Goal: Information Seeking & Learning: Learn about a topic

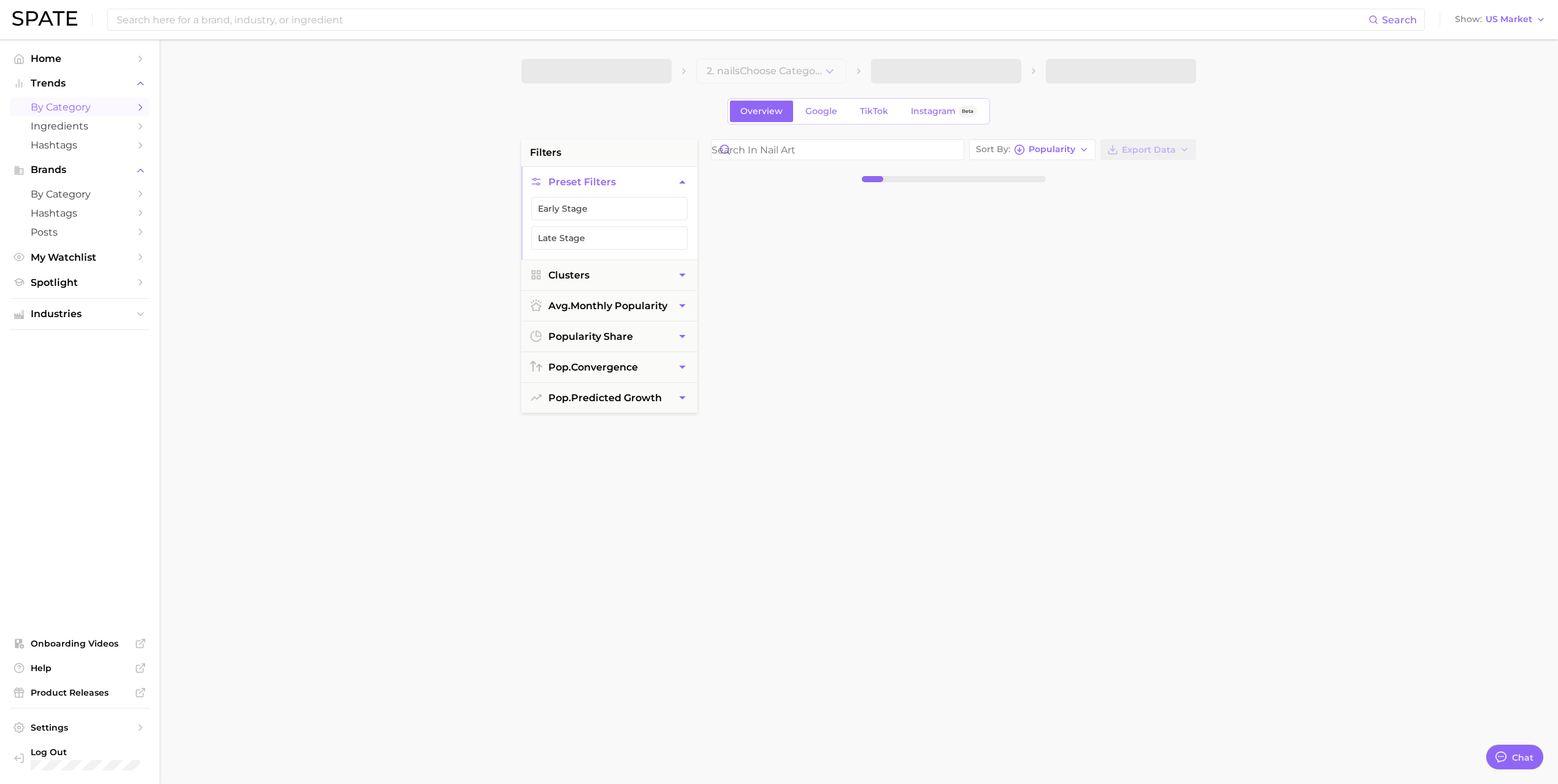
type textarea "x"
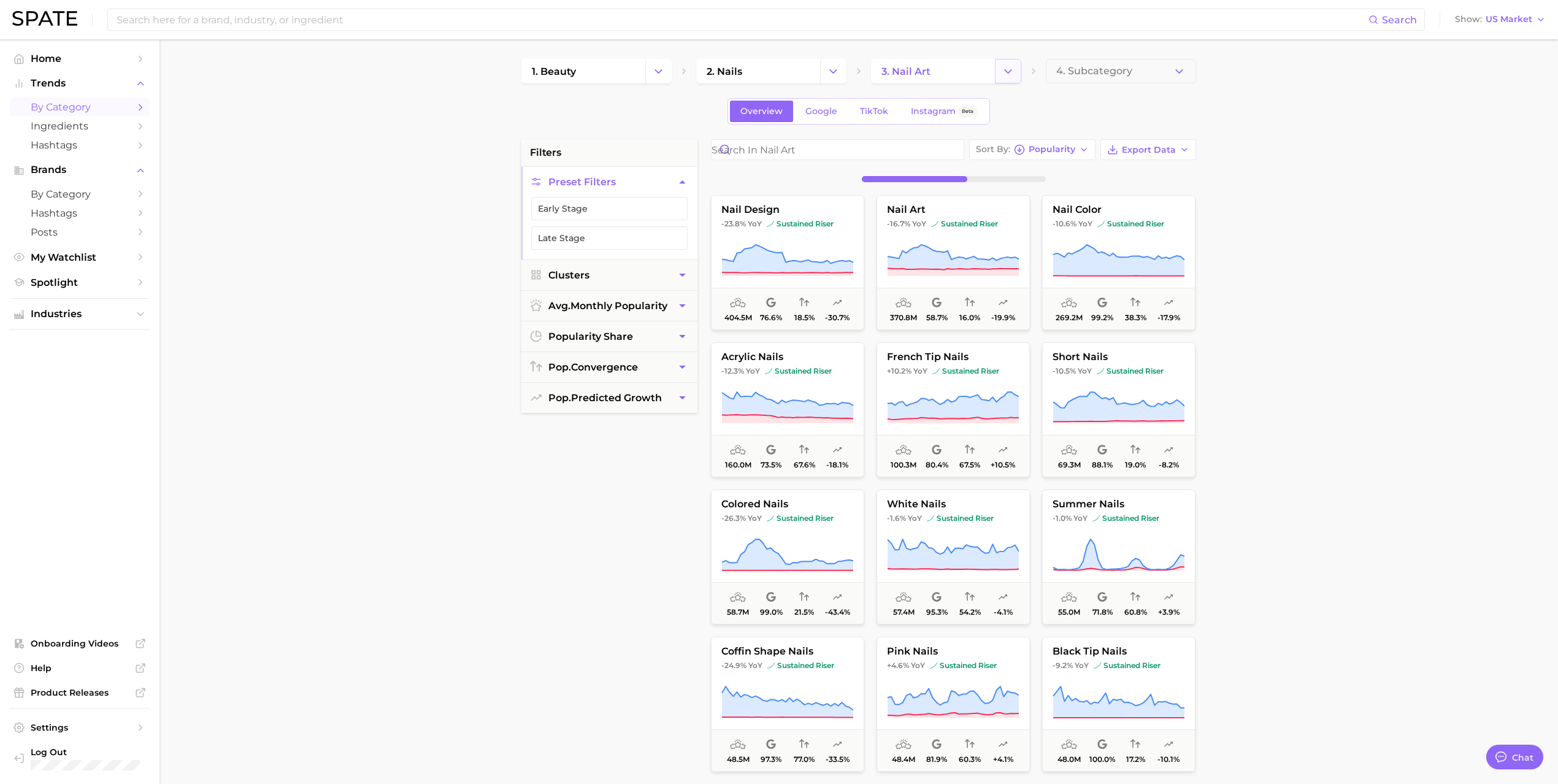
click at [1012, 65] on icon "Change Category" at bounding box center [1008, 71] width 13 height 13
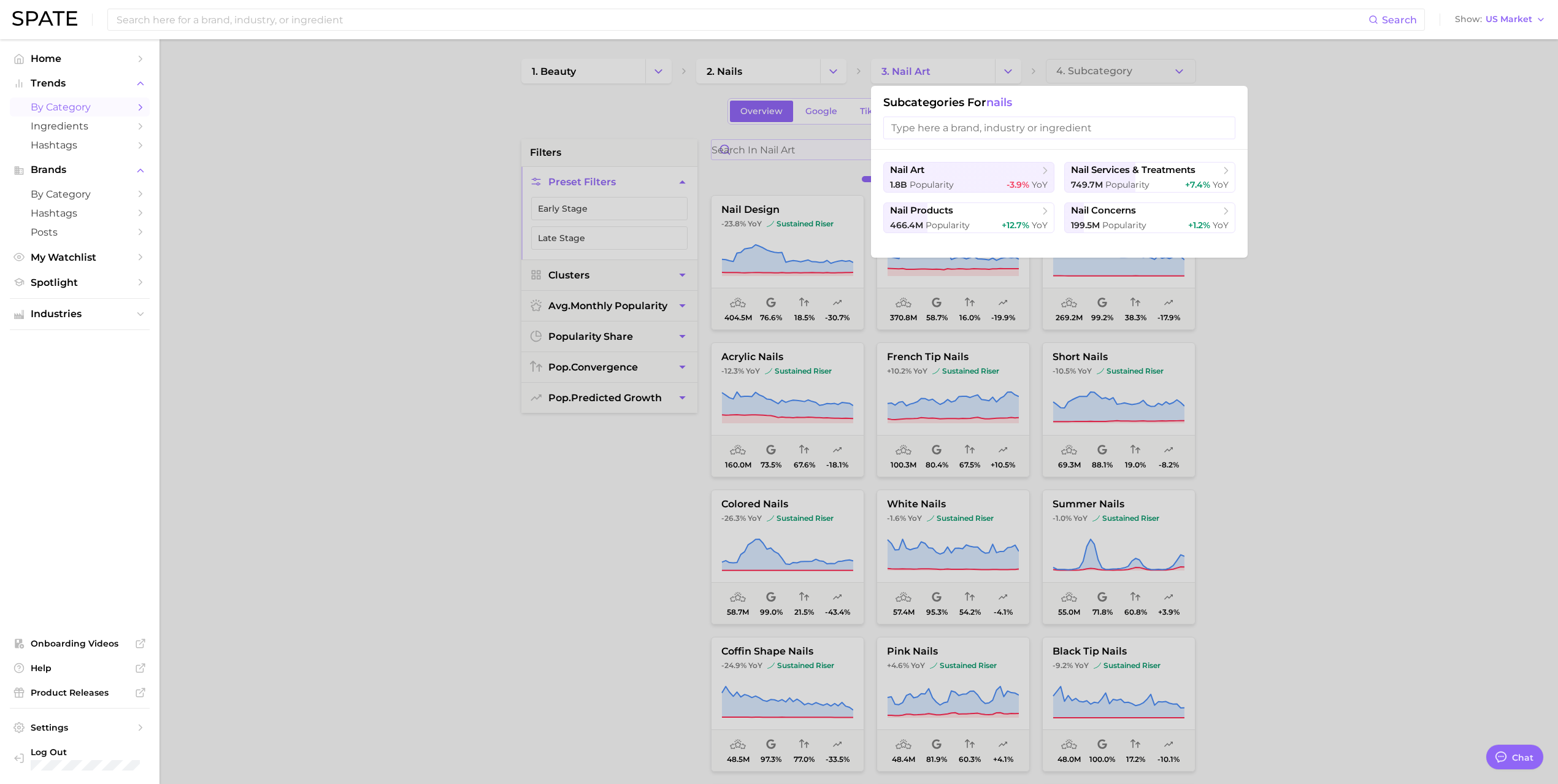
click at [786, 152] on div at bounding box center [779, 392] width 1558 height 784
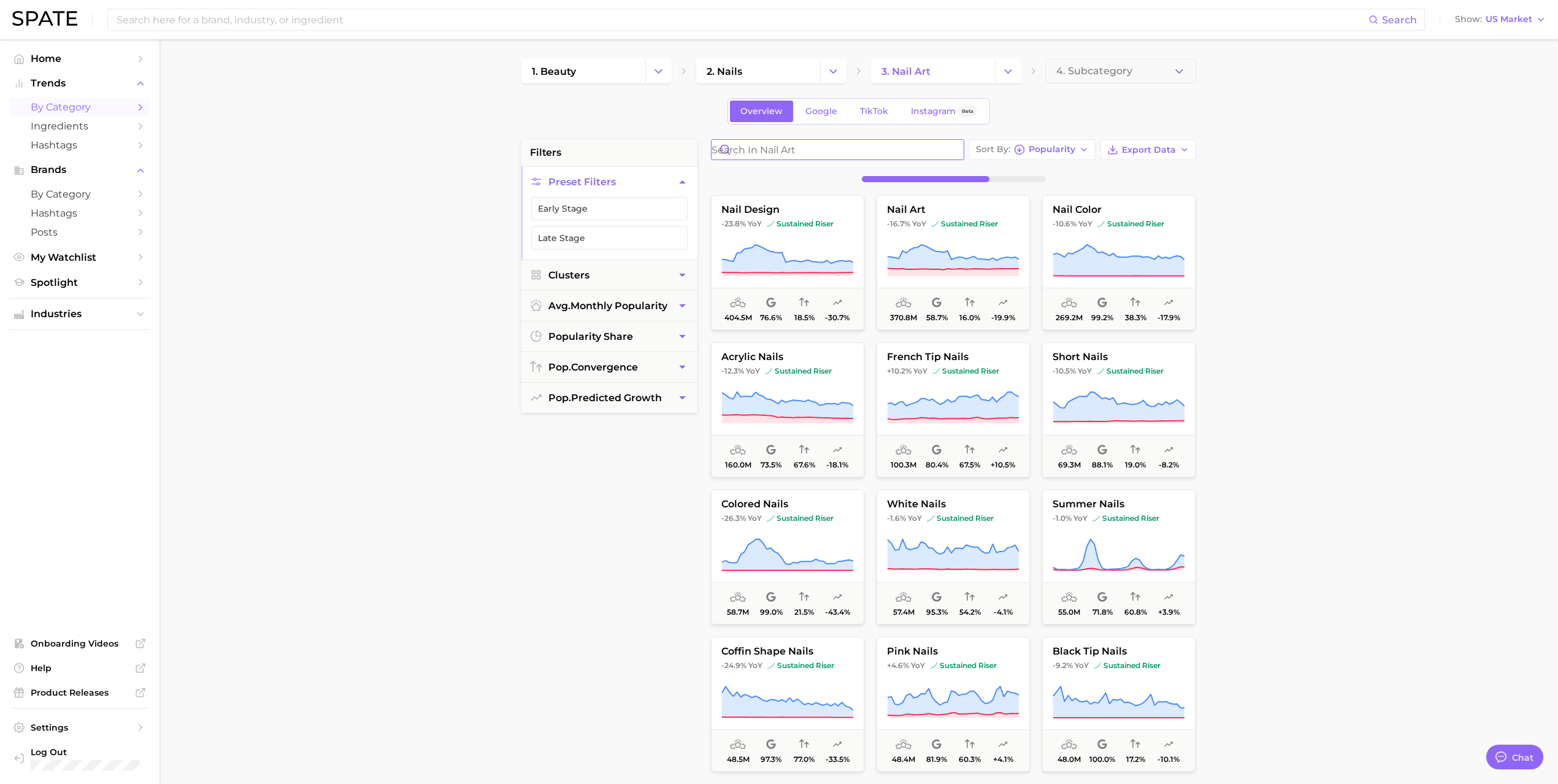
click at [785, 151] on input "Search in nail art" at bounding box center [838, 149] width 252 height 19
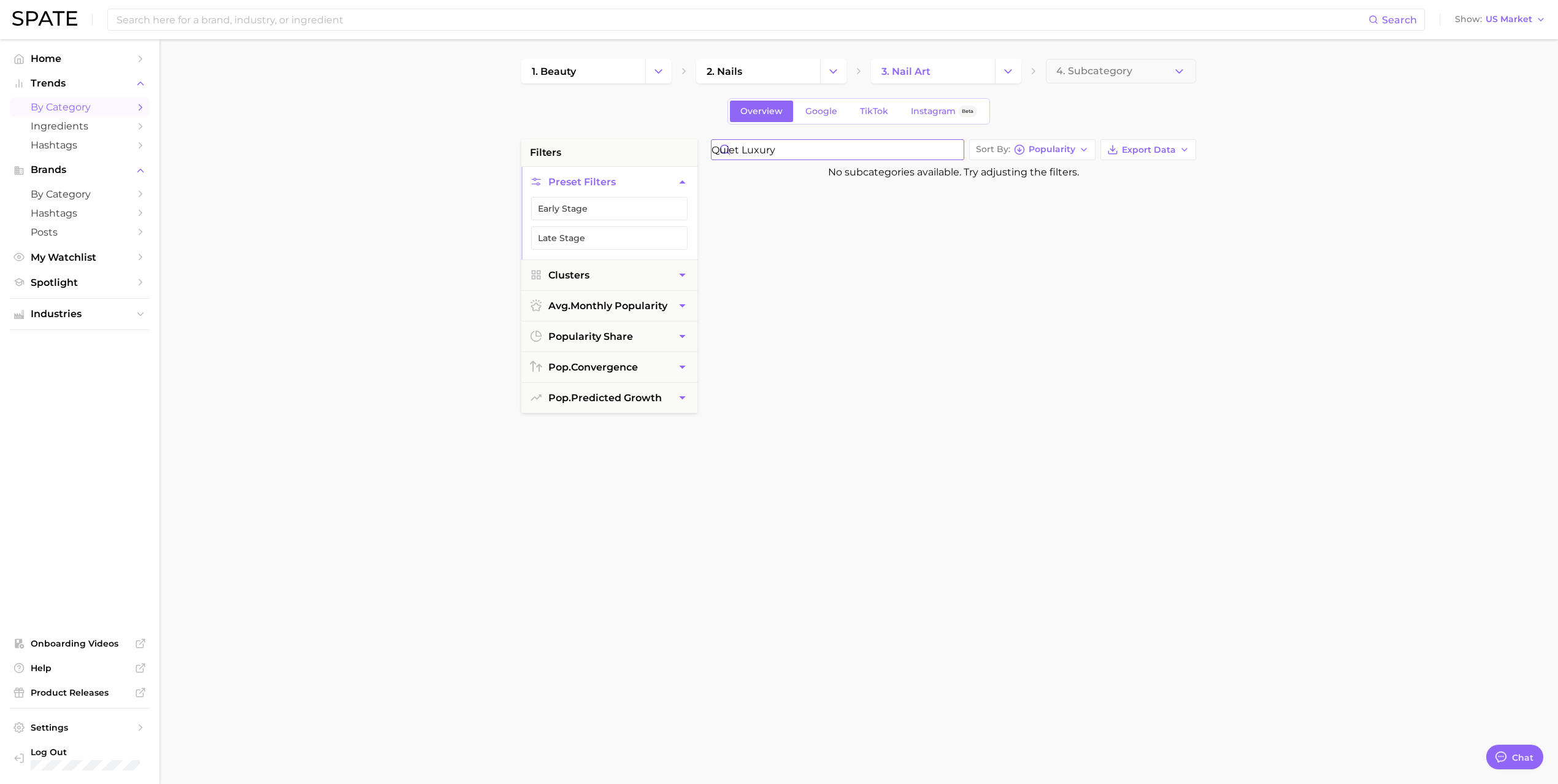
type input "quiet luxury"
click at [953, 148] on input "quiet luxury" at bounding box center [838, 149] width 252 height 19
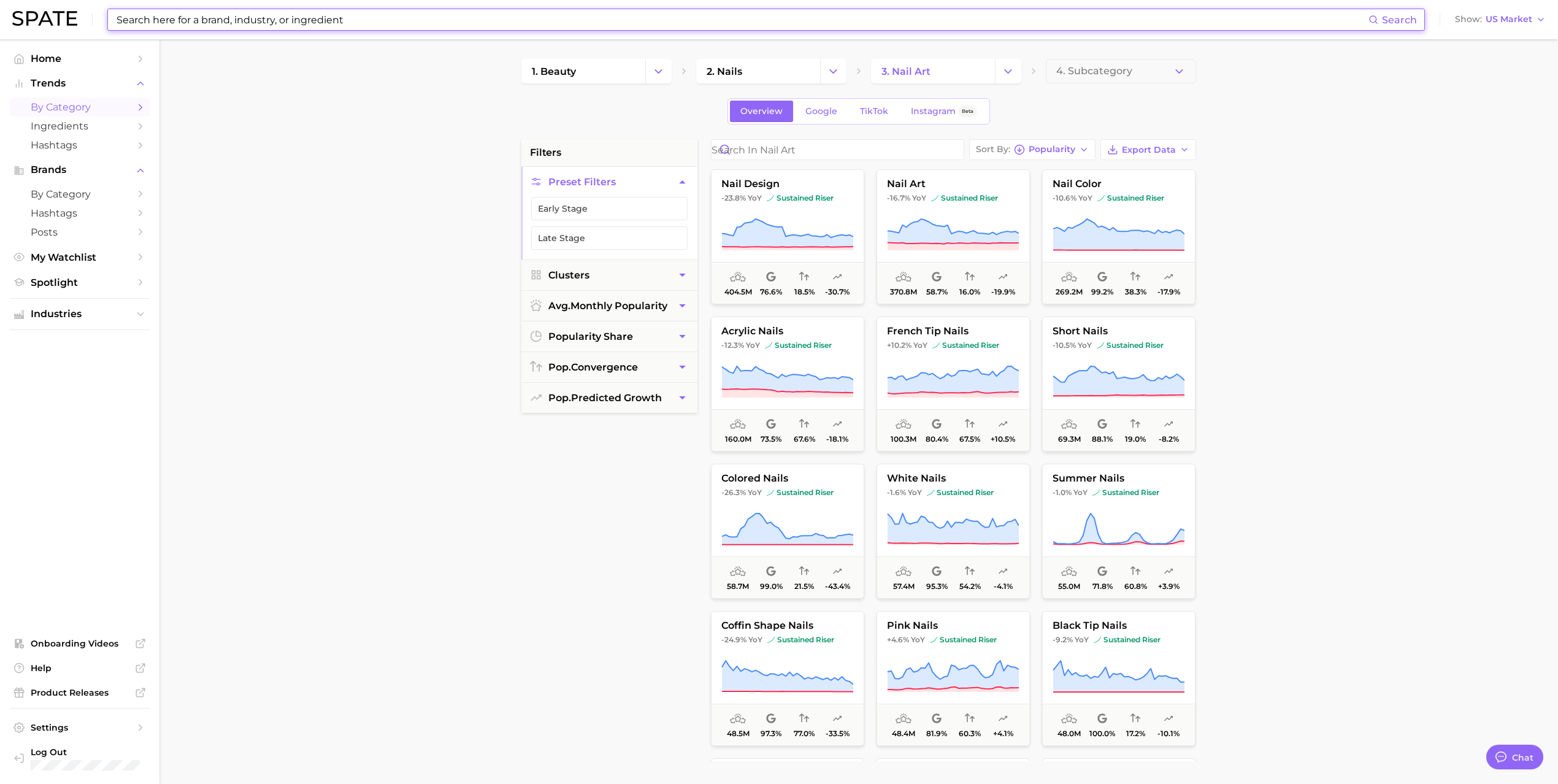
click at [278, 20] on input at bounding box center [742, 19] width 1253 height 21
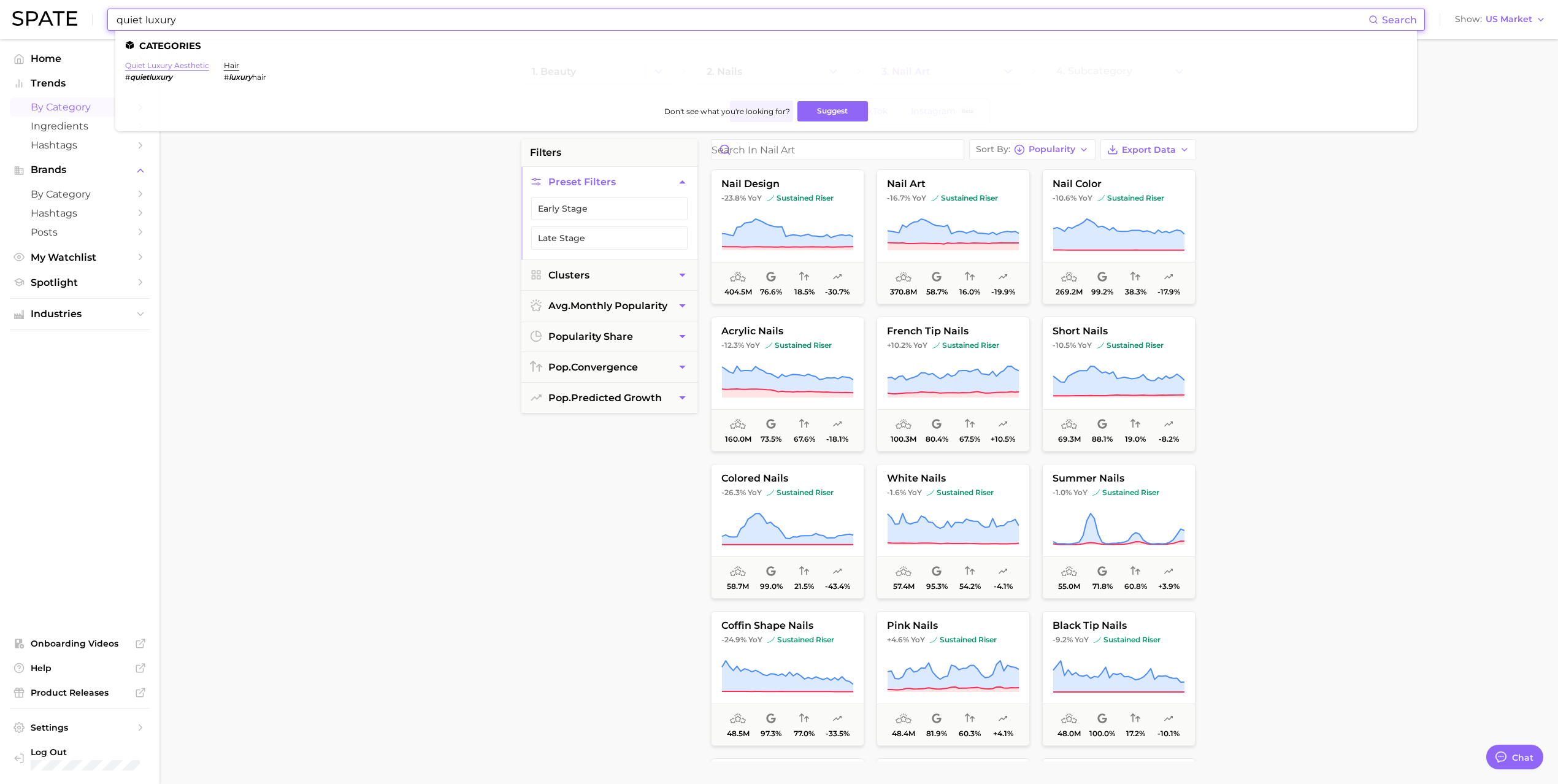
type input "quiet luxury"
click at [163, 61] on link "quiet luxury aesthetic" at bounding box center [167, 65] width 84 height 9
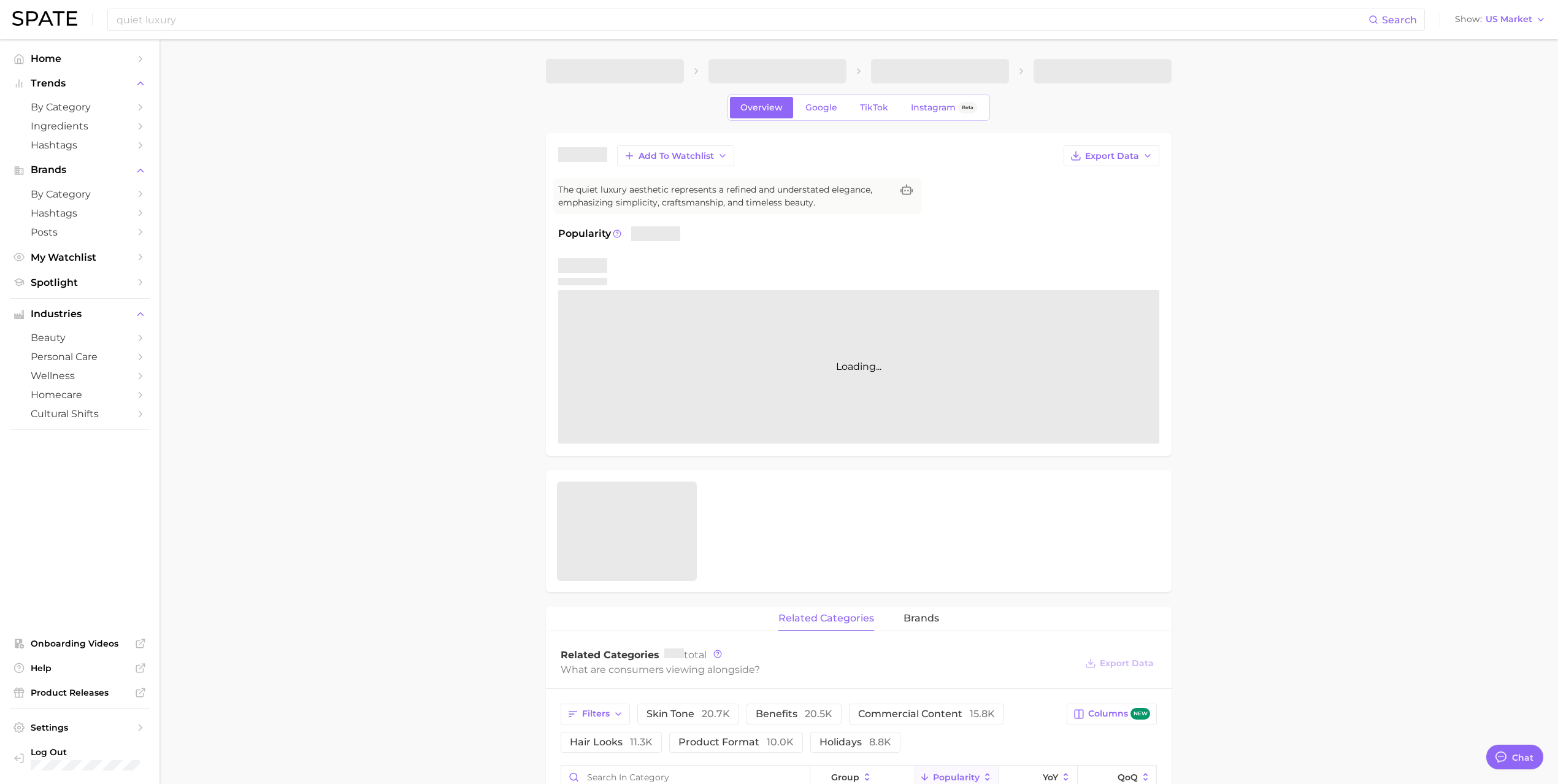
type textarea "x"
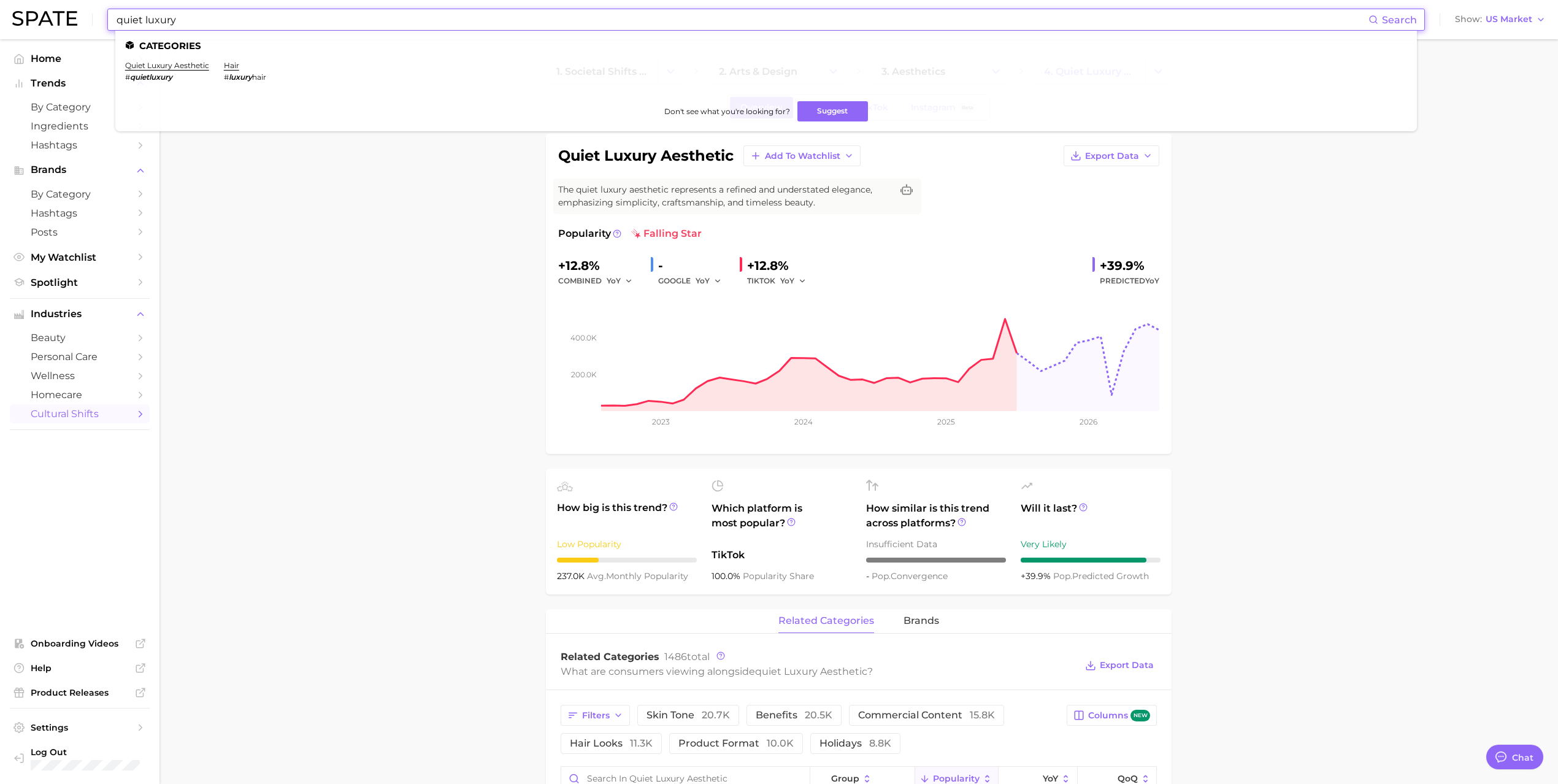
drag, startPoint x: 322, startPoint y: 16, endPoint x: 113, endPoint y: 27, distance: 209.3
click at [113, 27] on div "quiet luxury Search Categories quiet luxury aesthetic # quietluxury hair # luxu…" at bounding box center [766, 19] width 1318 height 22
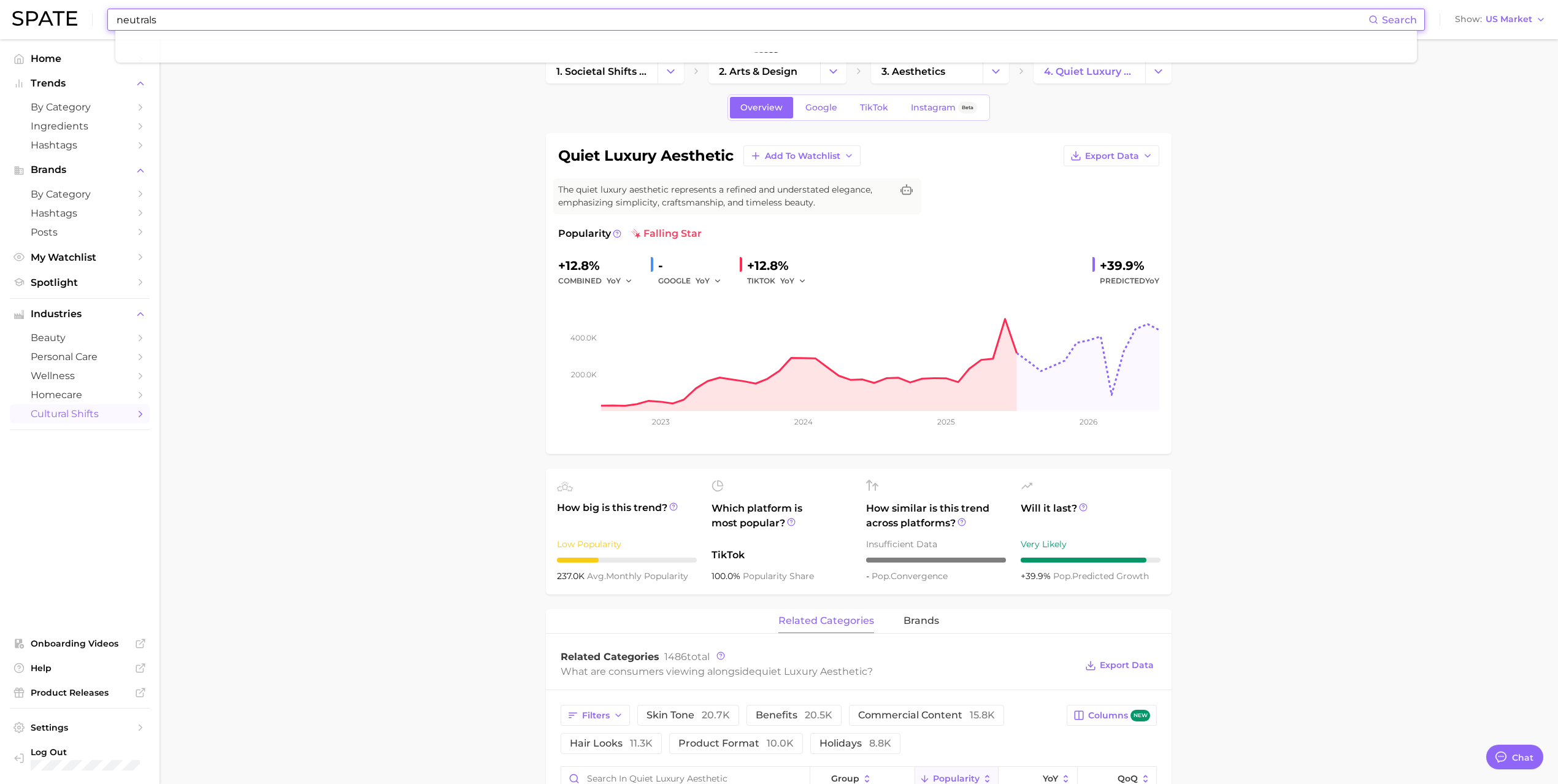
type input "neutrals"
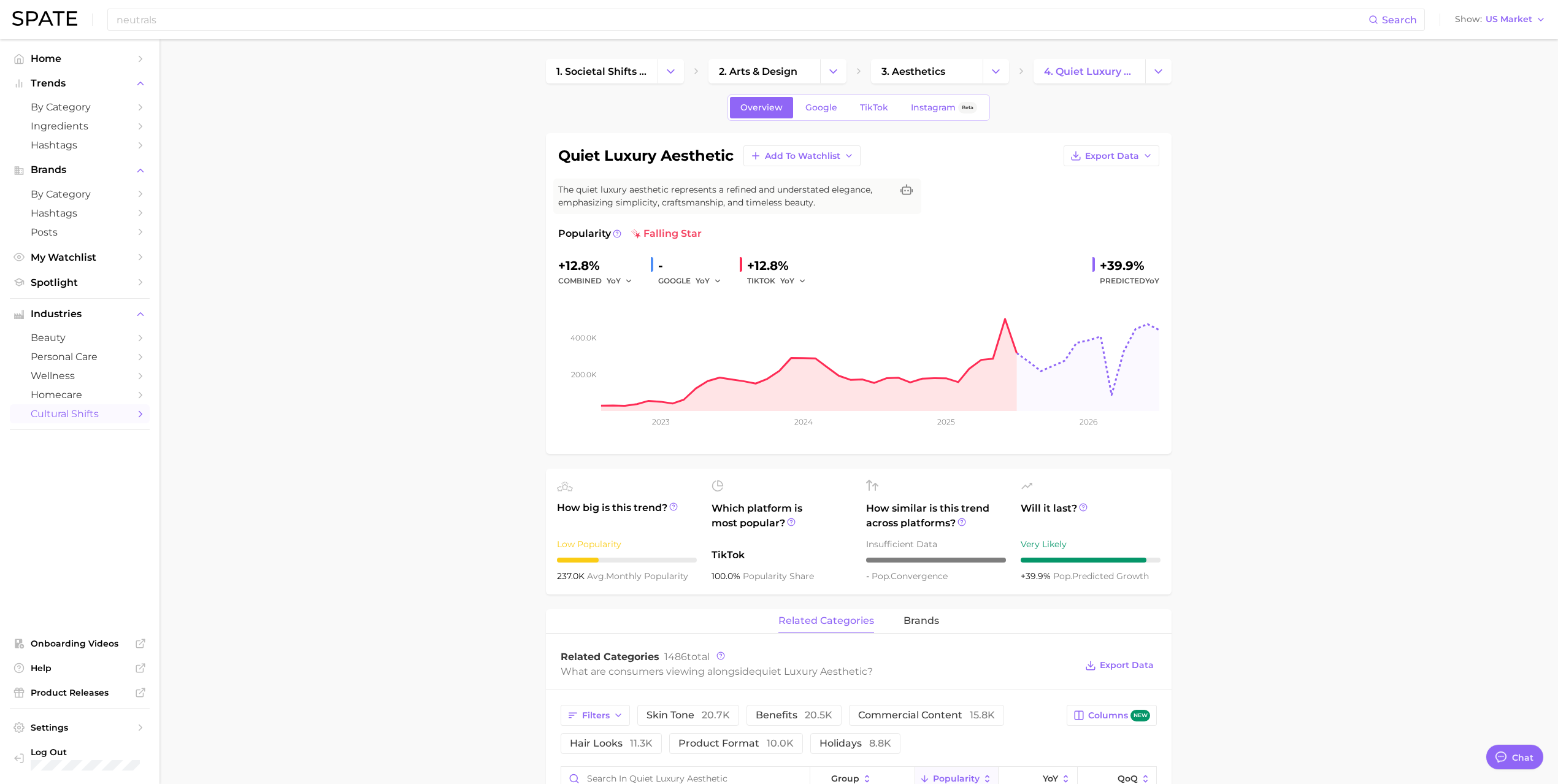
click at [79, 97] on li "Trends by Category Ingredients Hashtags" at bounding box center [80, 114] width 140 height 80
click at [84, 111] on span "by Category" at bounding box center [80, 108] width 98 height 12
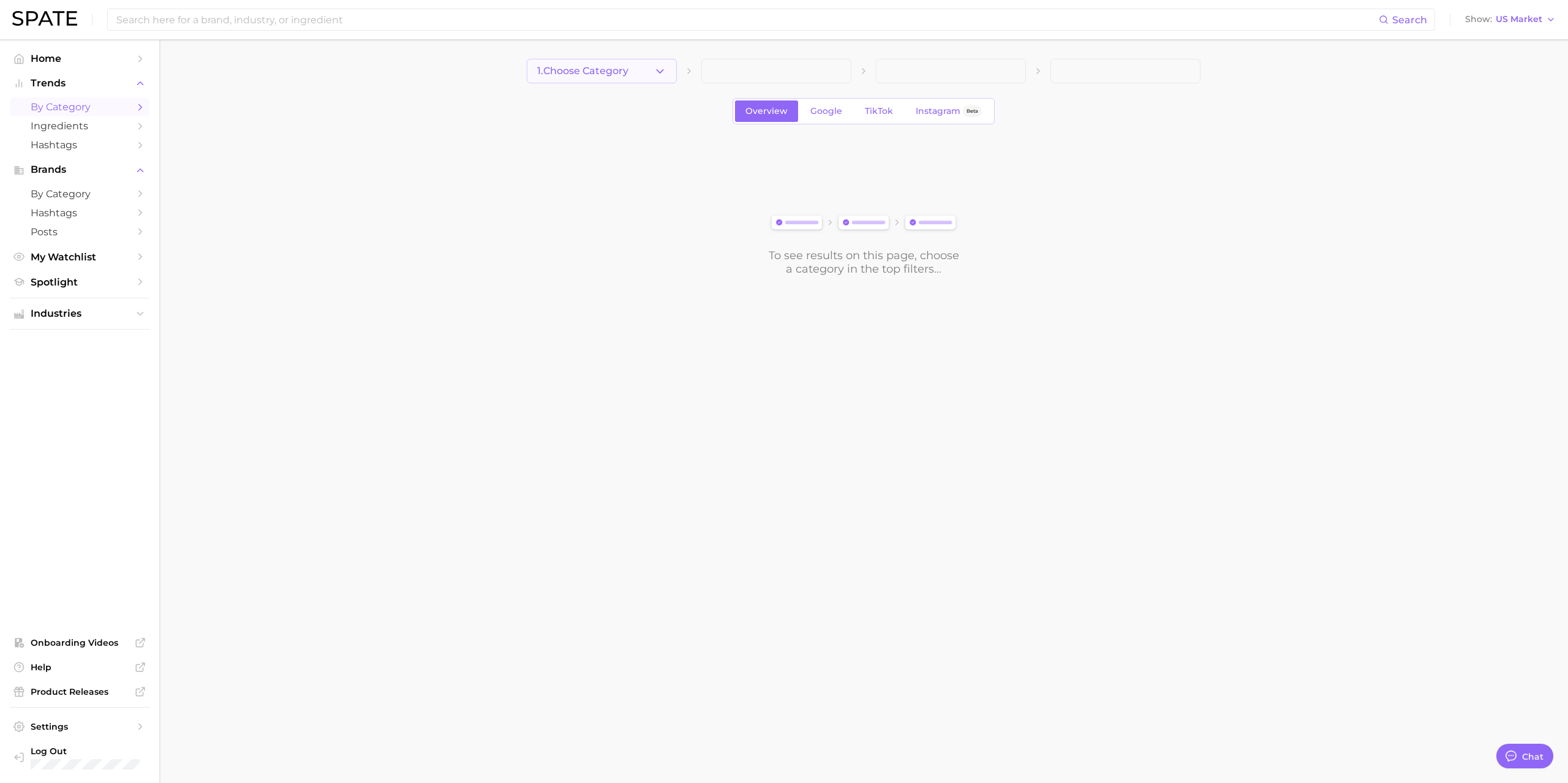
click at [658, 67] on icon "button" at bounding box center [659, 71] width 13 height 13
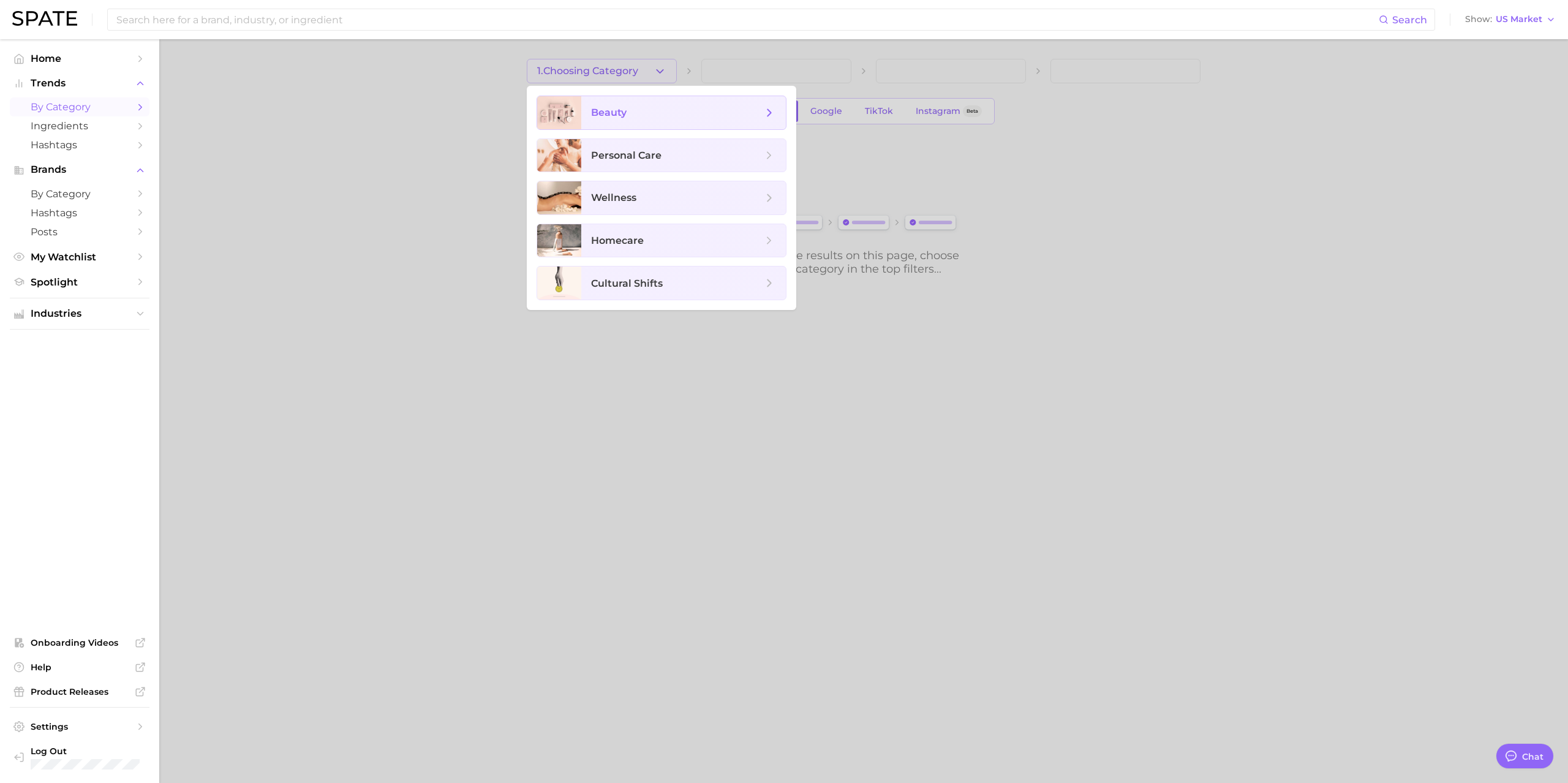
click at [659, 117] on span "beauty" at bounding box center [676, 112] width 172 height 14
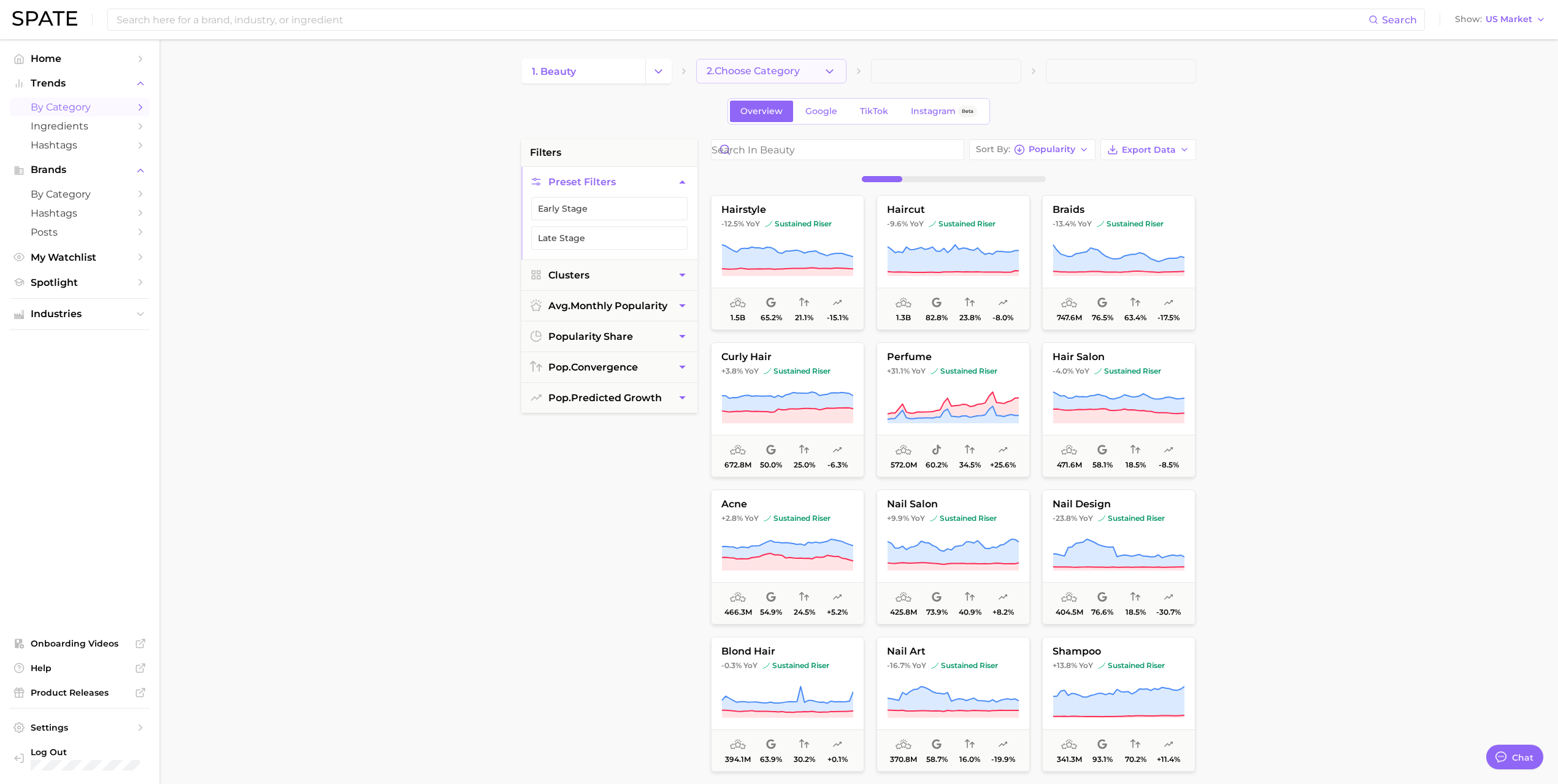
click at [765, 79] on button "2. Choose Category" at bounding box center [771, 71] width 151 height 25
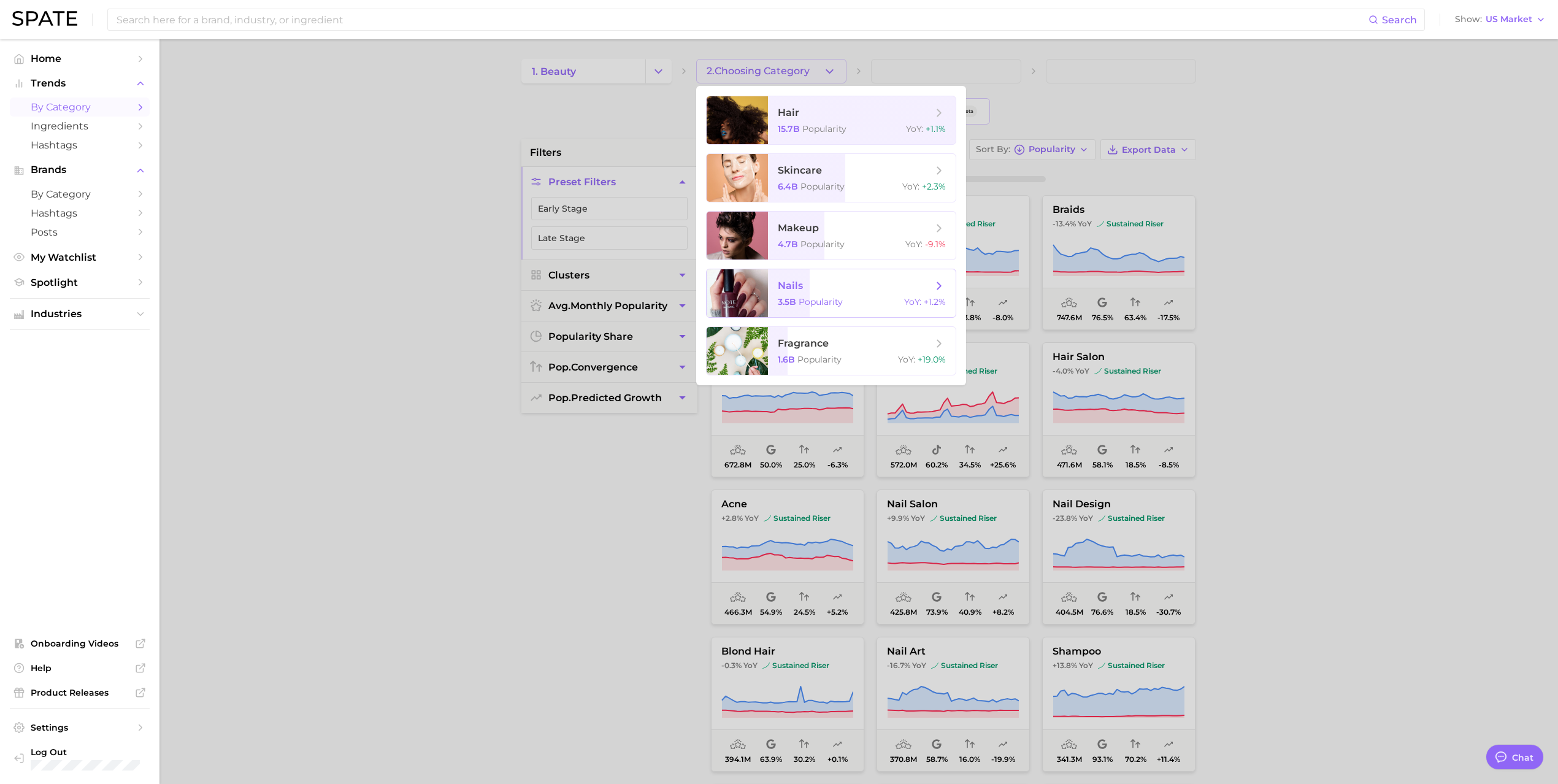
click at [848, 293] on span "nails 3.5b Popularity YoY : +1.2%" at bounding box center [862, 293] width 188 height 48
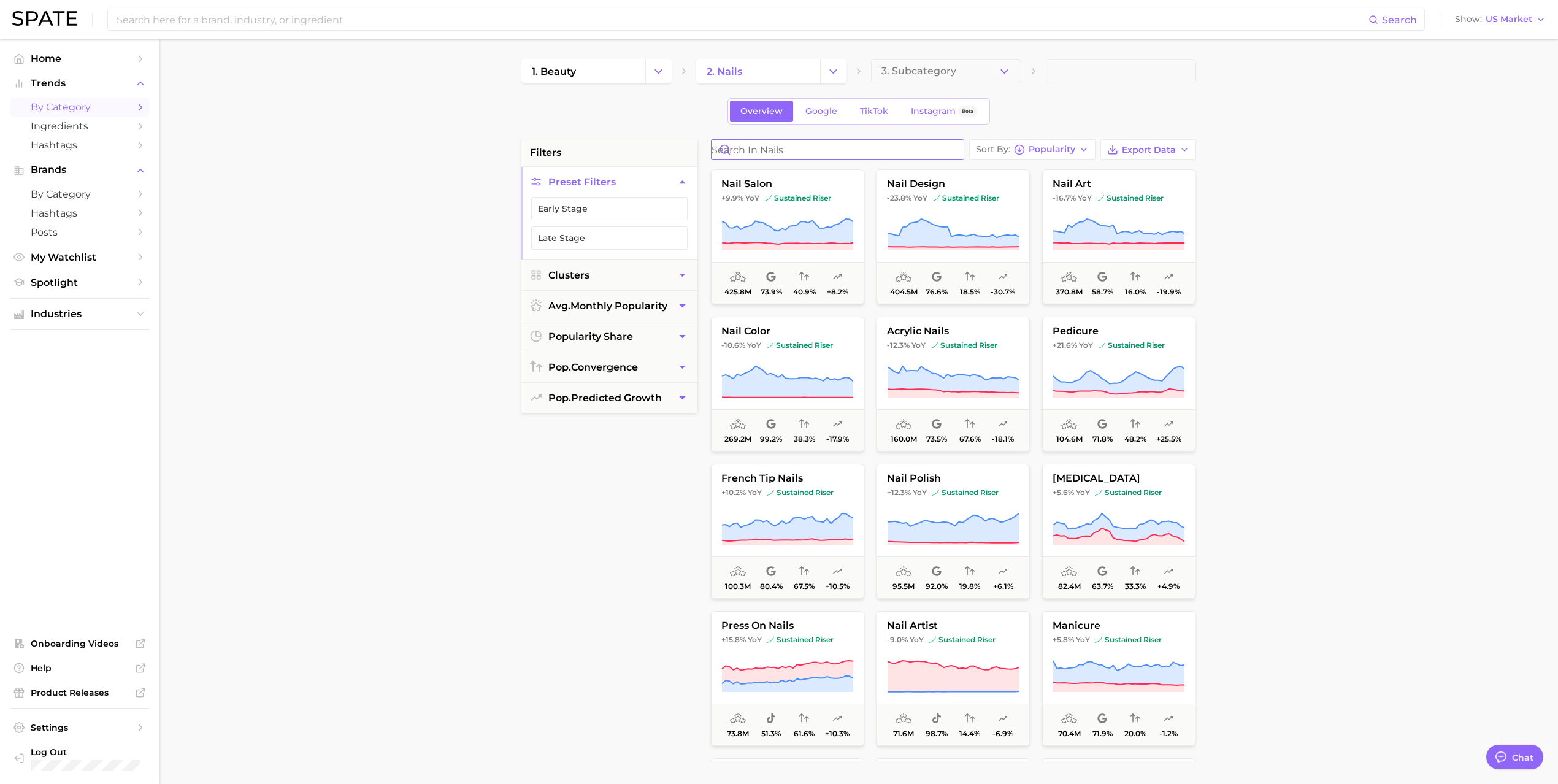
click at [797, 150] on input "Search in nails" at bounding box center [838, 149] width 252 height 19
type input "neutral"
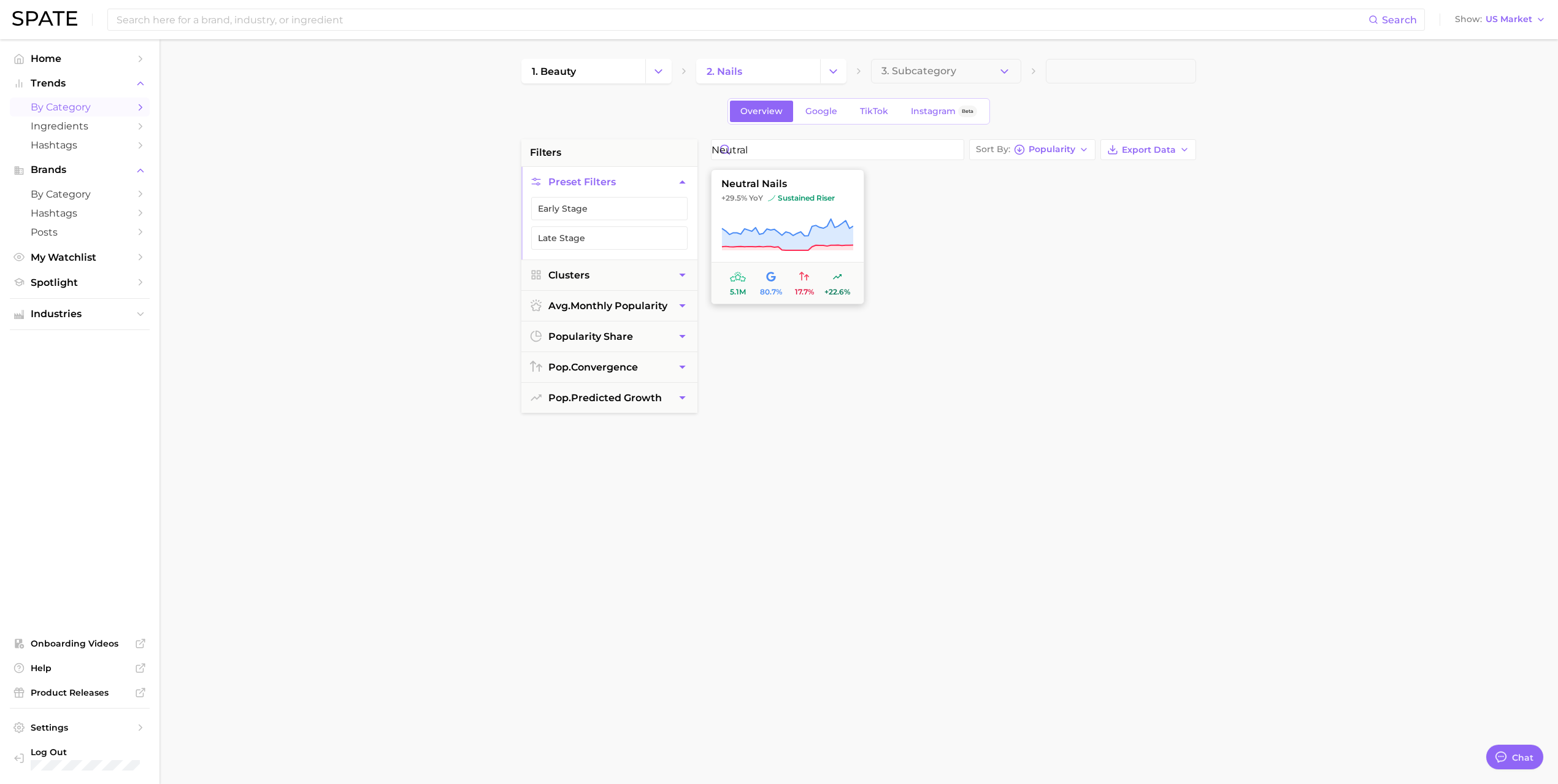
click at [814, 212] on button "neutral nails +29.5% YoY sustained riser 5.1m 80.7% 17.7% +22.6%" at bounding box center [787, 236] width 153 height 135
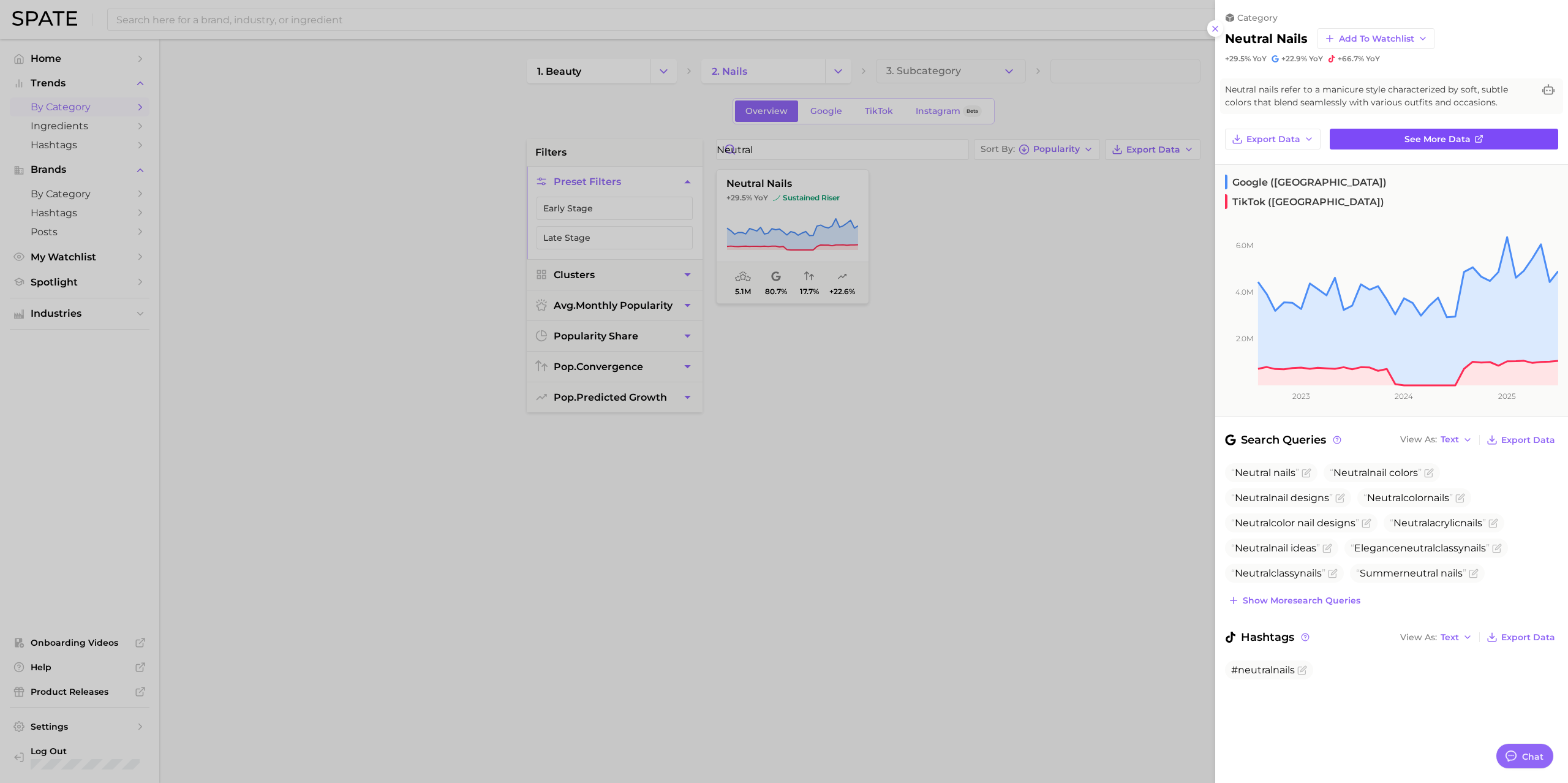
click at [1390, 134] on link "See more data" at bounding box center [1444, 139] width 228 height 21
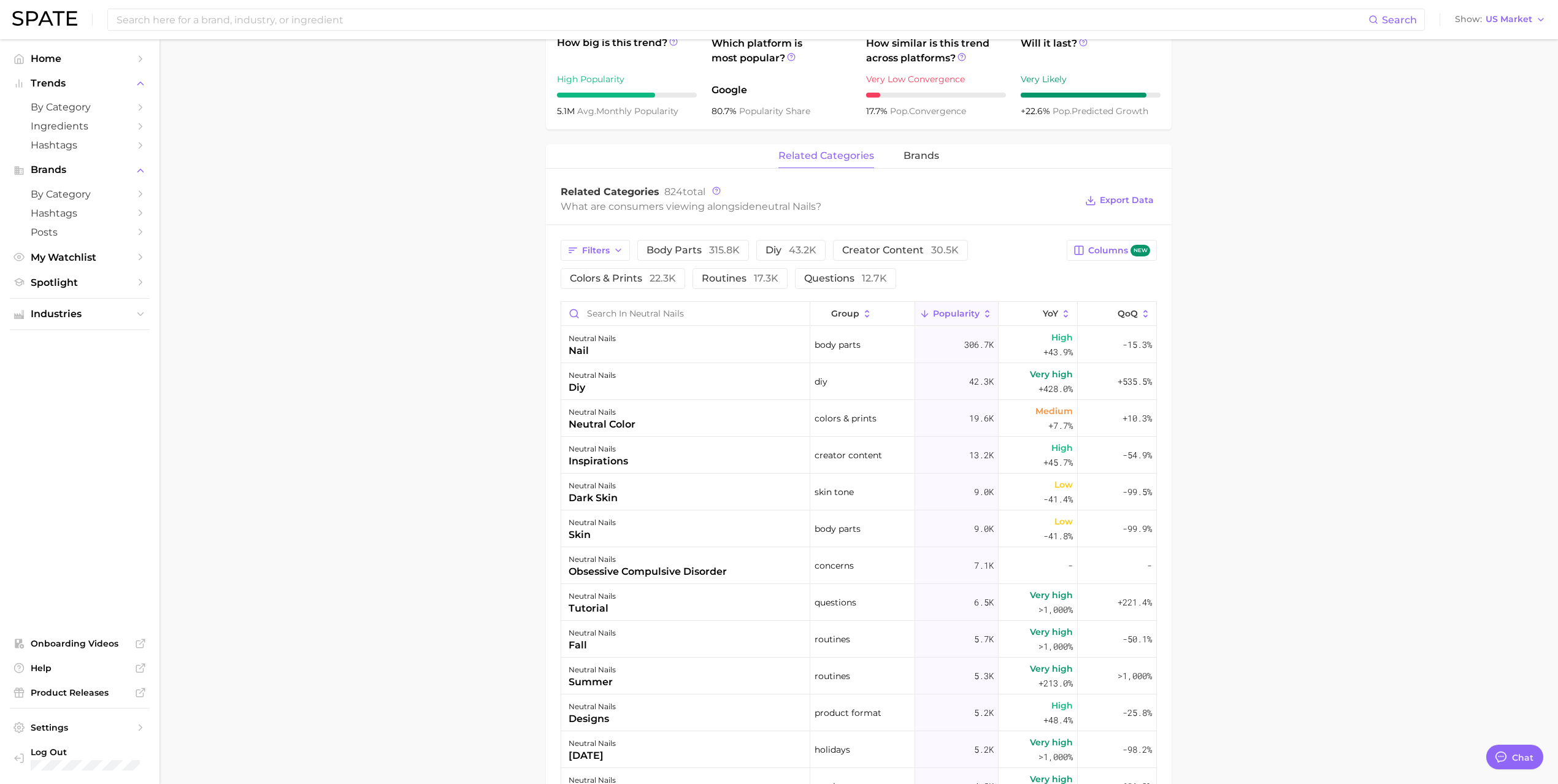
scroll to position [327, 0]
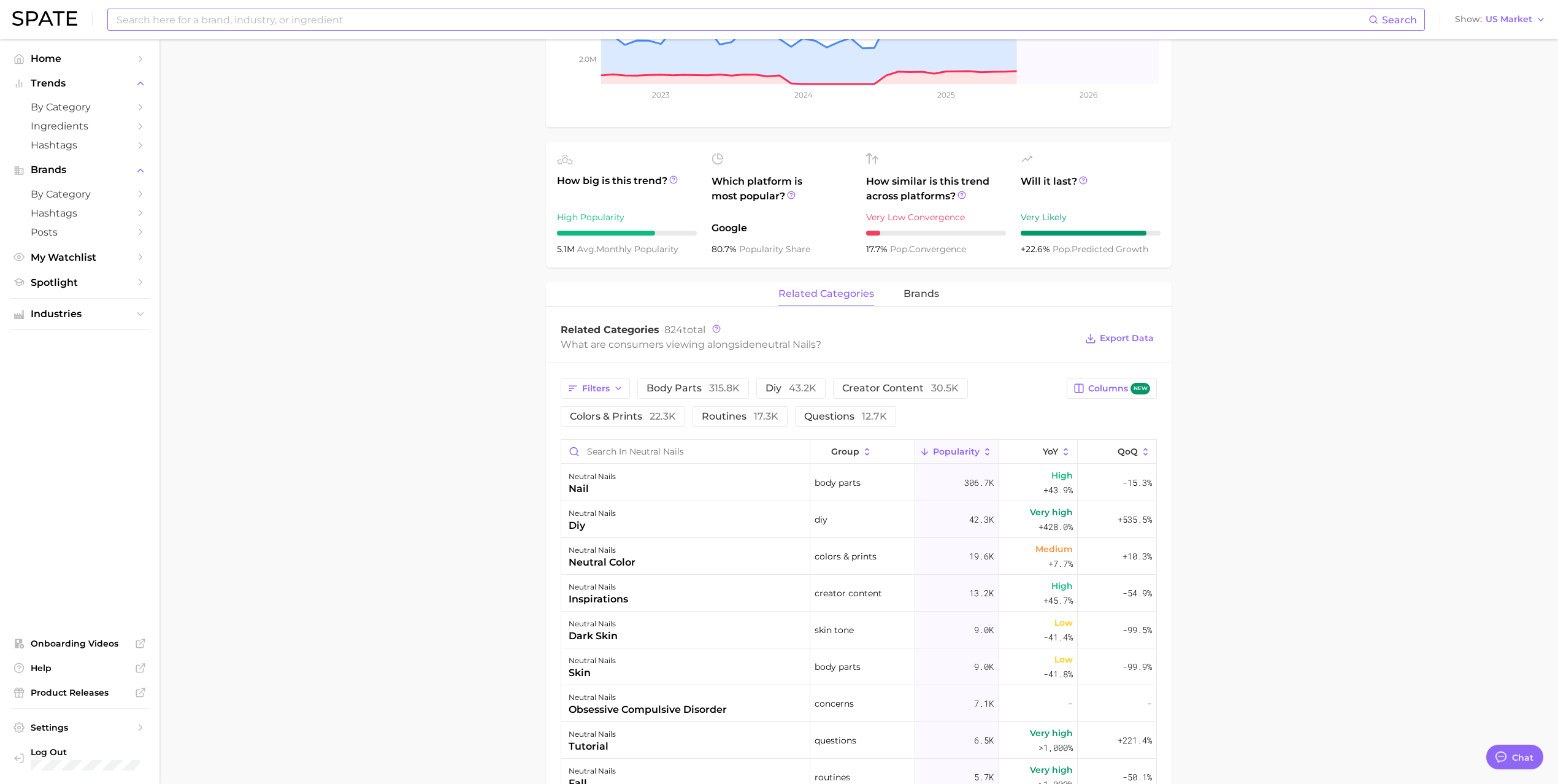
click at [353, 21] on input at bounding box center [742, 19] width 1253 height 21
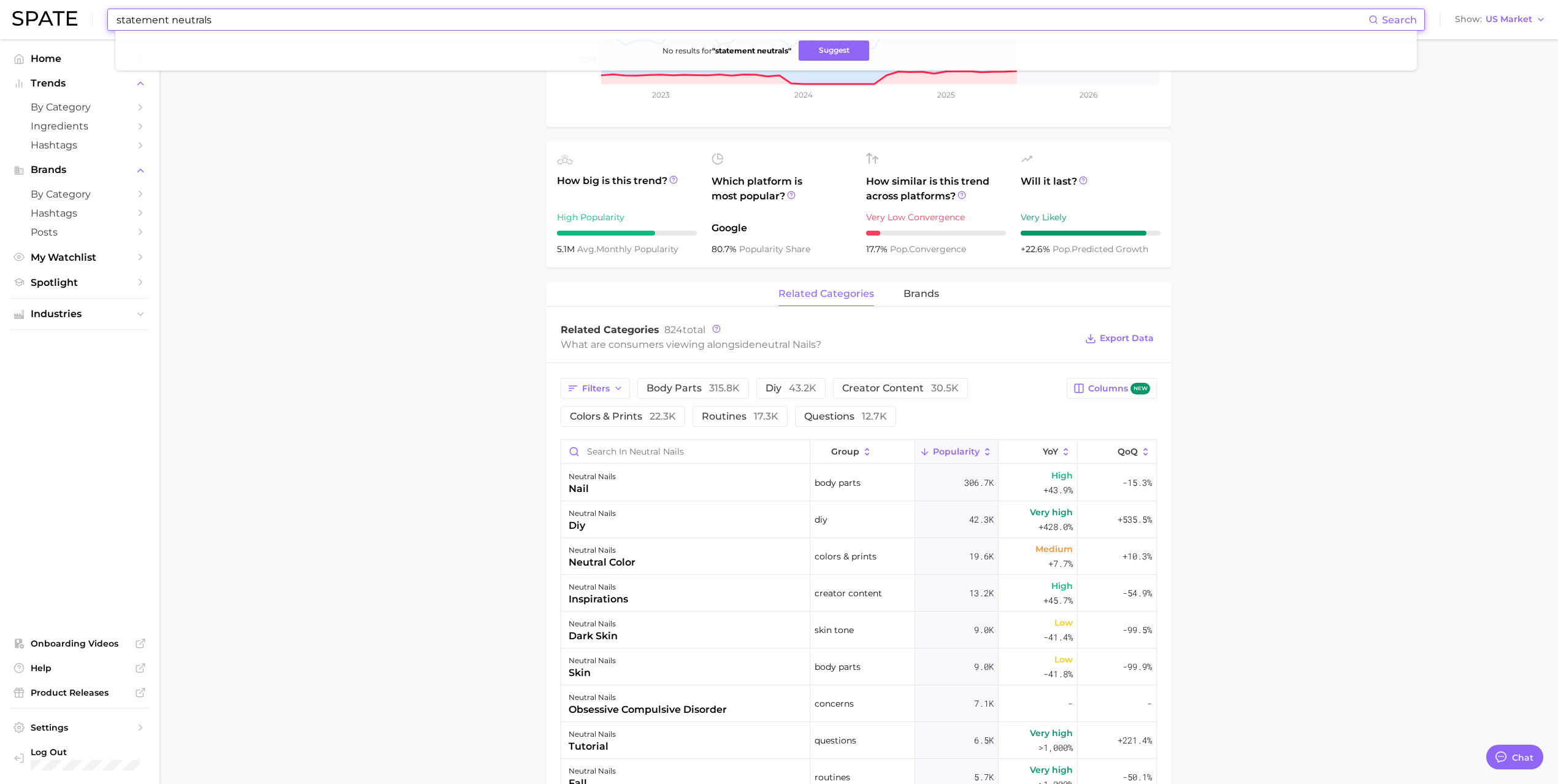
drag, startPoint x: 215, startPoint y: 22, endPoint x: 67, endPoint y: 23, distance: 148.0
click at [74, 20] on div "statement neutrals Search No results for " statement neutrals " Suggest Show US…" at bounding box center [779, 19] width 1534 height 39
type input "urban neutrals"
click at [326, 184] on main "1. nails 2. nail art 3. nail designs 4. neutral nails Overview Google TikTok In…" at bounding box center [859, 505] width 1399 height 1587
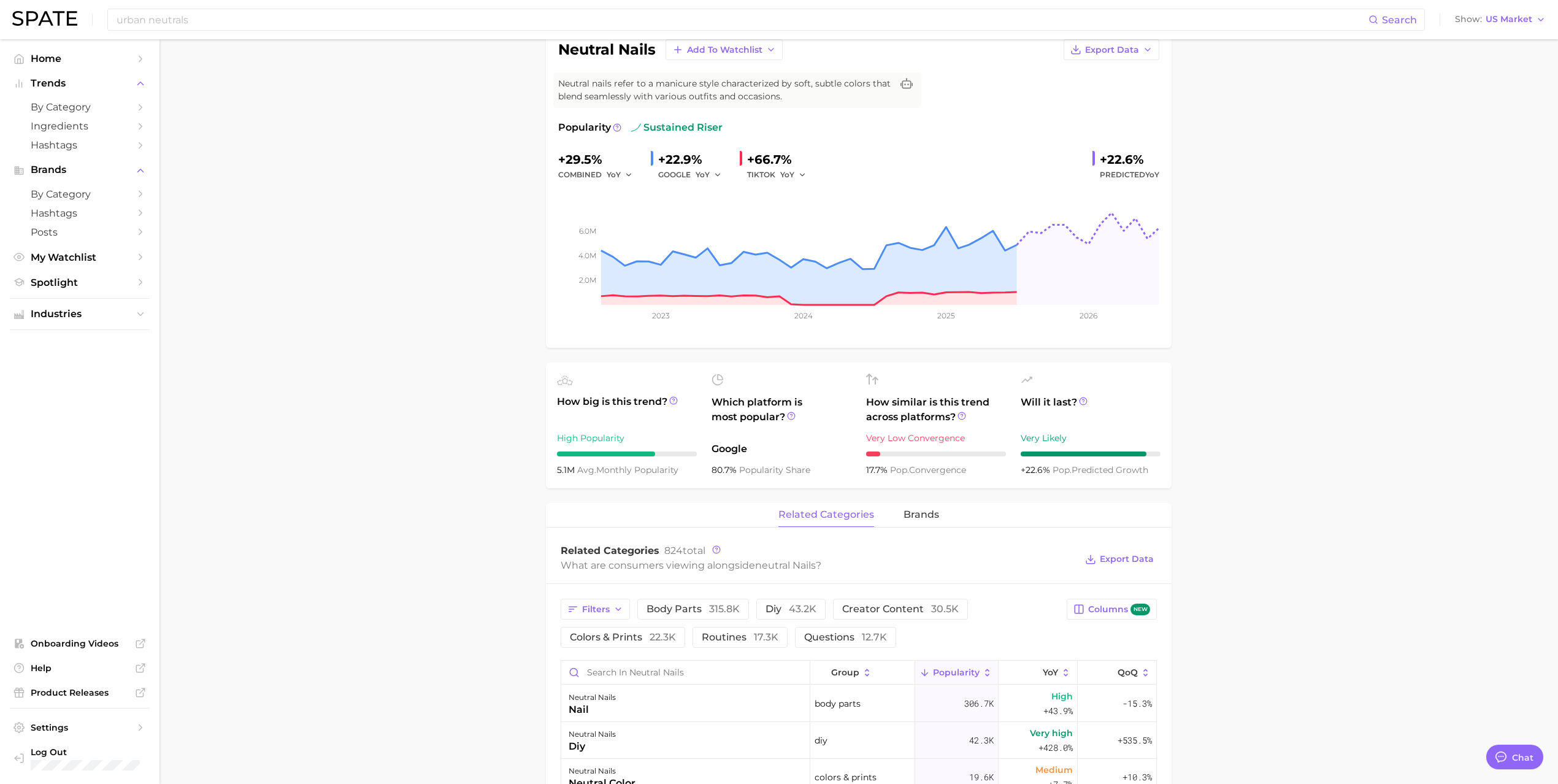
scroll to position [0, 0]
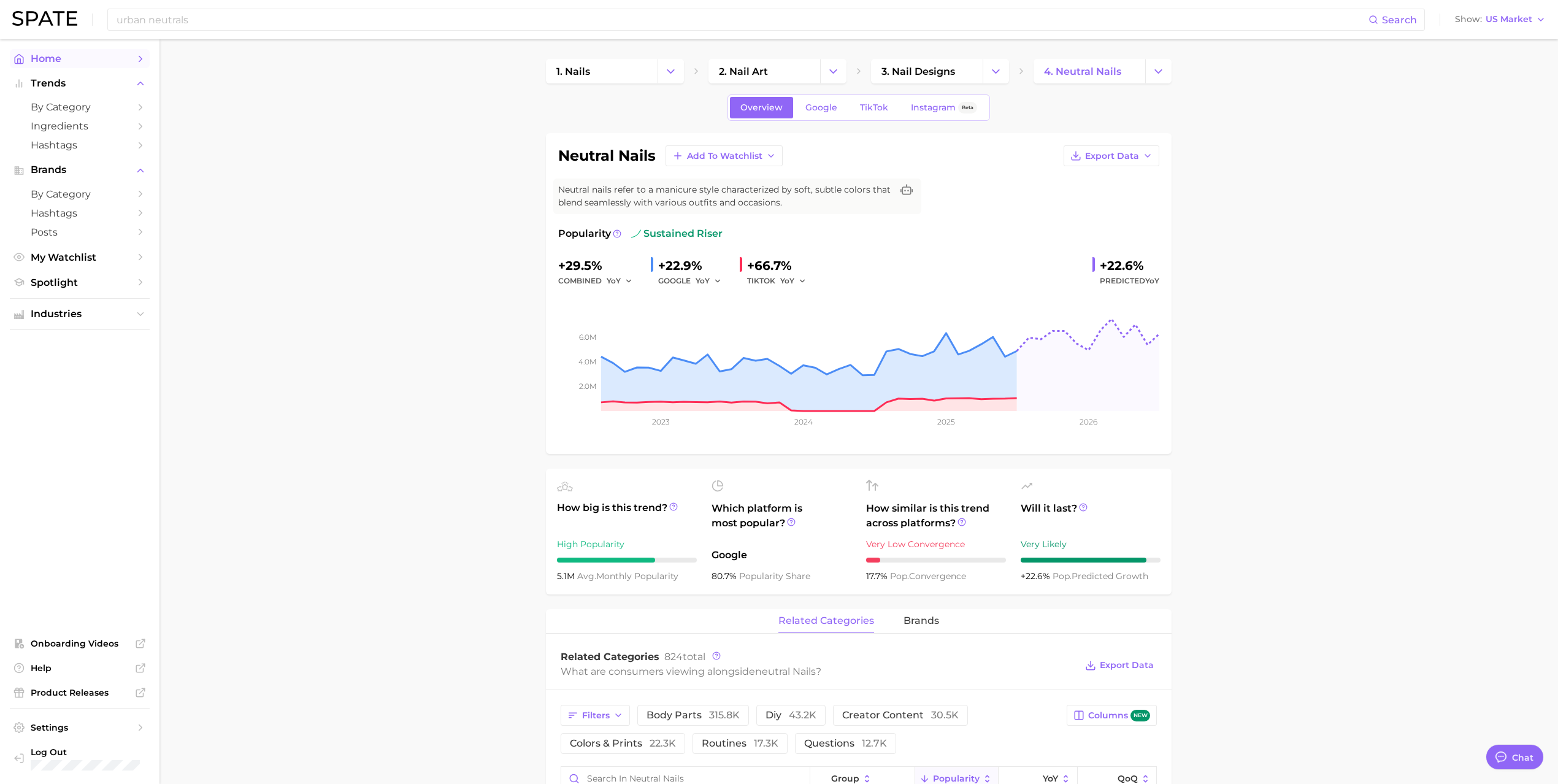
click at [67, 57] on span "Home" at bounding box center [80, 58] width 98 height 12
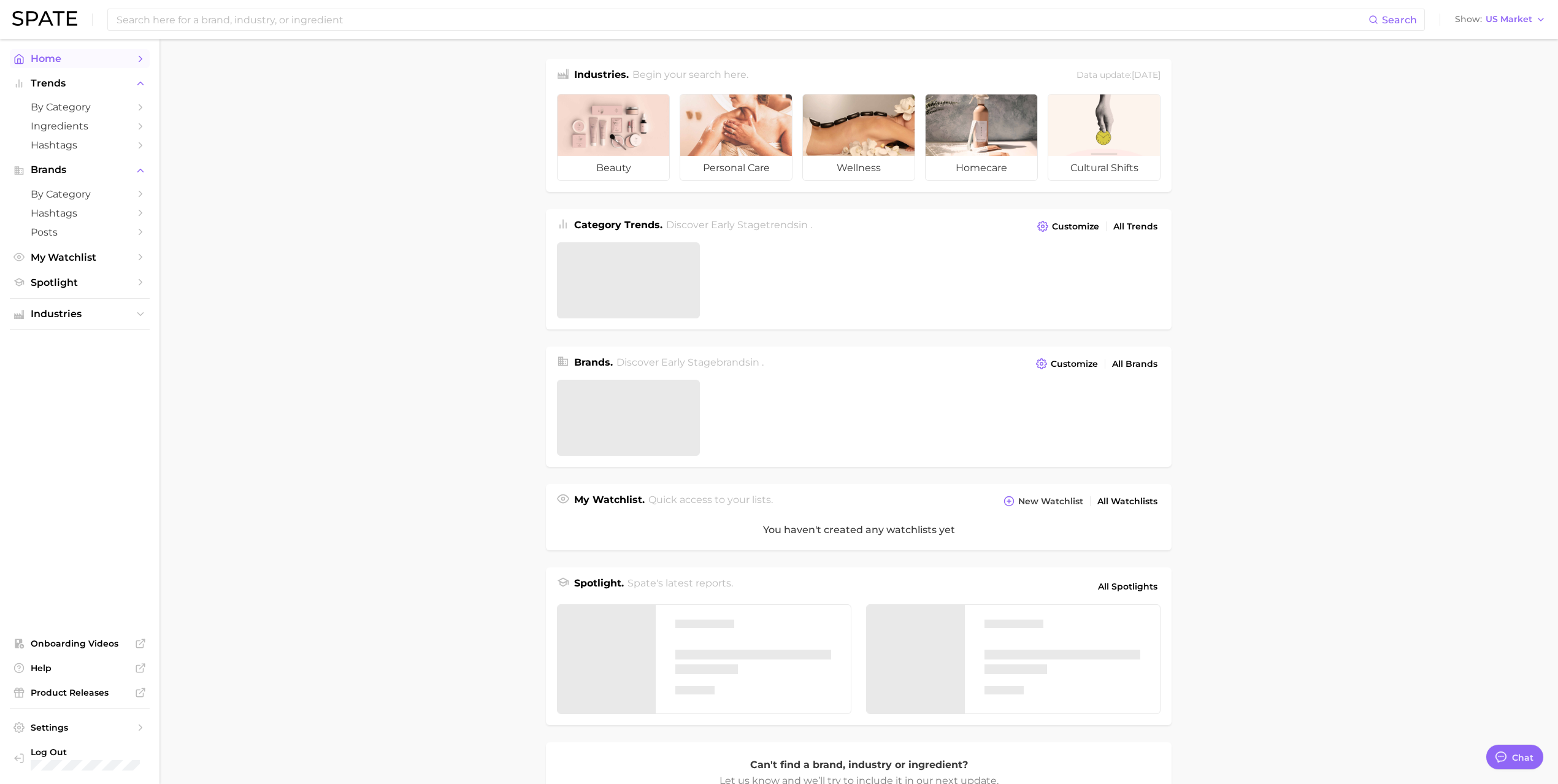
type textarea "x"
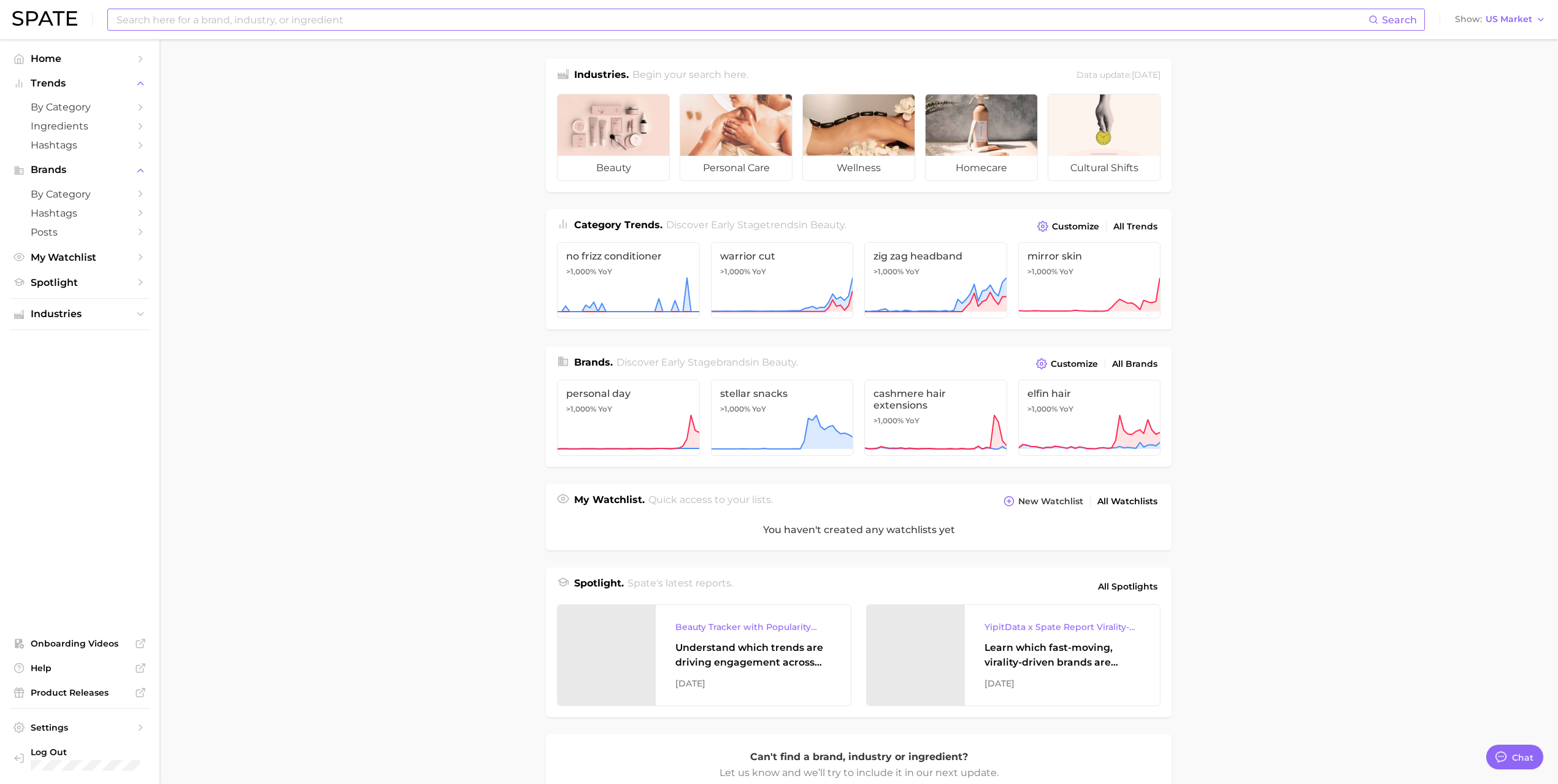
click at [190, 20] on input at bounding box center [742, 19] width 1253 height 21
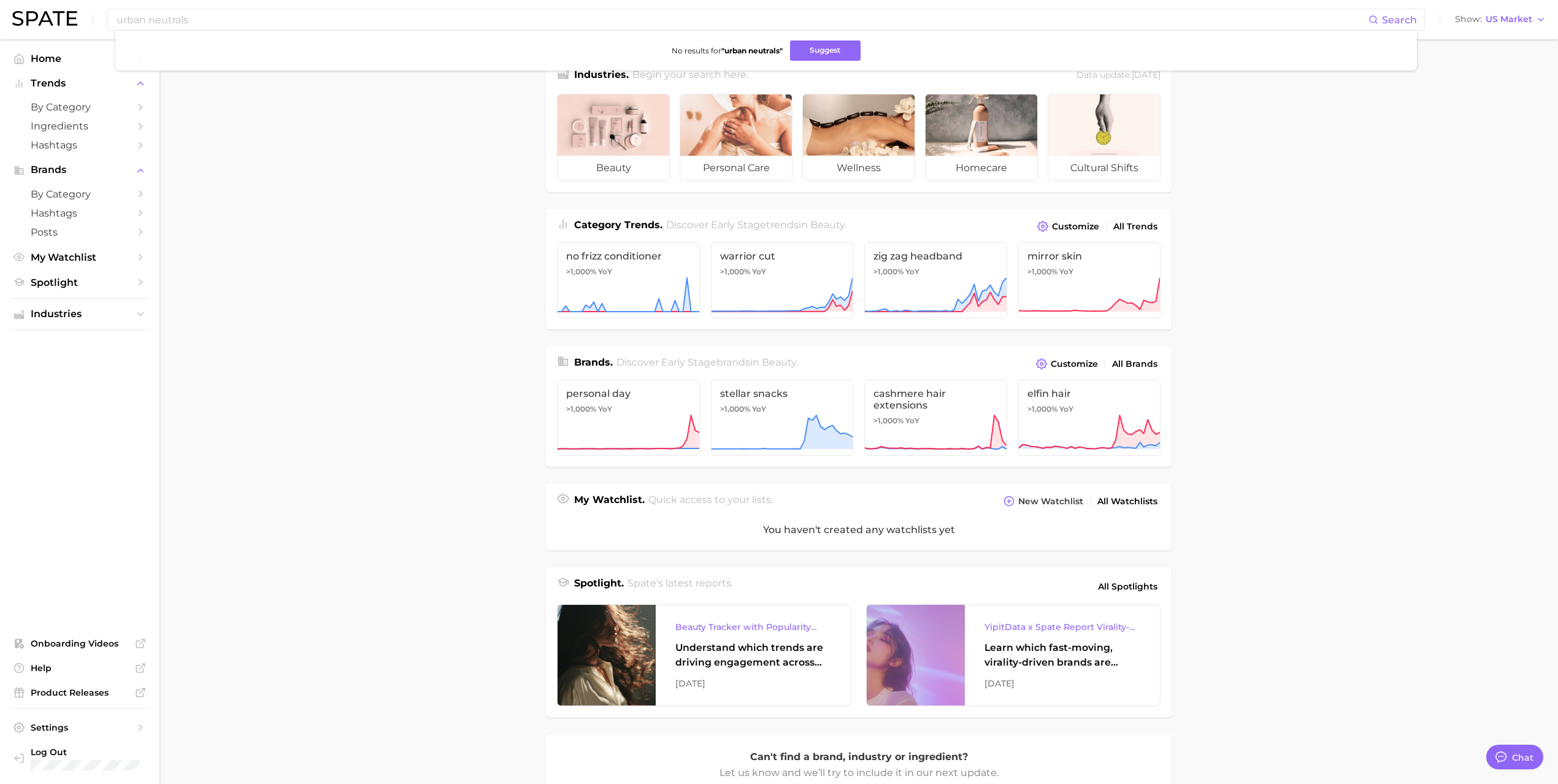
click at [382, 275] on main "Industries. Begin your search here. Data update: [DATE] beauty personal care we…" at bounding box center [859, 508] width 1399 height 939
click at [222, 22] on input "urban neutrals" at bounding box center [742, 19] width 1253 height 21
drag, startPoint x: 151, startPoint y: 17, endPoint x: 74, endPoint y: 14, distance: 77.1
click at [74, 14] on div "urban neutrals Search No results for " urban neutrals " Suggest Show US Market" at bounding box center [779, 19] width 1534 height 39
type input "neutrals"
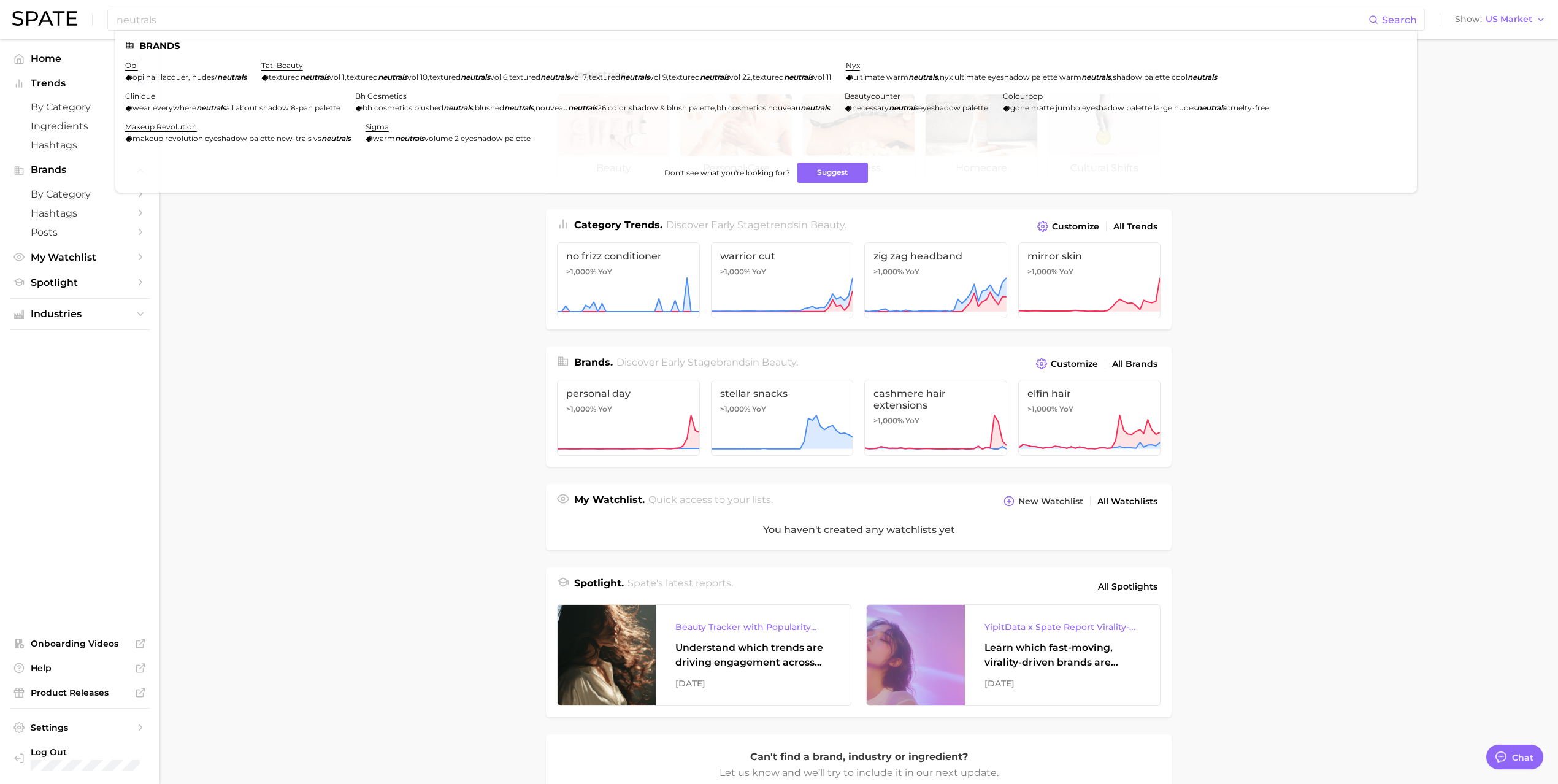
drag, startPoint x: 1334, startPoint y: 284, endPoint x: 1313, endPoint y: 284, distance: 21.0
click at [1334, 284] on main "Industries. Begin your search here. Data update: [DATE] beauty personal care we…" at bounding box center [859, 508] width 1399 height 939
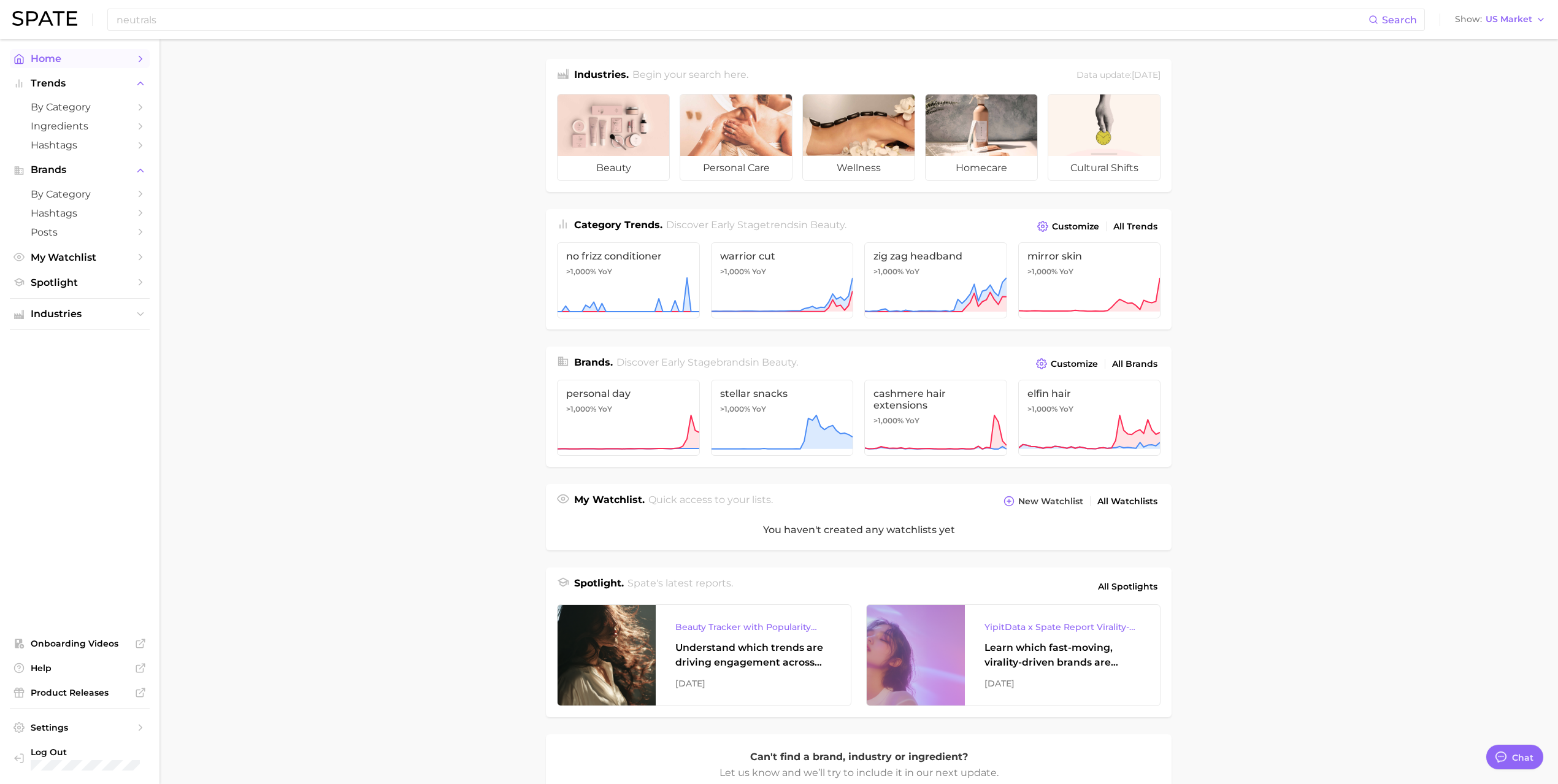
click at [55, 63] on span "Home" at bounding box center [80, 58] width 98 height 12
click at [54, 81] on span "Trends" at bounding box center [80, 83] width 98 height 11
click at [41, 80] on span "Trends" at bounding box center [80, 83] width 98 height 11
click at [54, 108] on span "by Category" at bounding box center [80, 108] width 98 height 12
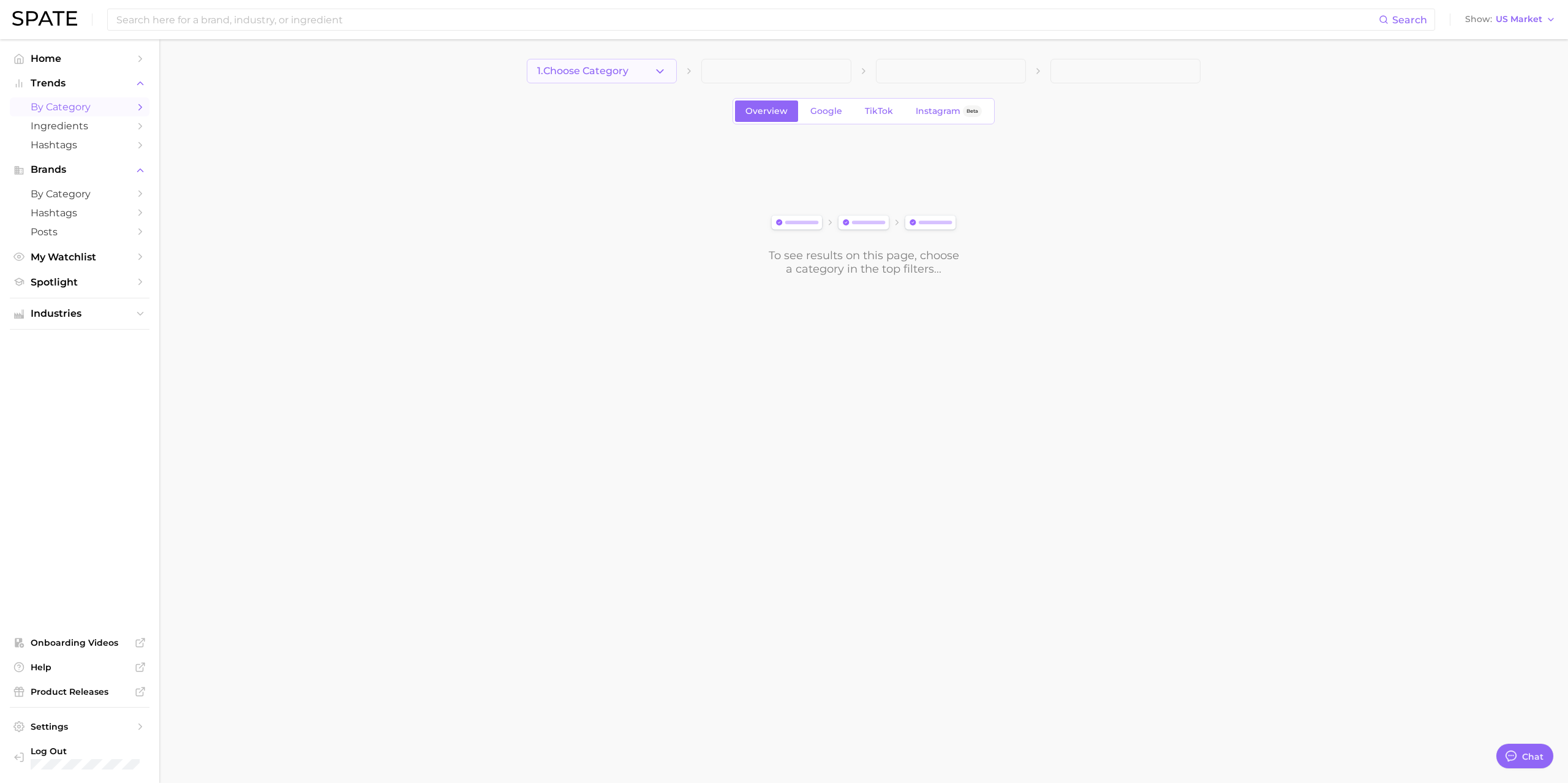
click at [655, 69] on icon "button" at bounding box center [659, 71] width 13 height 13
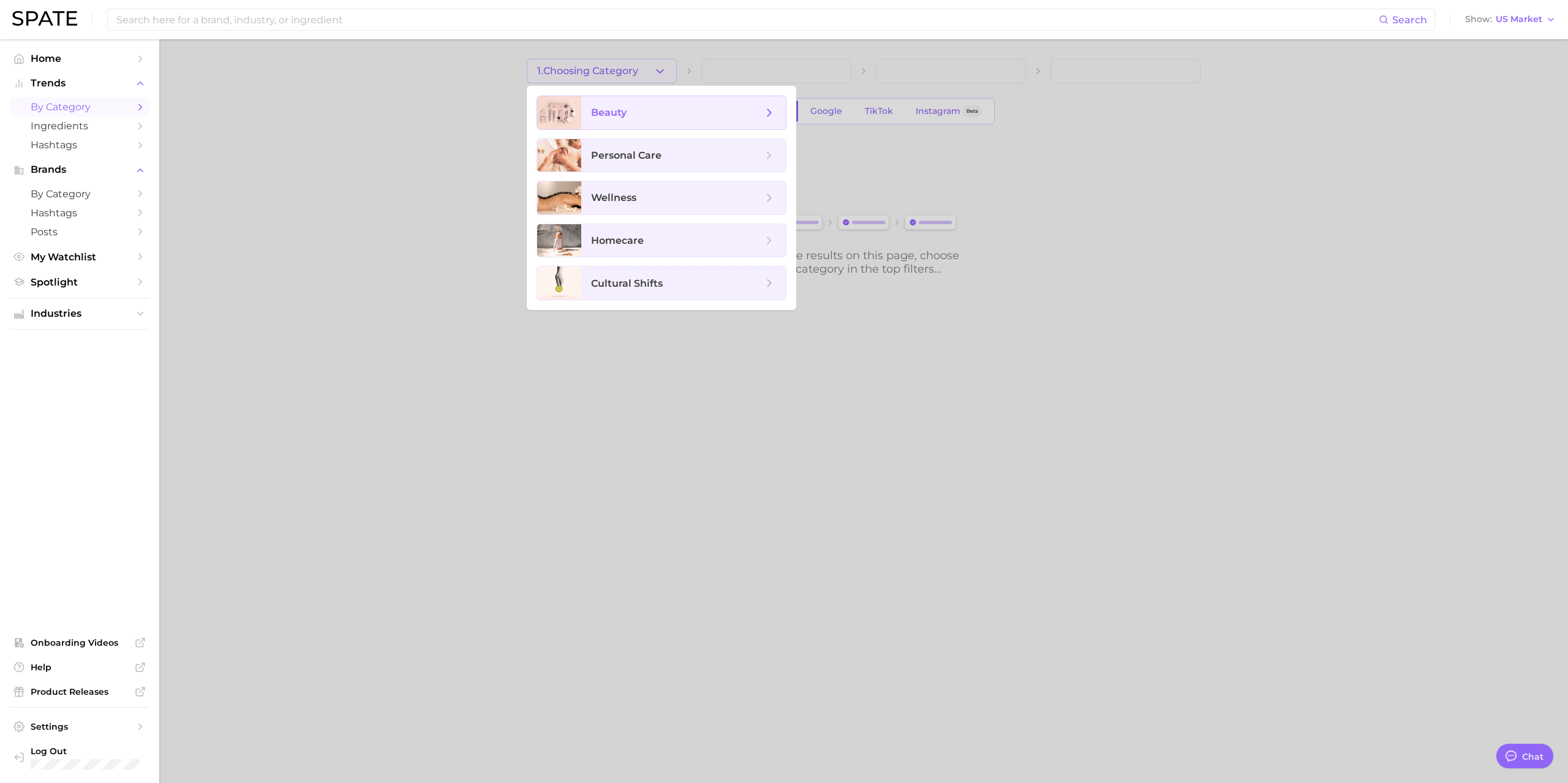
click at [662, 110] on span "beauty" at bounding box center [676, 112] width 172 height 14
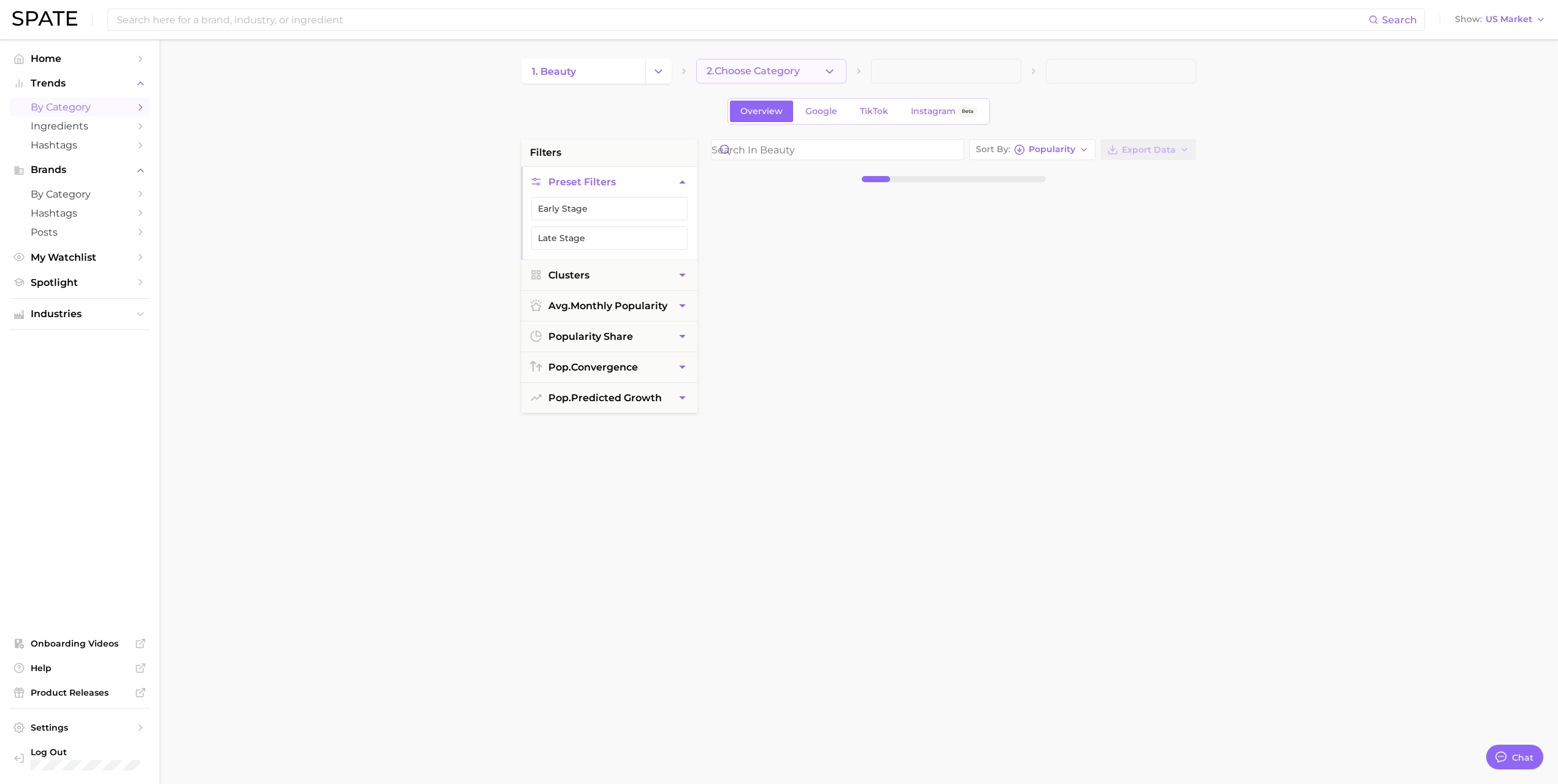
click at [779, 73] on span "2. Choose Category" at bounding box center [754, 71] width 93 height 11
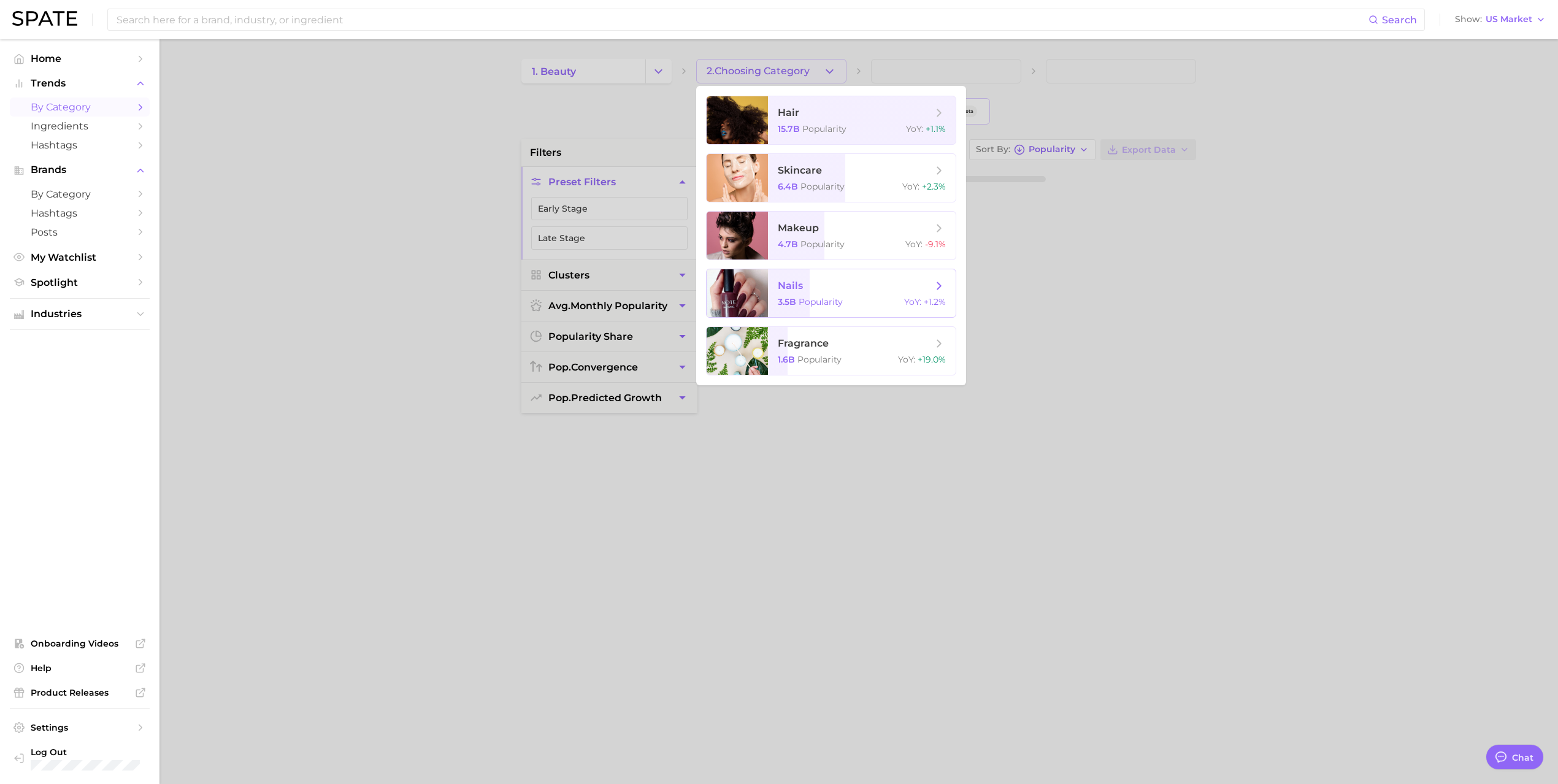
click at [811, 290] on span "nails" at bounding box center [855, 286] width 155 height 14
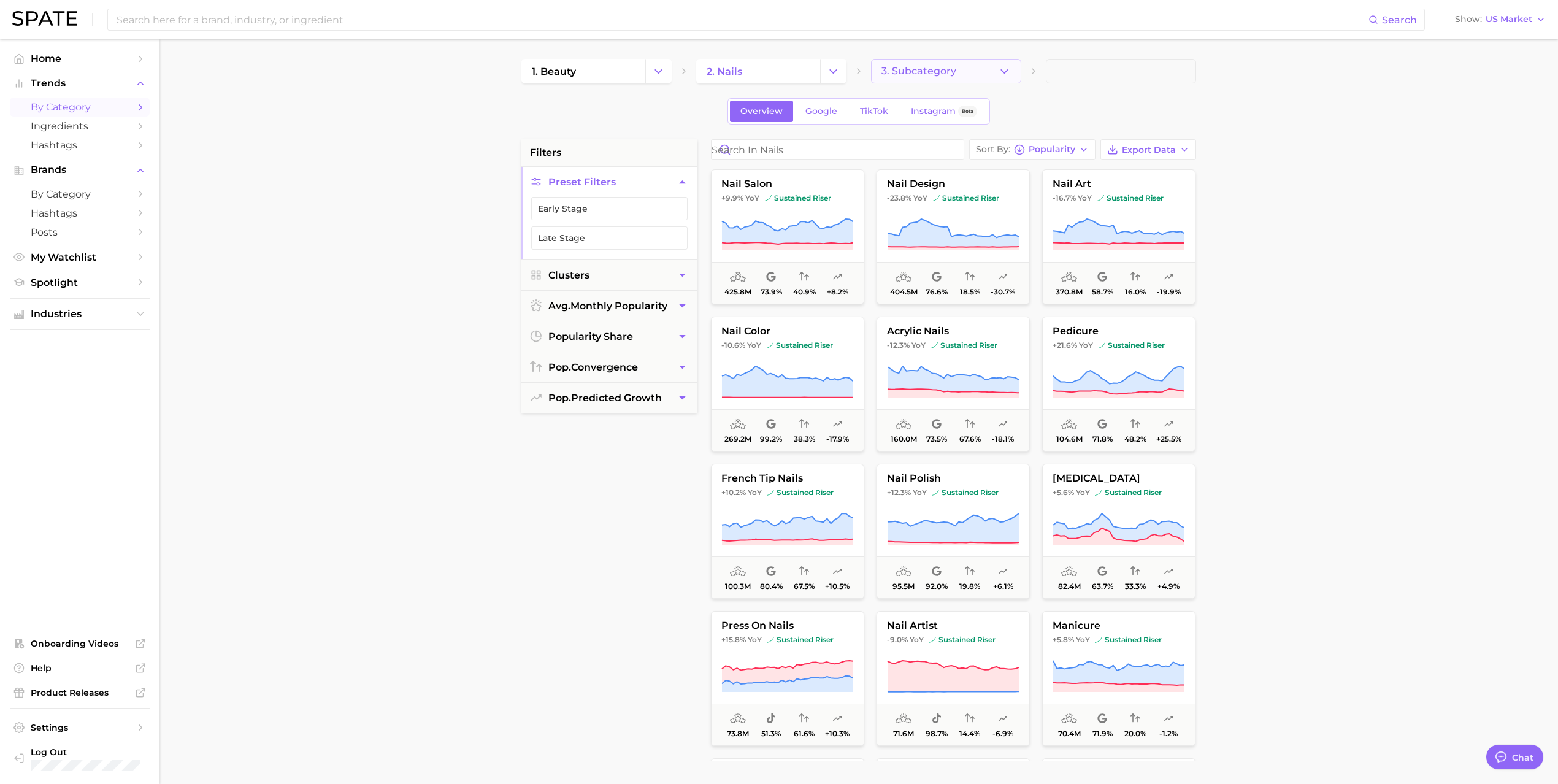
click at [984, 63] on button "3. Subcategory" at bounding box center [947, 71] width 151 height 25
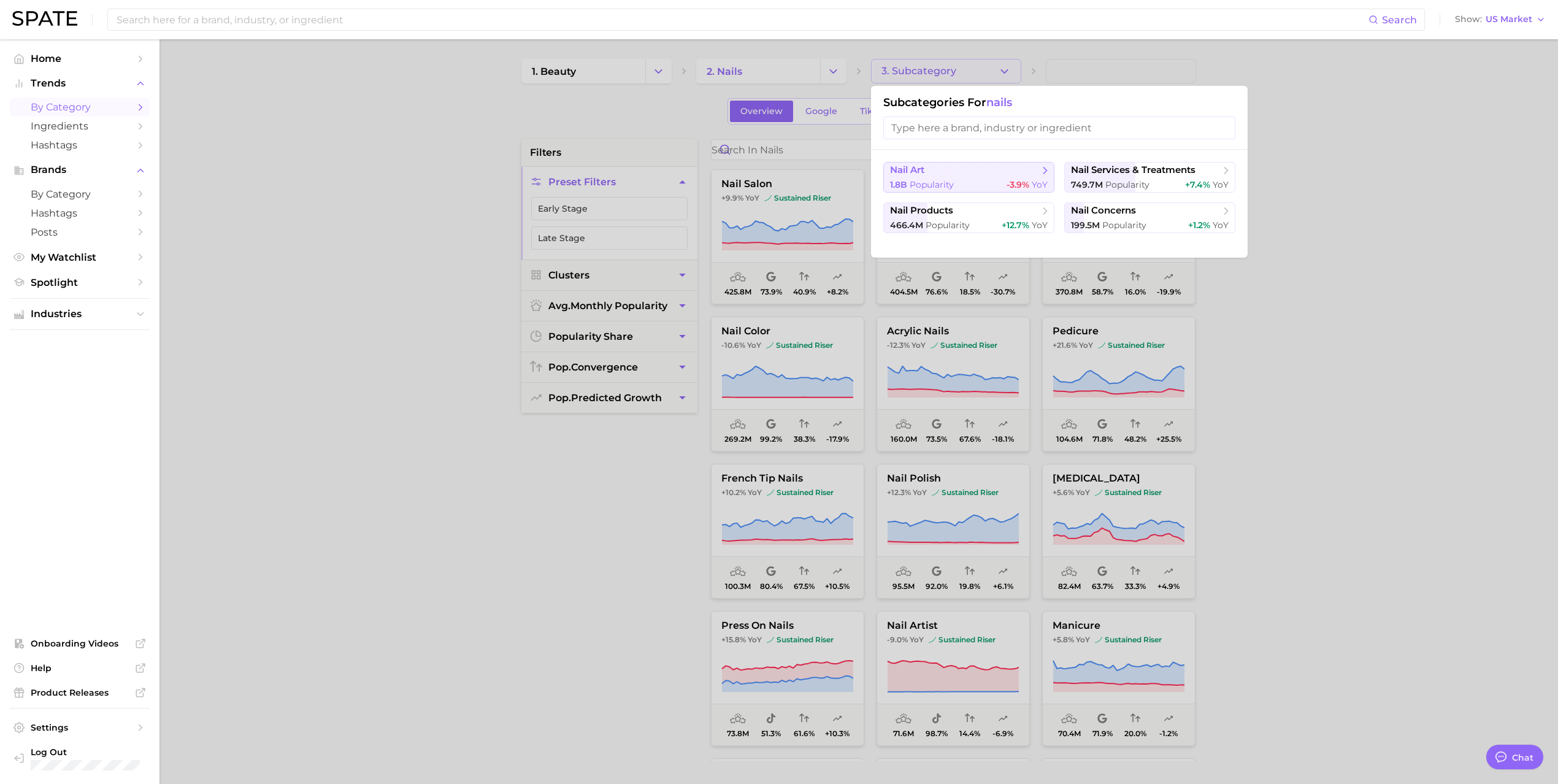
click at [940, 175] on span "nail art" at bounding box center [964, 170] width 149 height 12
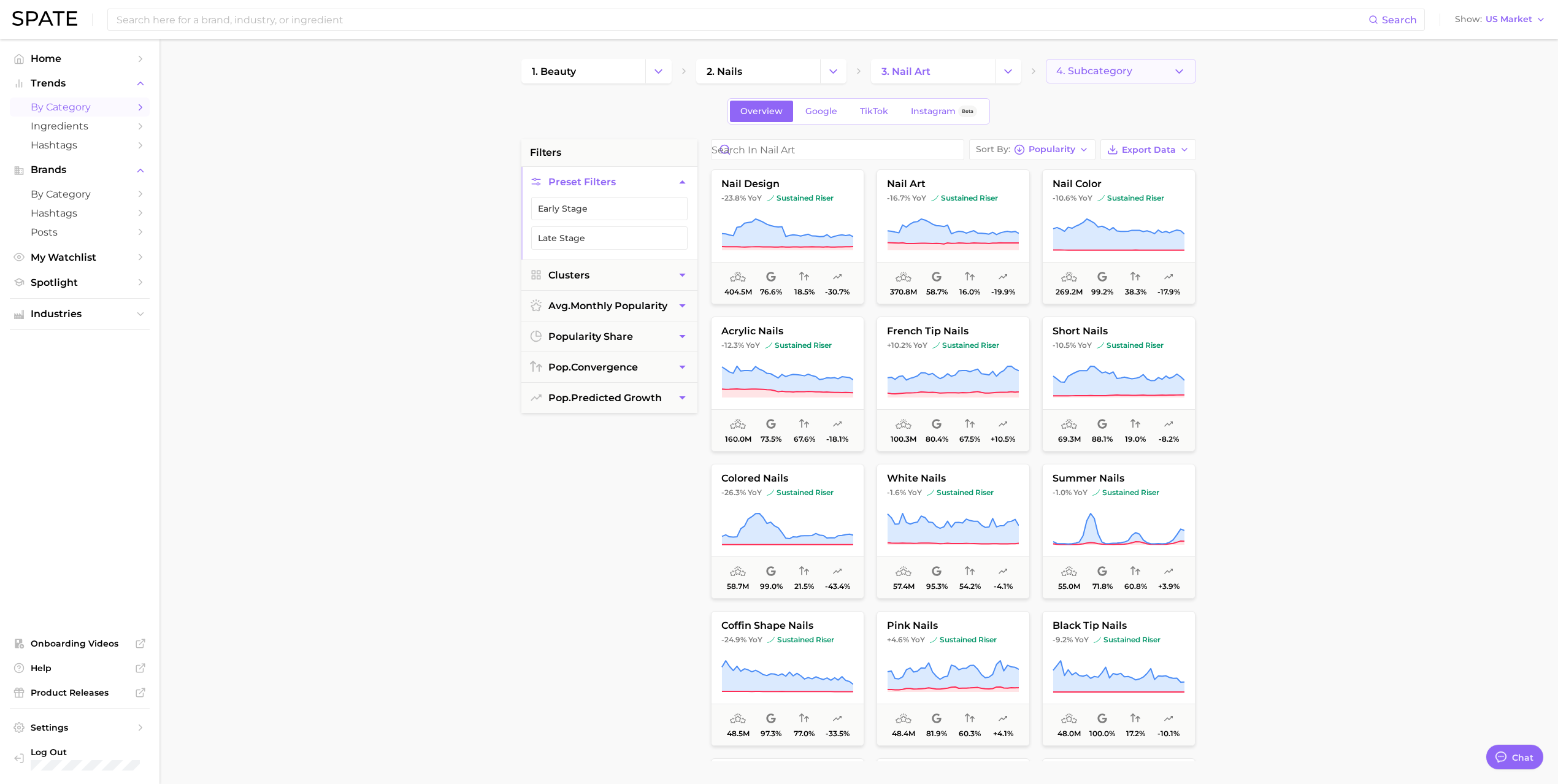
click at [1174, 74] on icon "button" at bounding box center [1179, 71] width 13 height 13
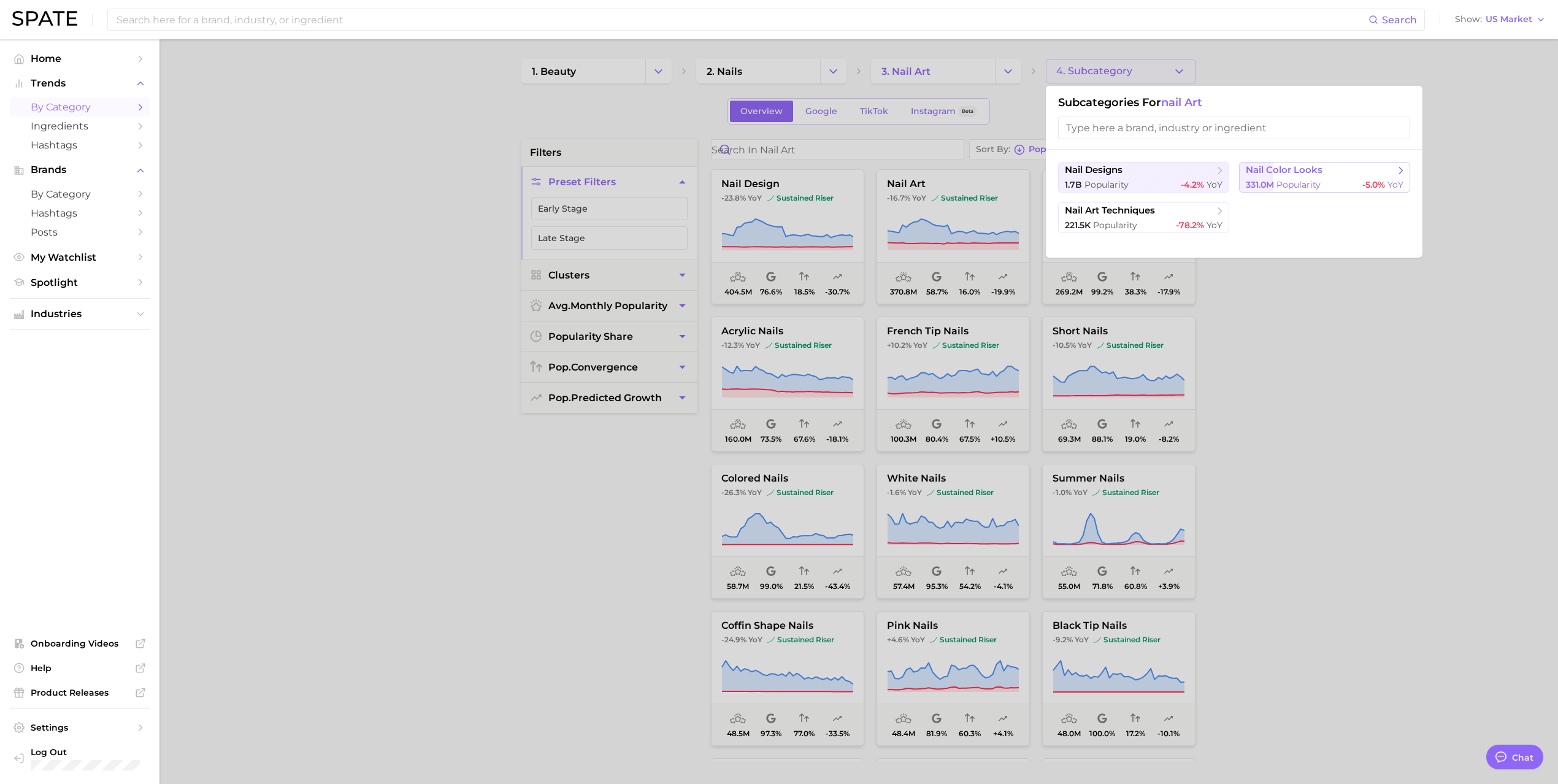
click at [1291, 179] on span "331.0m Popularity" at bounding box center [1284, 185] width 75 height 12
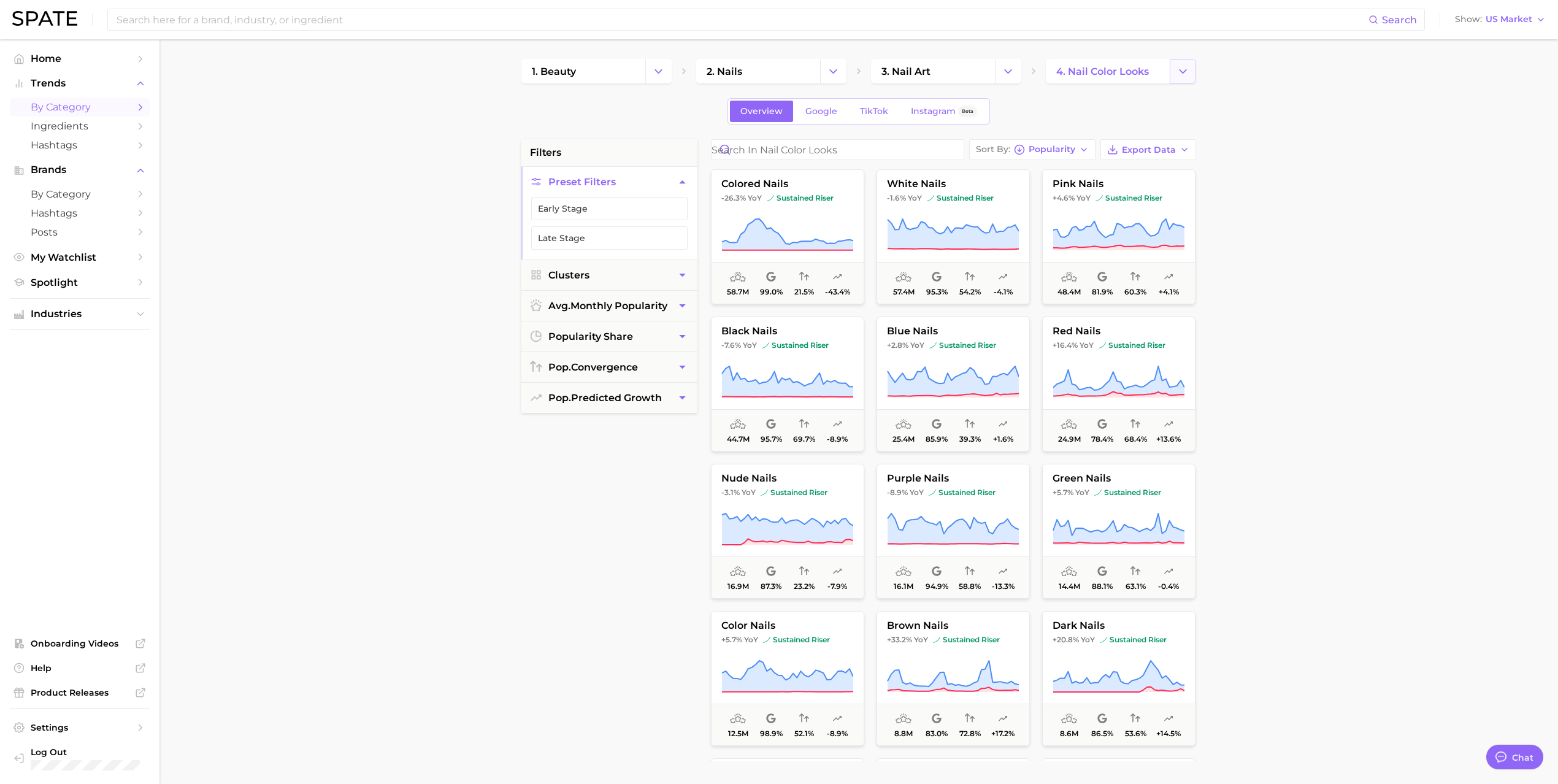
click at [1183, 80] on button "Change Category" at bounding box center [1183, 71] width 26 height 25
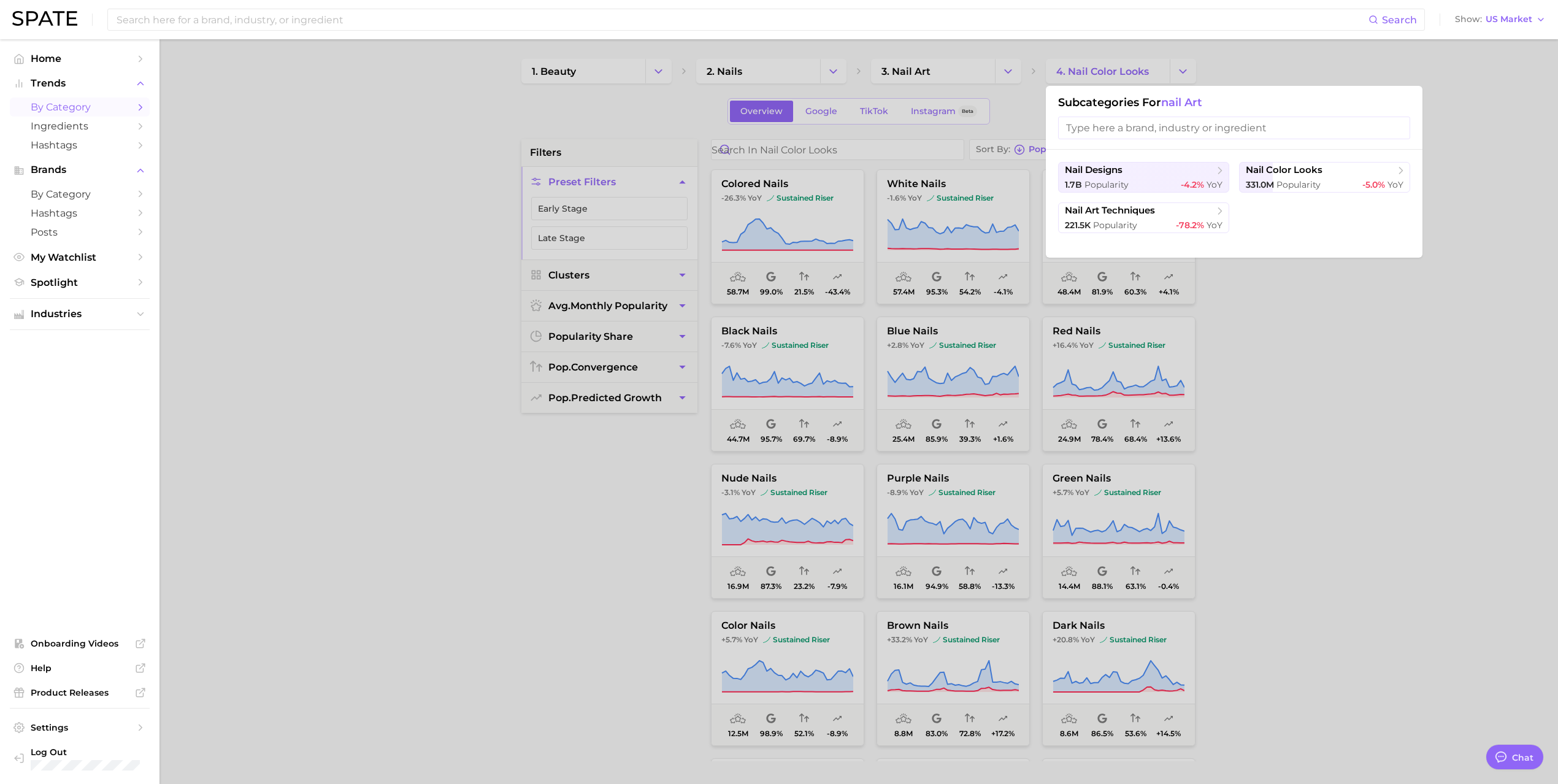
click at [833, 64] on div at bounding box center [779, 392] width 1558 height 784
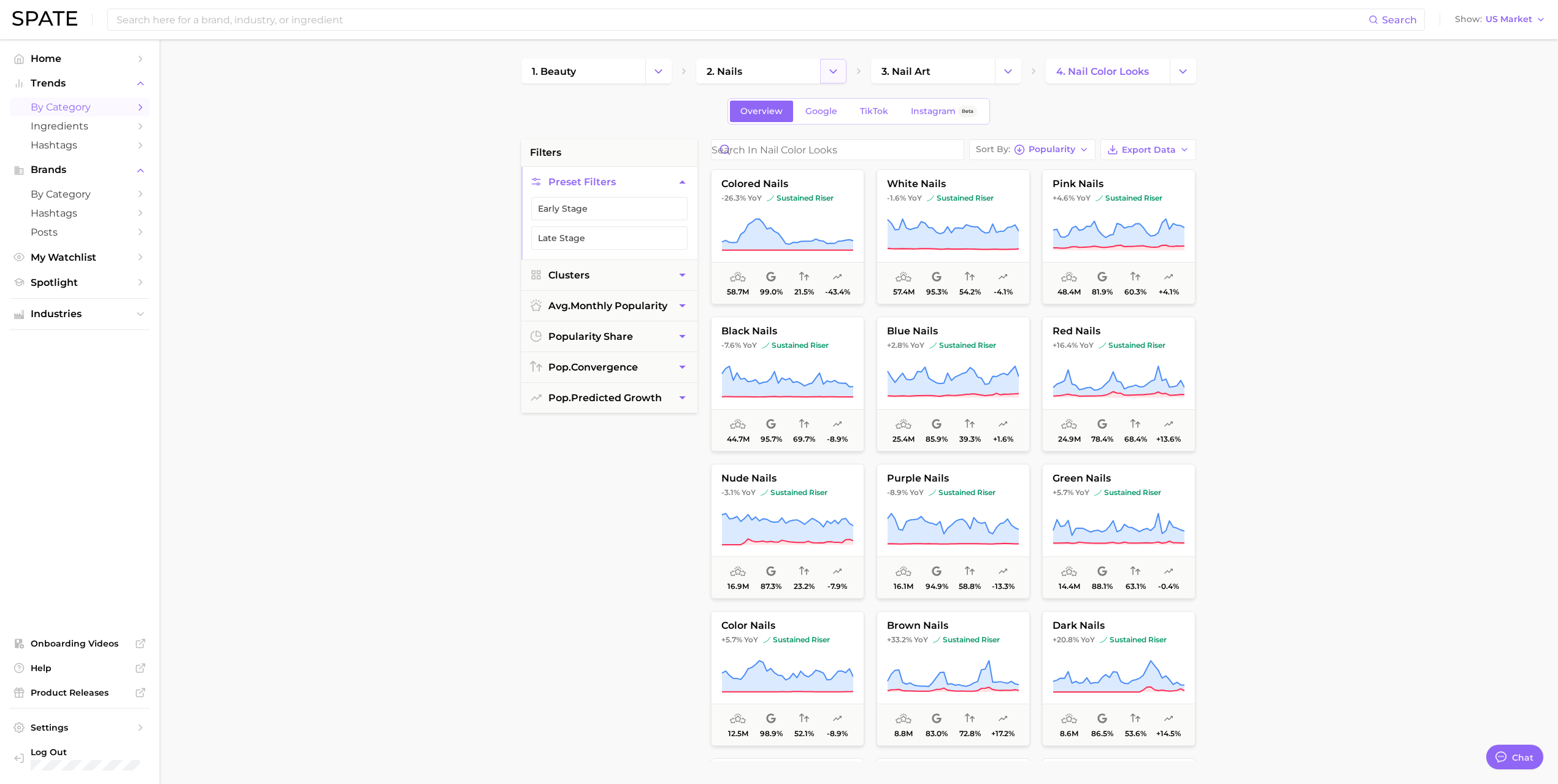
click at [833, 66] on icon "Change Category" at bounding box center [833, 71] width 13 height 13
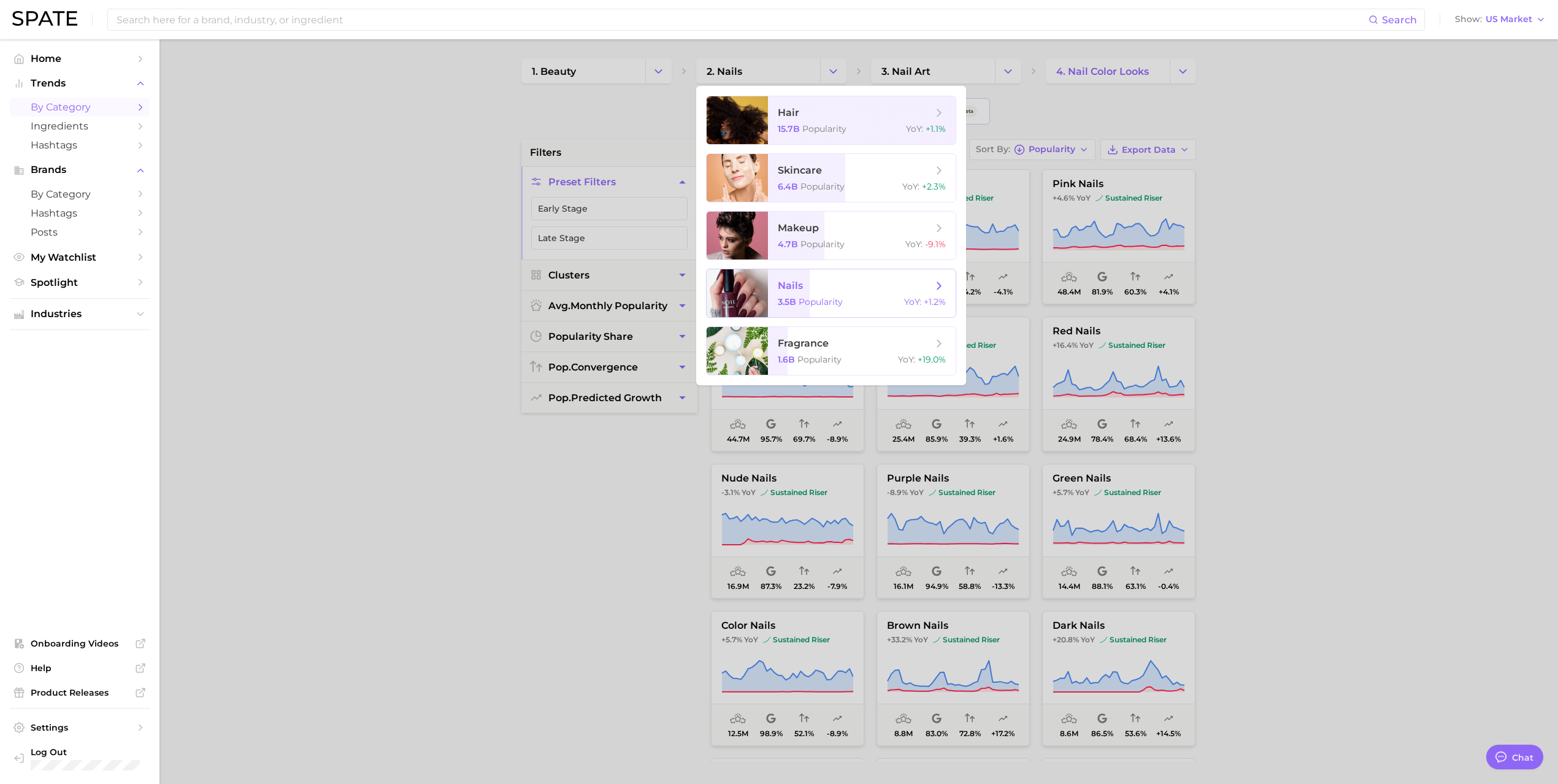
click at [869, 292] on span "nails" at bounding box center [855, 286] width 155 height 14
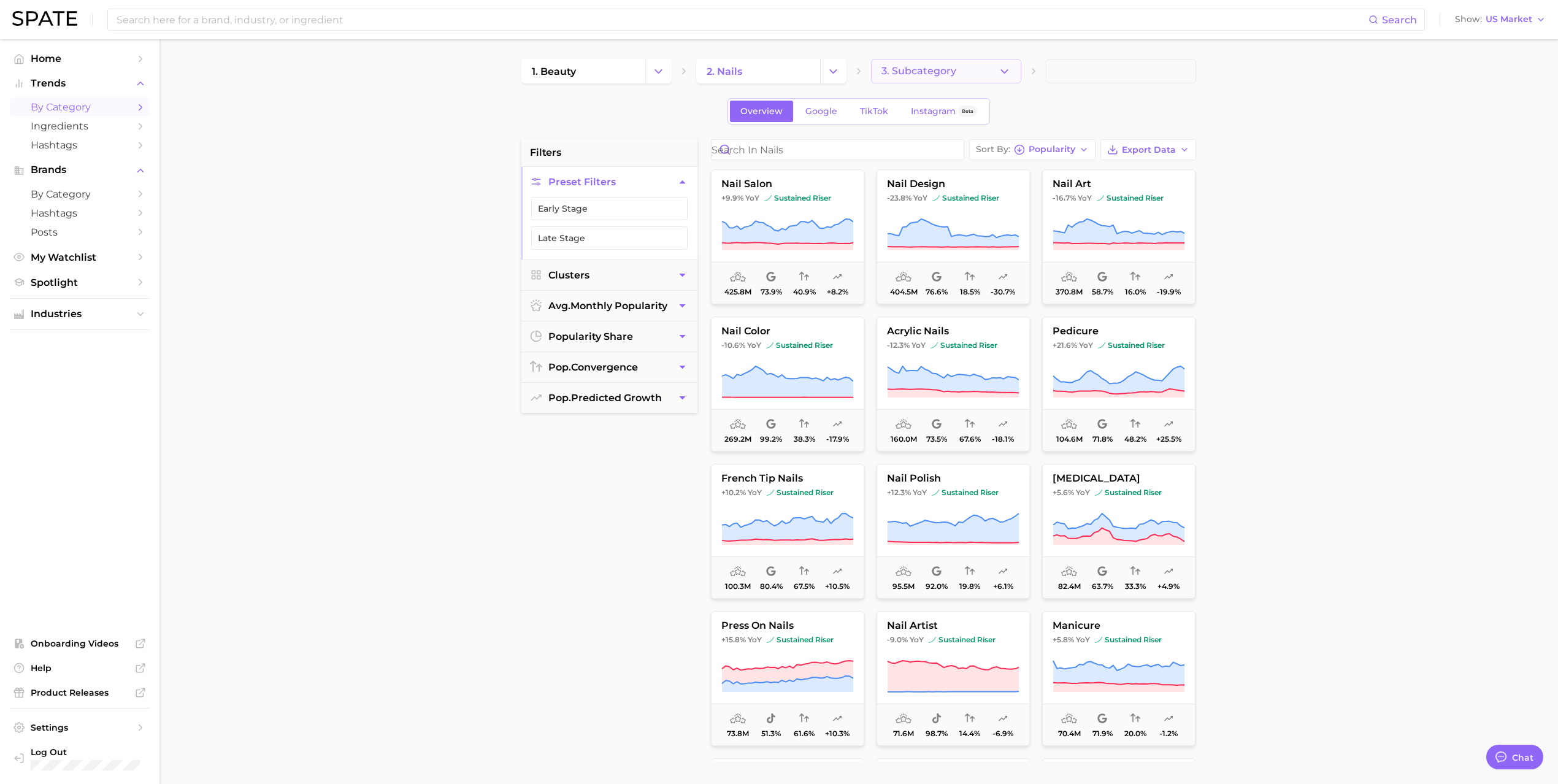
click at [1002, 65] on icon "button" at bounding box center [1004, 71] width 13 height 13
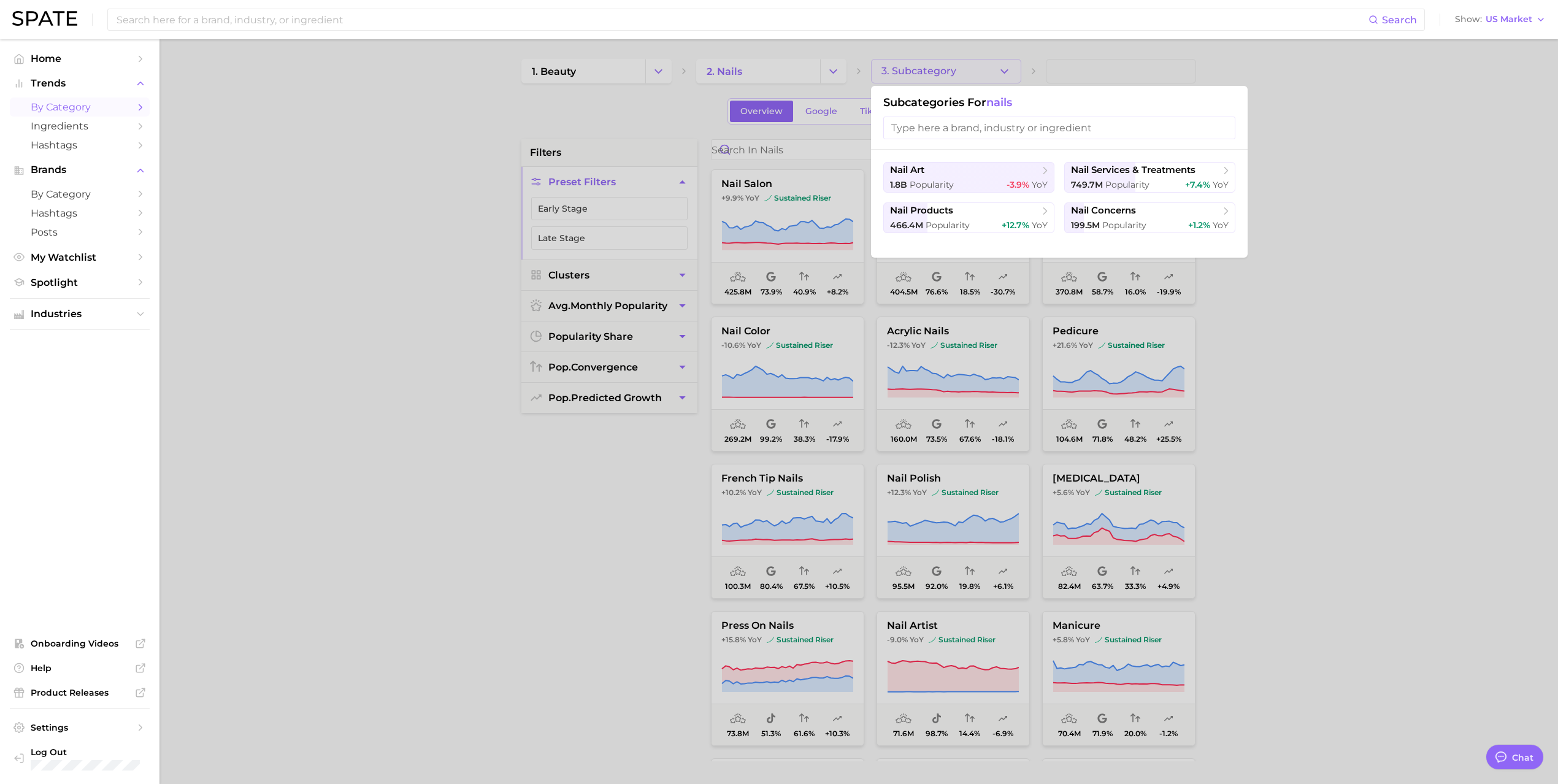
drag, startPoint x: 982, startPoint y: 181, endPoint x: 1505, endPoint y: 389, distance: 562.8
click at [984, 179] on div "1.8b Popularity -3.9% YoY" at bounding box center [969, 185] width 157 height 12
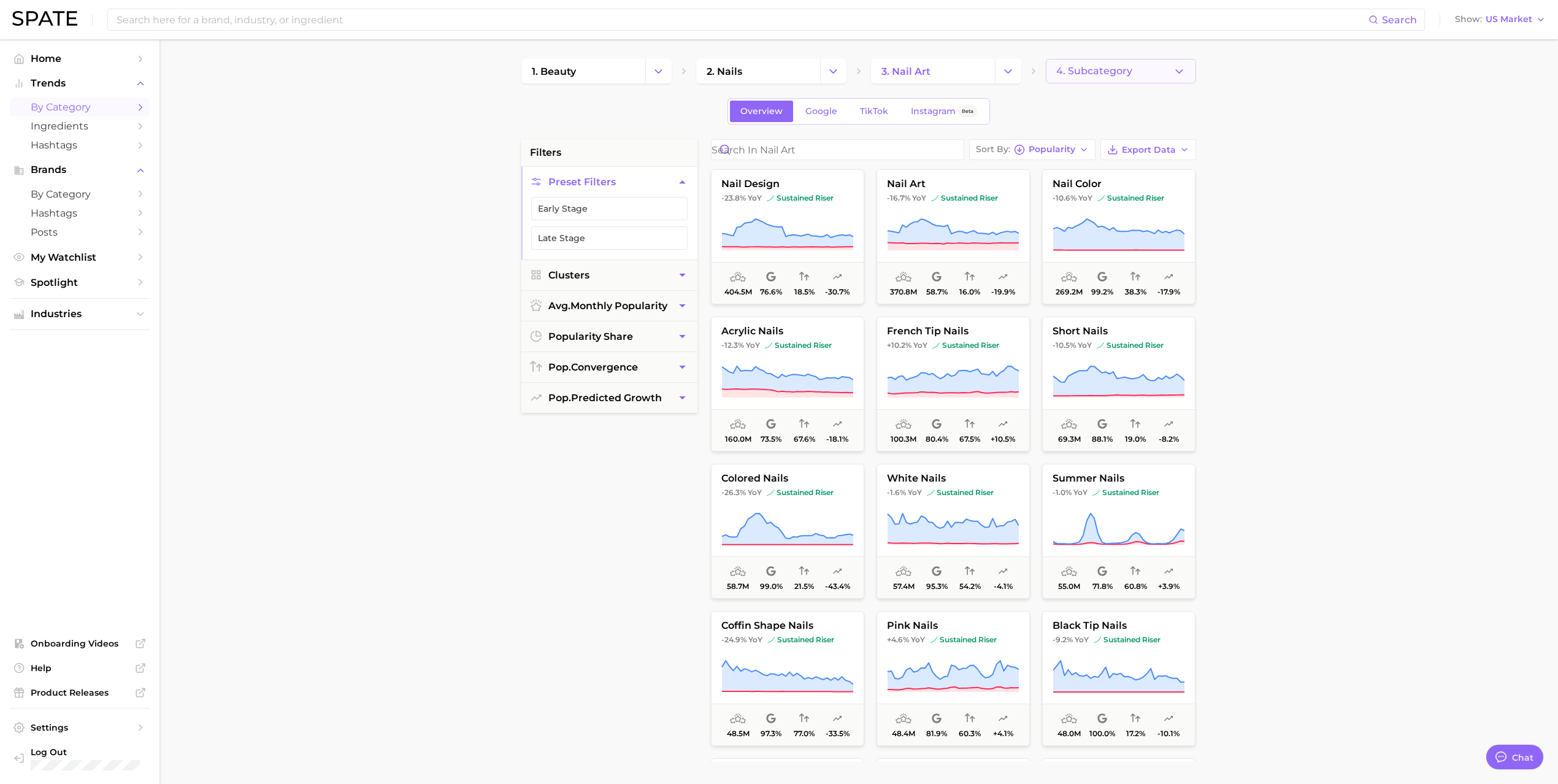
click at [1135, 66] on button "4. Subcategory" at bounding box center [1121, 71] width 151 height 25
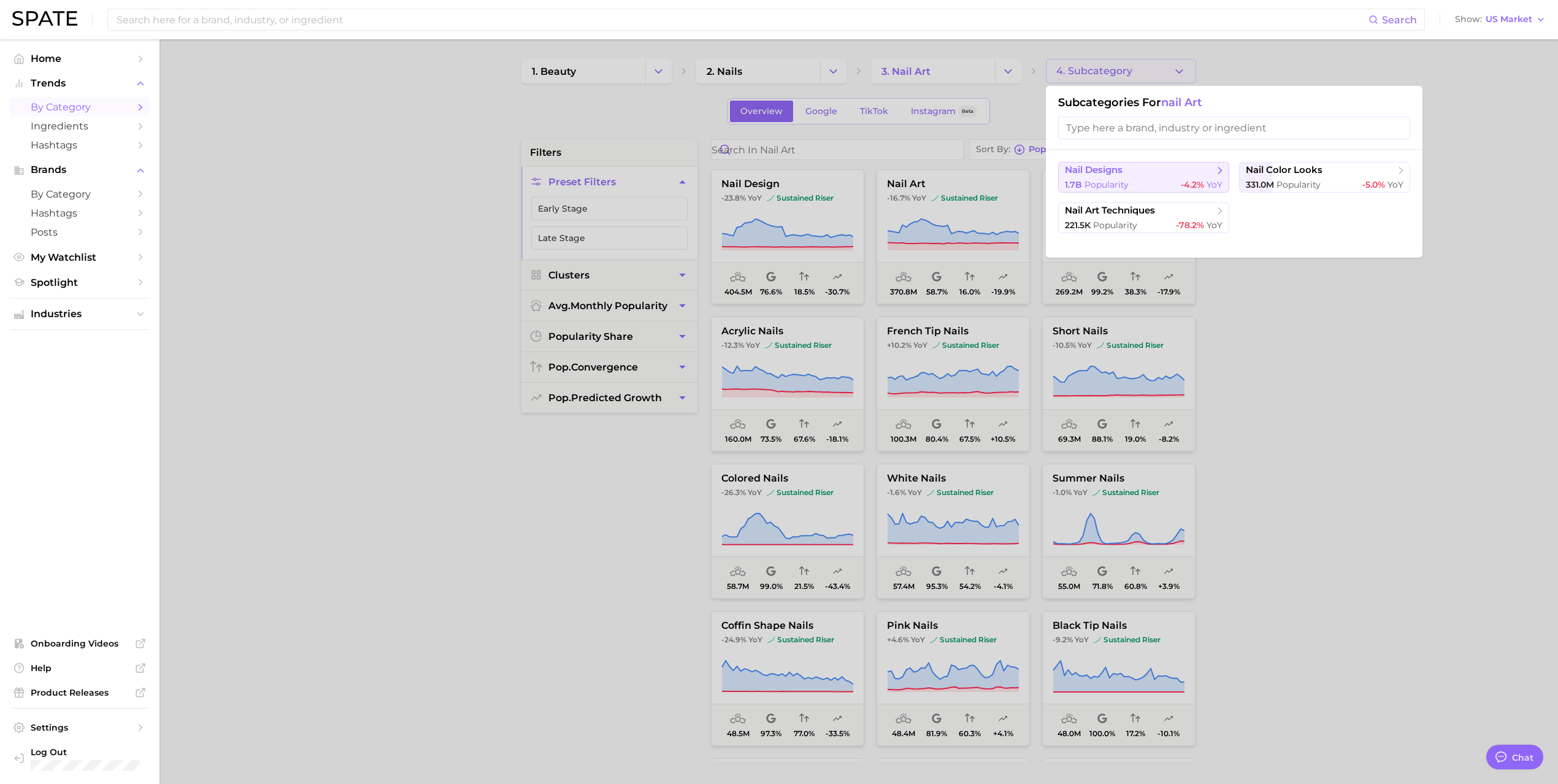
click at [1164, 177] on button "nail designs 1.7b Popularity -4.2% YoY" at bounding box center [1144, 177] width 171 height 30
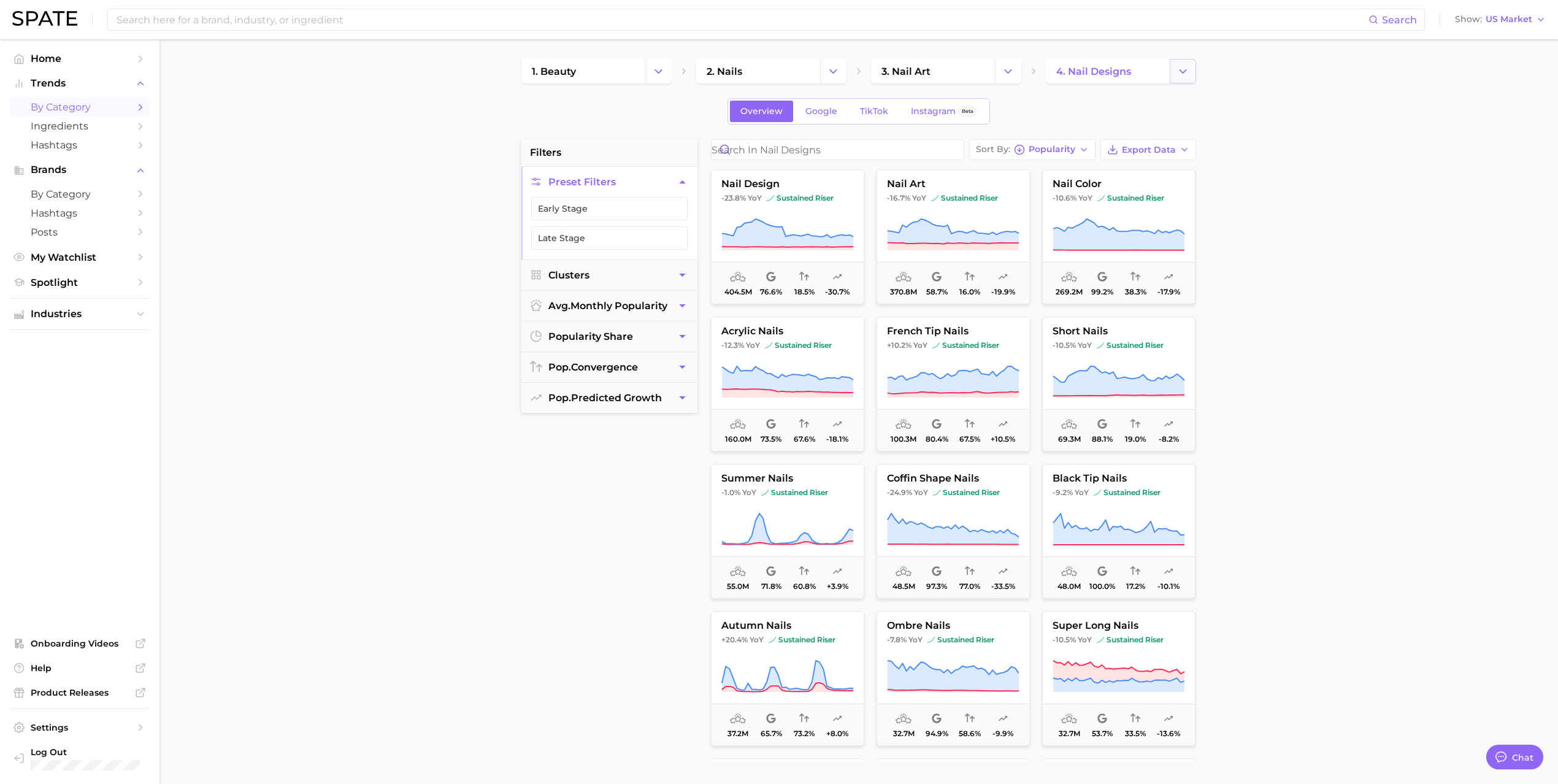
click at [1178, 70] on icon "Change Category" at bounding box center [1183, 71] width 13 height 13
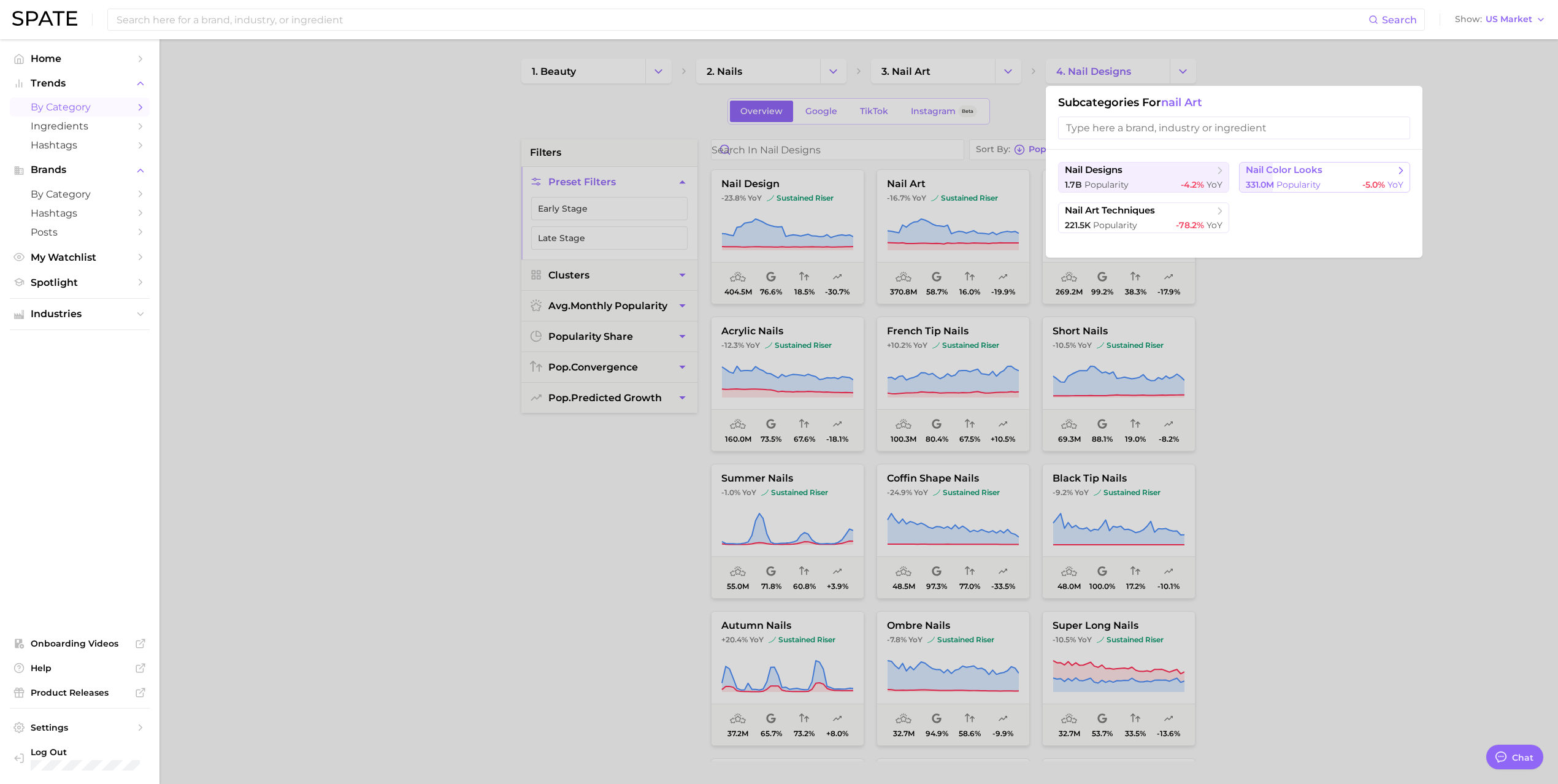
click at [1289, 175] on span "nail color looks" at bounding box center [1285, 170] width 77 height 12
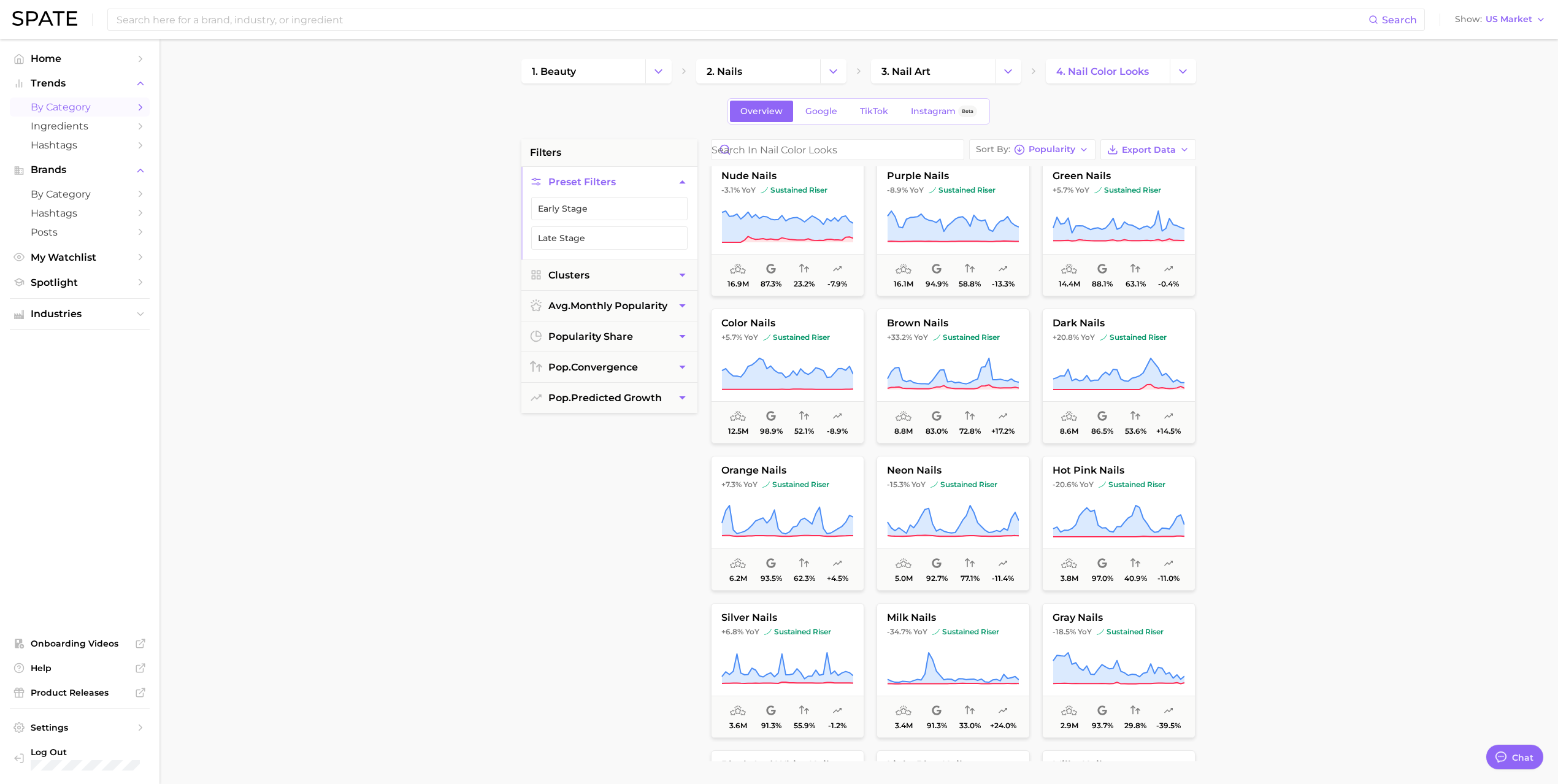
scroll to position [327, 0]
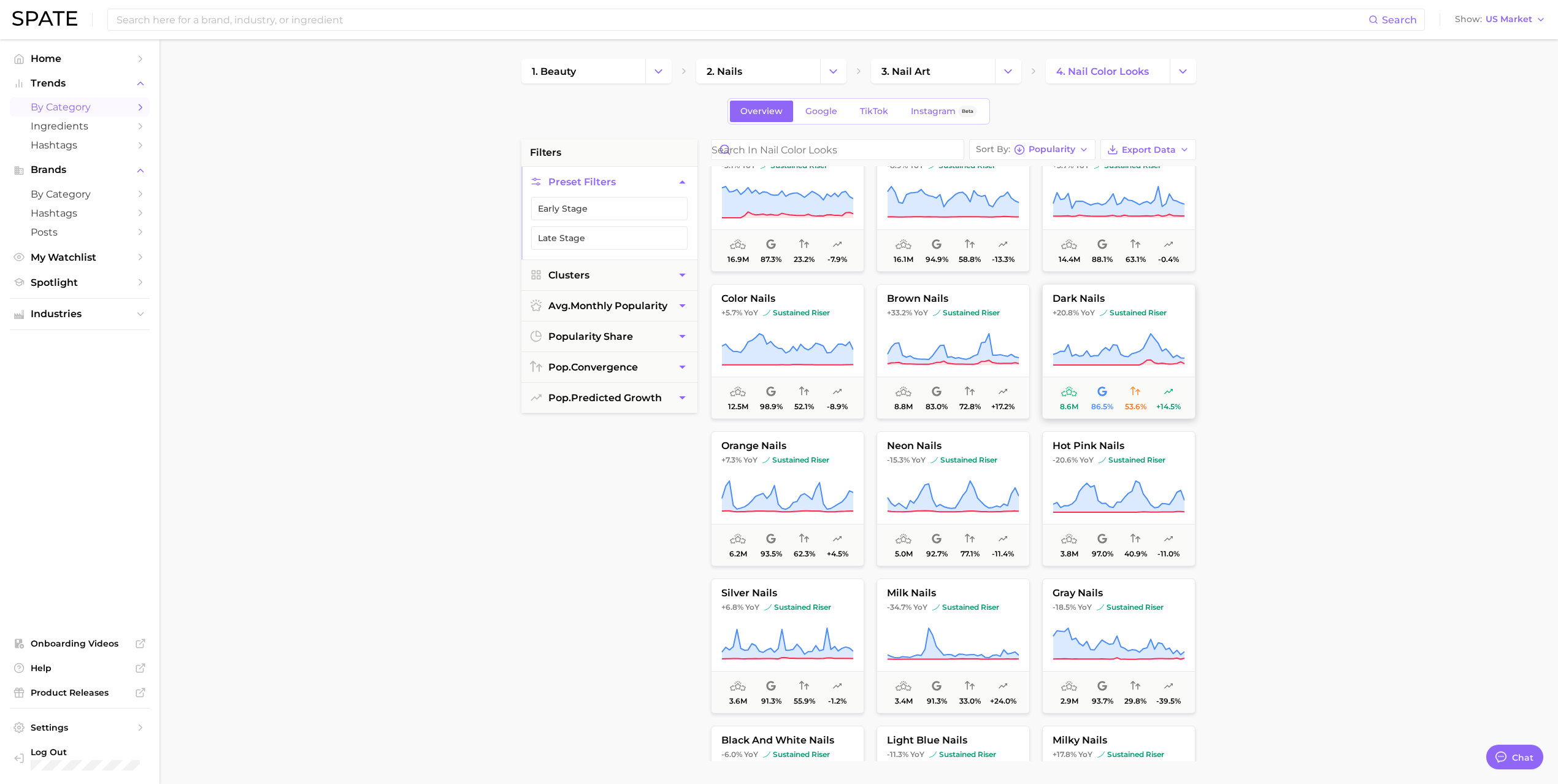
click at [1118, 335] on icon at bounding box center [1119, 350] width 132 height 35
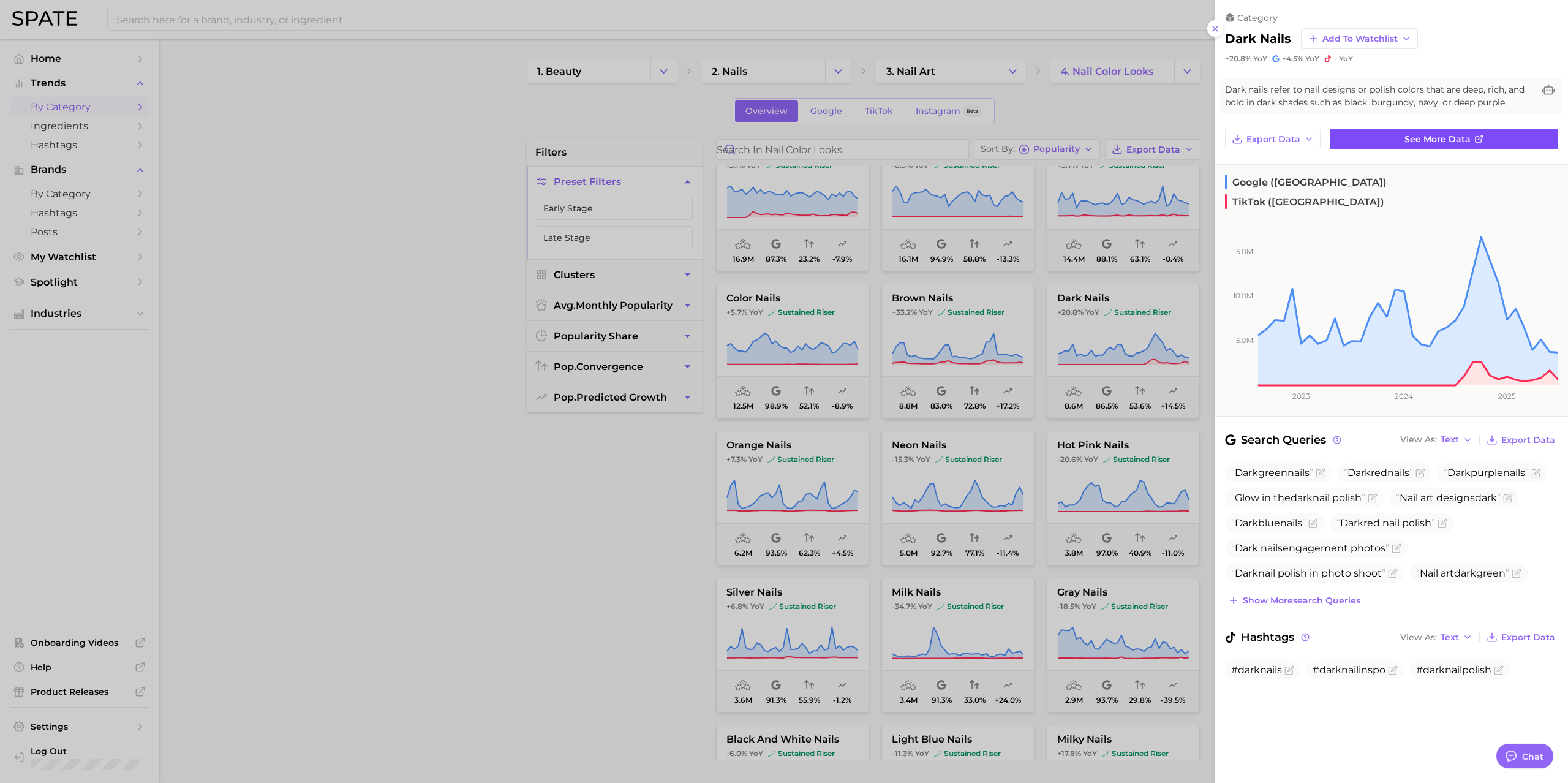
click at [1385, 147] on link "See more data" at bounding box center [1444, 139] width 228 height 21
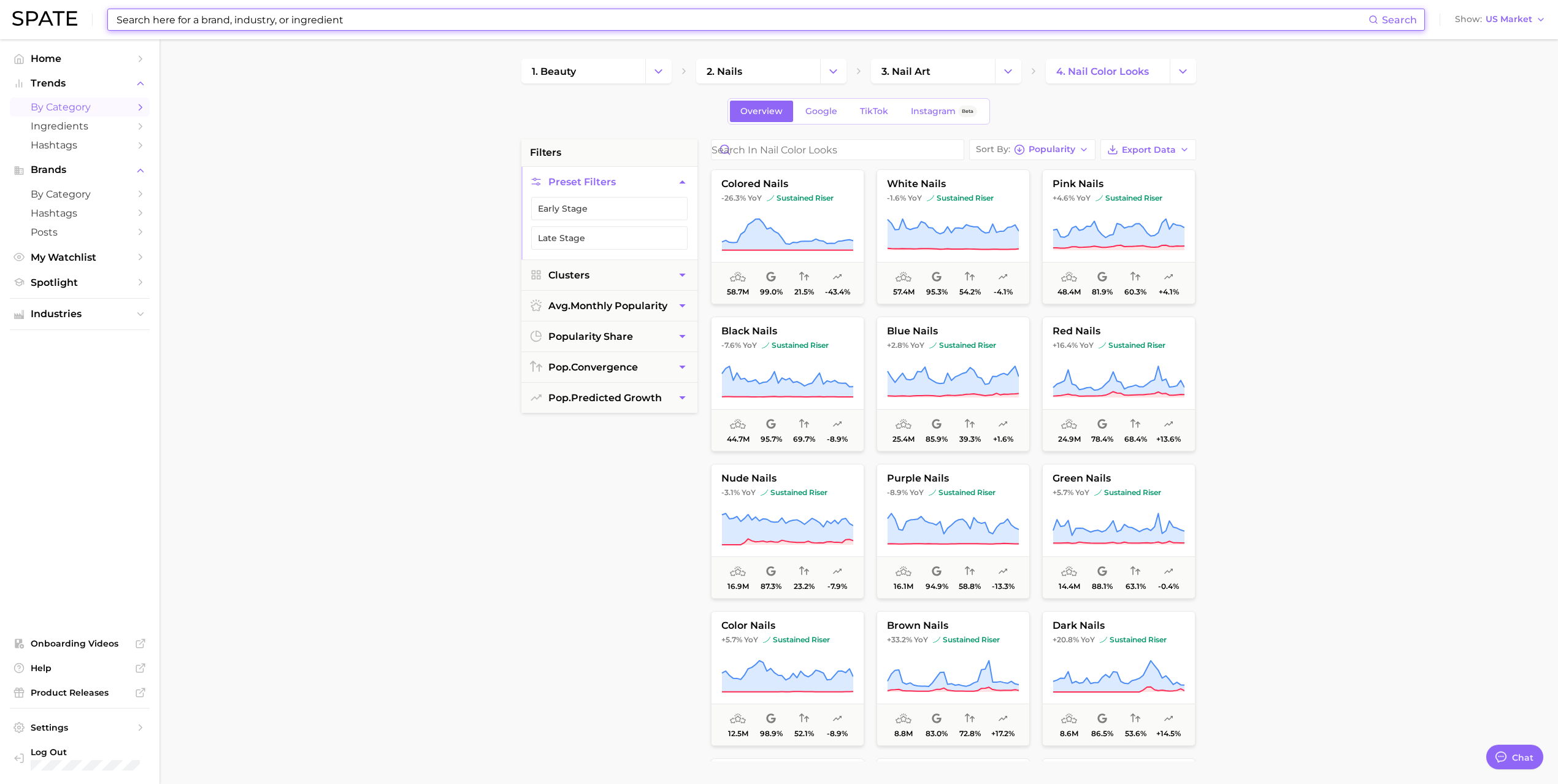
click at [340, 17] on input at bounding box center [742, 19] width 1253 height 21
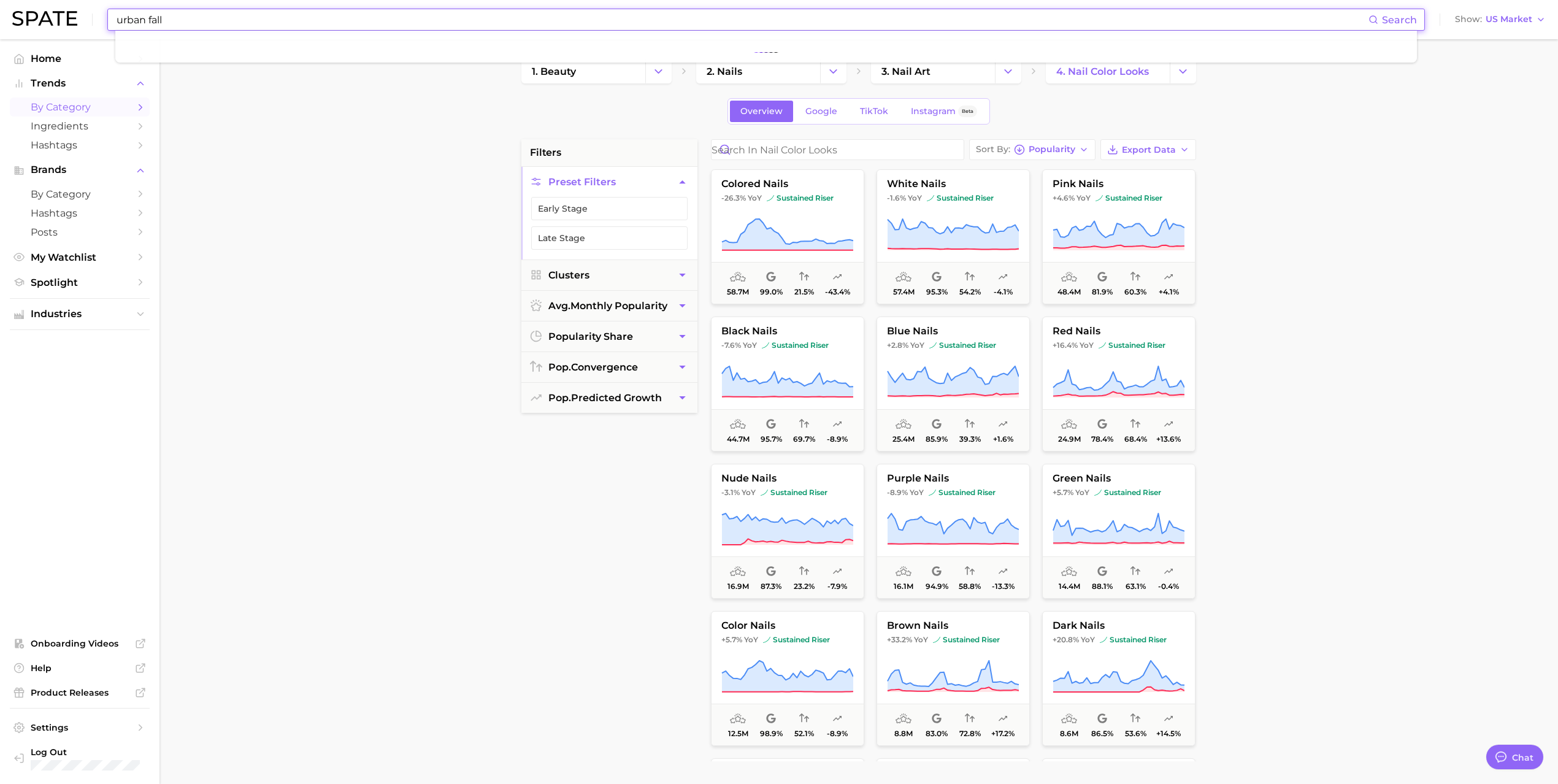
type input "urban fall"
drag, startPoint x: 148, startPoint y: 22, endPoint x: 12, endPoint y: 30, distance: 136.2
click at [12, 30] on div "urban fall Search No results for " urban fall " Suggest Show US Market" at bounding box center [779, 19] width 1534 height 39
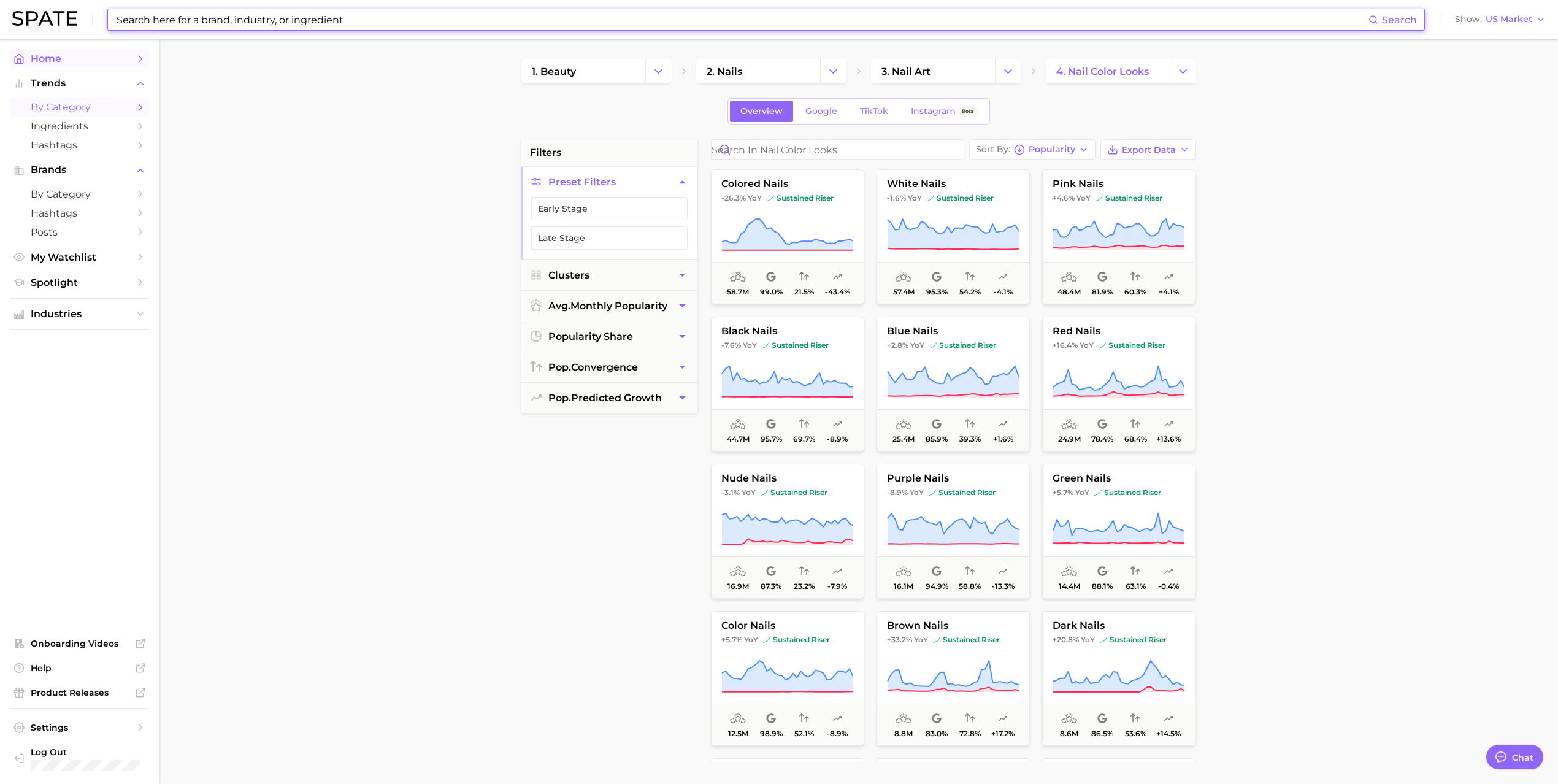
click at [44, 57] on span "Home" at bounding box center [80, 58] width 98 height 12
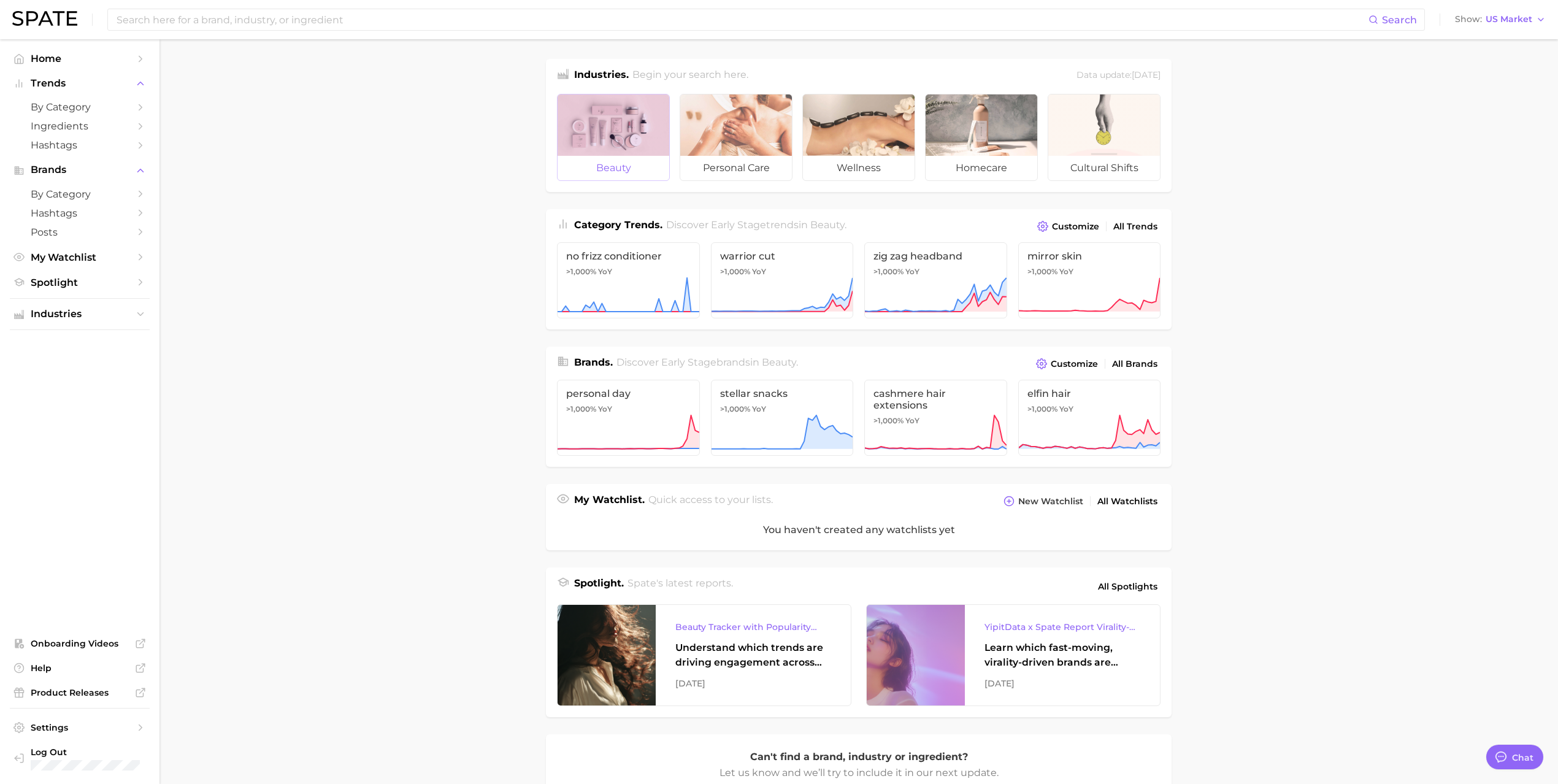
click at [592, 124] on div at bounding box center [614, 125] width 112 height 61
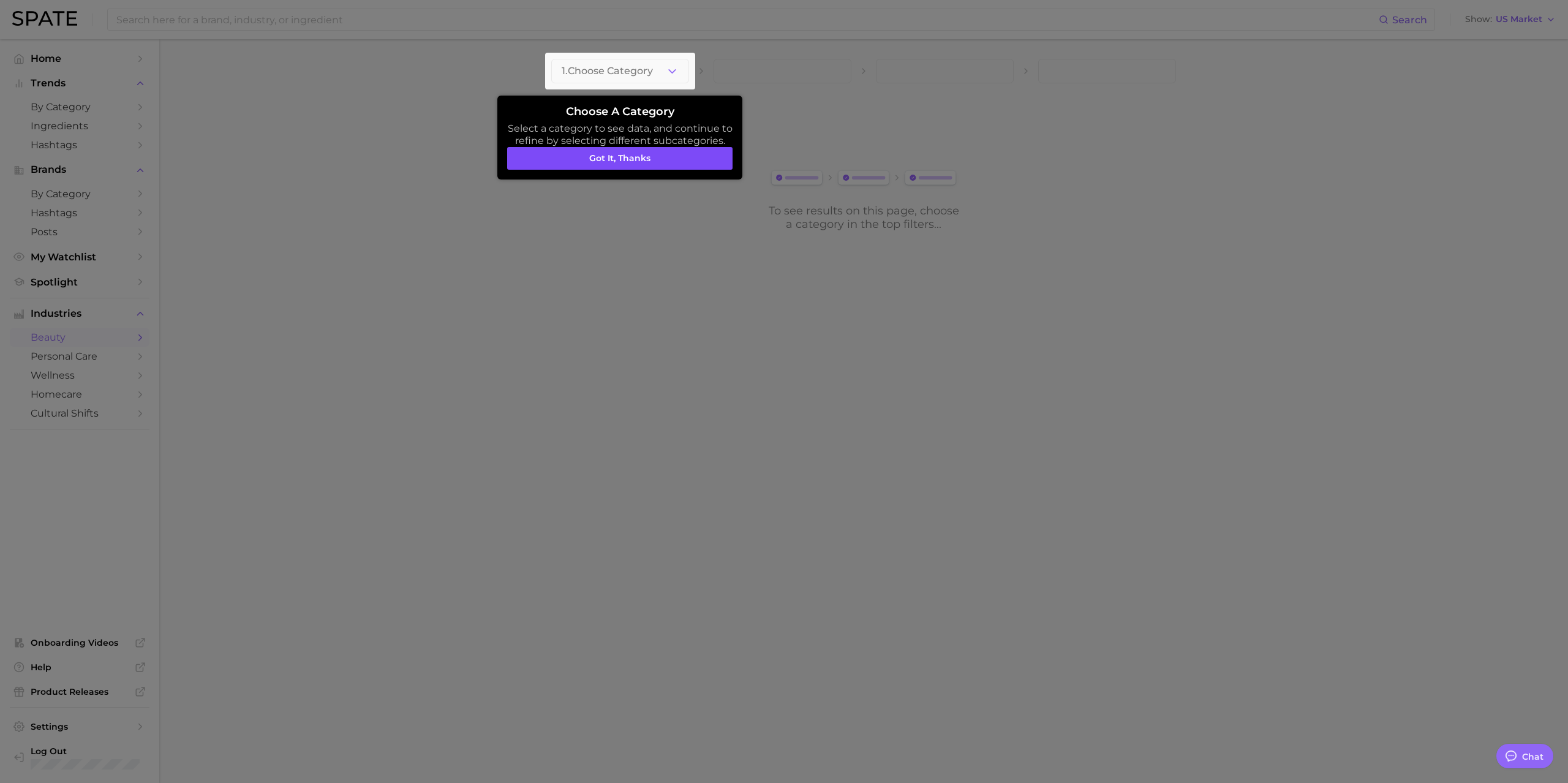
click at [618, 157] on button "Got it, thanks" at bounding box center [620, 159] width 226 height 24
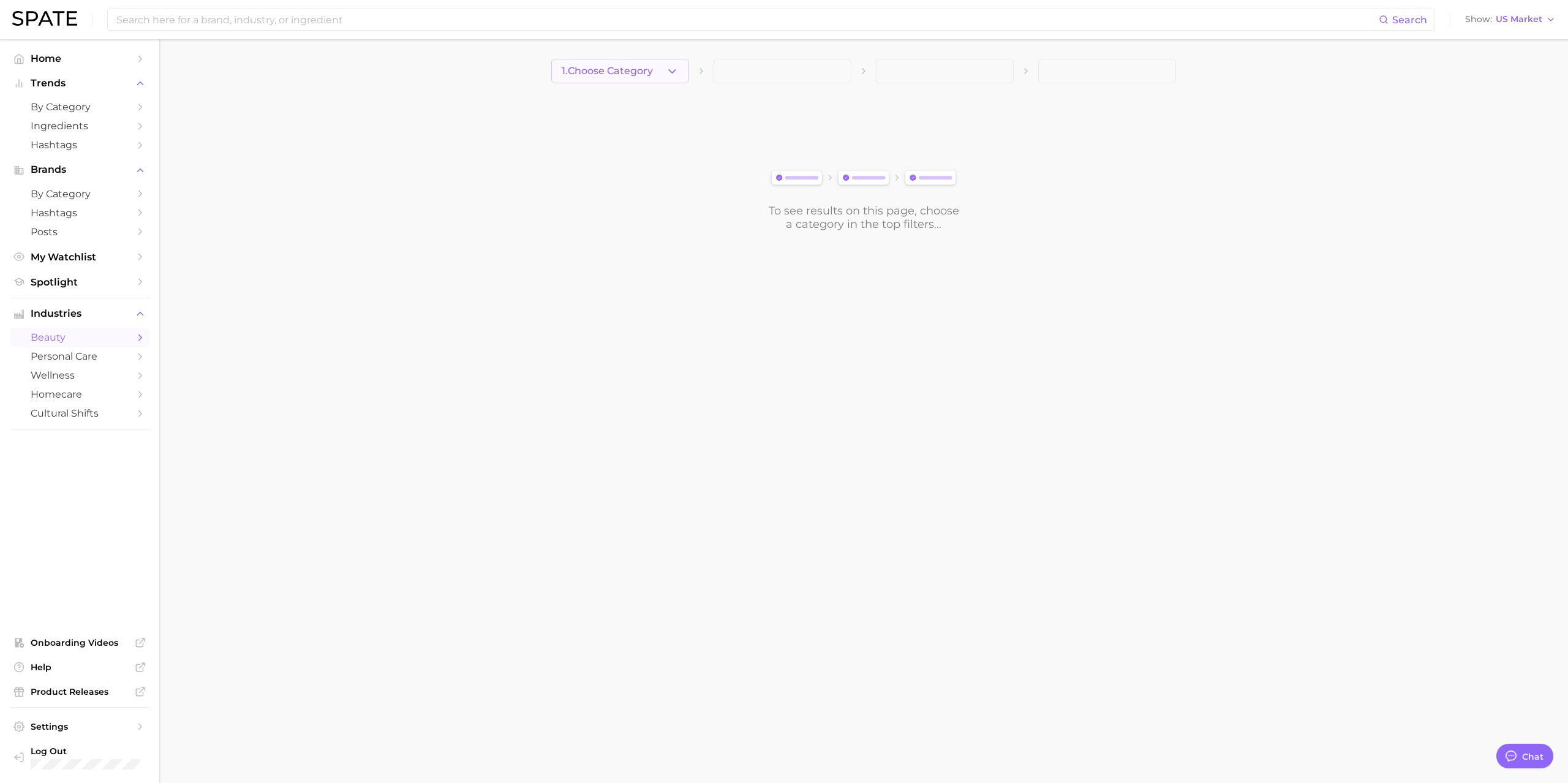
click at [666, 59] on button "1. Choose Category" at bounding box center [620, 71] width 138 height 25
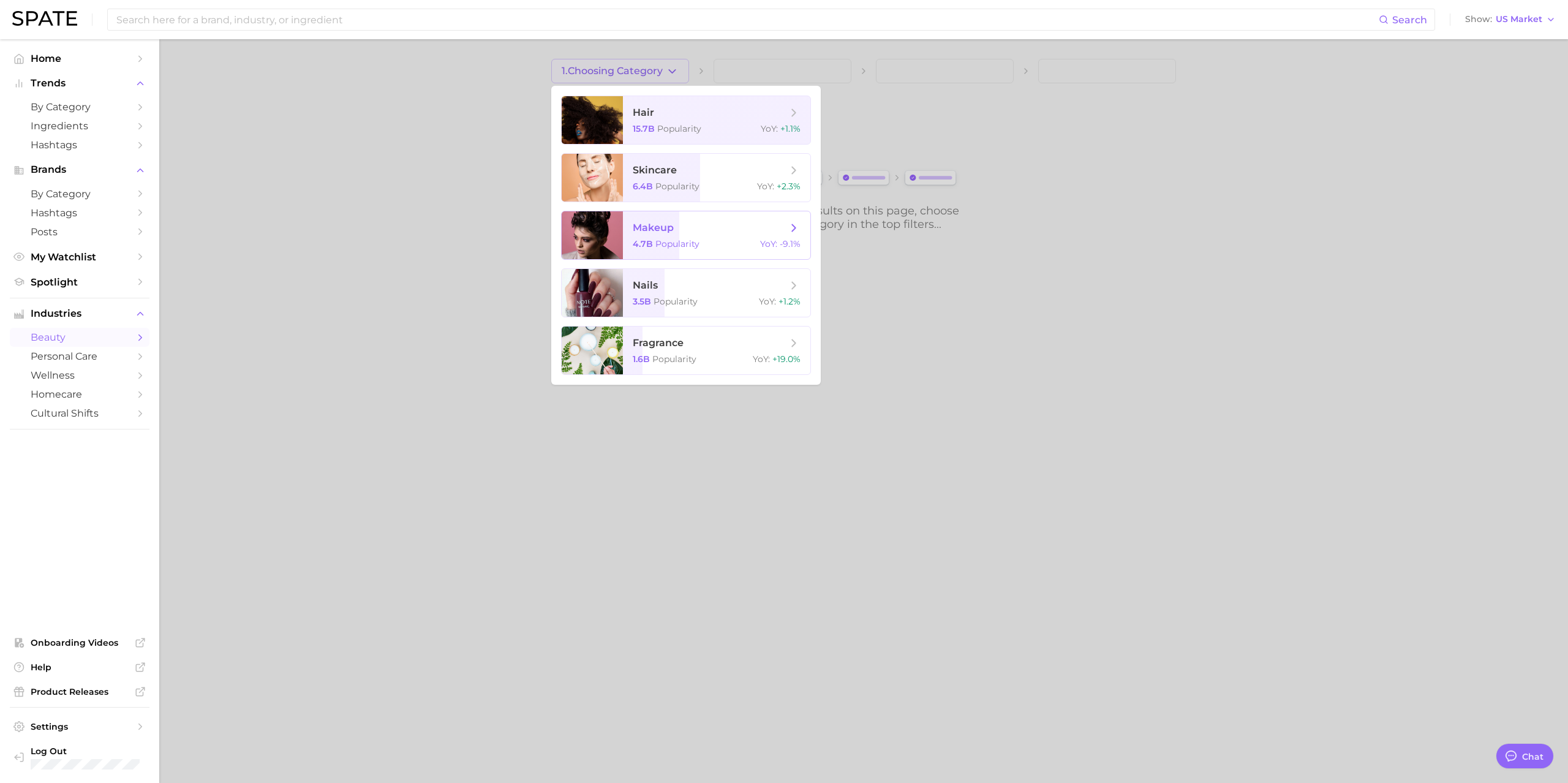
click at [691, 209] on ul "hair 15.7b Popularity YoY : +1.1% skincare 6.4b Popularity YoY : +2.3% makeup 4…" at bounding box center [686, 235] width 270 height 299
click at [706, 250] on span "makeup 4.7b Popularity YoY : -9.1%" at bounding box center [717, 235] width 188 height 48
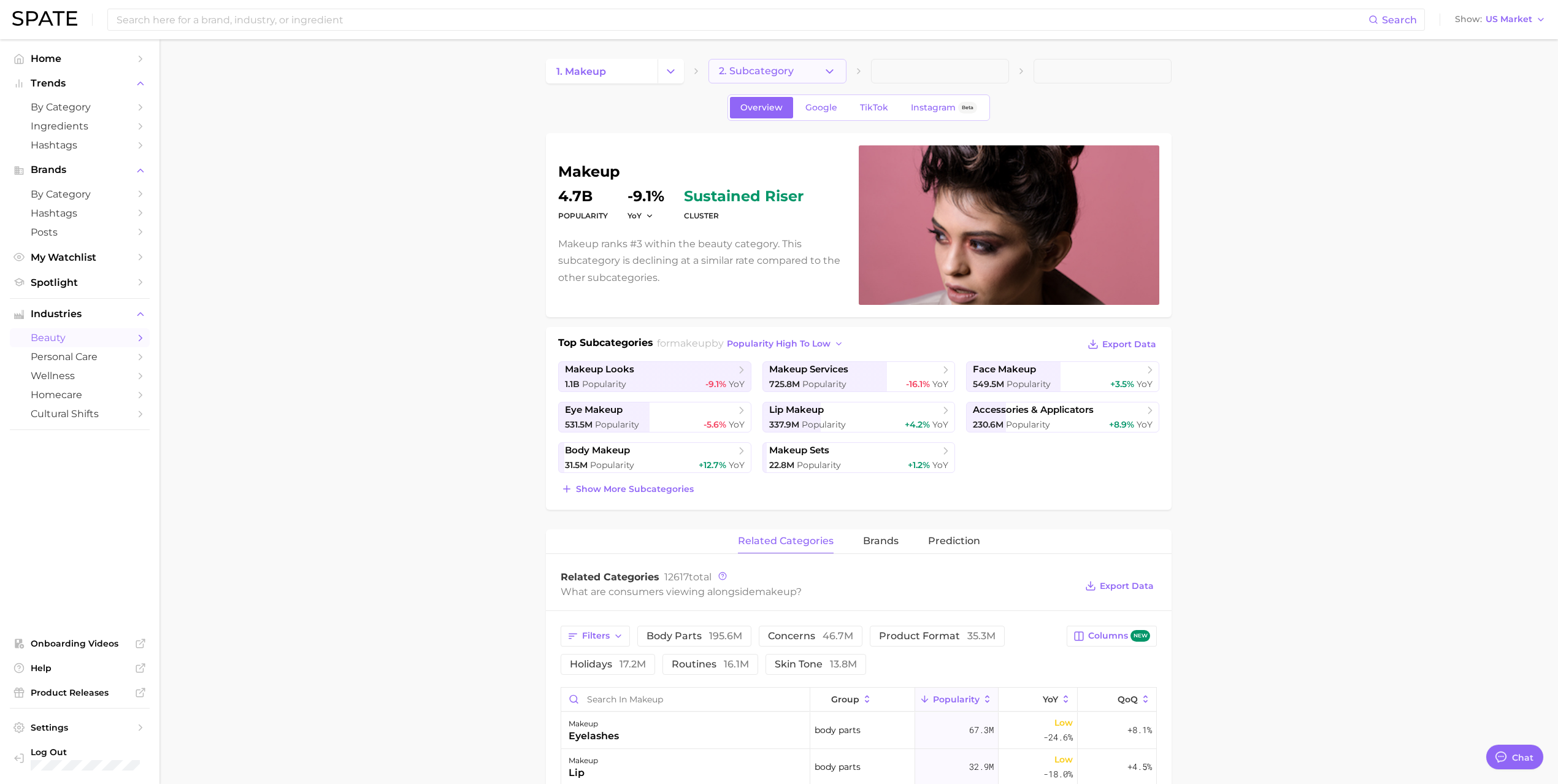
click at [786, 67] on span "2. Subcategory" at bounding box center [756, 71] width 75 height 11
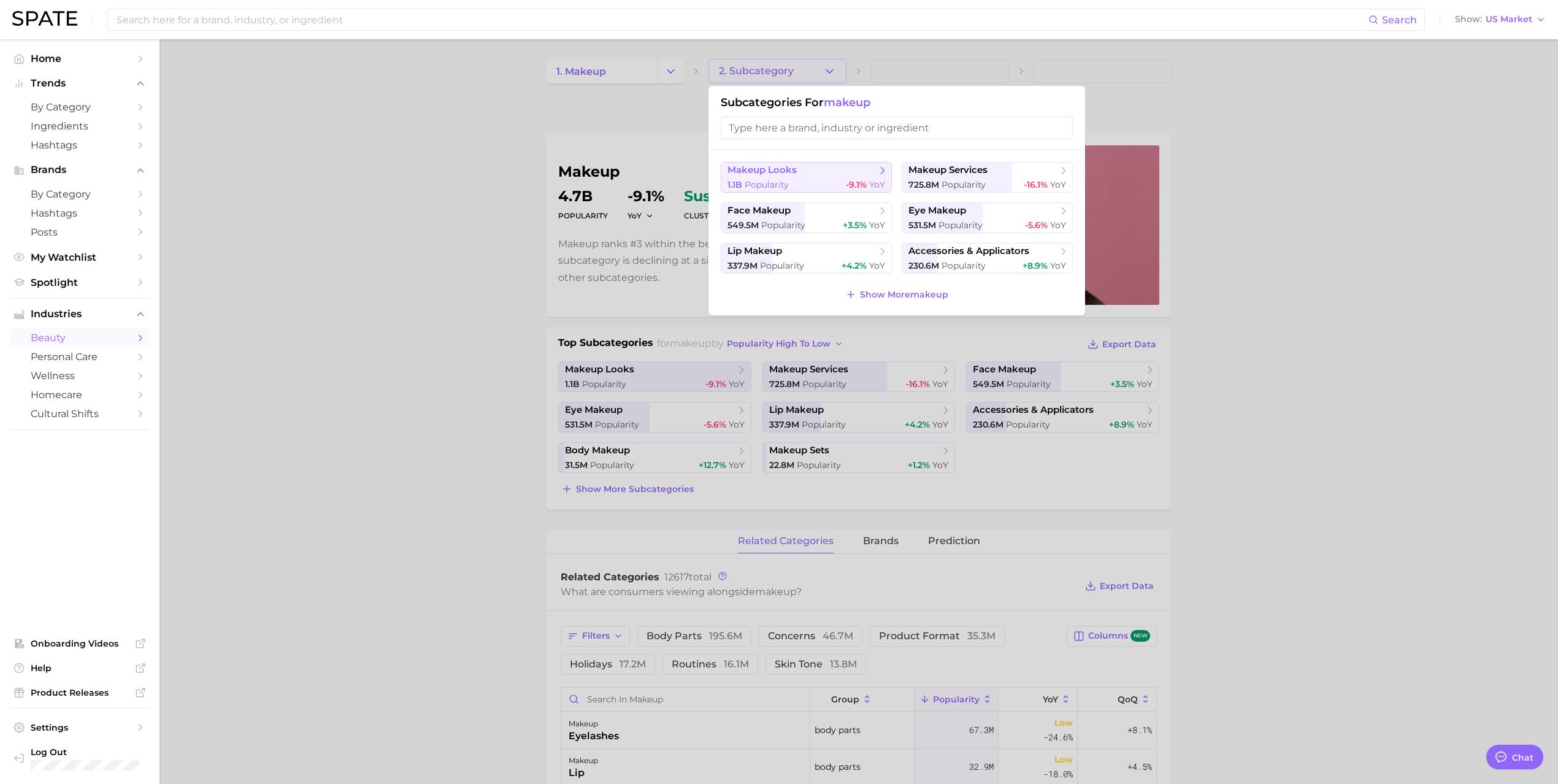
click at [793, 183] on div "1.1b Popularity -9.1% YoY" at bounding box center [806, 185] width 157 height 12
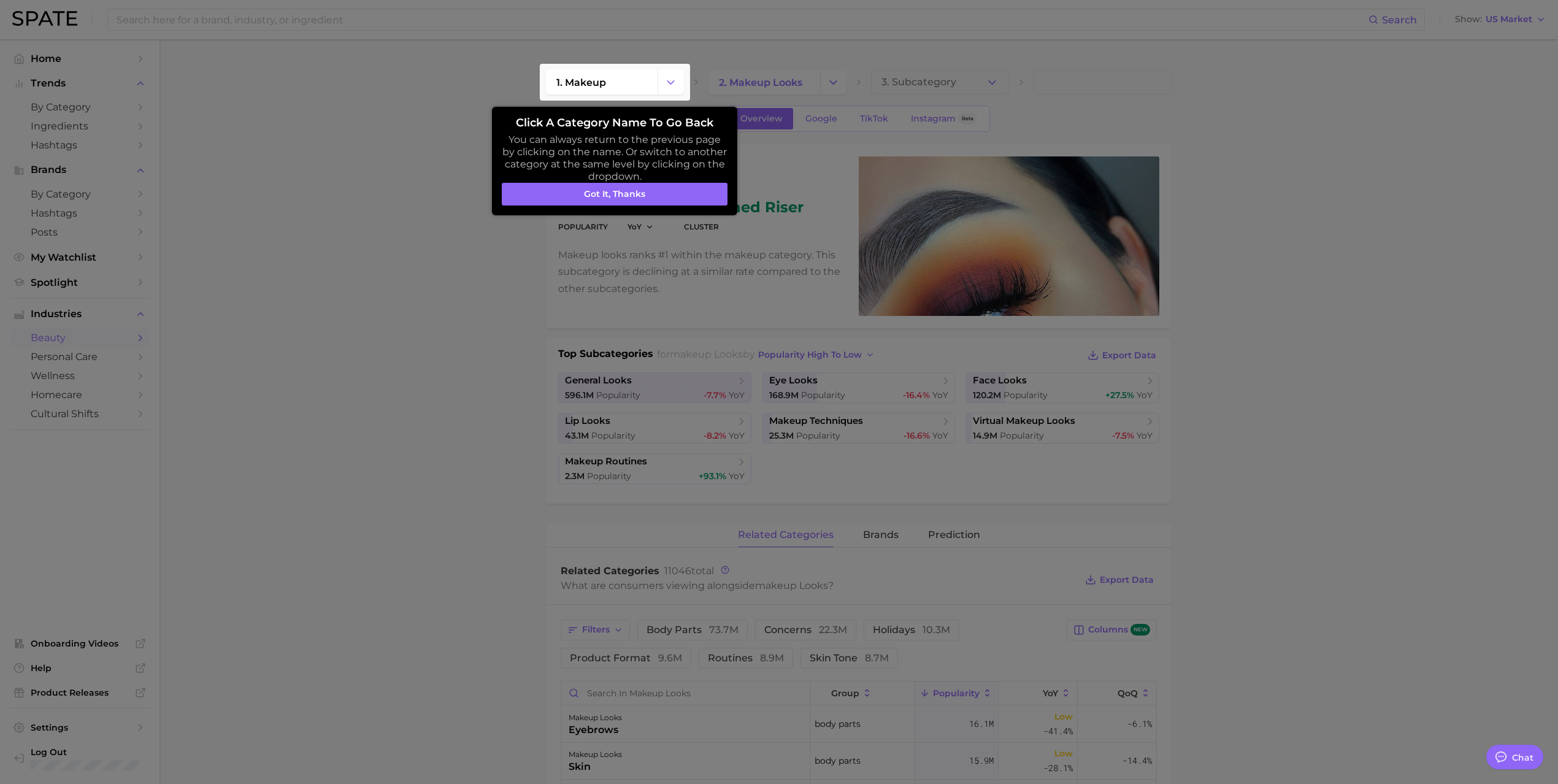
drag, startPoint x: 595, startPoint y: 189, endPoint x: 602, endPoint y: 183, distance: 9.2
click at [598, 185] on button "Got it, thanks" at bounding box center [615, 195] width 226 height 24
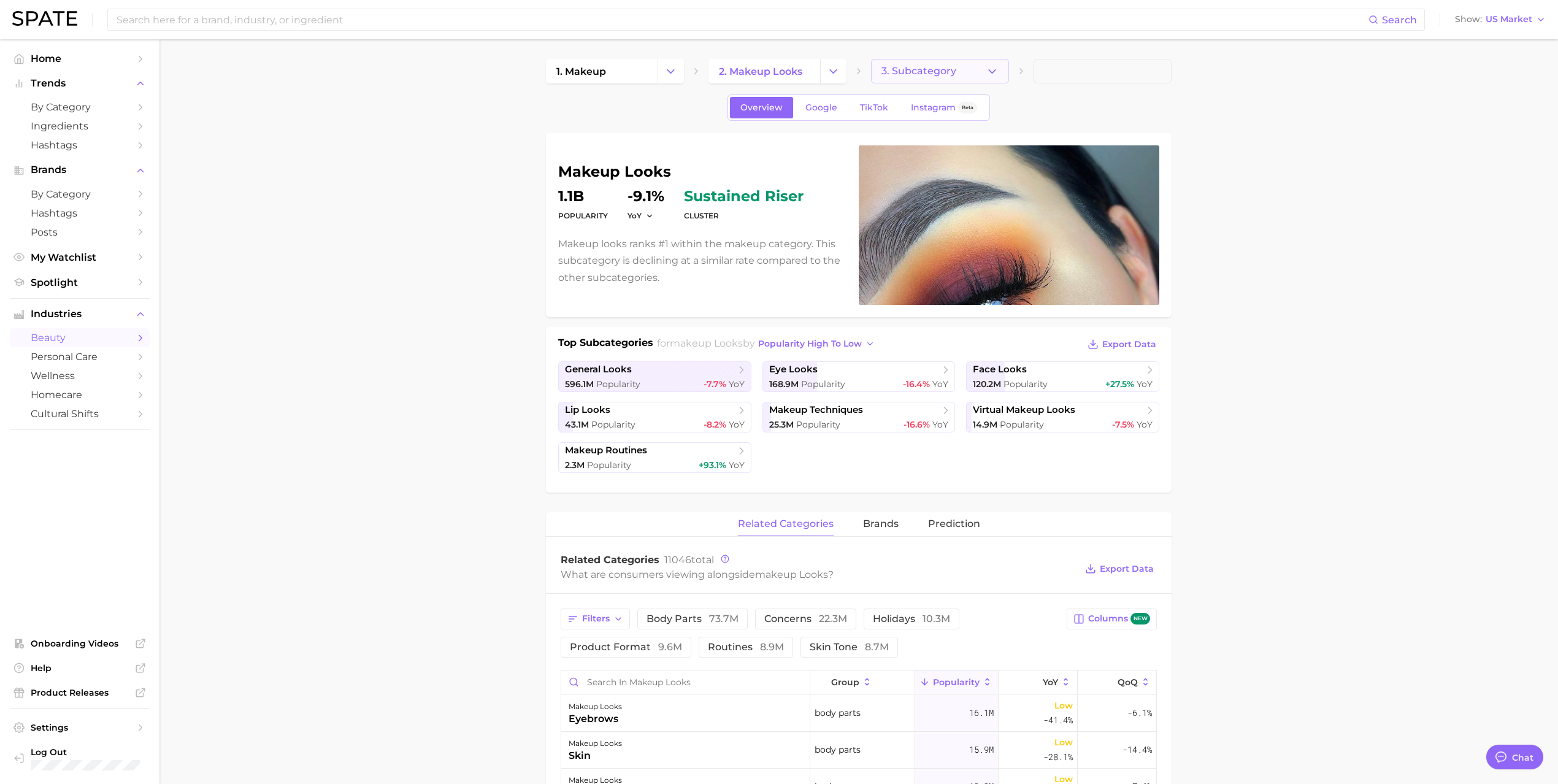
click at [977, 69] on button "3. Subcategory" at bounding box center [940, 71] width 138 height 25
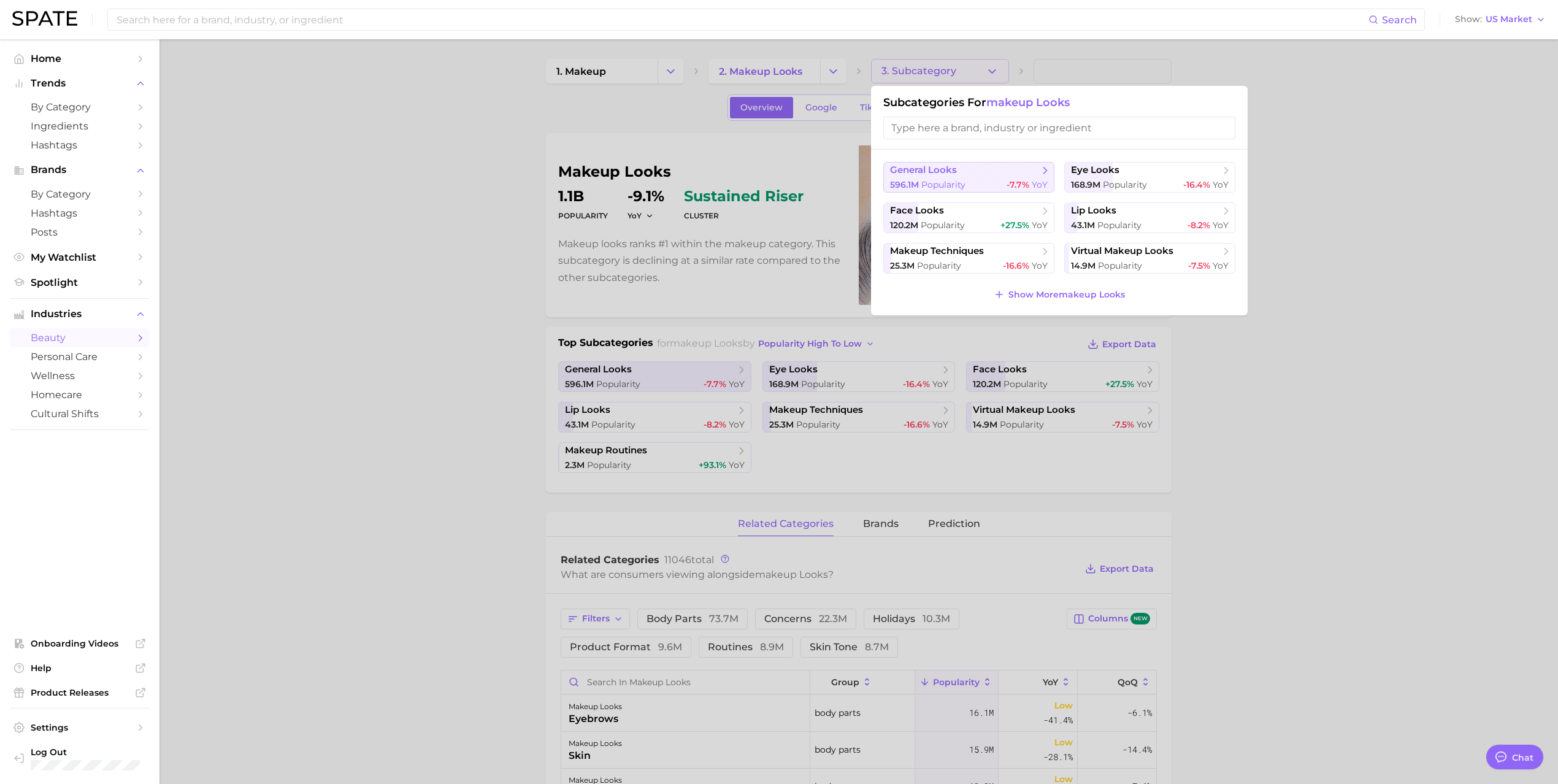
click at [995, 173] on span "general looks" at bounding box center [964, 170] width 149 height 12
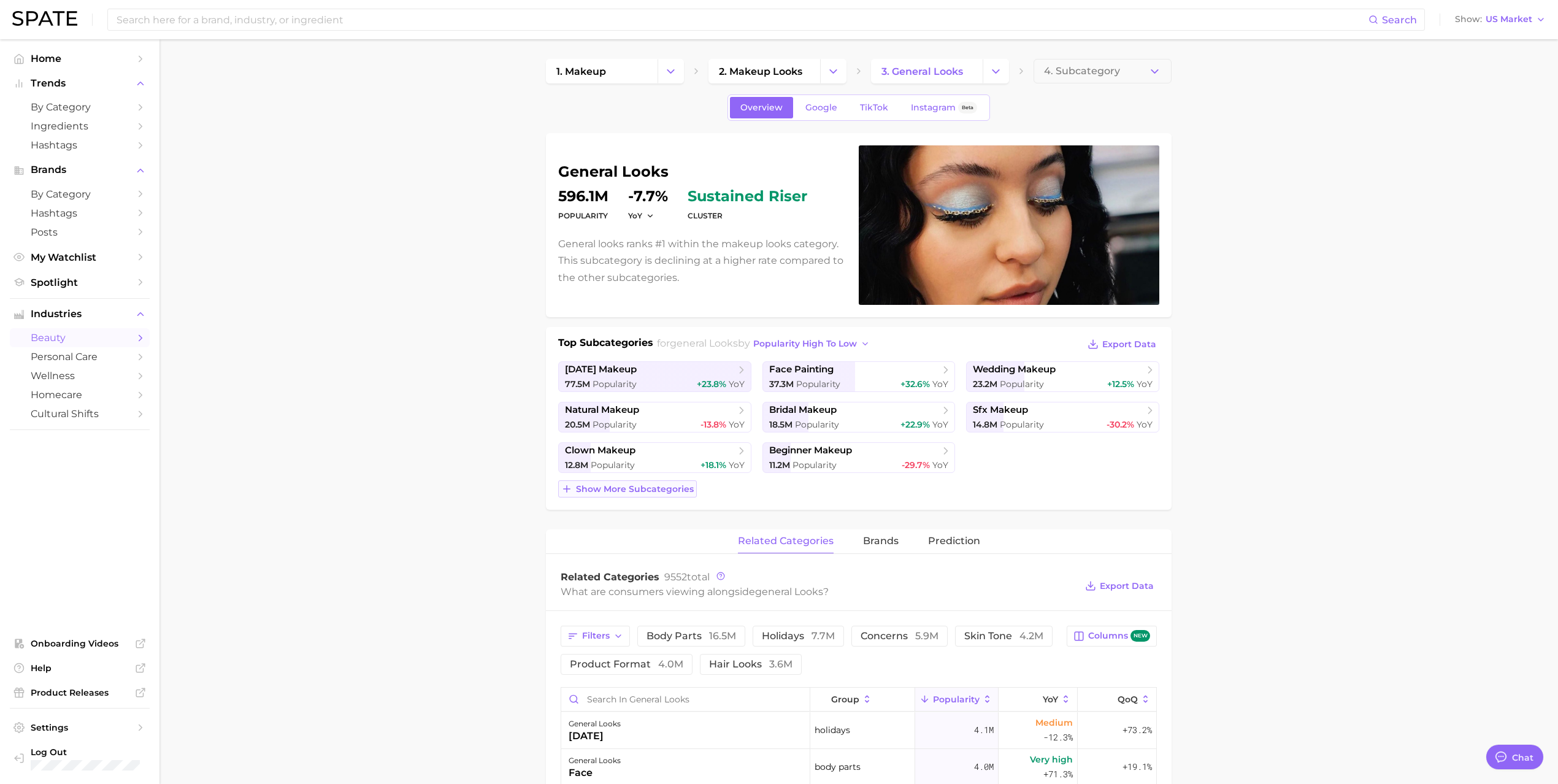
click at [646, 489] on span "Show more subcategories" at bounding box center [634, 489] width 118 height 10
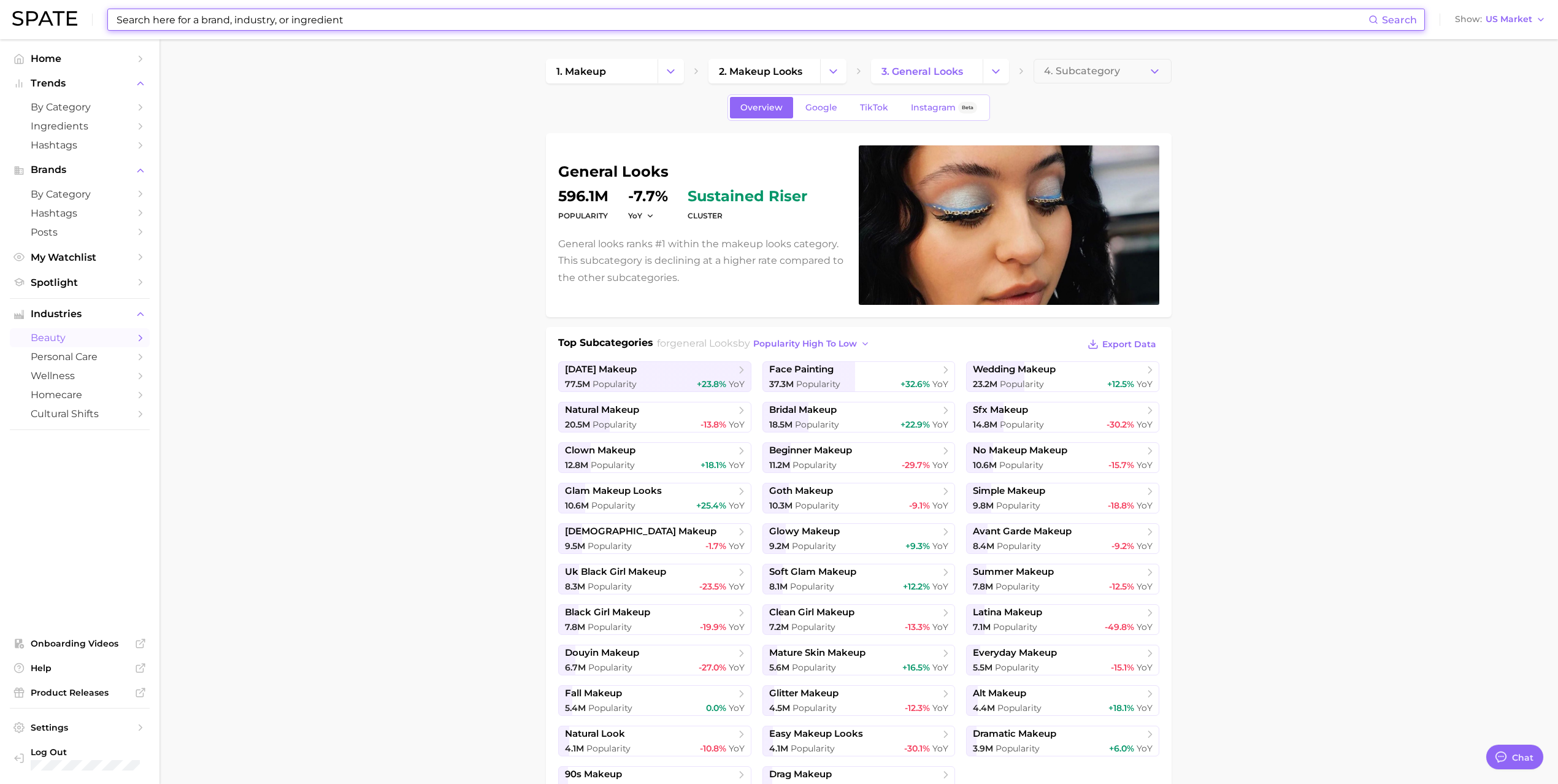
click at [403, 22] on input at bounding box center [742, 19] width 1253 height 21
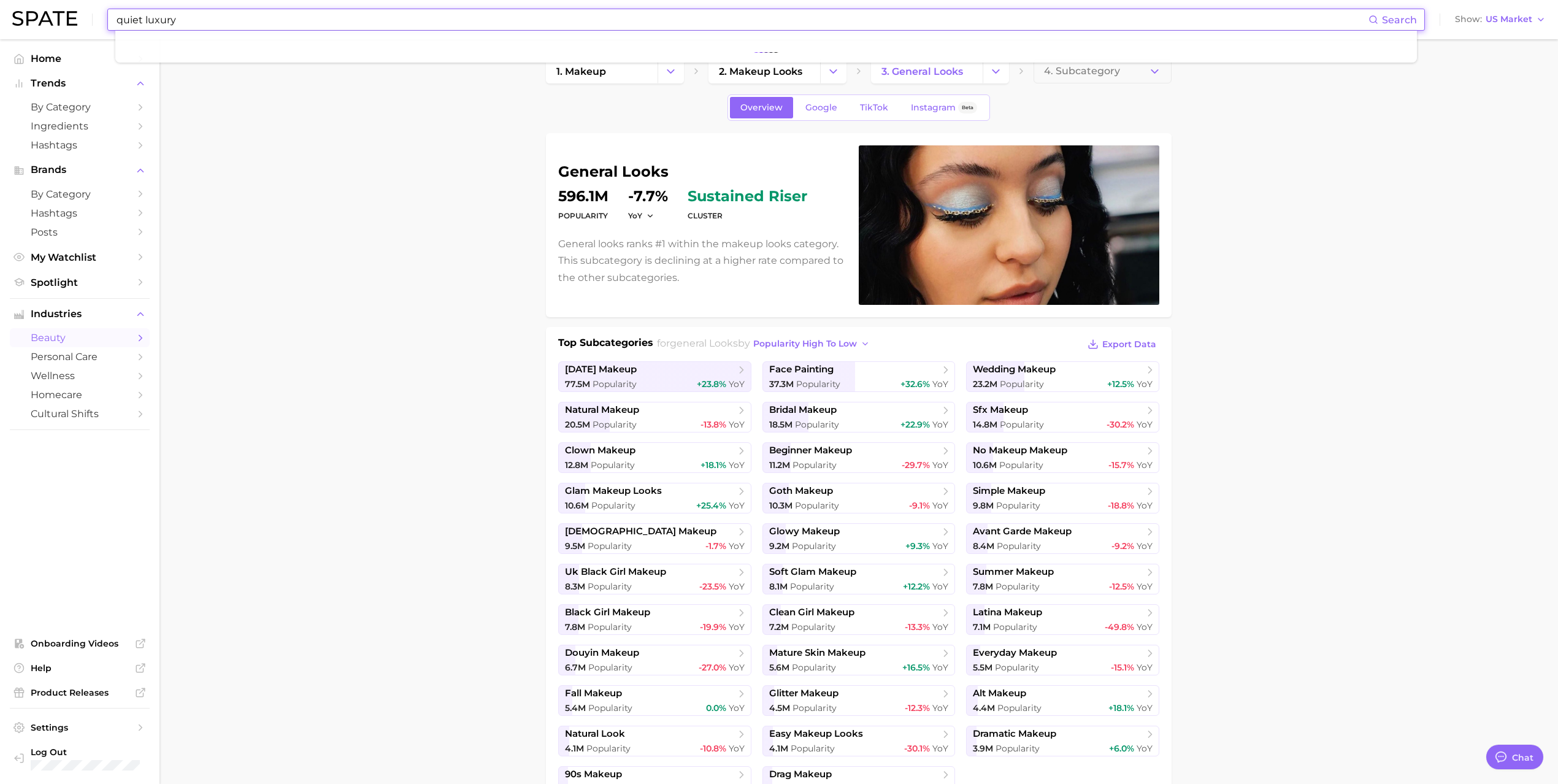
type input "quiet luxury"
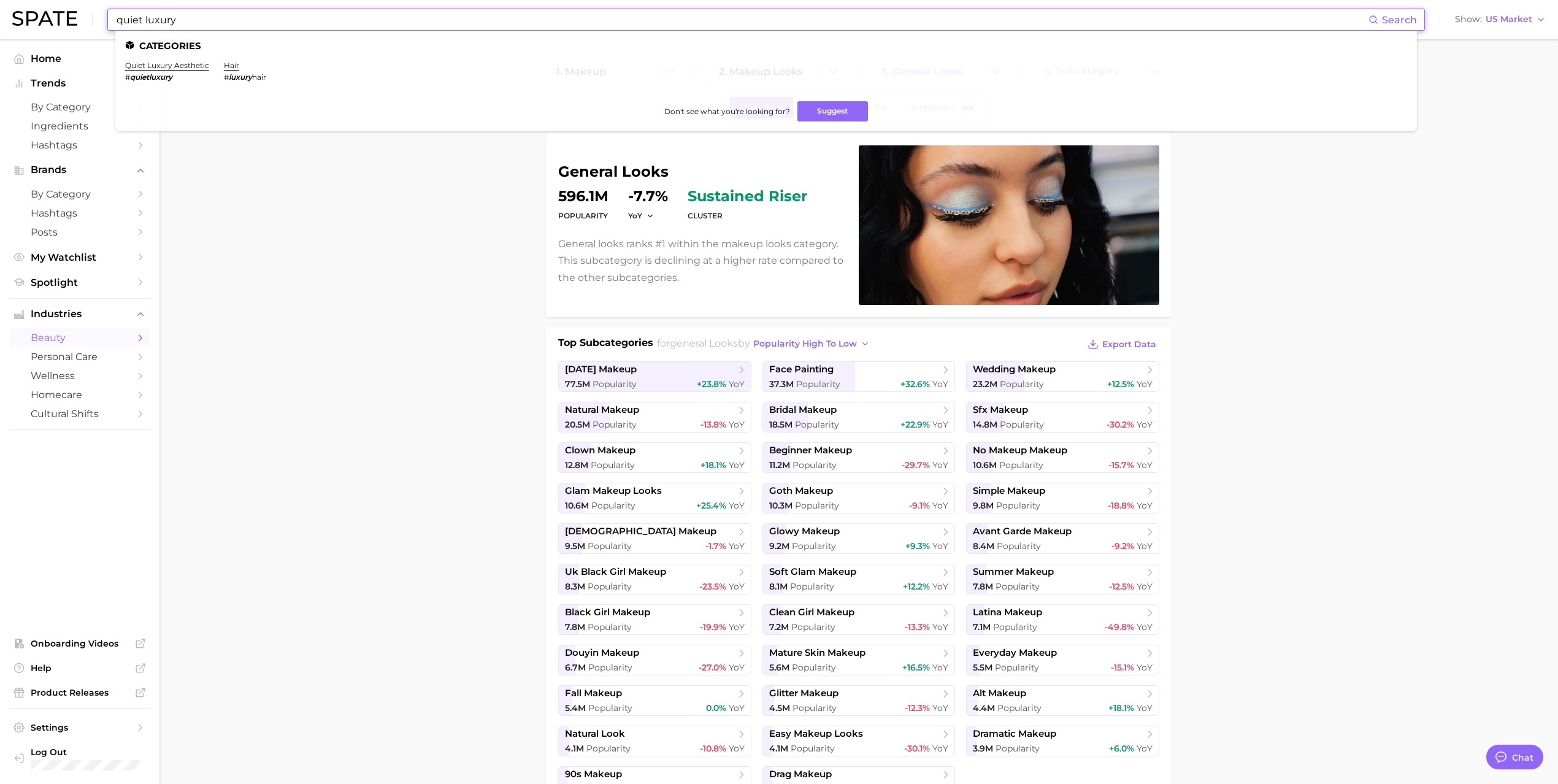
click at [182, 70] on li "quiet luxury aesthetic # quietluxury" at bounding box center [167, 71] width 84 height 21
click at [181, 68] on link "quiet luxury aesthetic" at bounding box center [167, 65] width 84 height 9
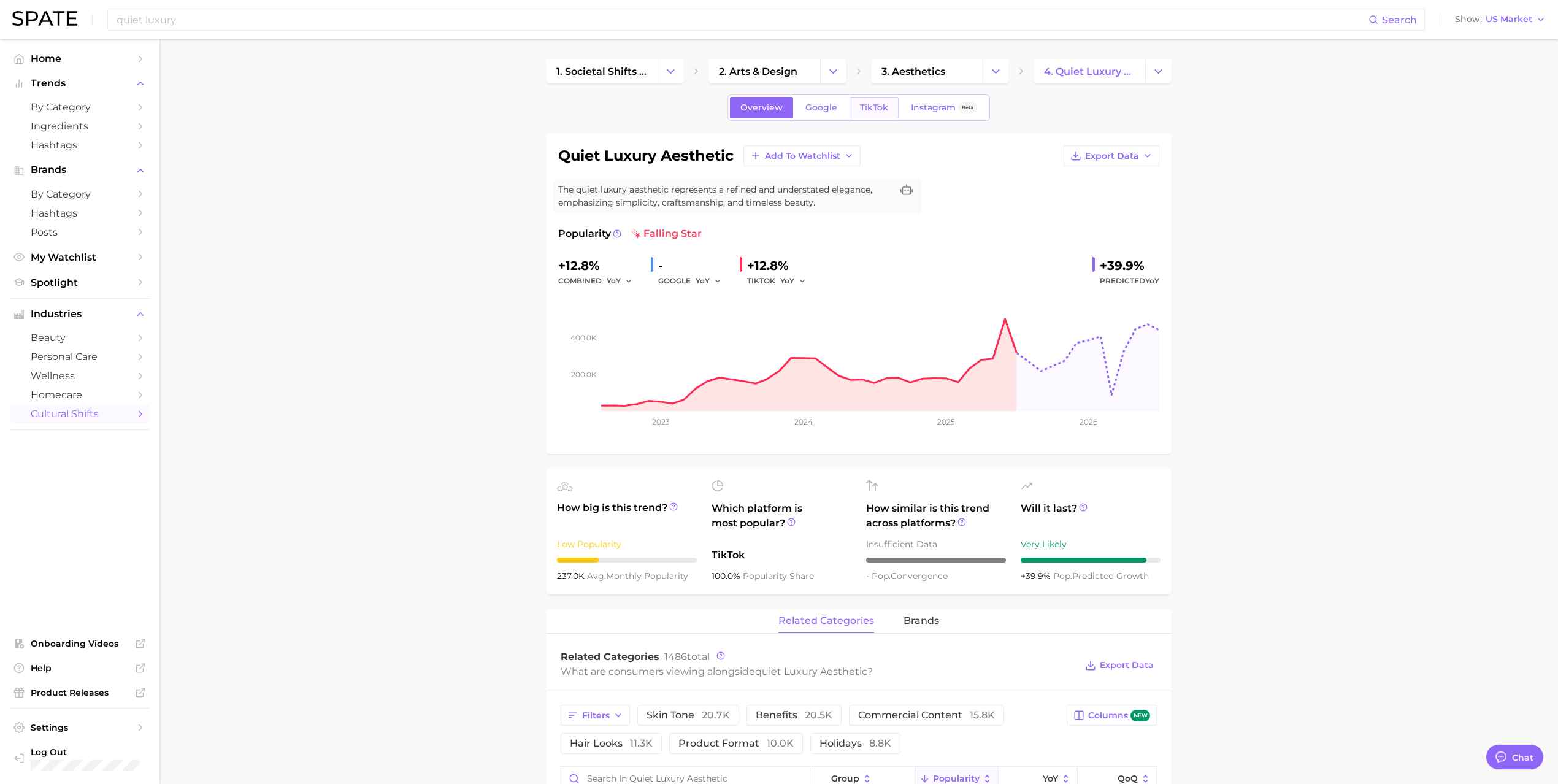
click at [868, 109] on span "TikTok" at bounding box center [874, 108] width 28 height 10
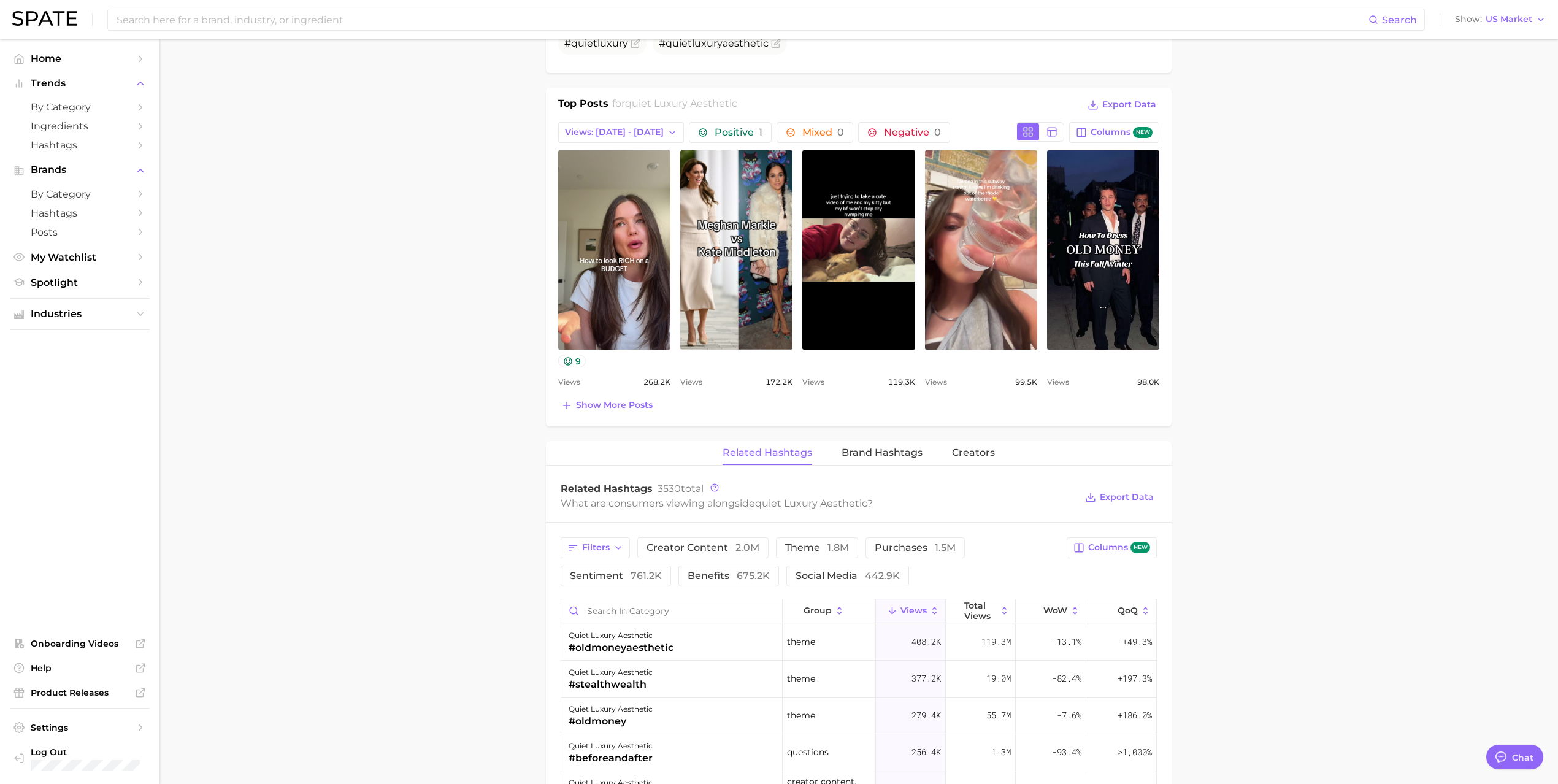
scroll to position [572, 0]
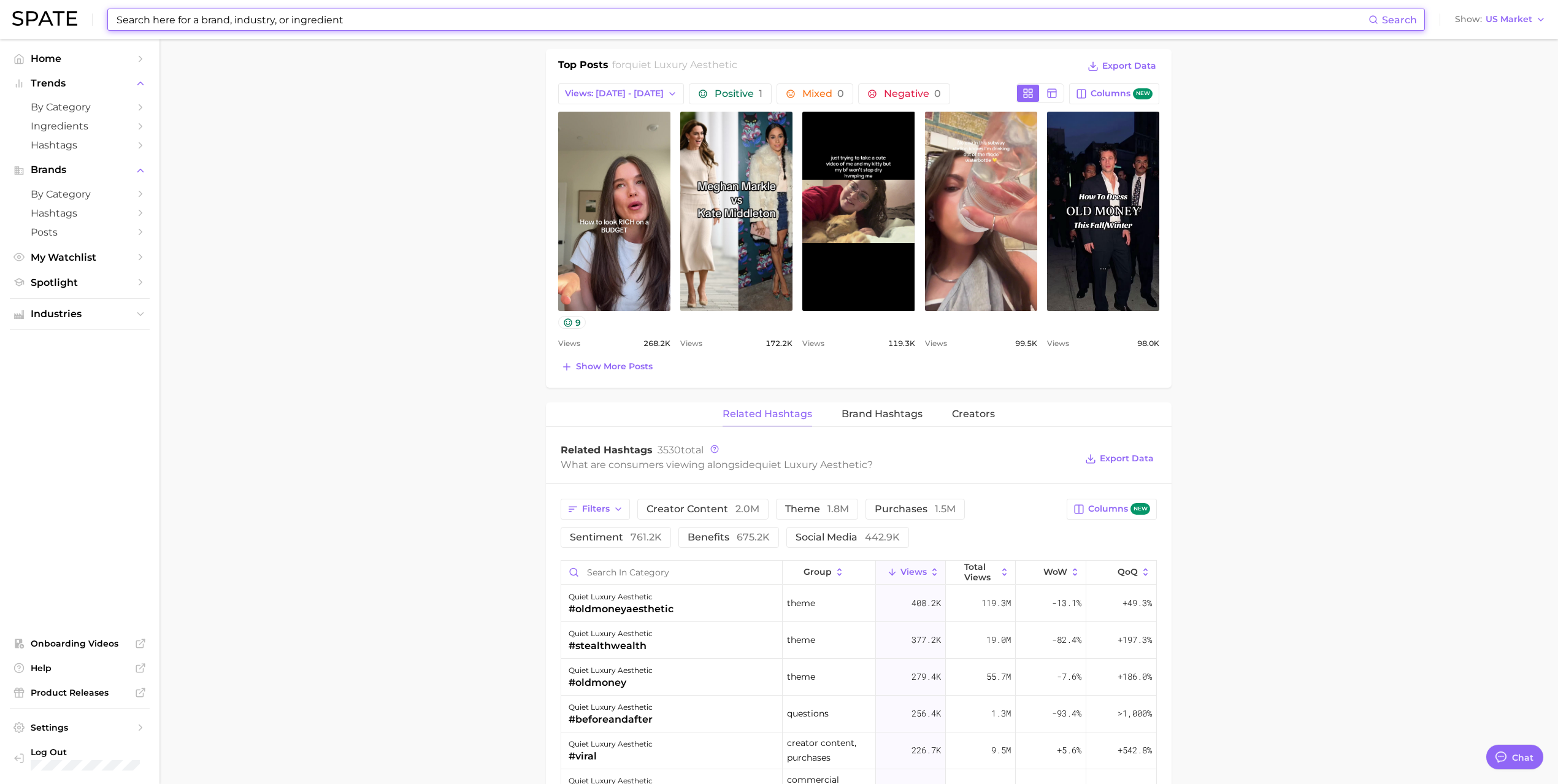
click at [378, 19] on input at bounding box center [742, 19] width 1253 height 21
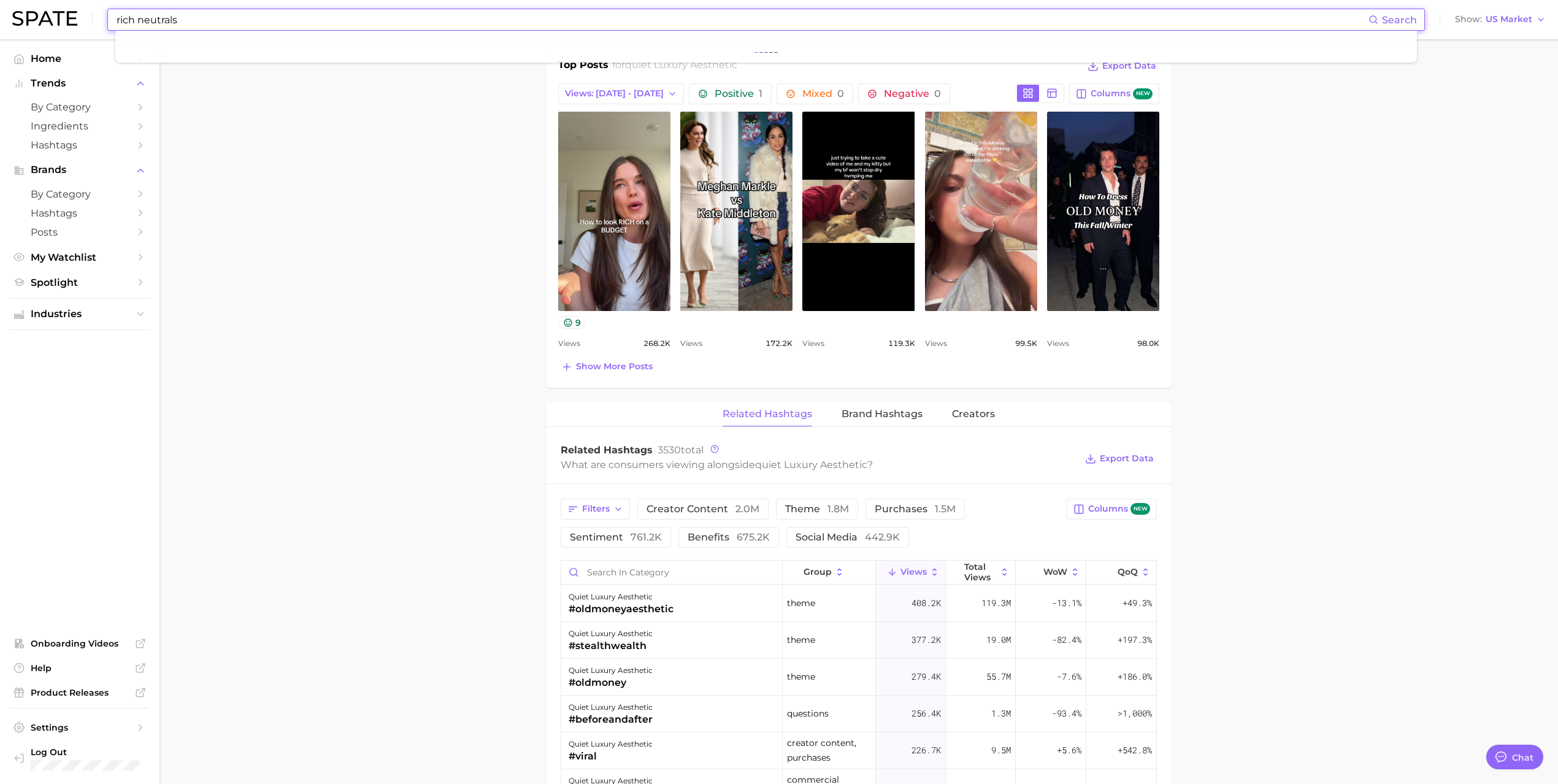
type input "rich neutrals"
click at [821, 54] on button "Suggest" at bounding box center [821, 51] width 70 height 20
click at [45, 113] on span "by Category" at bounding box center [80, 108] width 98 height 12
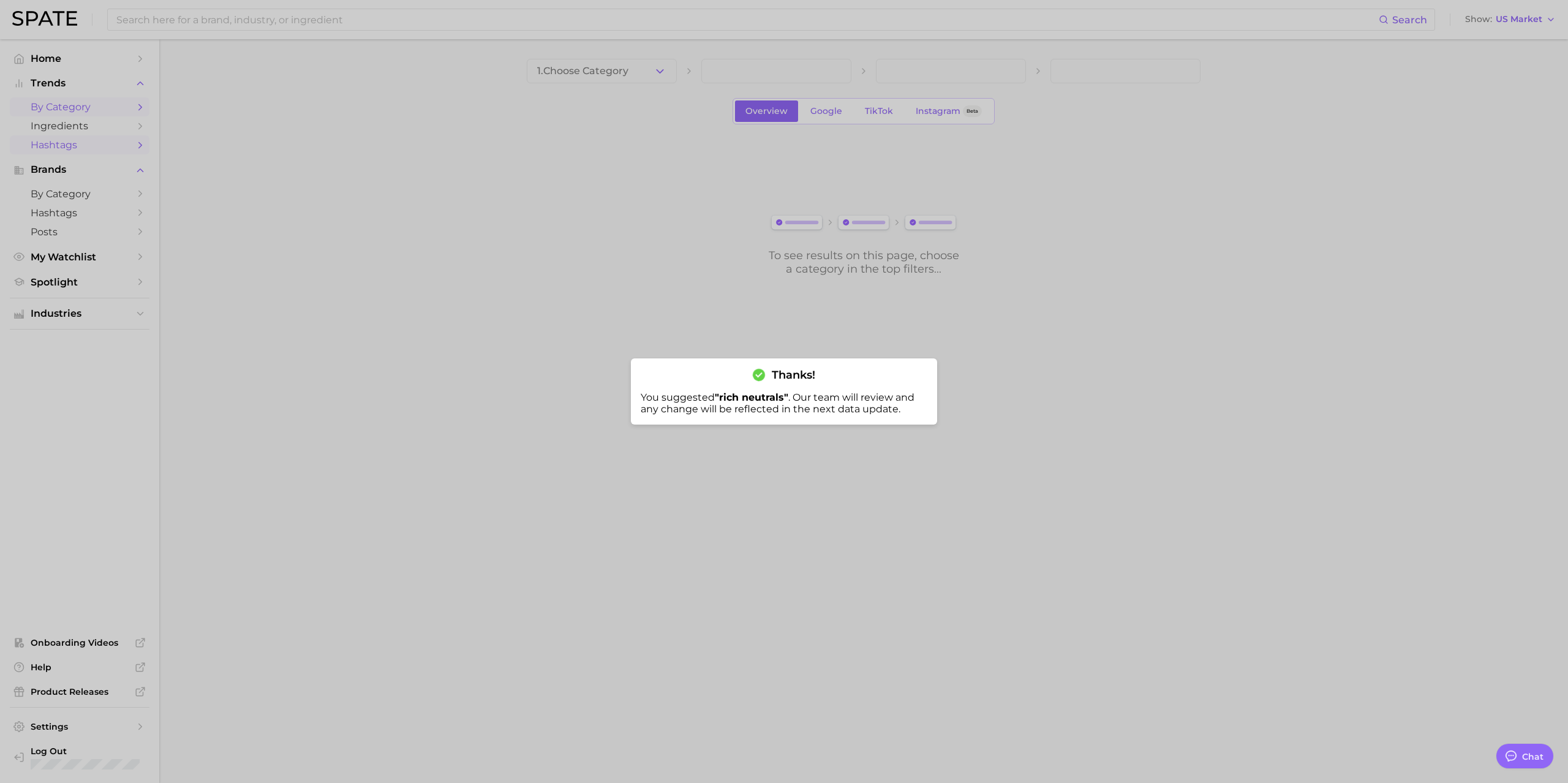
click at [79, 148] on div at bounding box center [784, 392] width 1568 height 783
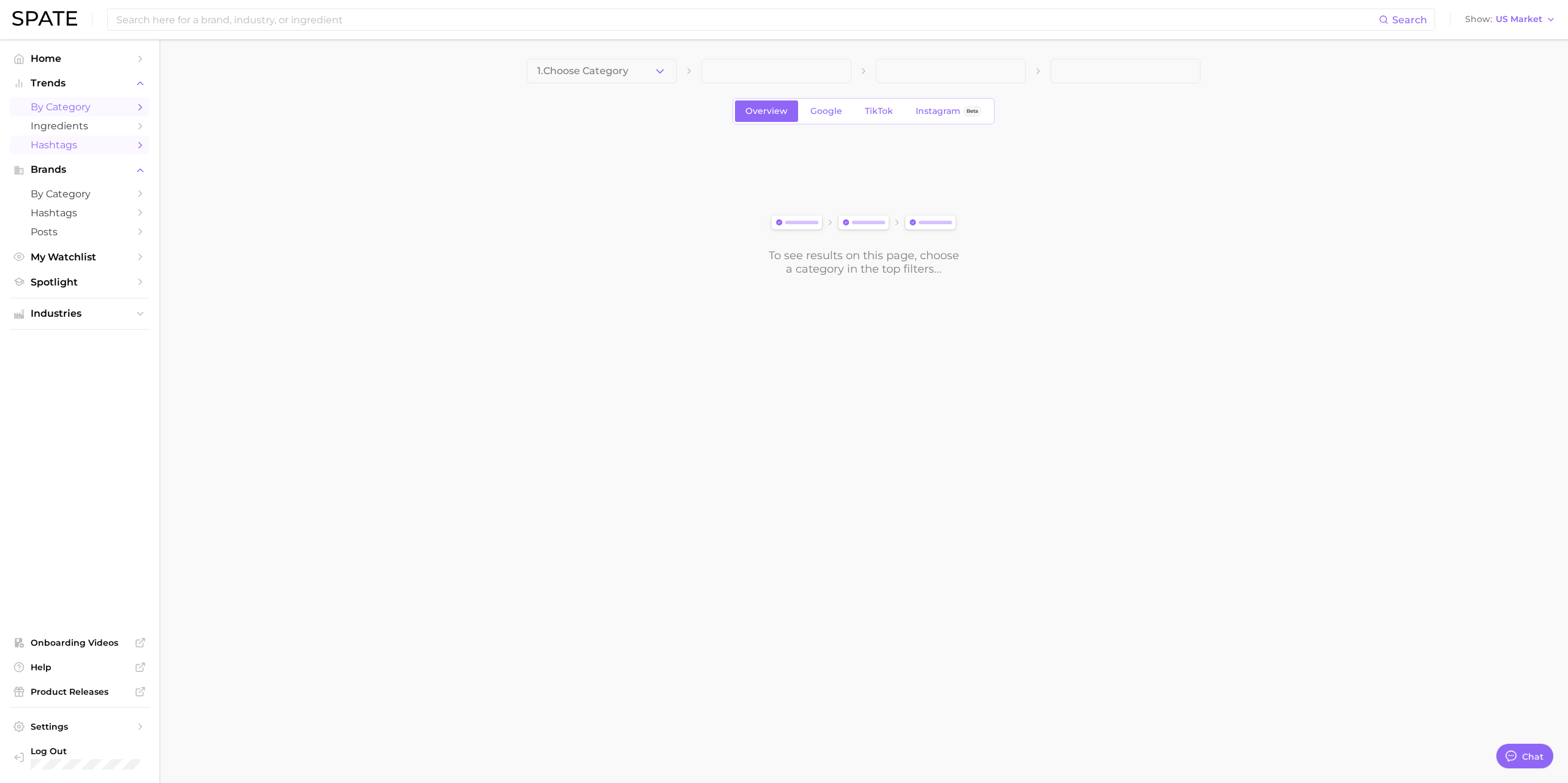
click at [59, 148] on span "Hashtags" at bounding box center [79, 145] width 98 height 12
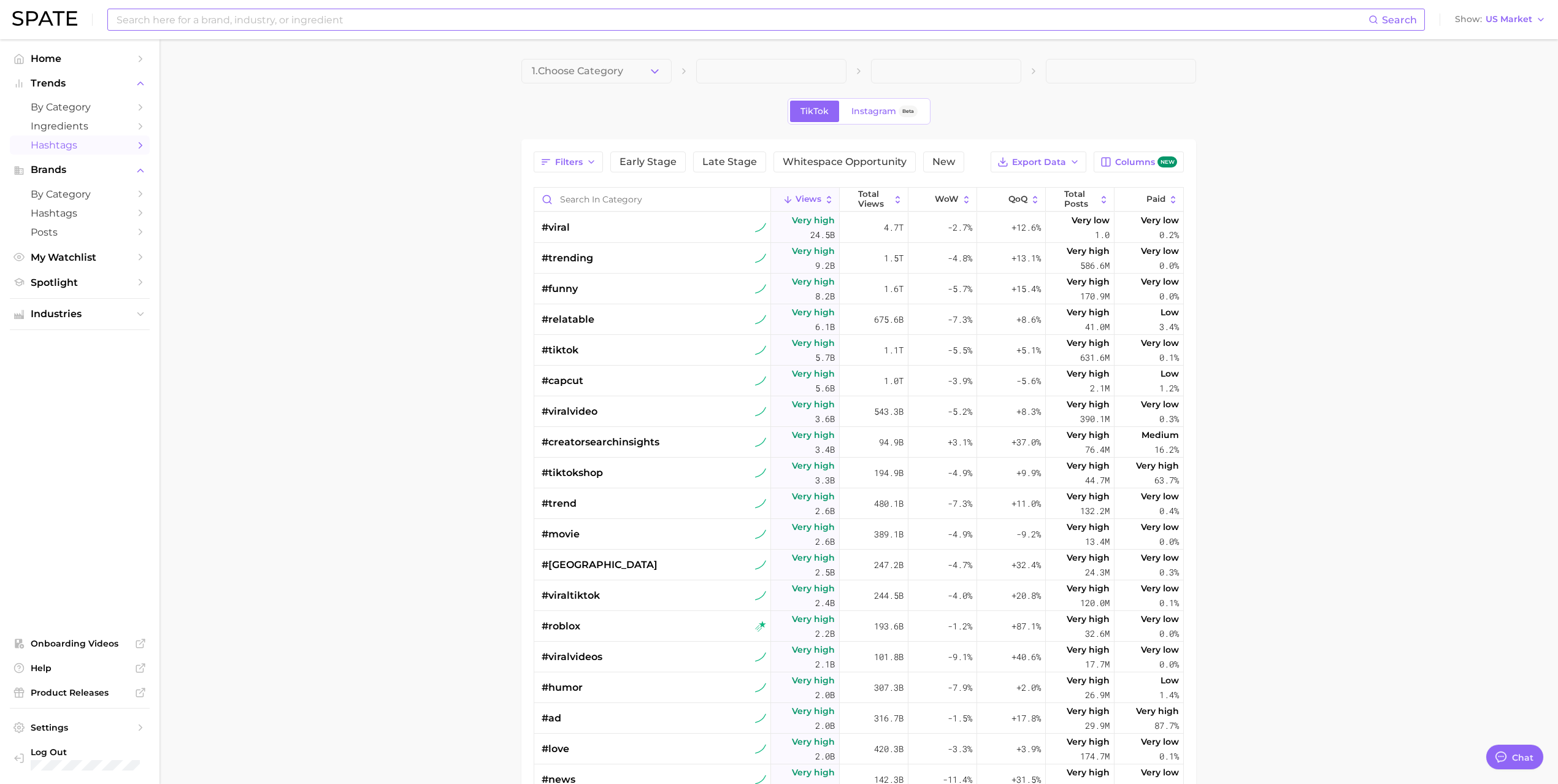
click at [207, 24] on input at bounding box center [742, 19] width 1253 height 21
type input "#rich"
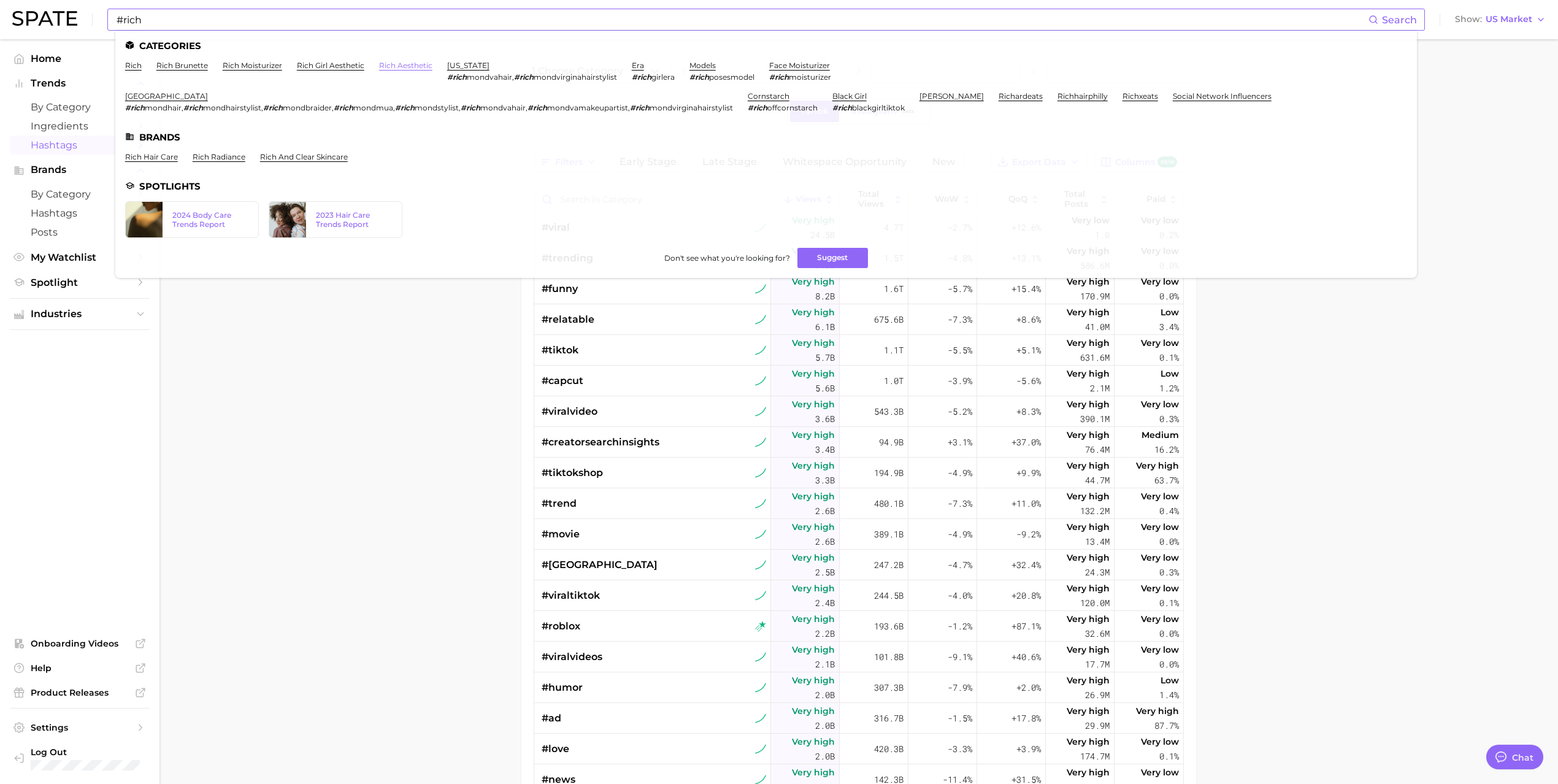
click at [404, 68] on link "rich aesthetic" at bounding box center [406, 65] width 53 height 9
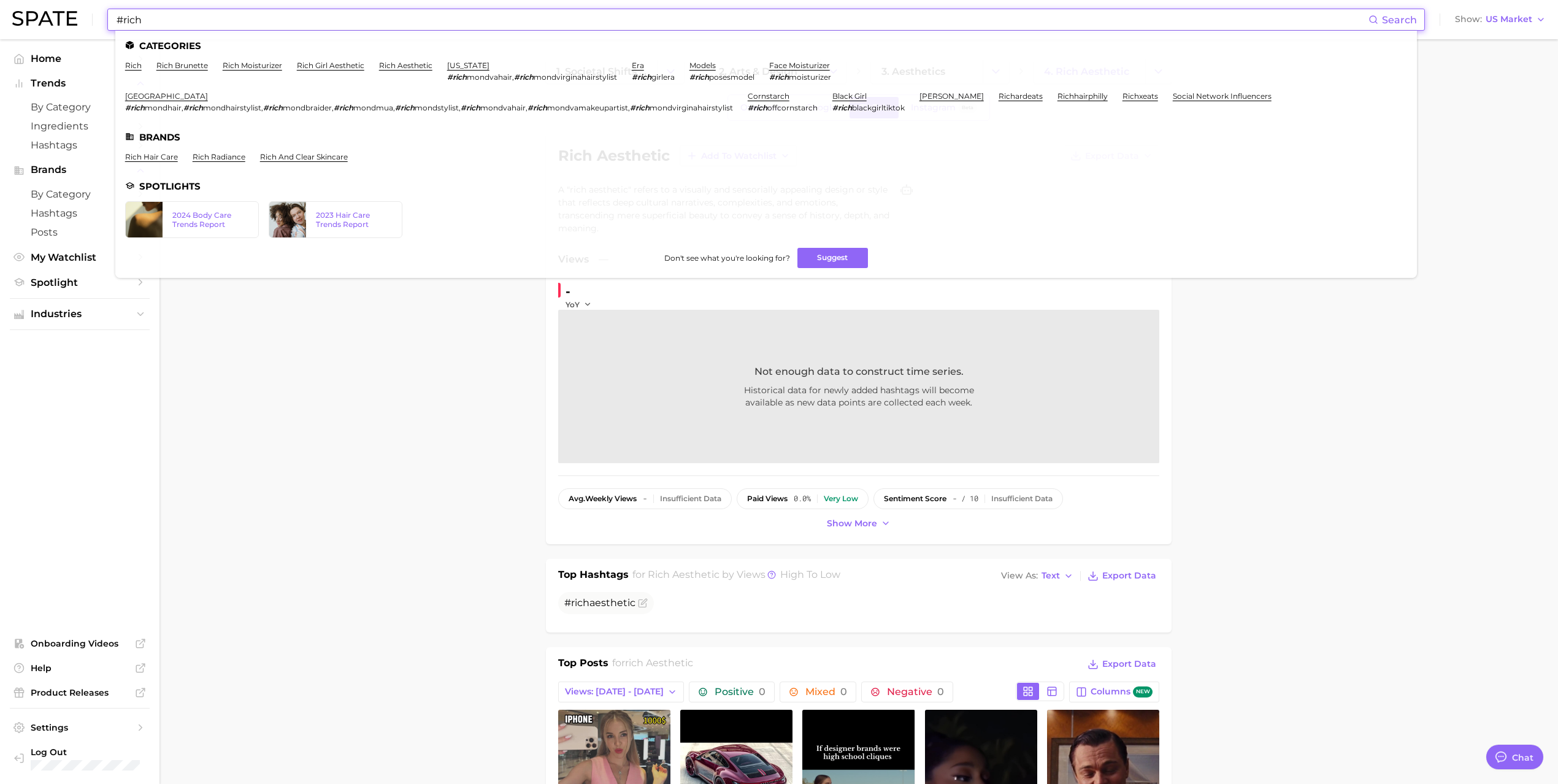
click at [241, 14] on input "#rich" at bounding box center [742, 19] width 1253 height 21
drag, startPoint x: 146, startPoint y: 24, endPoint x: 111, endPoint y: 14, distance: 36.4
click at [111, 14] on div "#rich Search Categories [PERSON_NAME] brunette rich moisturizer rich girl aesth…" at bounding box center [766, 19] width 1318 height 22
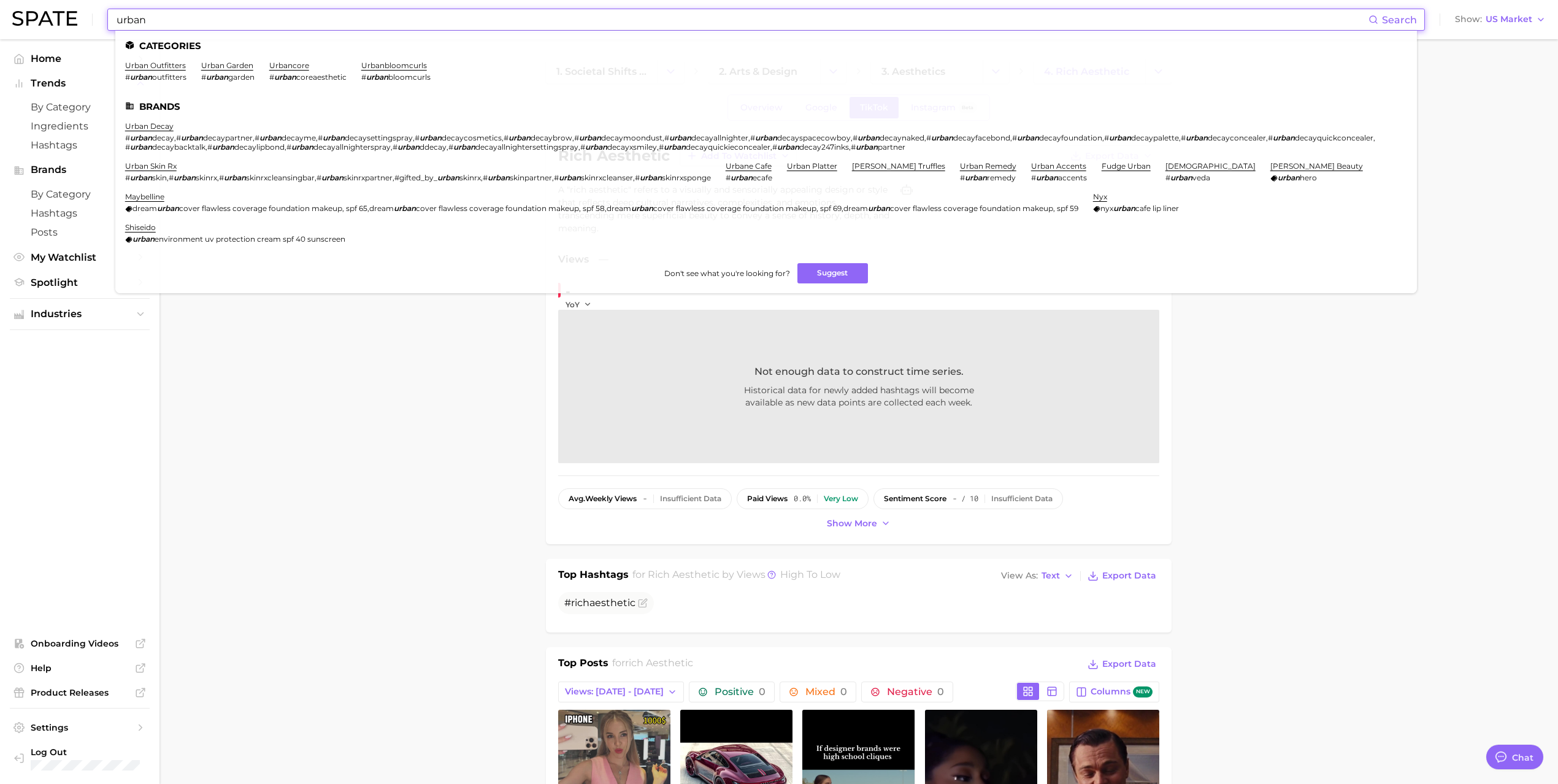
drag, startPoint x: 169, startPoint y: 14, endPoint x: 19, endPoint y: 14, distance: 150.0
click at [19, 14] on div "urban Search Categories urban outfitters # urban outfitters urban garden # urba…" at bounding box center [779, 19] width 1534 height 39
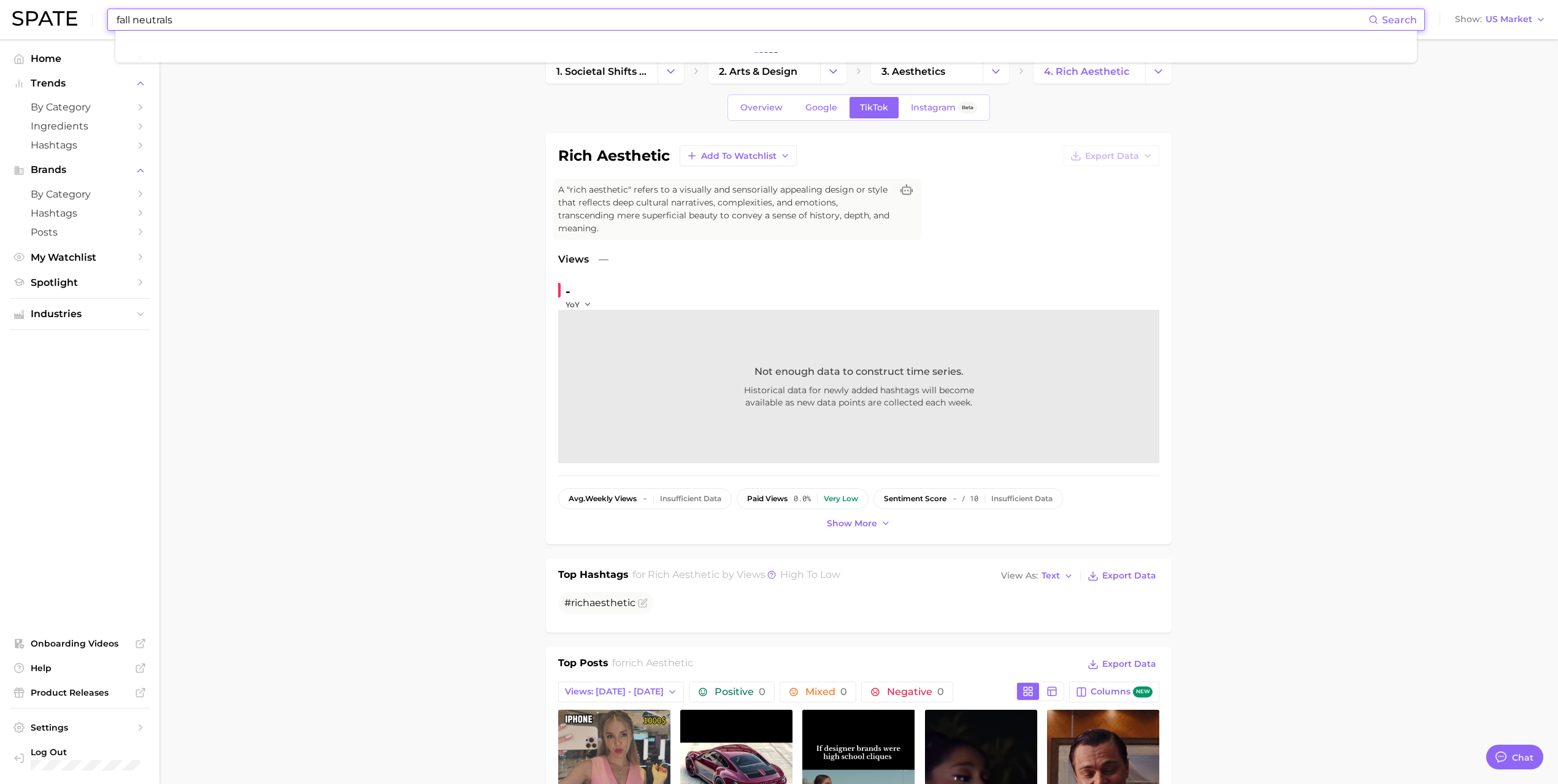
type input "fall neutrals"
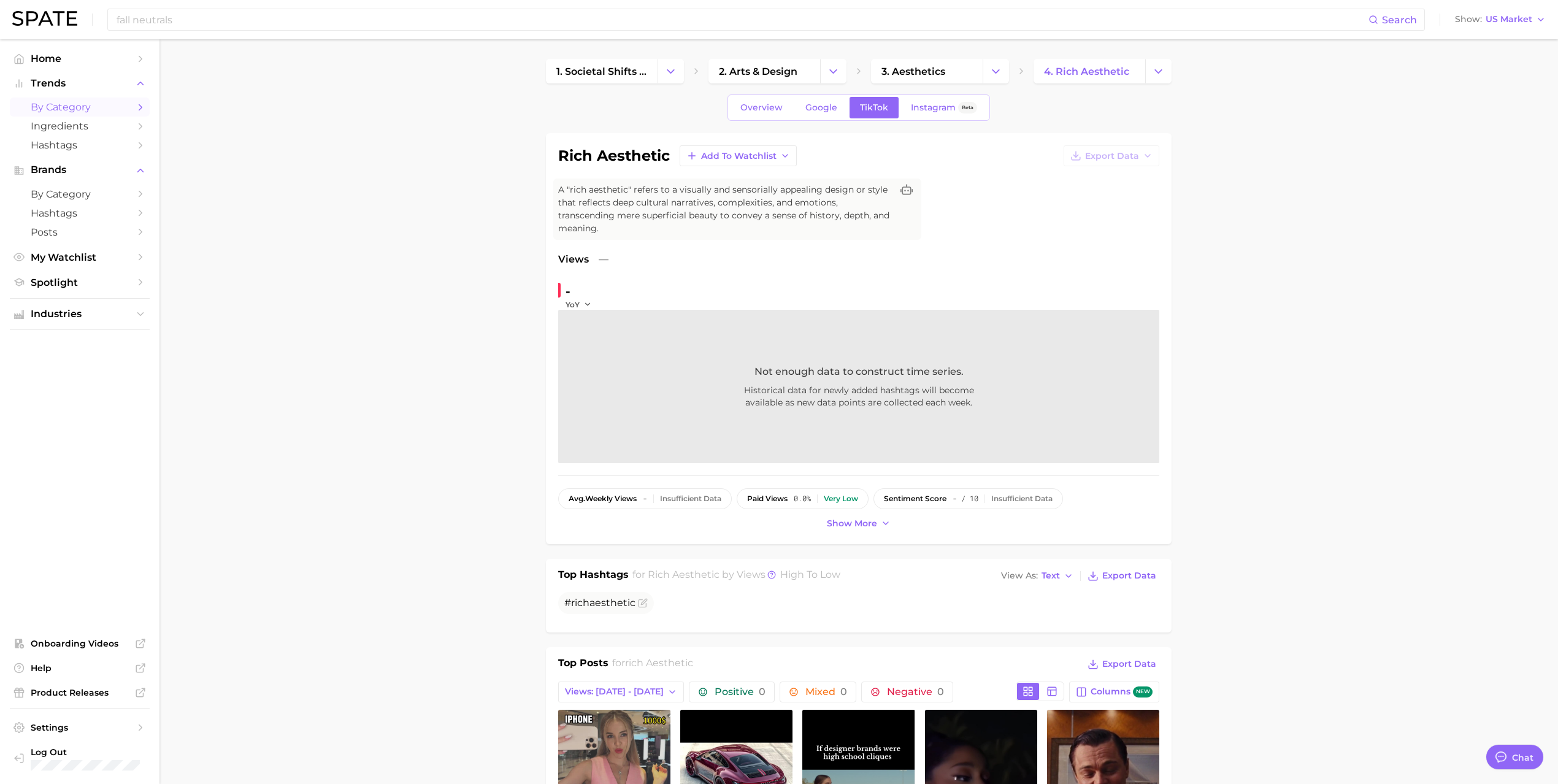
click at [75, 111] on span "by Category" at bounding box center [80, 108] width 98 height 12
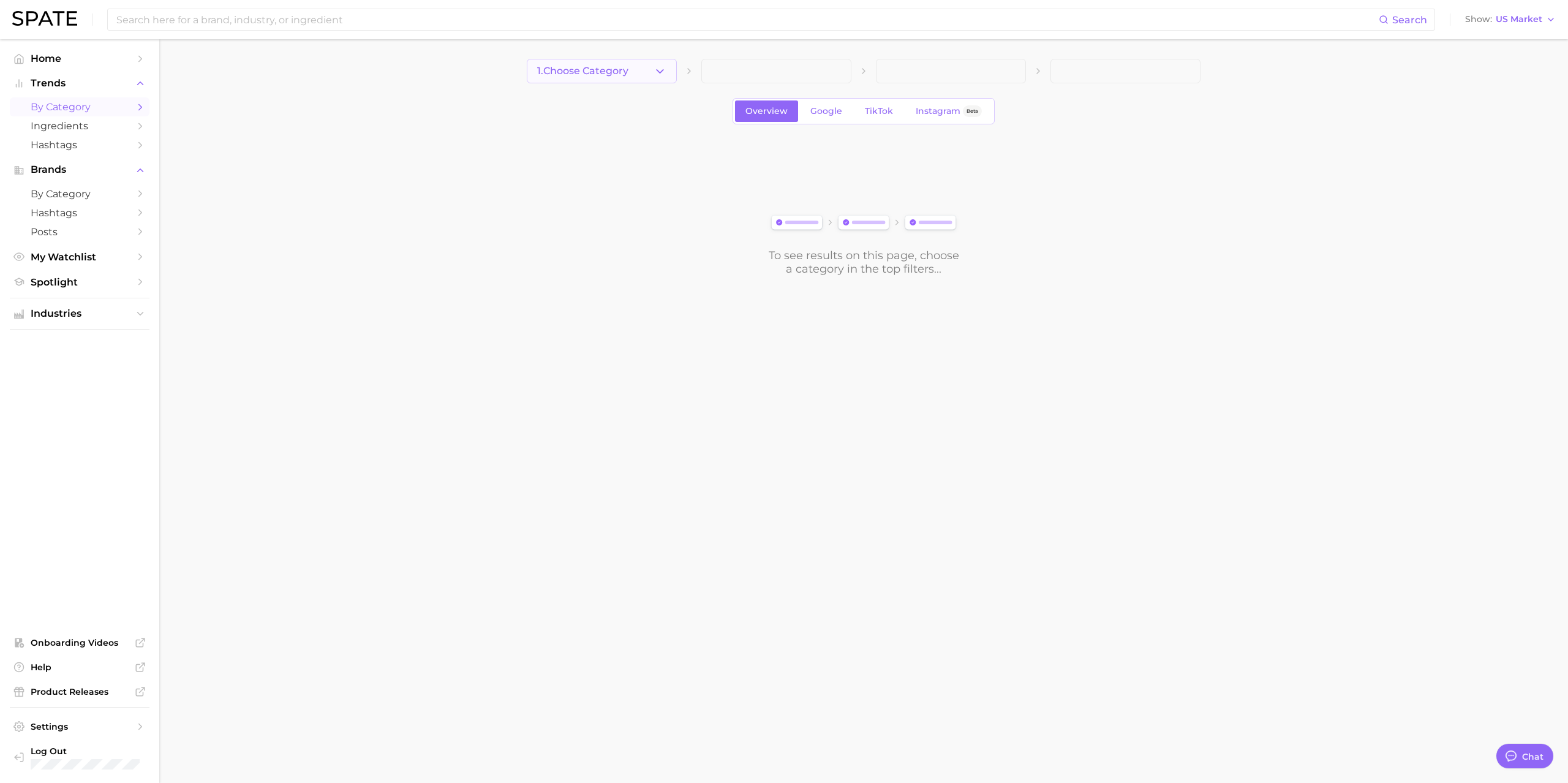
click at [655, 68] on icon "button" at bounding box center [659, 71] width 13 height 13
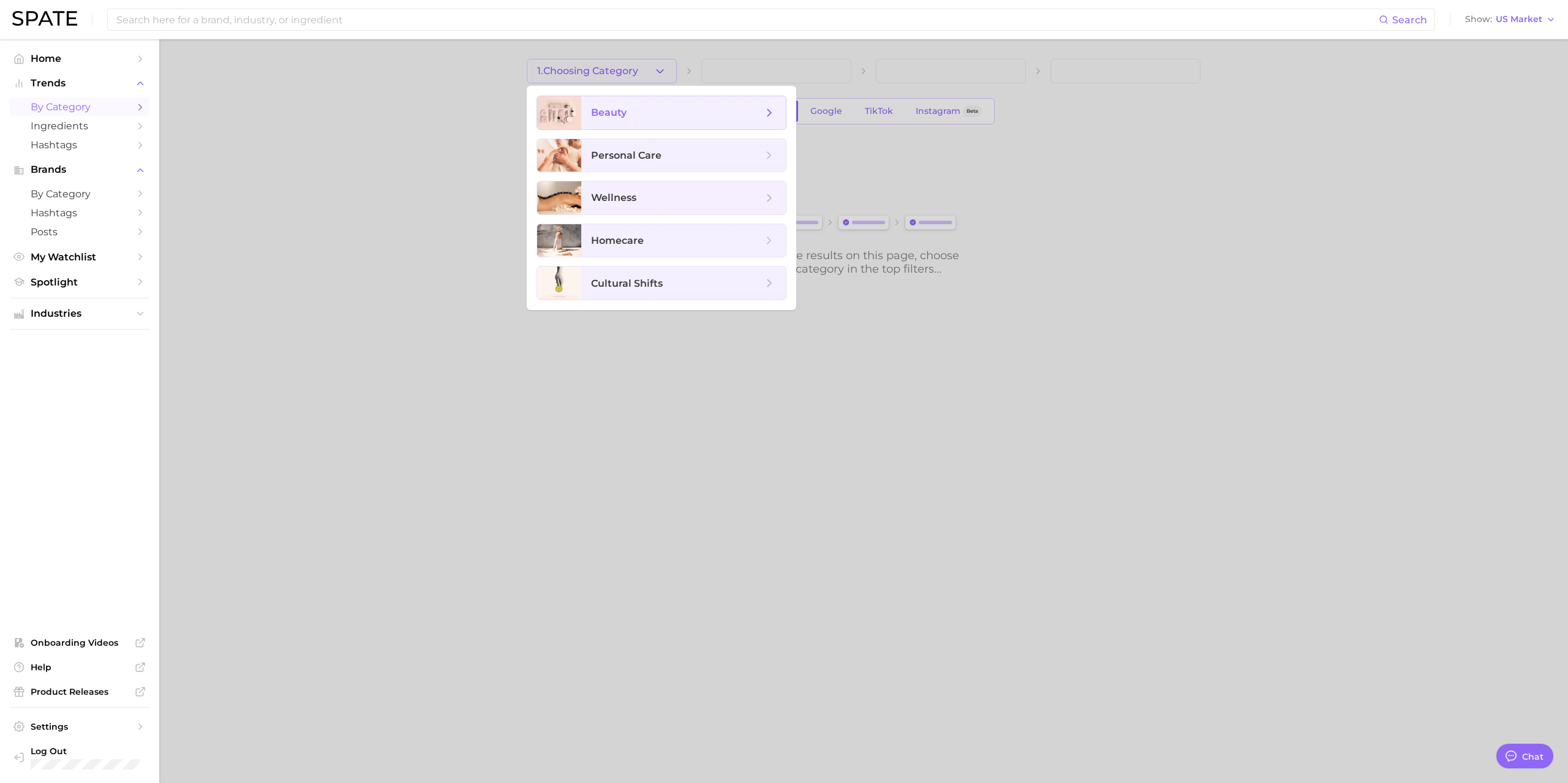
drag, startPoint x: 653, startPoint y: 113, endPoint x: 653, endPoint y: 123, distance: 10.0
click at [653, 123] on span "beauty" at bounding box center [684, 112] width 205 height 33
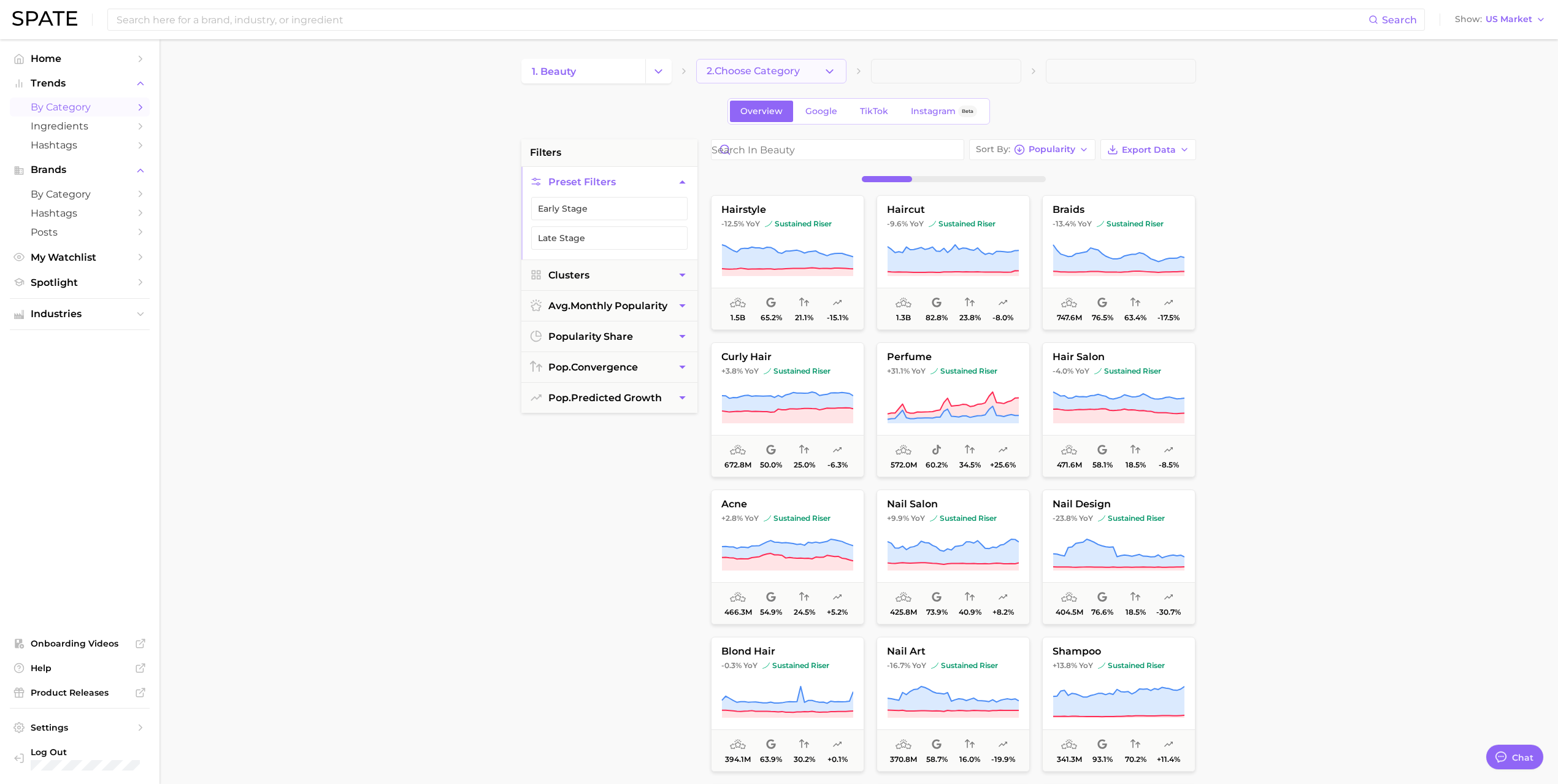
click at [754, 72] on span "2. Choose Category" at bounding box center [754, 71] width 93 height 11
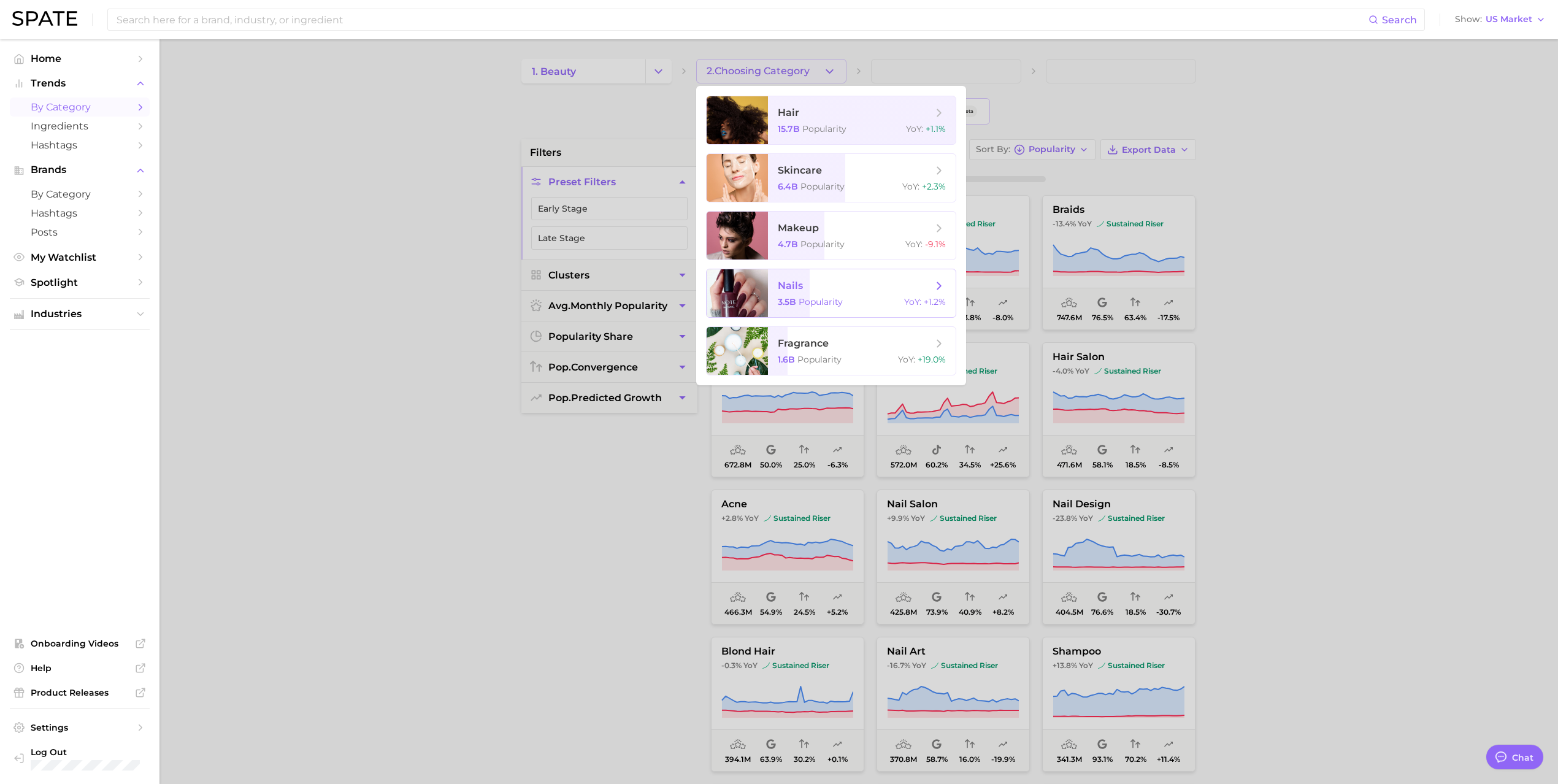
click at [846, 297] on div "3.5b Popularity YoY : +1.2%" at bounding box center [862, 301] width 169 height 11
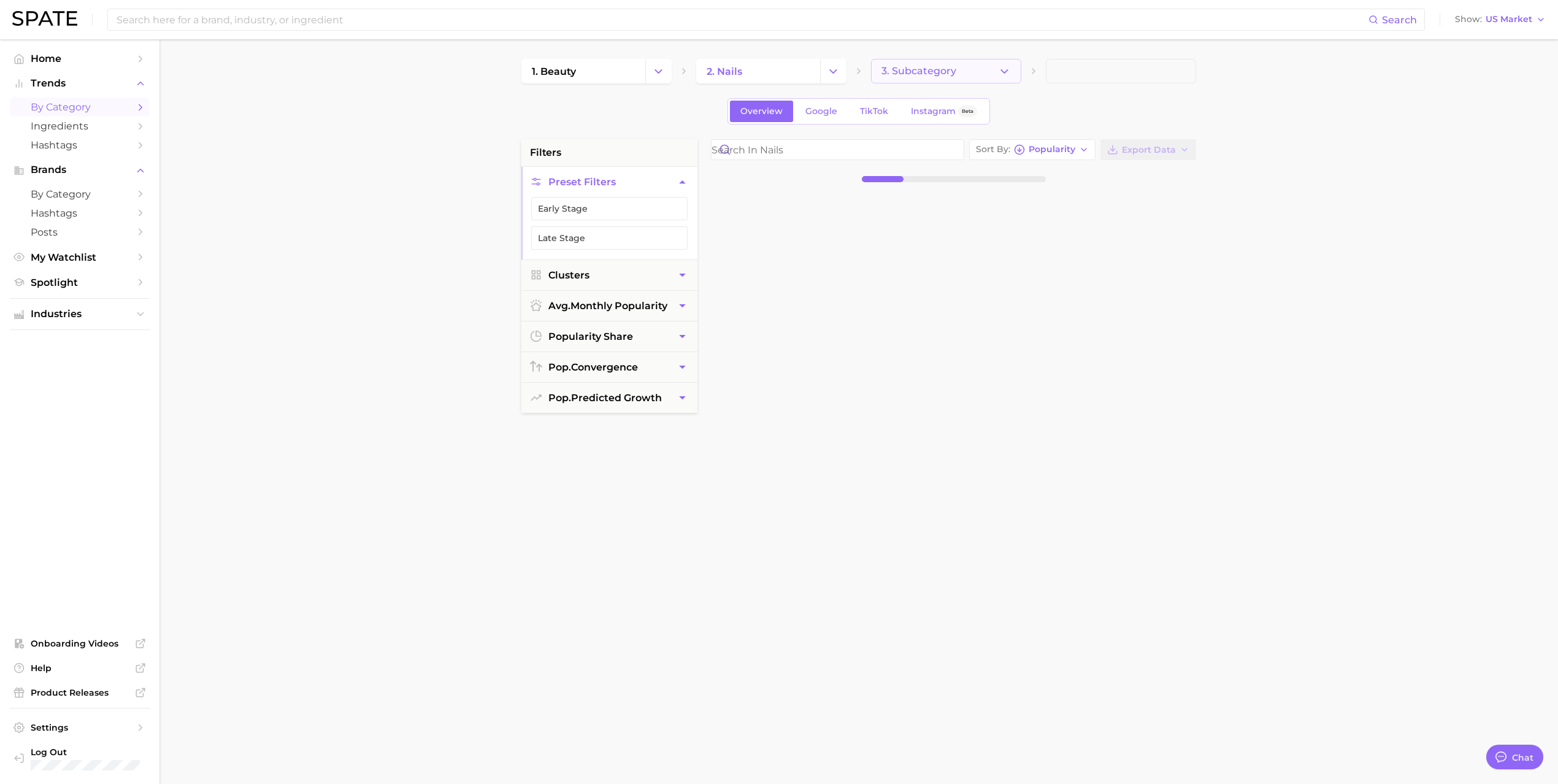
click at [1007, 72] on icon "button" at bounding box center [1004, 71] width 13 height 13
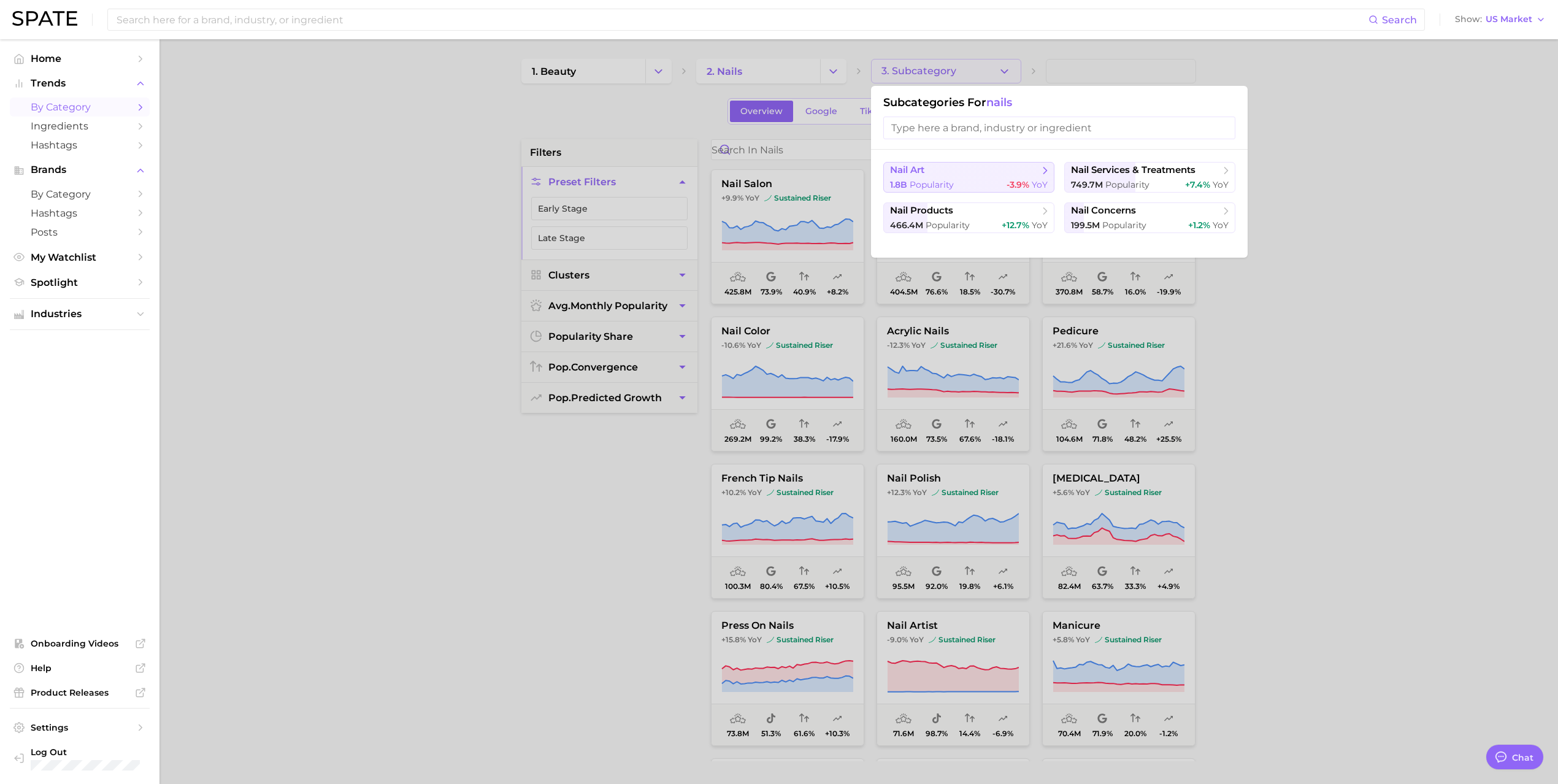
click at [992, 181] on div "1.8b Popularity -3.9% YoY" at bounding box center [969, 185] width 157 height 12
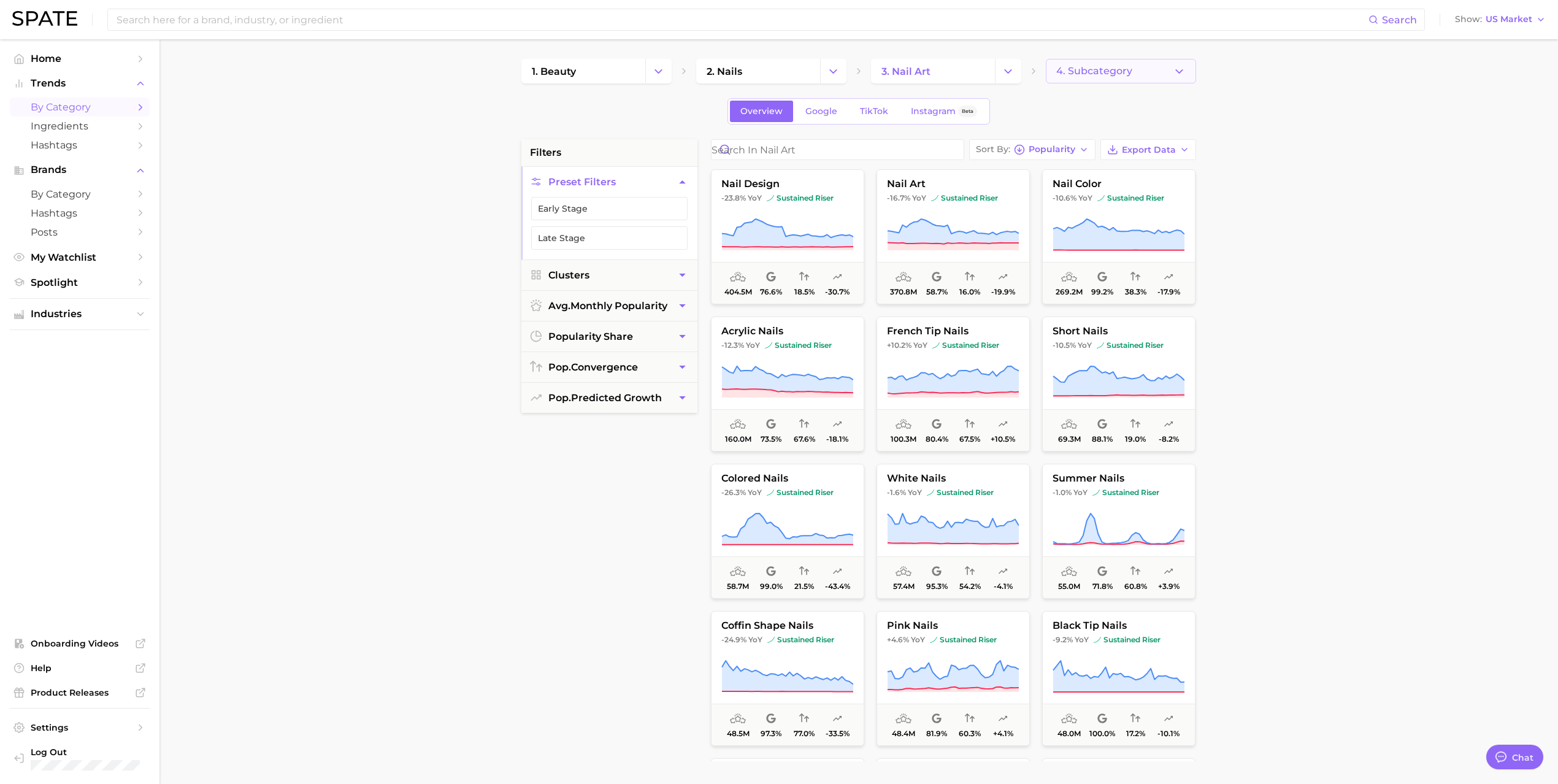
click at [1169, 69] on button "4. Subcategory" at bounding box center [1121, 71] width 151 height 25
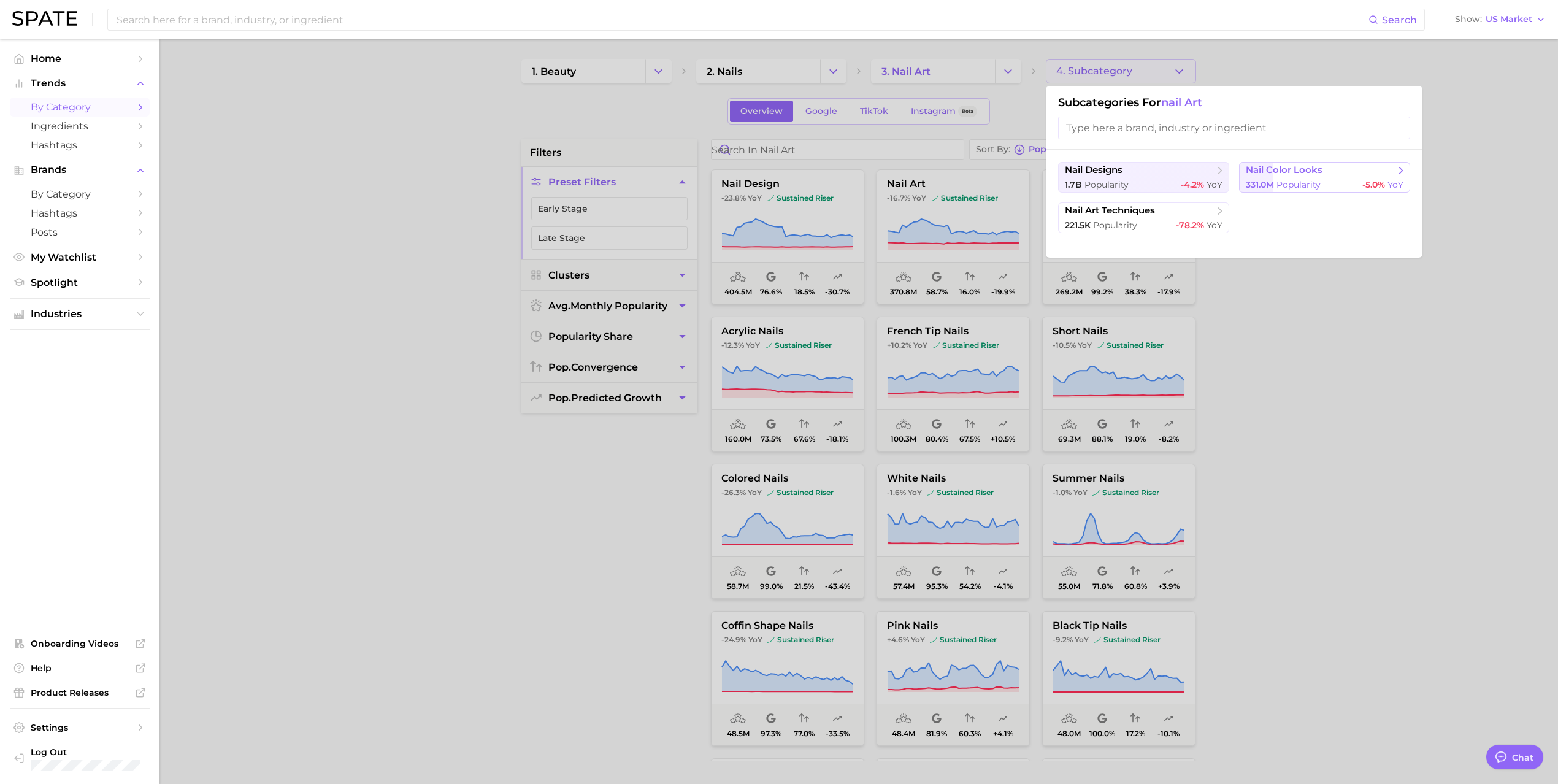
click at [1311, 179] on span "331.0m Popularity" at bounding box center [1284, 185] width 75 height 12
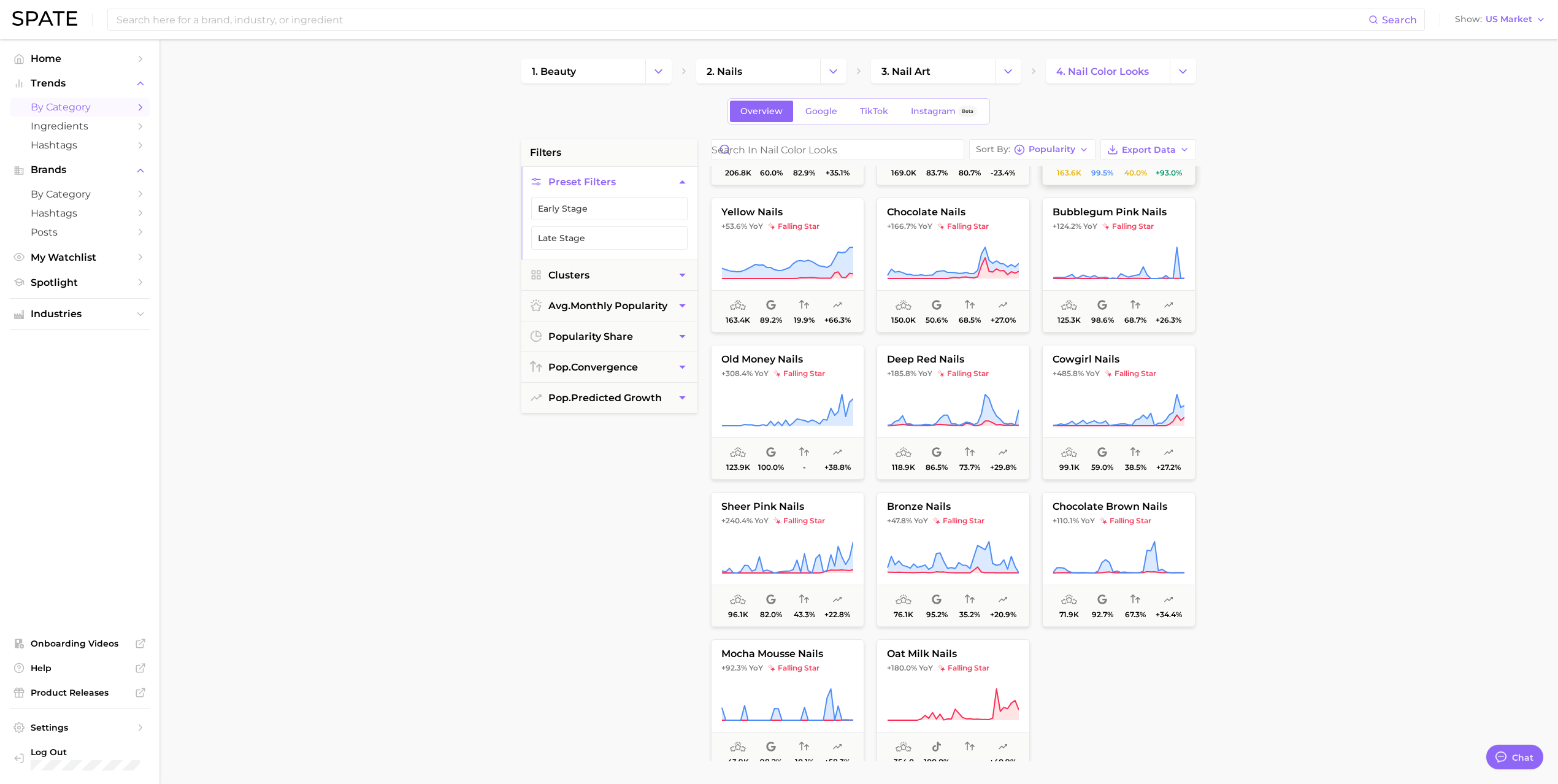
scroll to position [2945, 0]
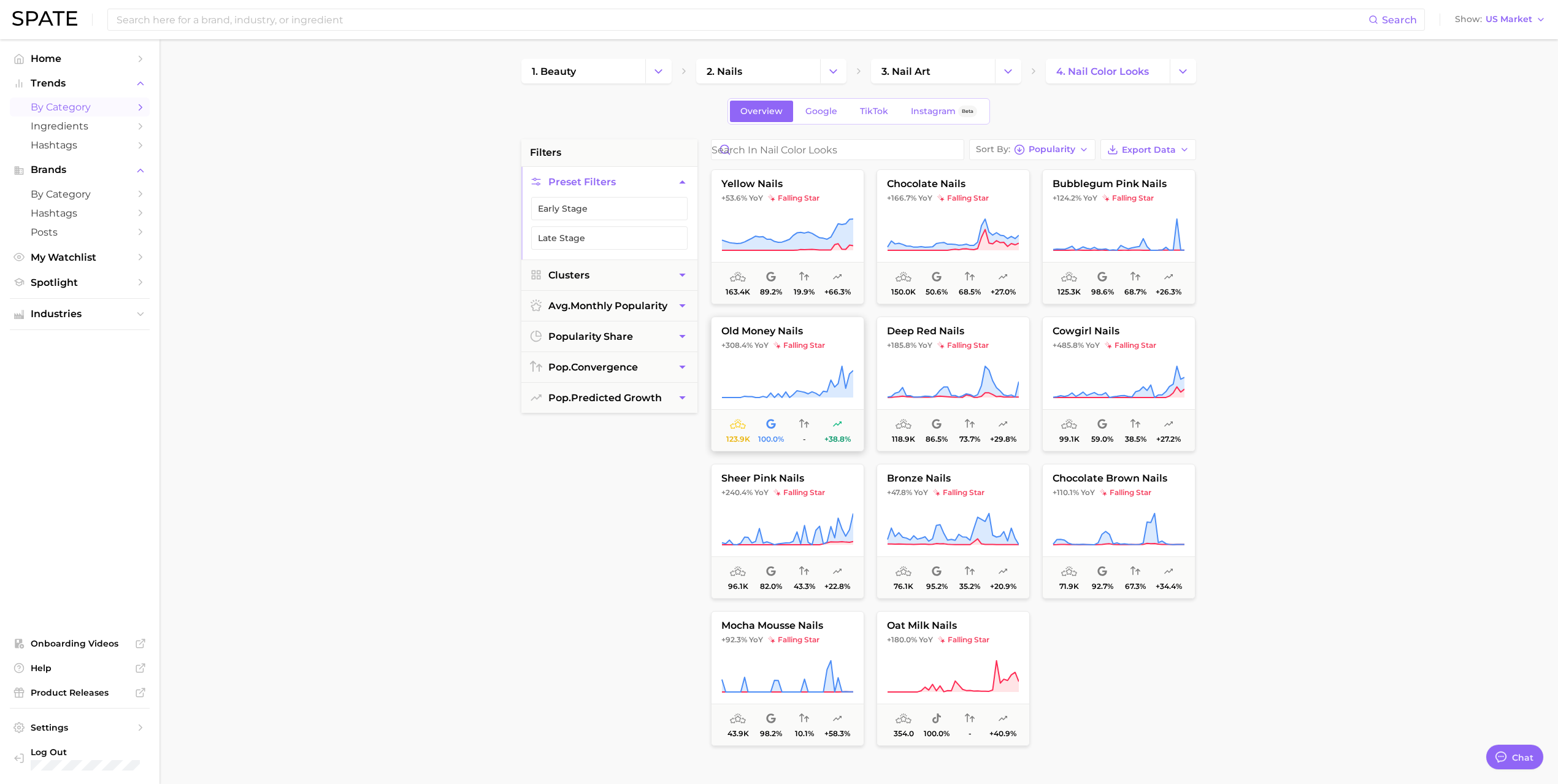
click at [790, 341] on span "falling star" at bounding box center [799, 345] width 52 height 10
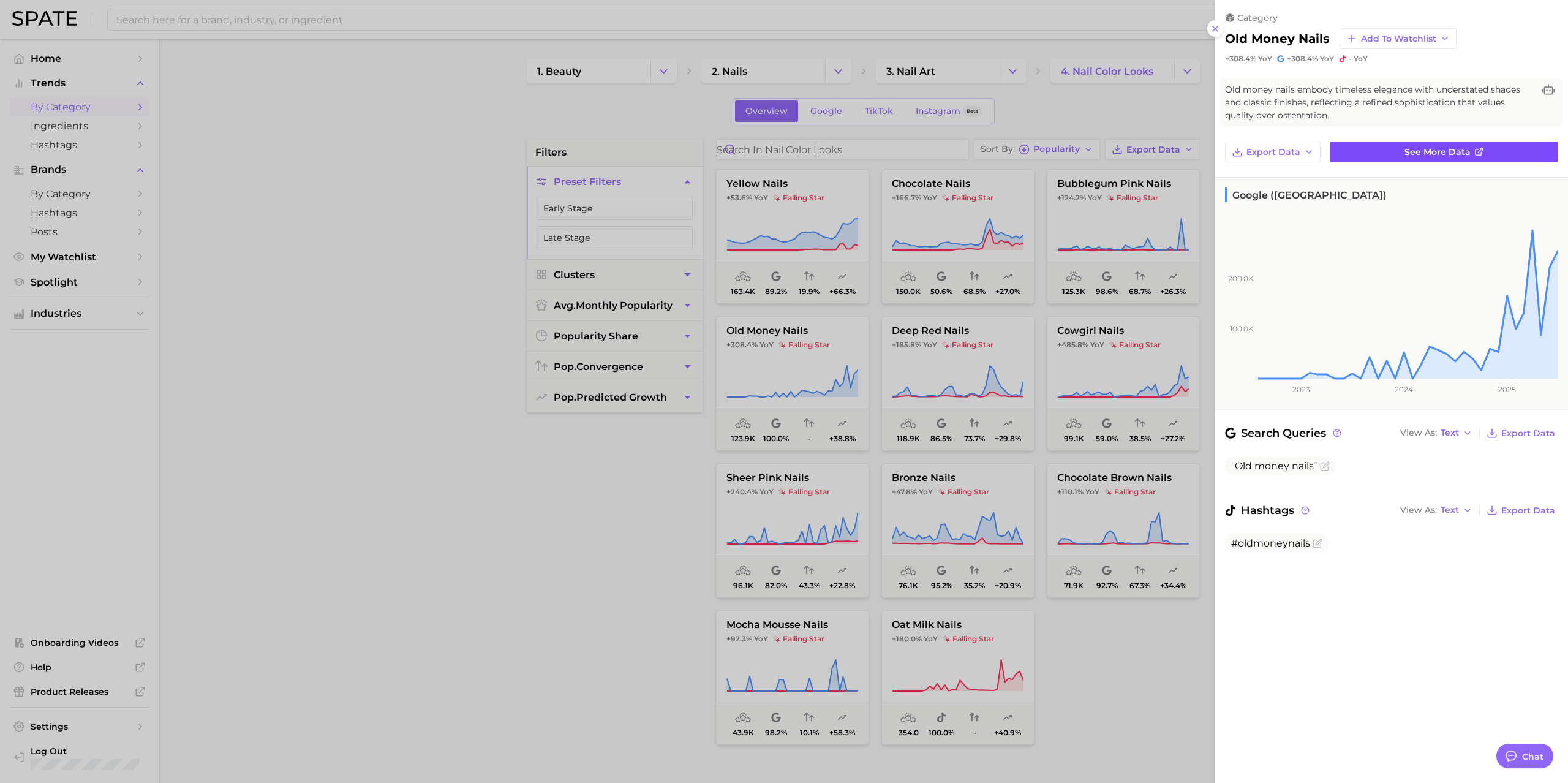
click at [1456, 155] on span "See more data" at bounding box center [1438, 152] width 66 height 10
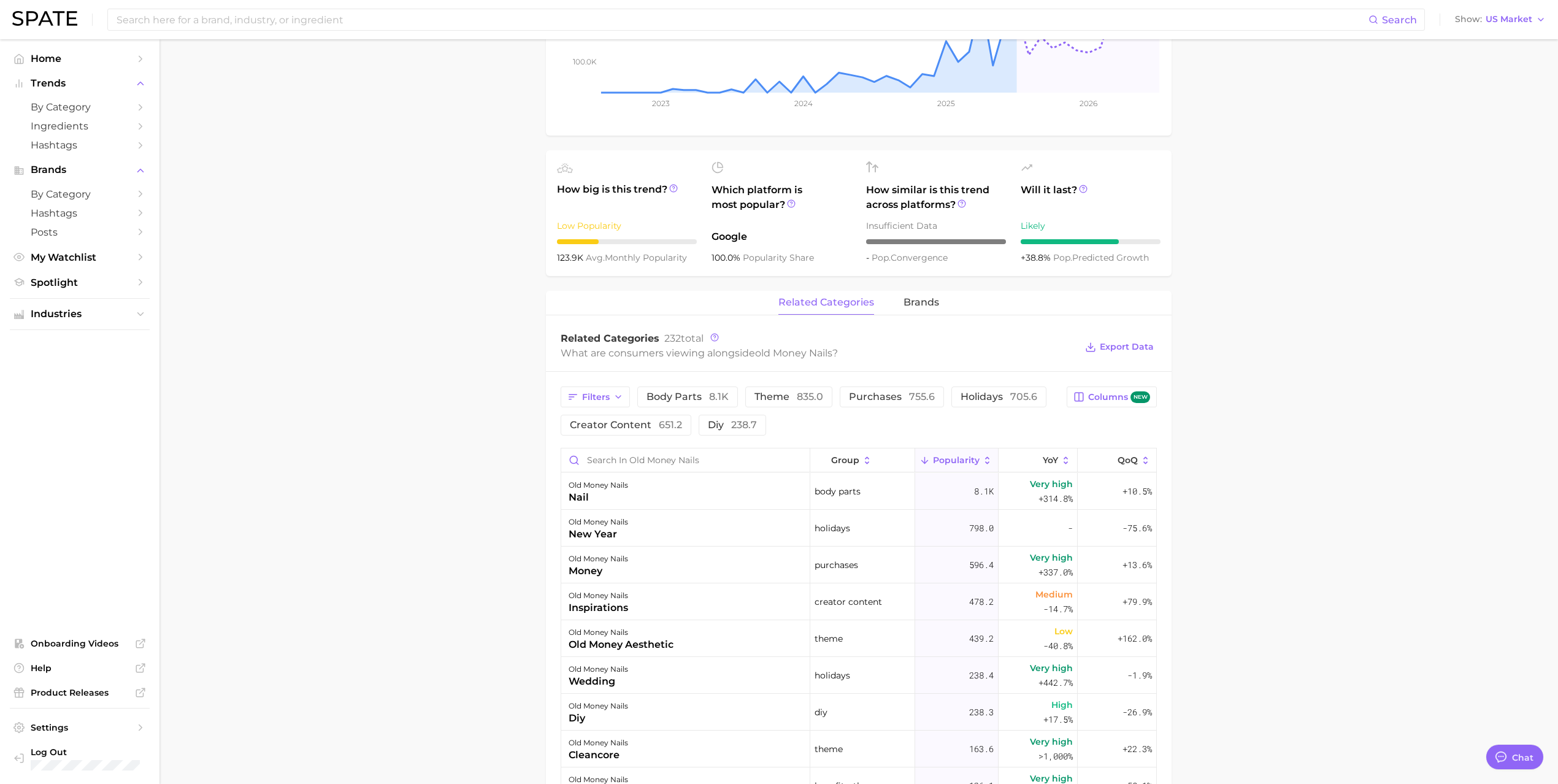
scroll to position [327, 0]
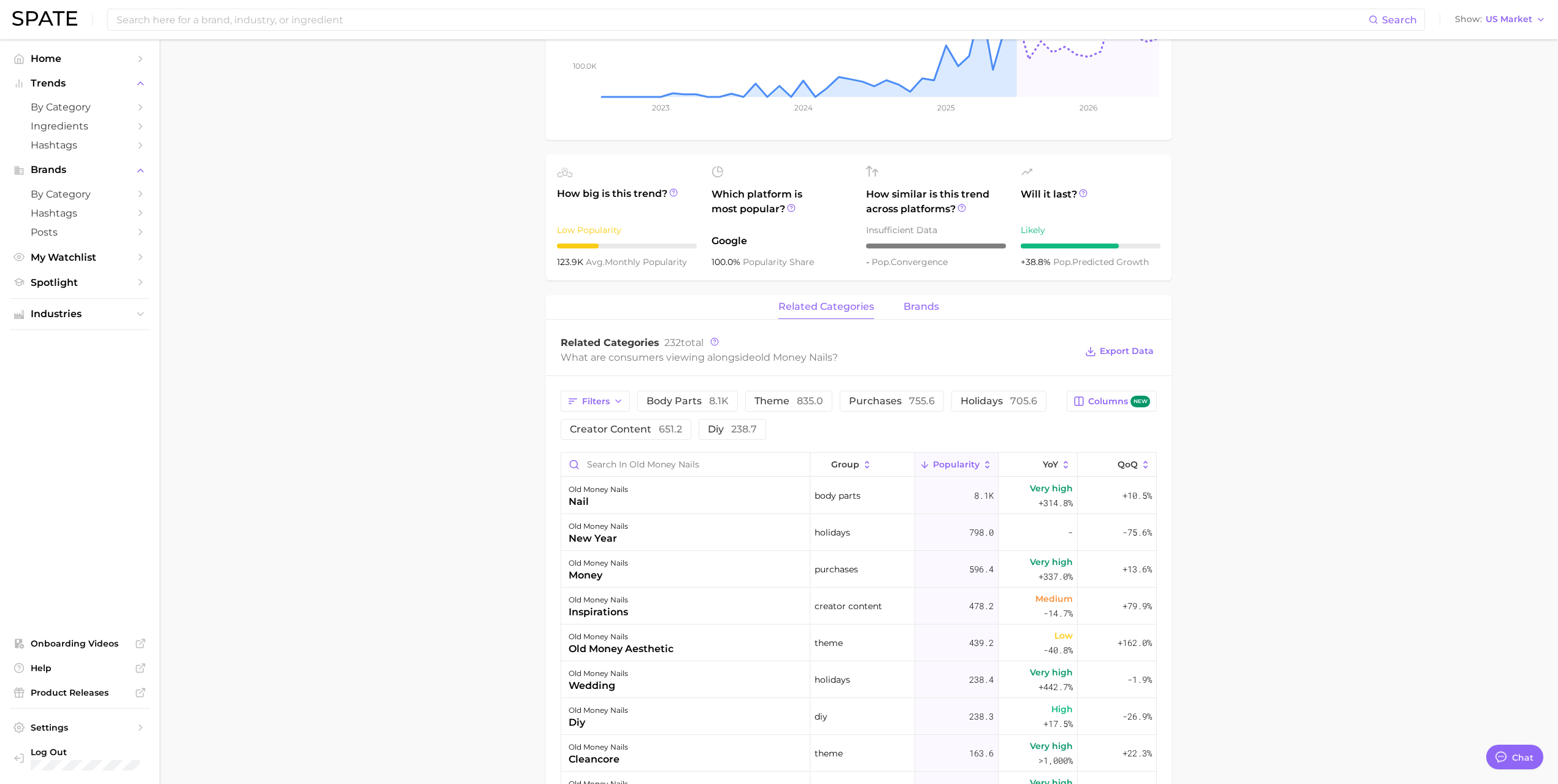
click at [929, 312] on span "brands" at bounding box center [921, 306] width 36 height 11
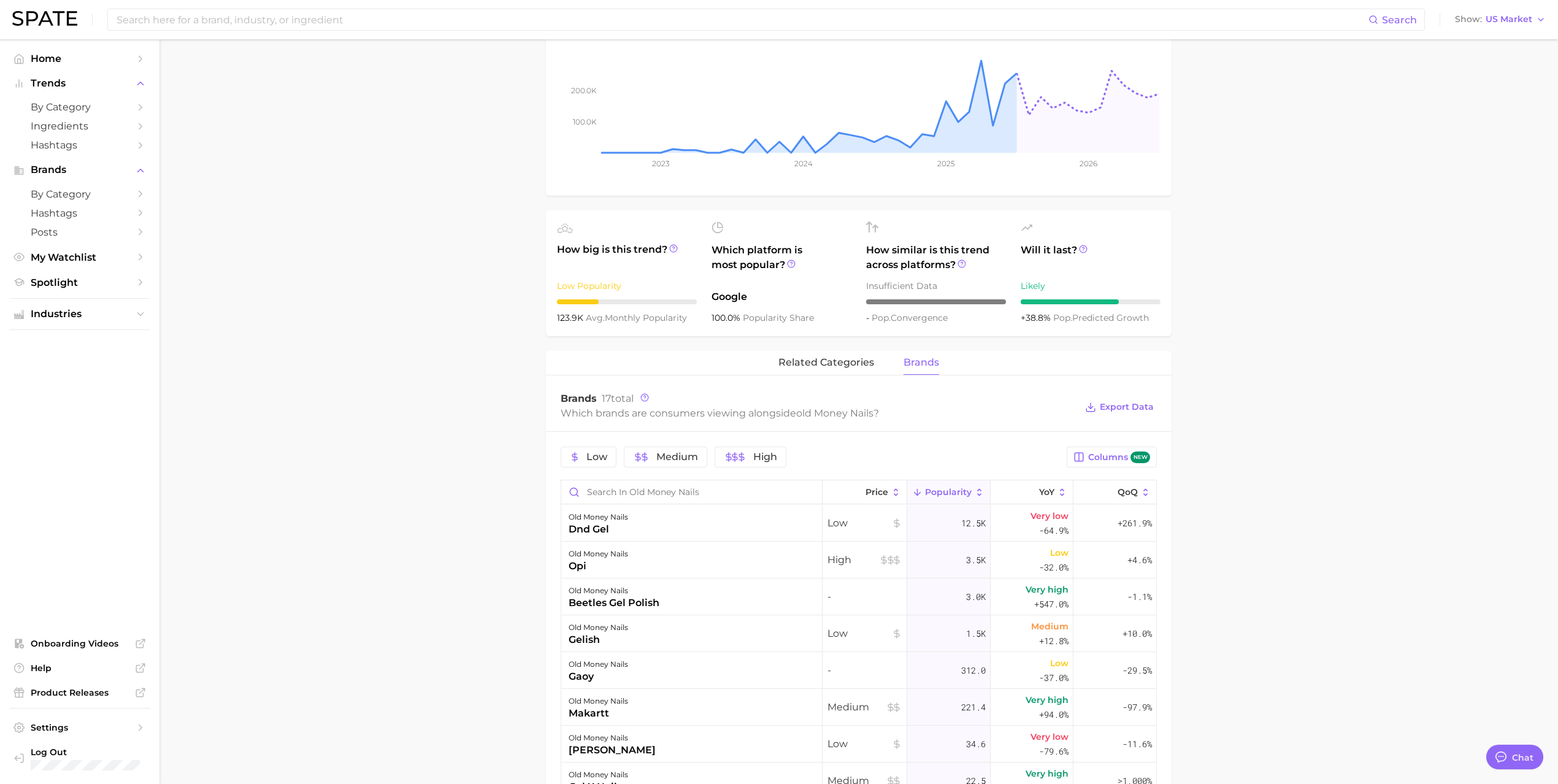
scroll to position [246, 0]
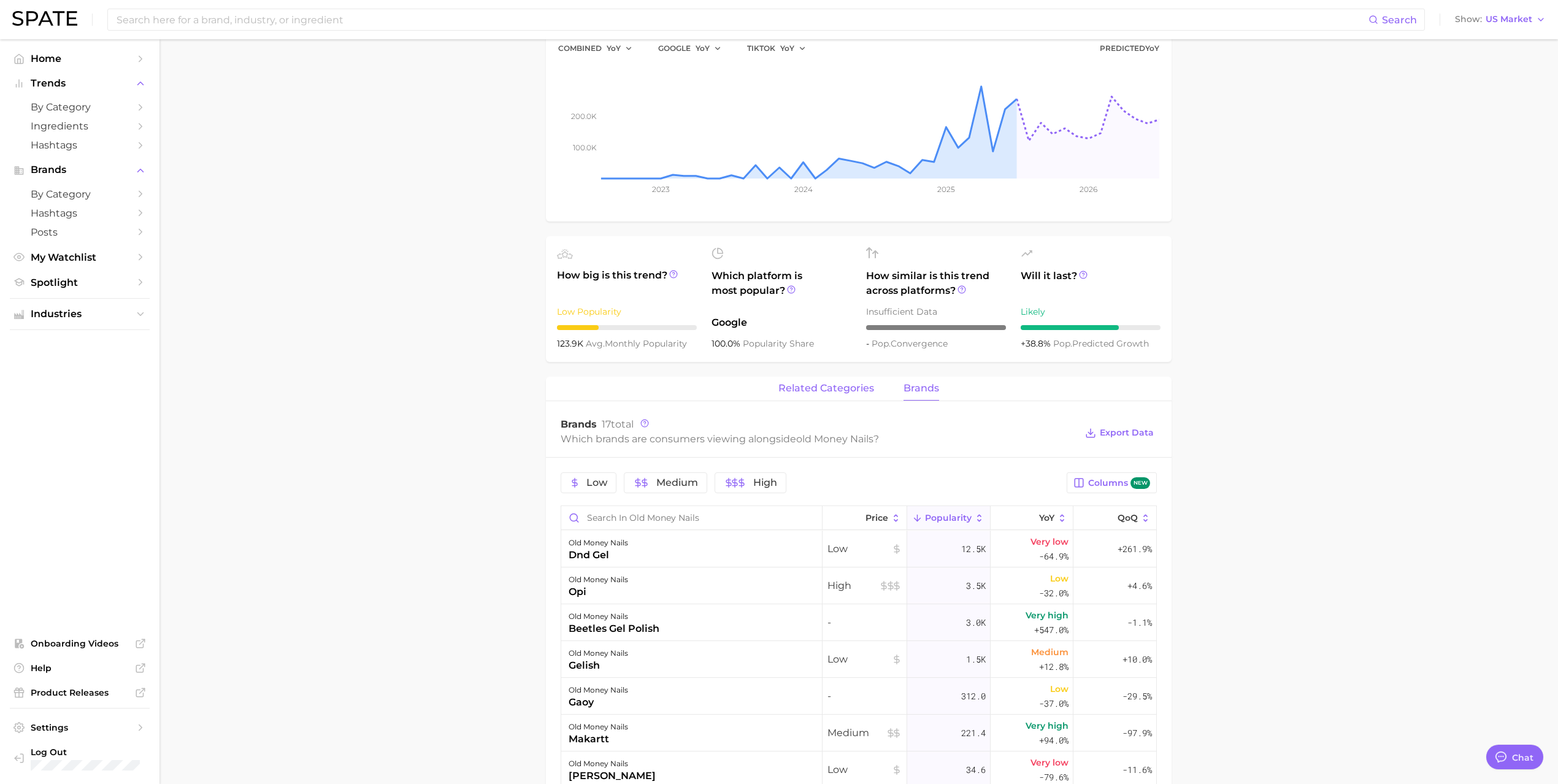
click at [798, 393] on span "related categories" at bounding box center [826, 388] width 96 height 11
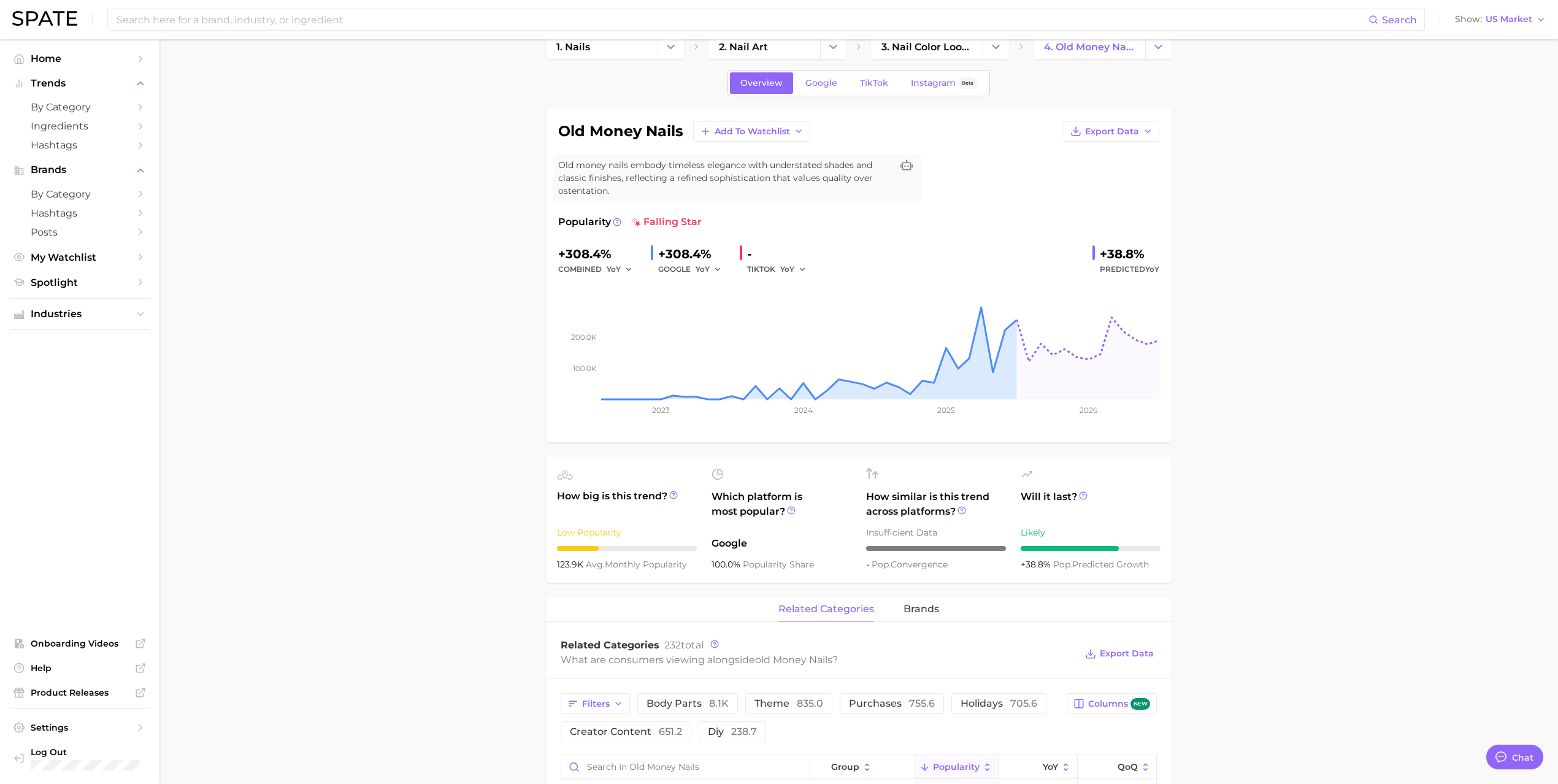
scroll to position [0, 0]
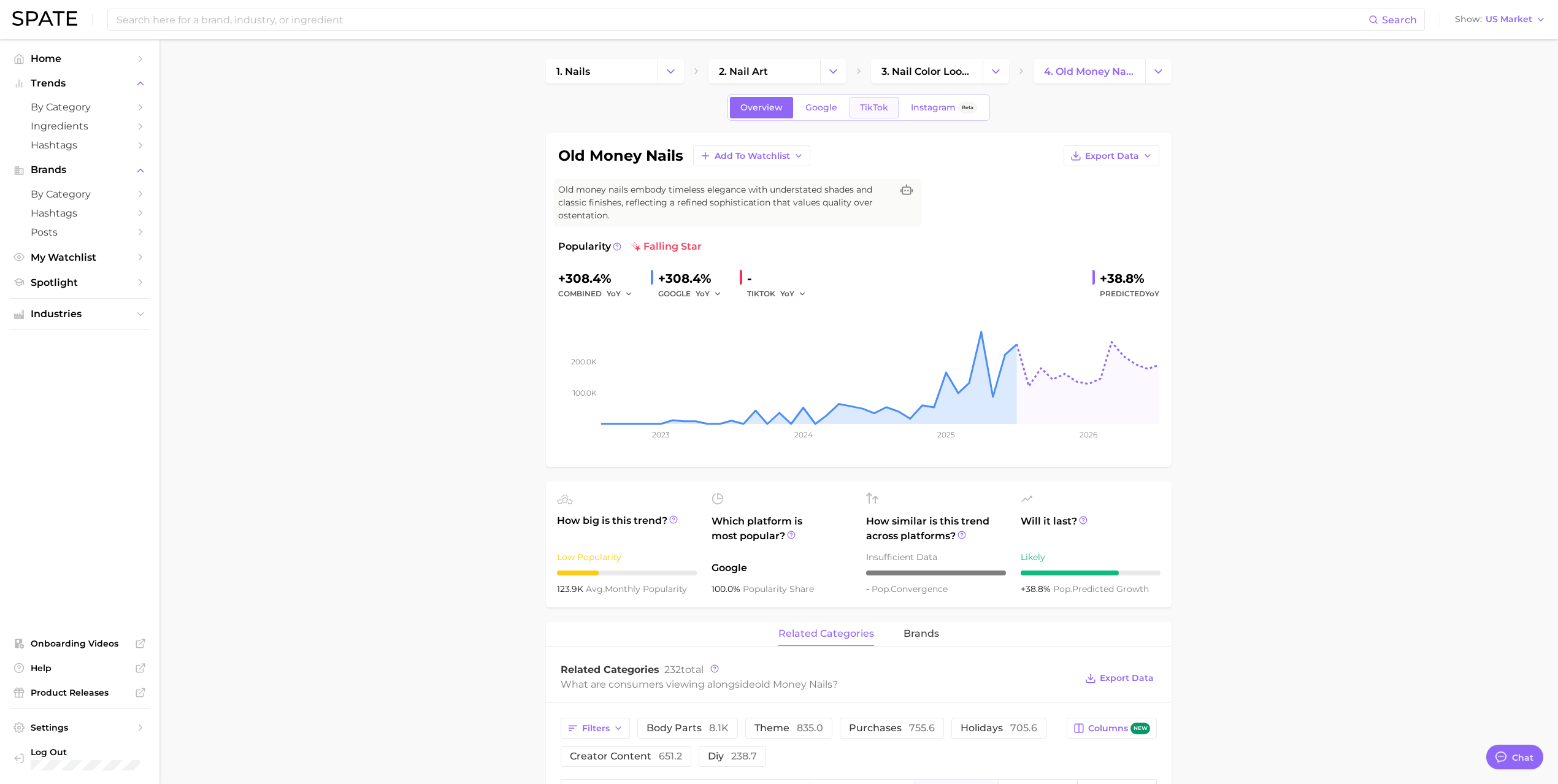
click at [860, 110] on span "TikTok" at bounding box center [874, 108] width 28 height 10
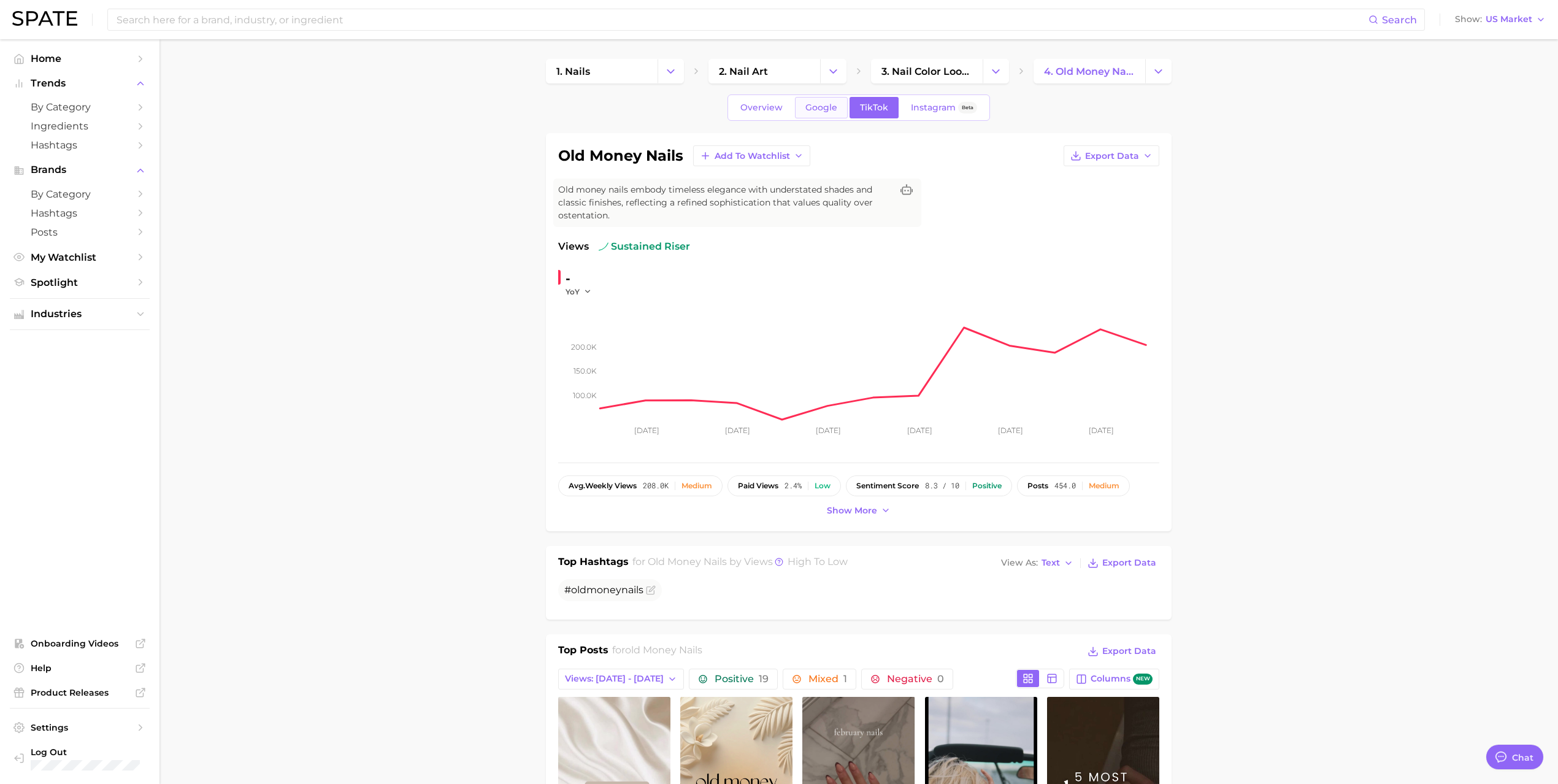
click at [817, 110] on span "Google" at bounding box center [821, 108] width 32 height 10
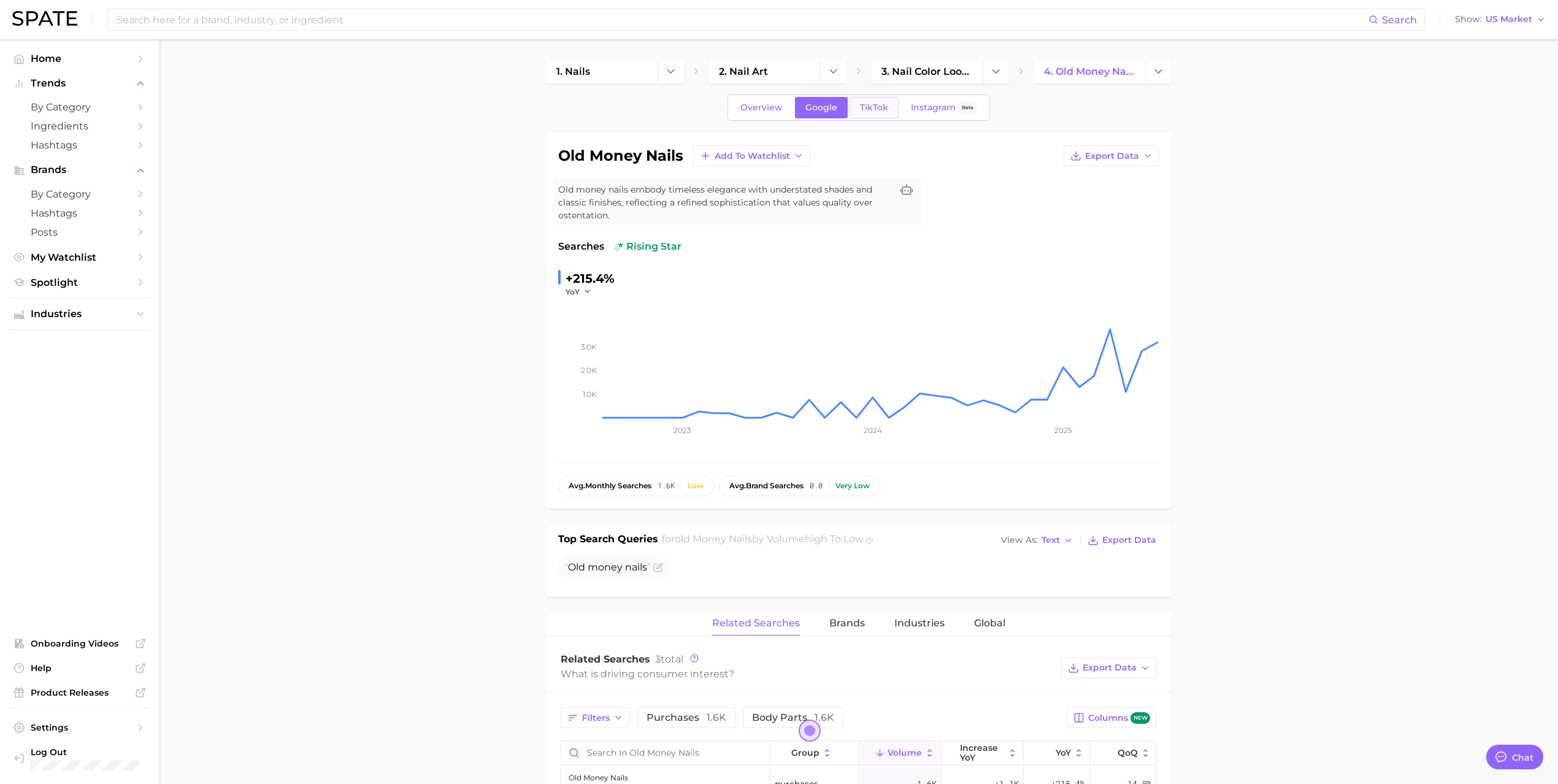
click at [868, 106] on span "TikTok" at bounding box center [874, 108] width 28 height 10
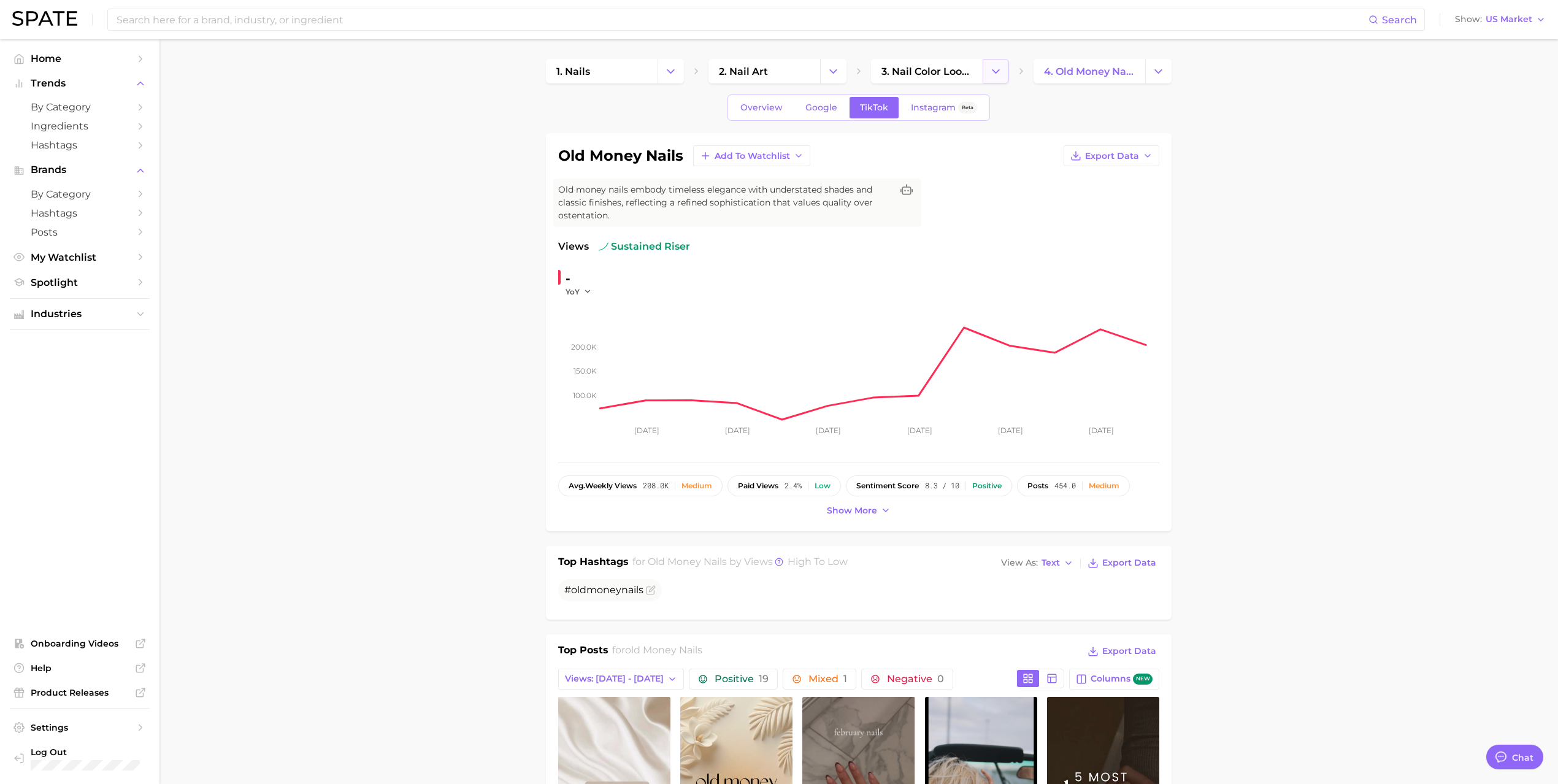
click at [997, 74] on icon "Change Category" at bounding box center [996, 71] width 13 height 13
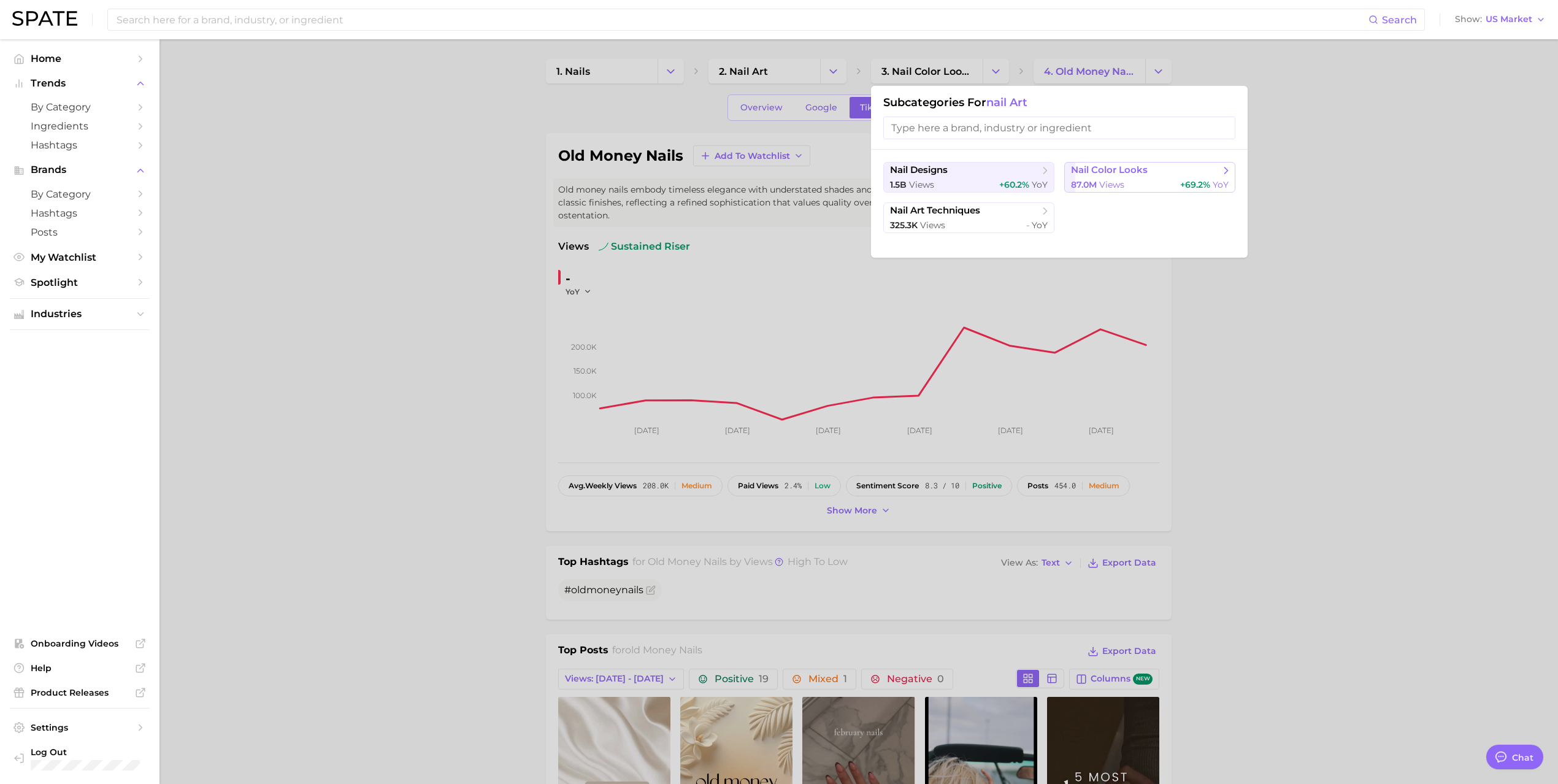
click at [1122, 174] on span "nail color looks" at bounding box center [1109, 170] width 77 height 12
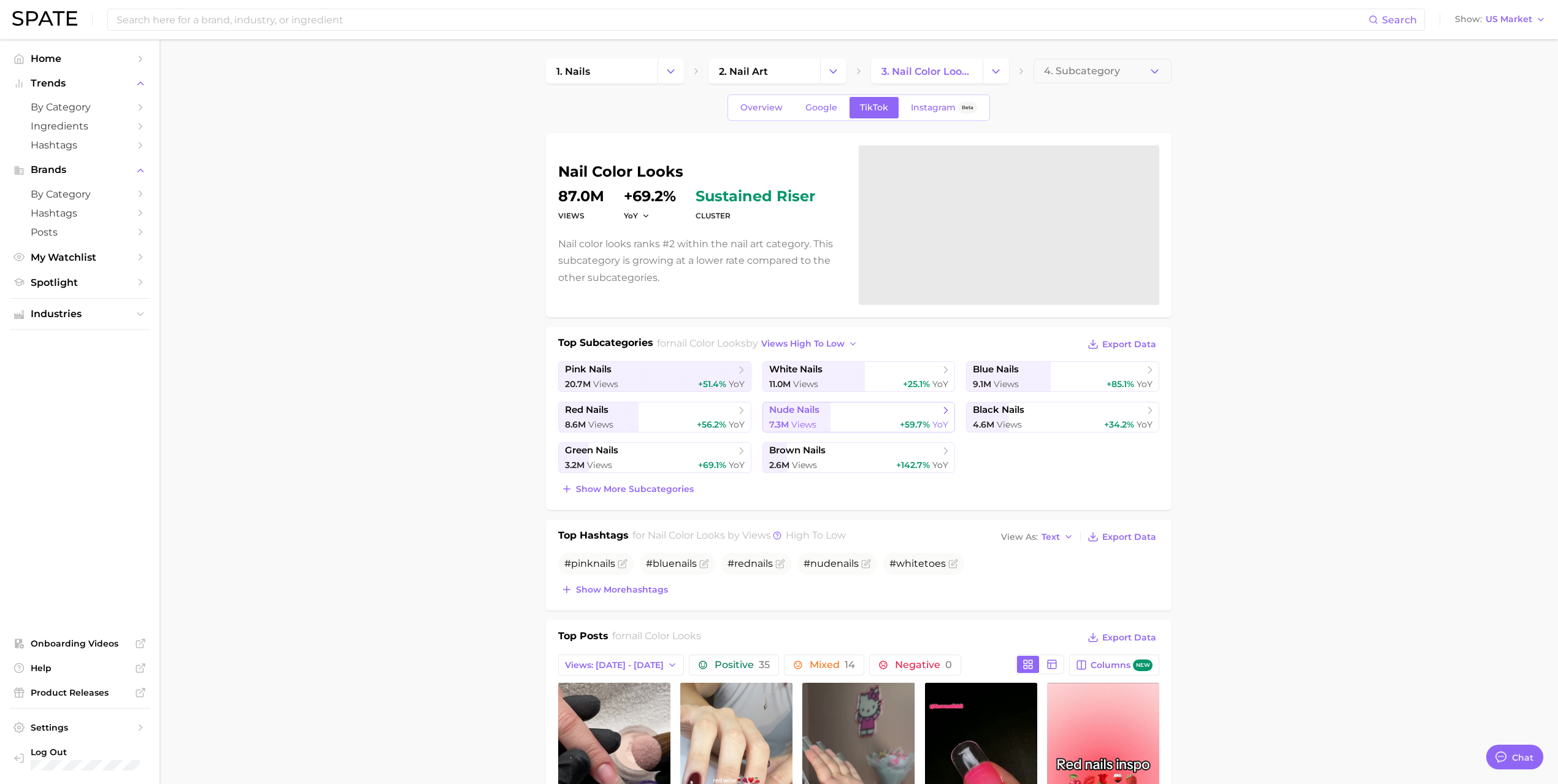
click at [871, 416] on span "nude nails" at bounding box center [854, 411] width 170 height 12
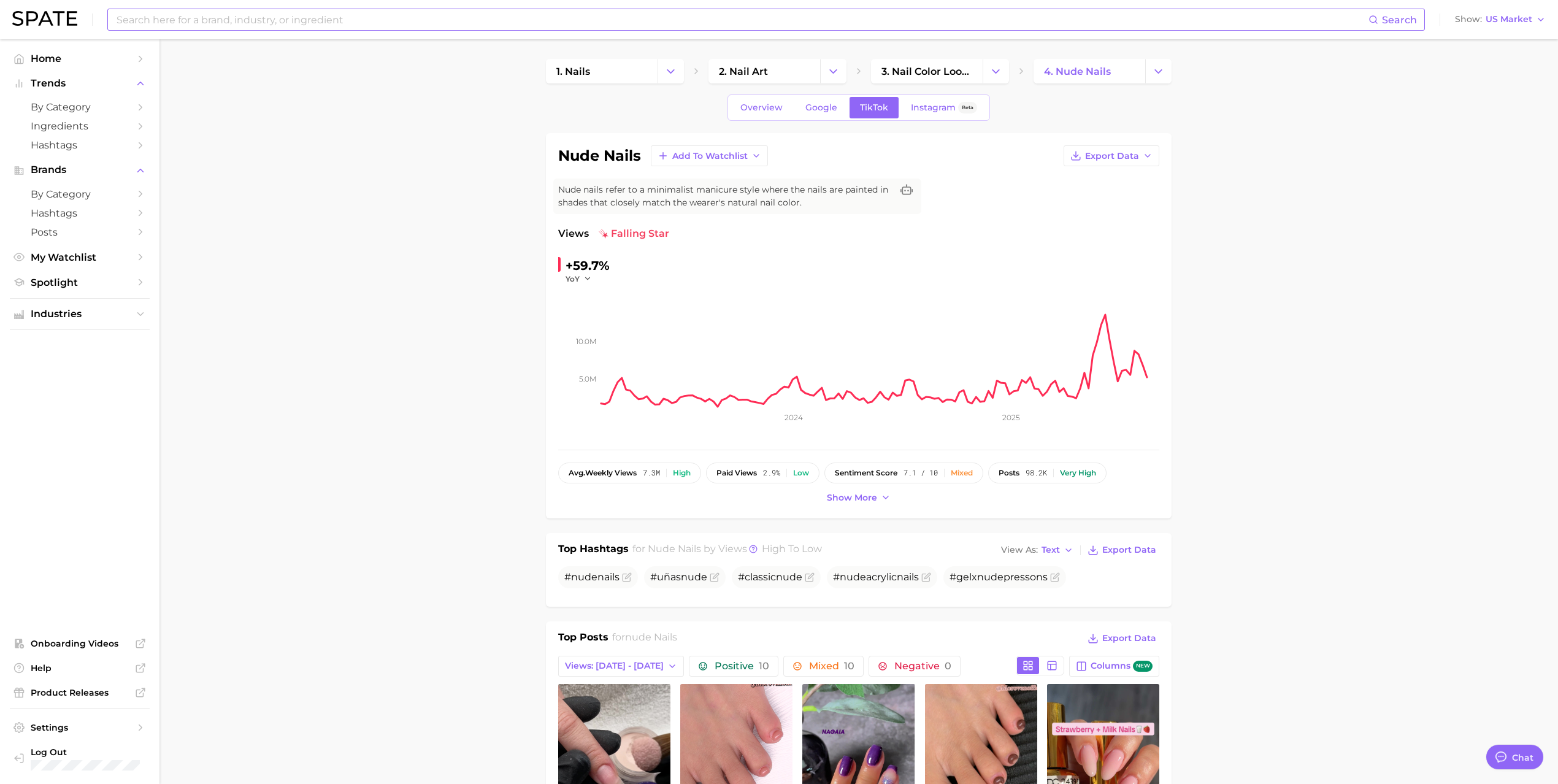
click at [319, 18] on input at bounding box center [742, 19] width 1253 height 21
type input "neutrals"
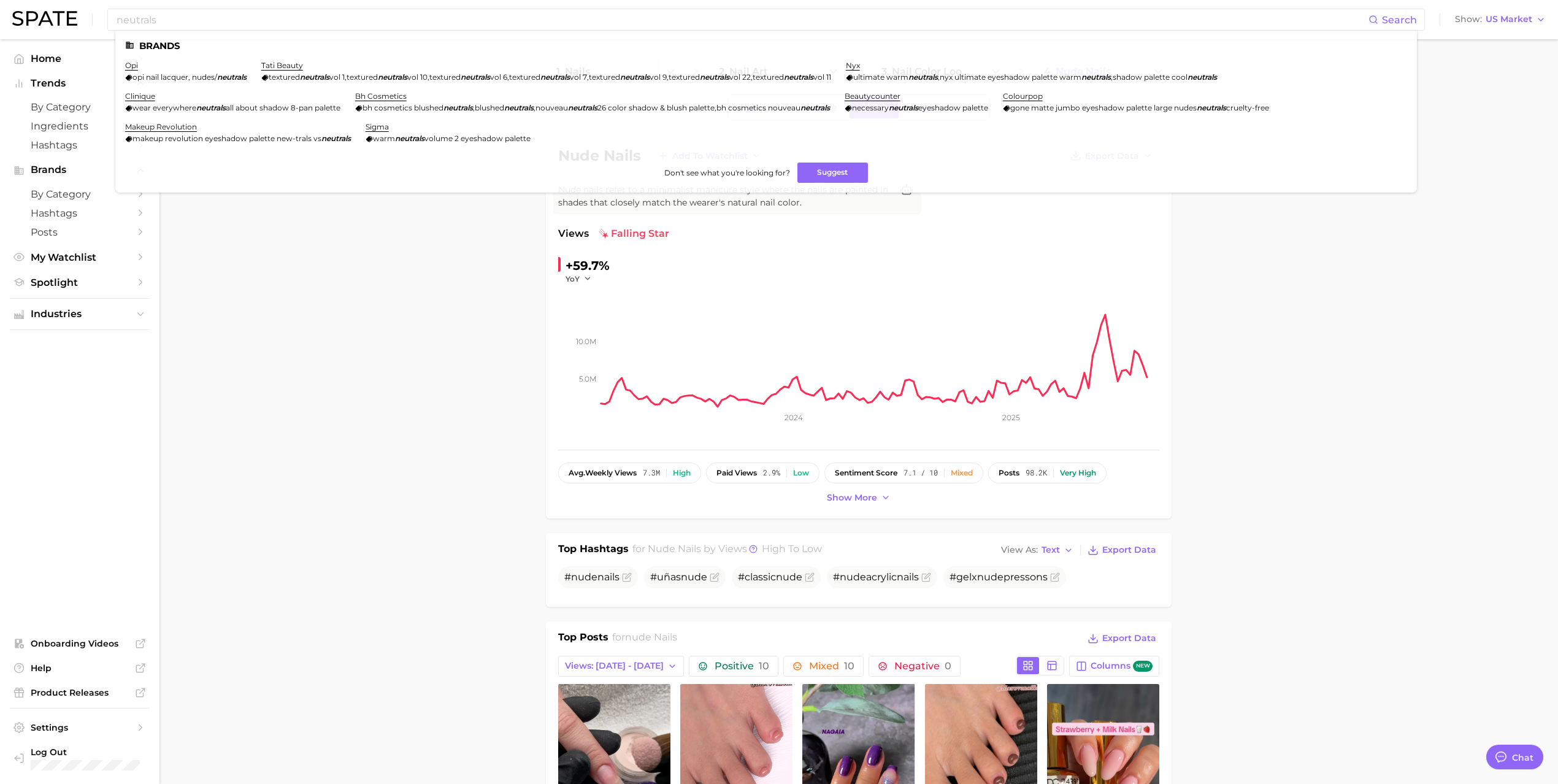
drag, startPoint x: 233, startPoint y: 324, endPoint x: 229, endPoint y: 278, distance: 46.2
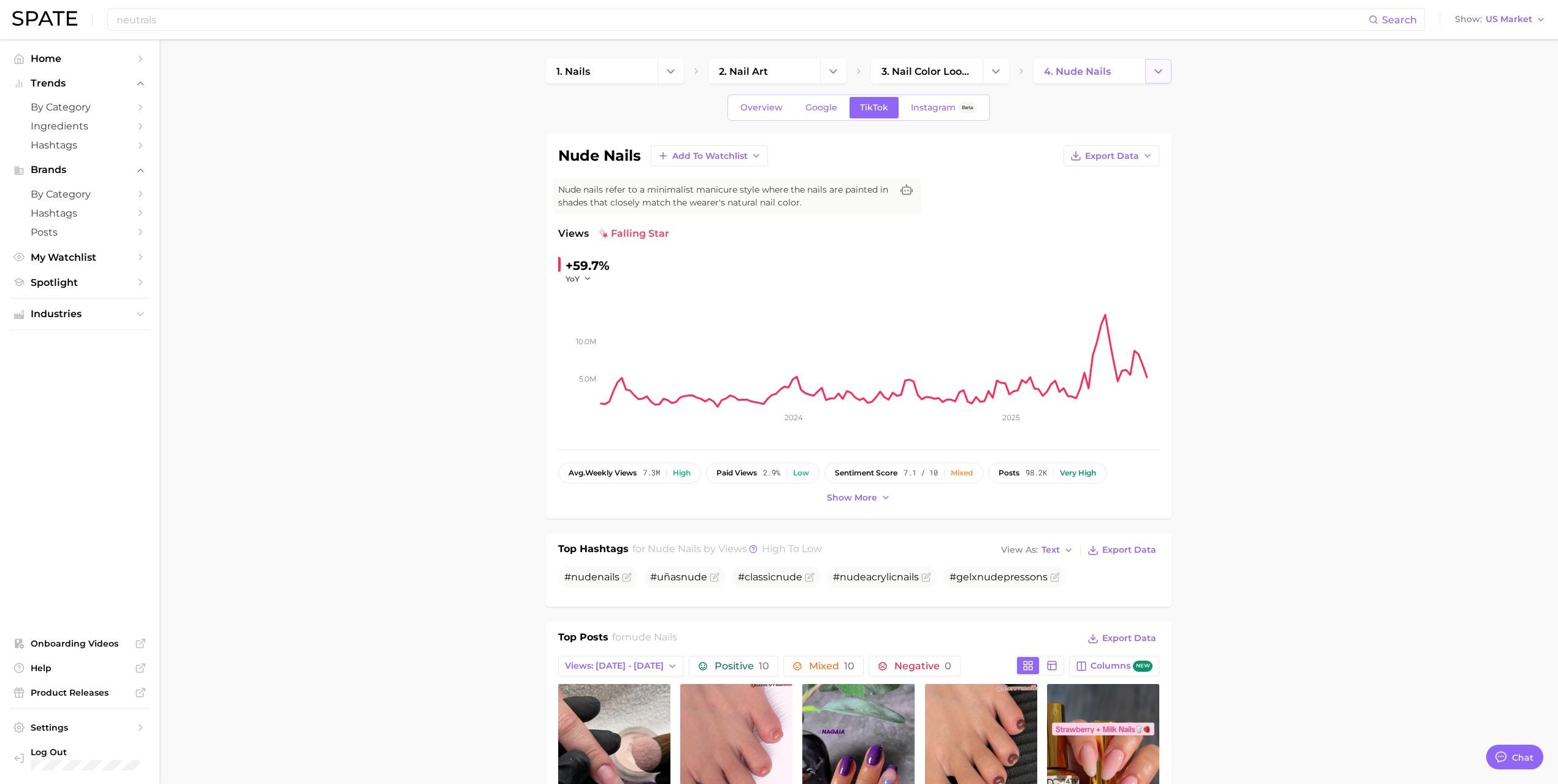
click at [1157, 73] on icon "Change Category" at bounding box center [1158, 71] width 13 height 13
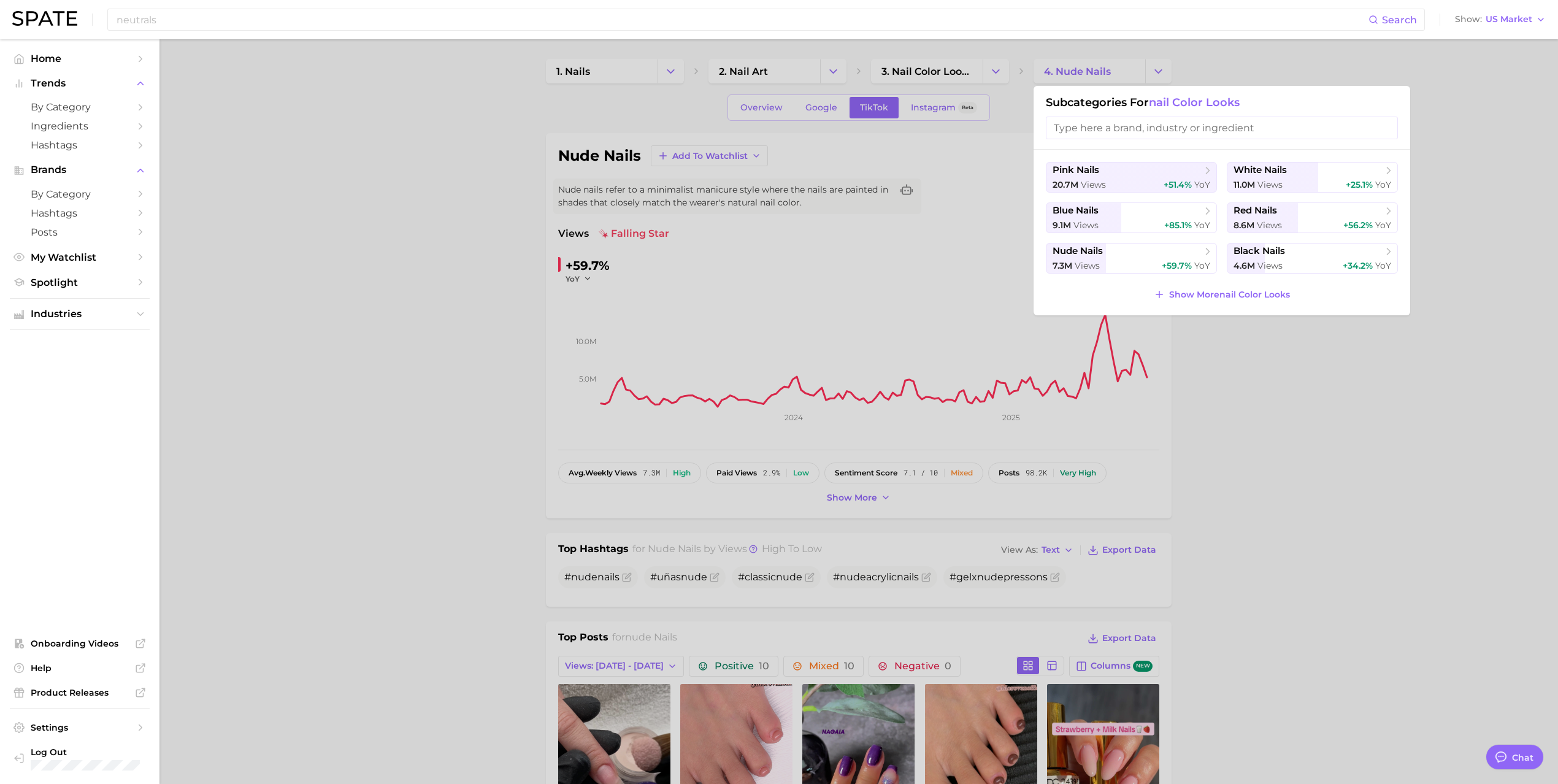
click at [1125, 121] on input "search" at bounding box center [1222, 128] width 352 height 23
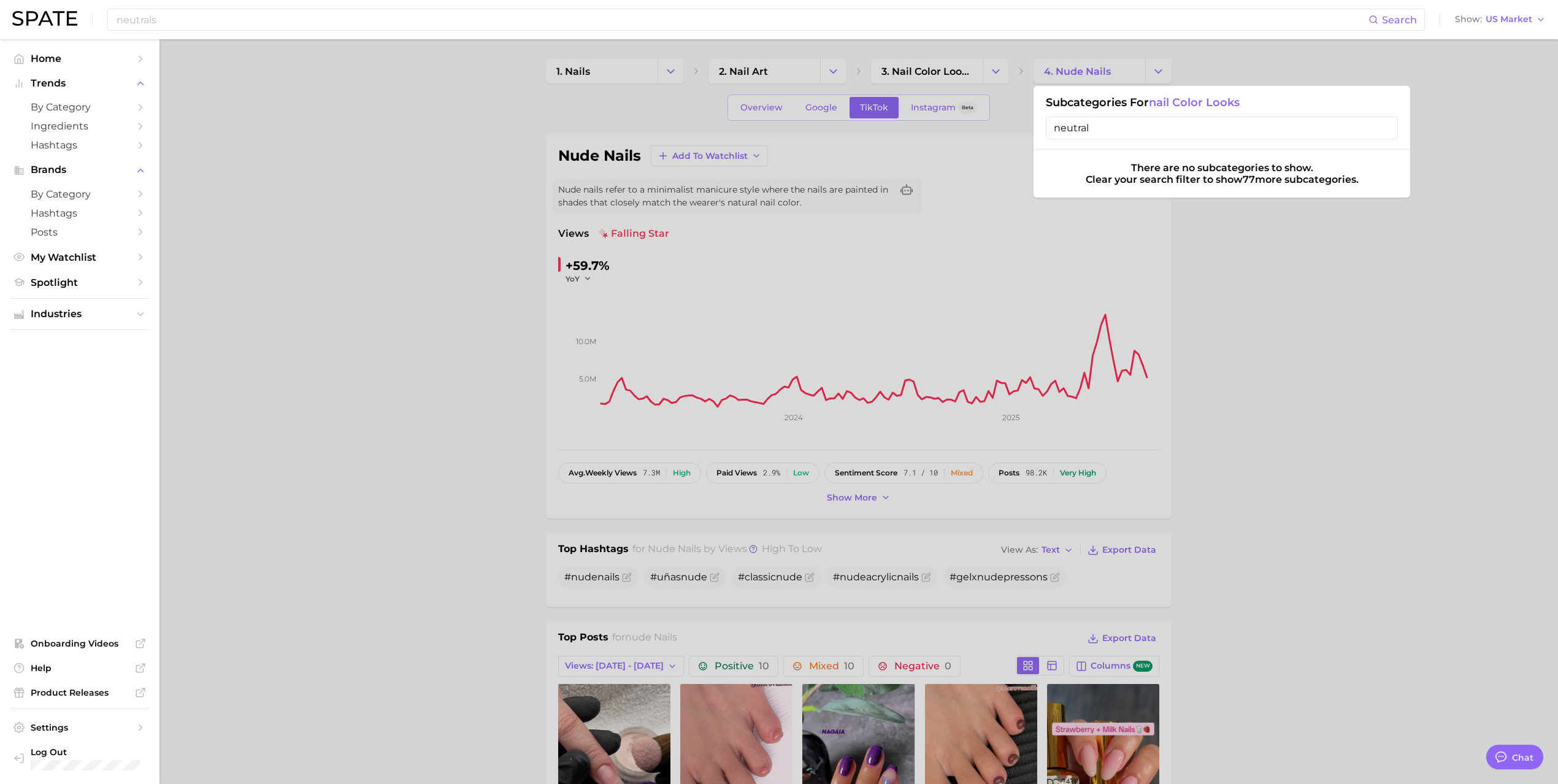
type input "neutral"
click at [1383, 128] on input "neutral" at bounding box center [1222, 128] width 352 height 23
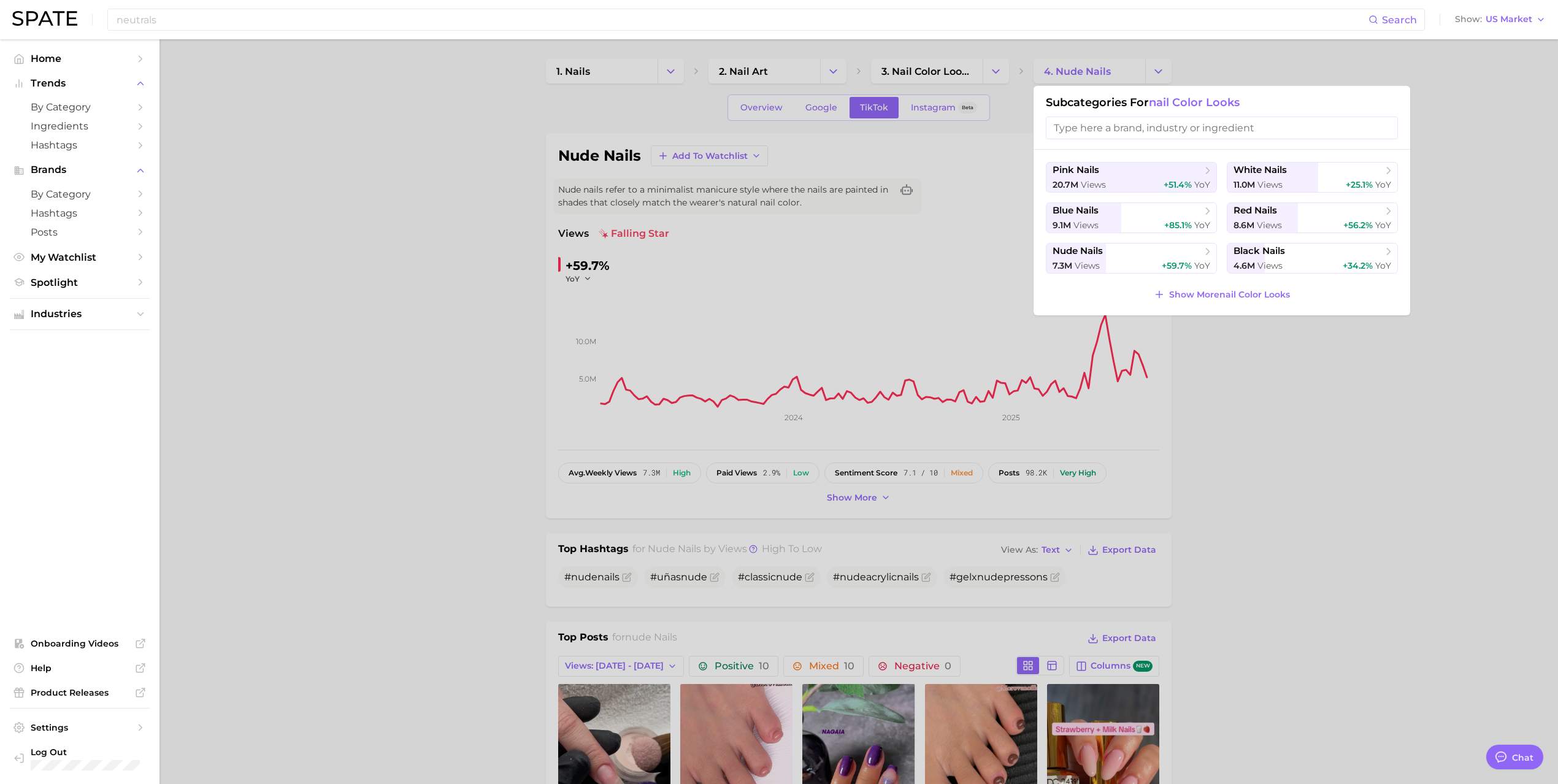
click at [981, 69] on div at bounding box center [779, 392] width 1558 height 784
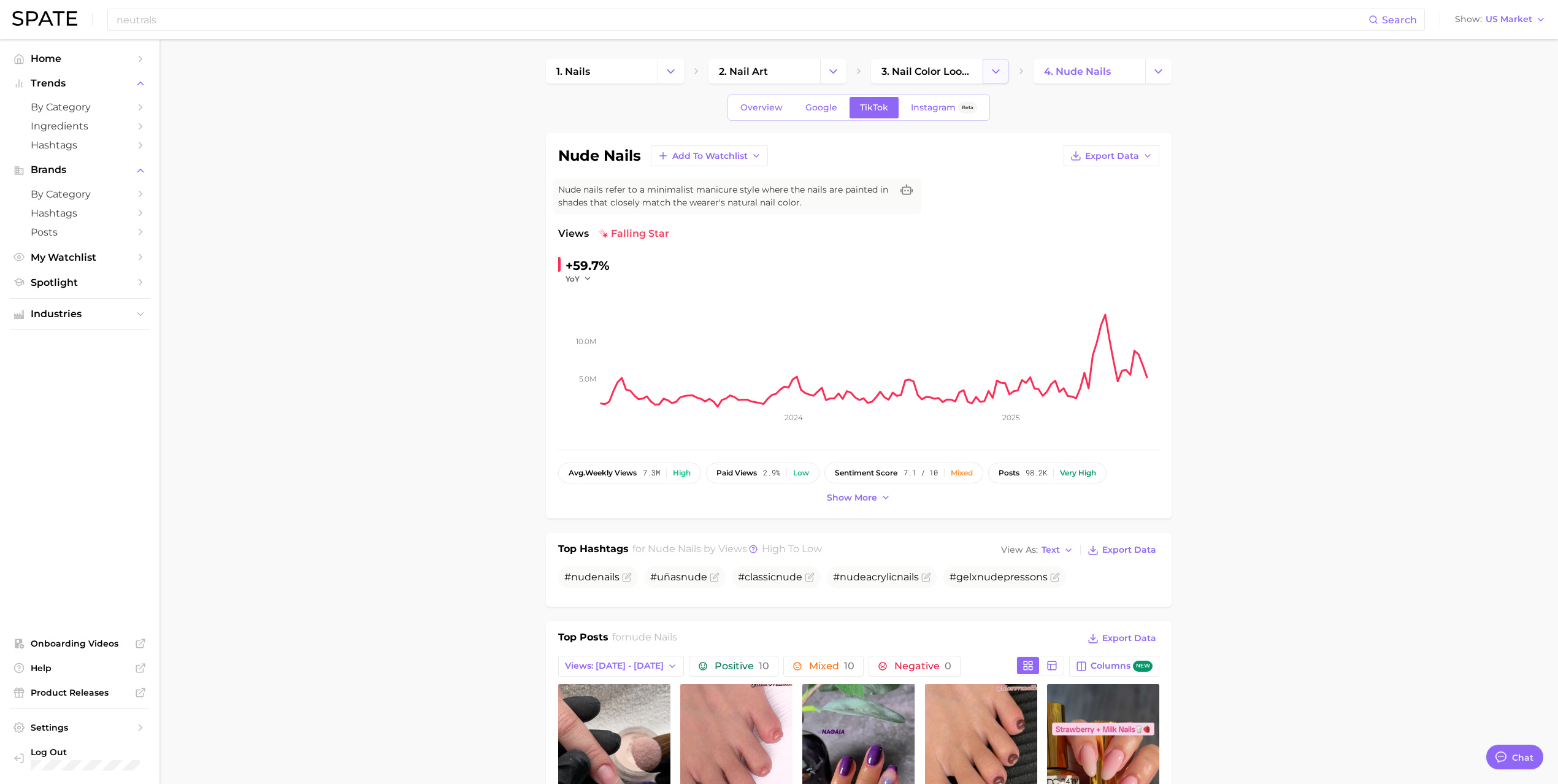
click at [995, 69] on icon "Change Category" at bounding box center [996, 71] width 13 height 13
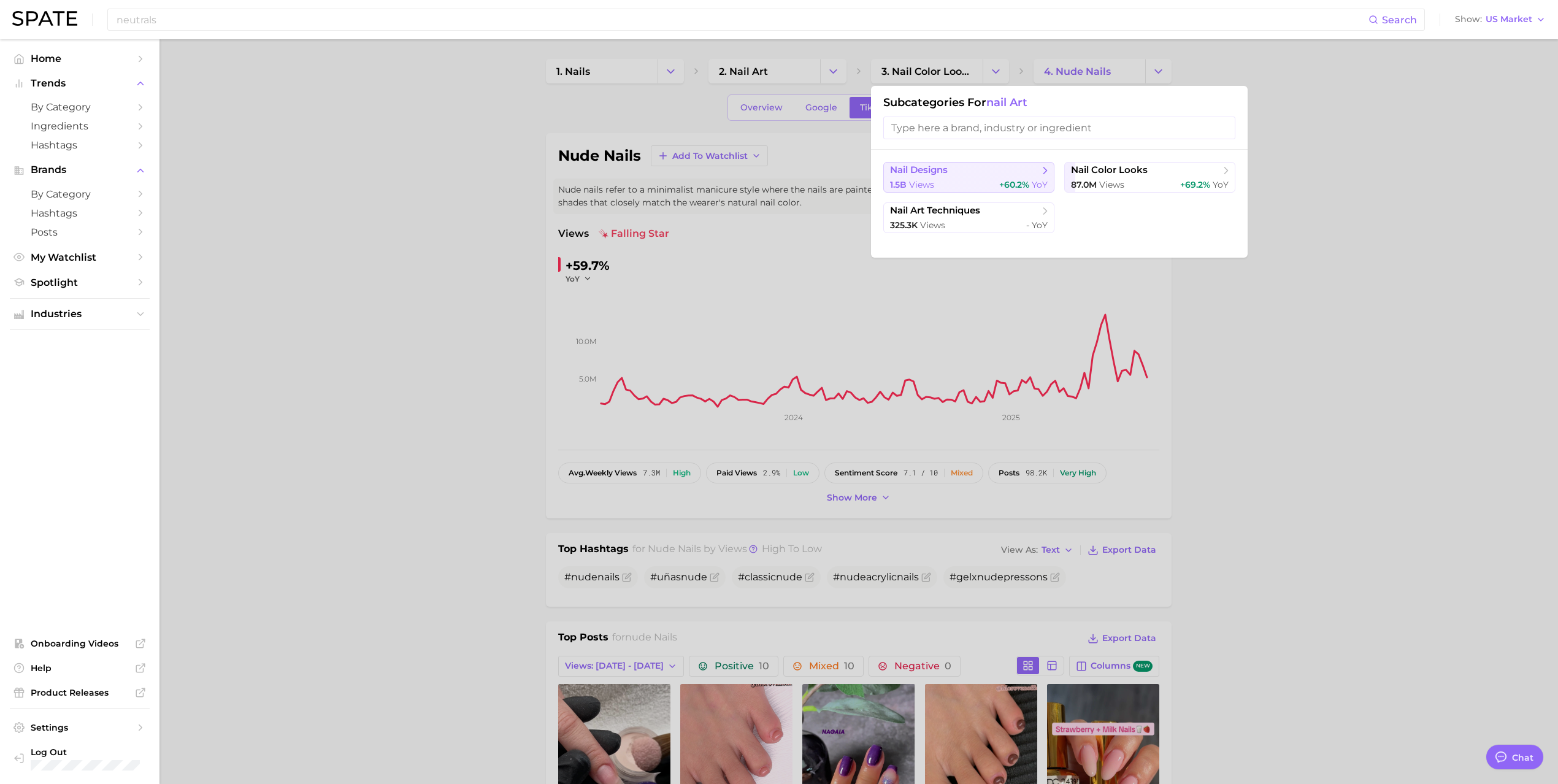
click at [937, 182] on div "1.5b views +60.2% YoY" at bounding box center [969, 185] width 157 height 12
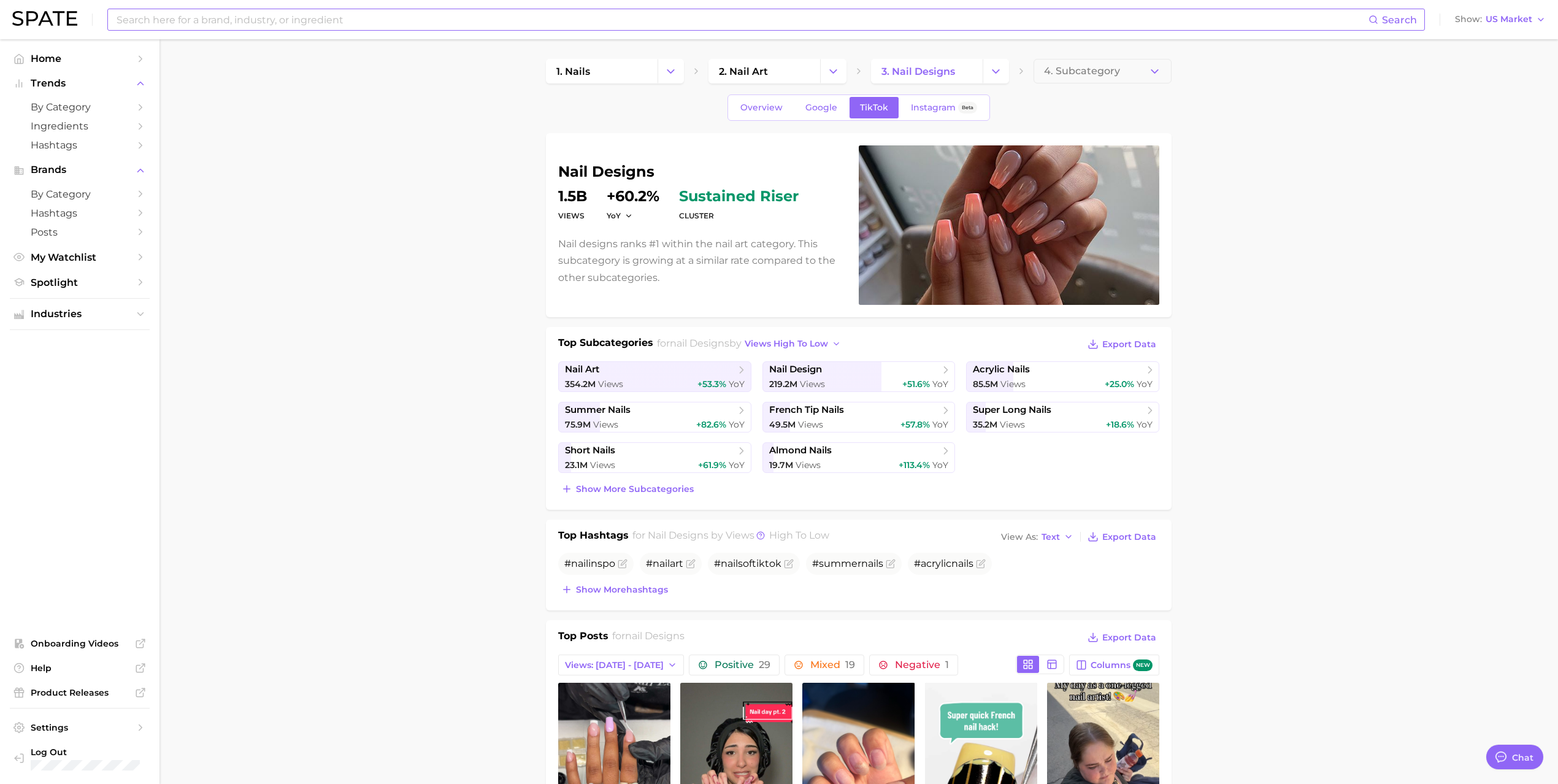
click at [268, 22] on input at bounding box center [742, 19] width 1253 height 21
type input "neutral"
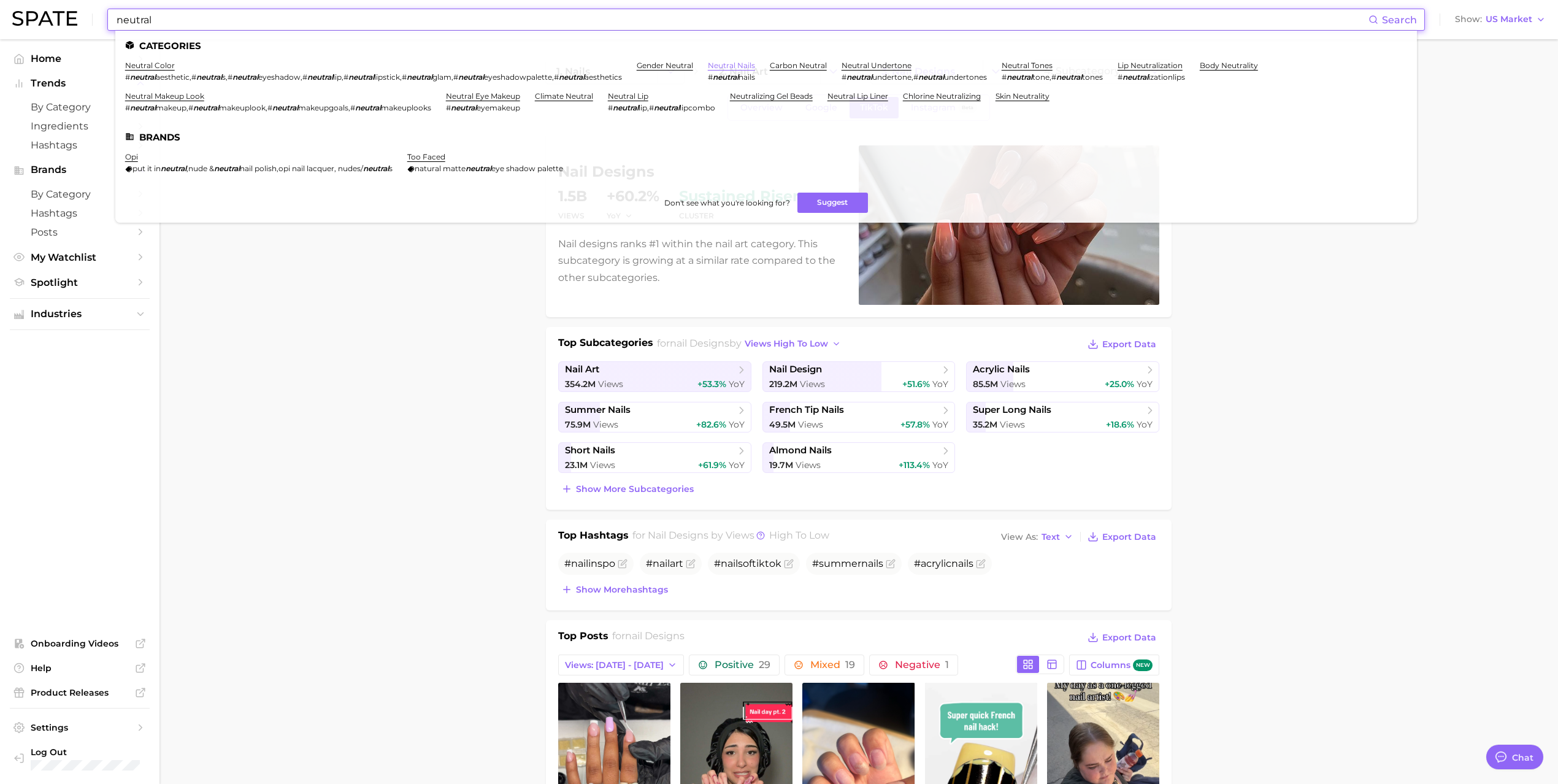
click at [743, 67] on link "neutral nails" at bounding box center [732, 65] width 47 height 9
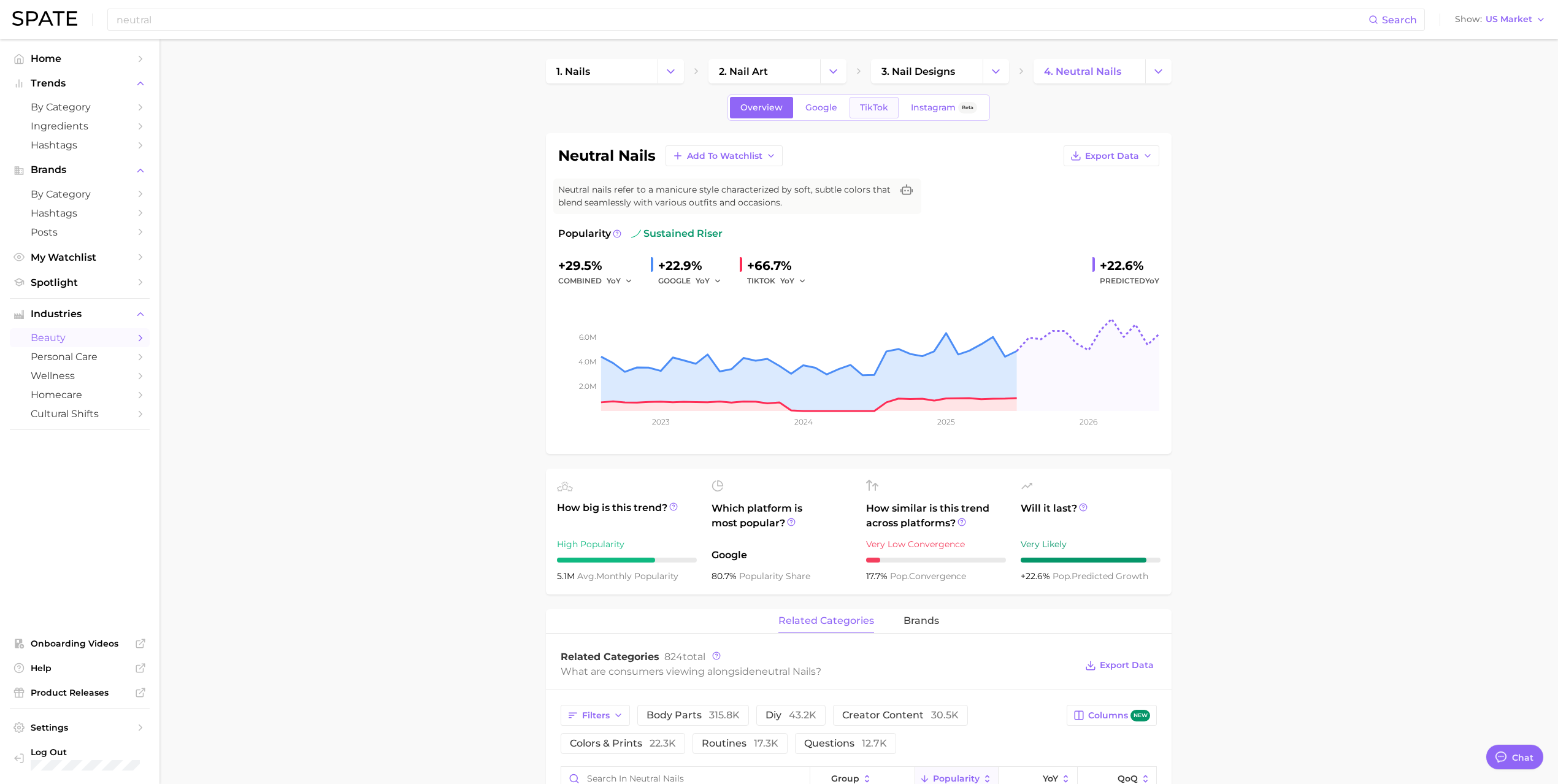
click at [862, 107] on span "TikTok" at bounding box center [874, 108] width 28 height 10
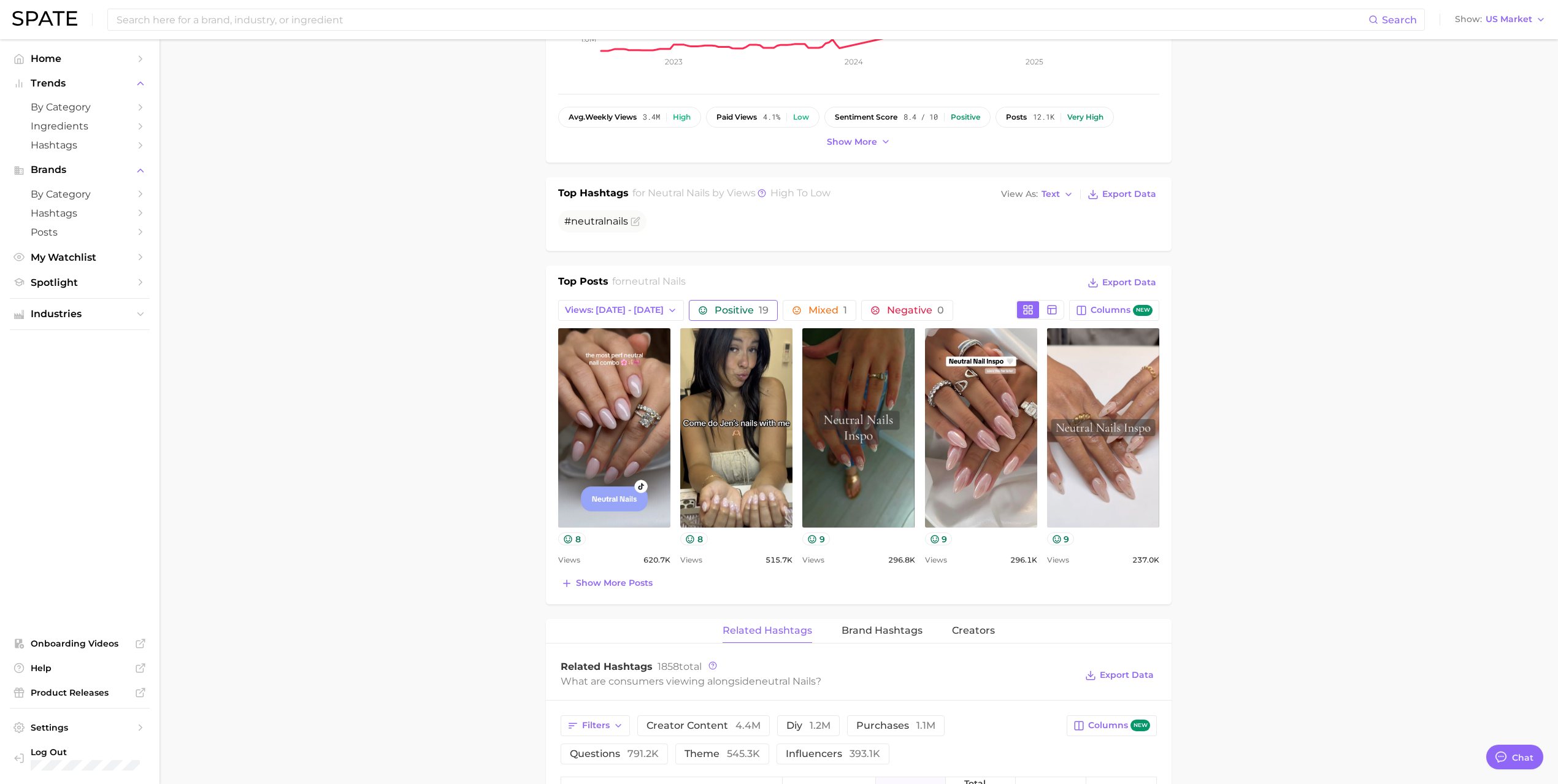
scroll to position [327, 0]
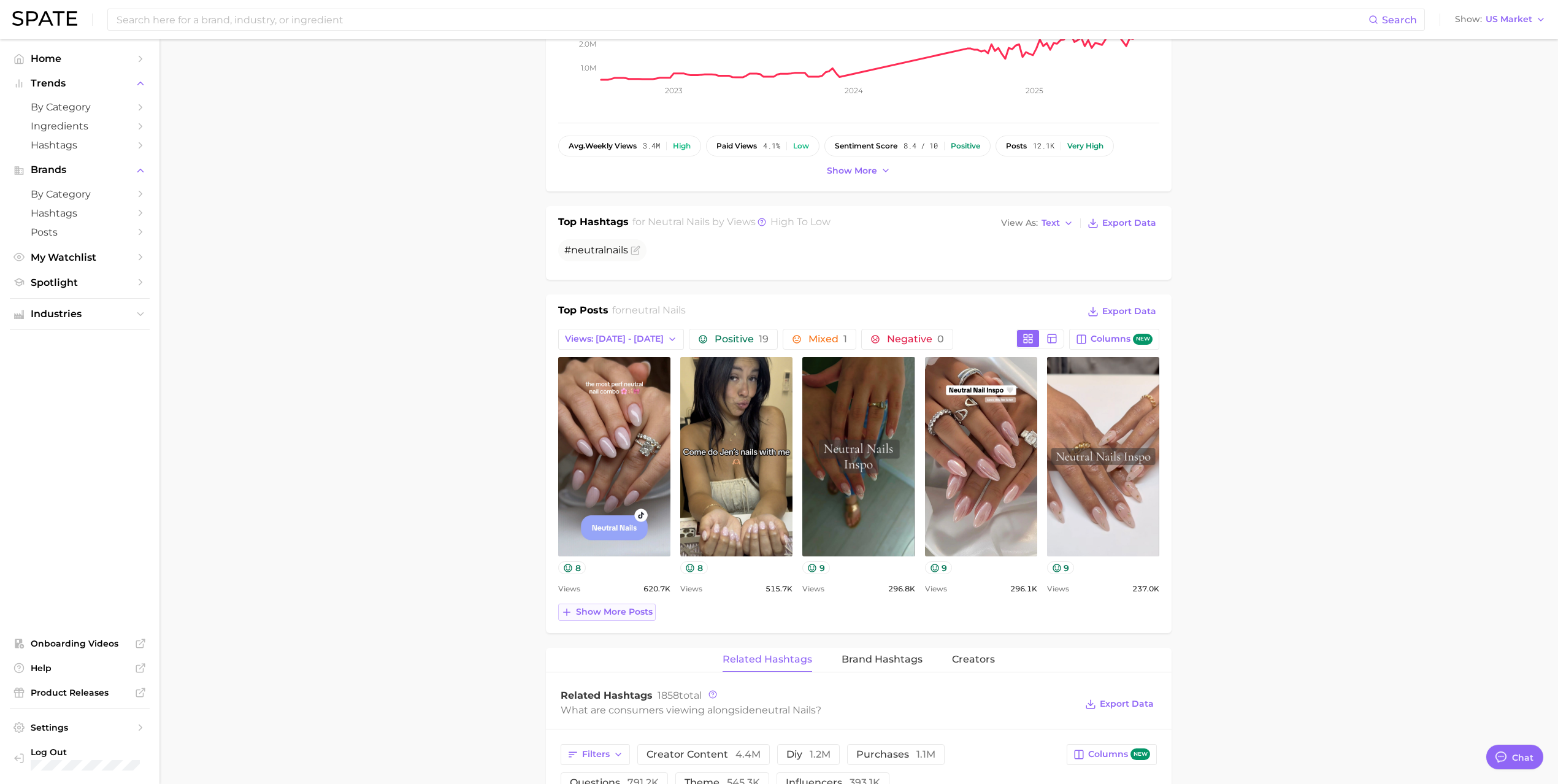
click at [610, 614] on span "Show more posts" at bounding box center [614, 612] width 77 height 10
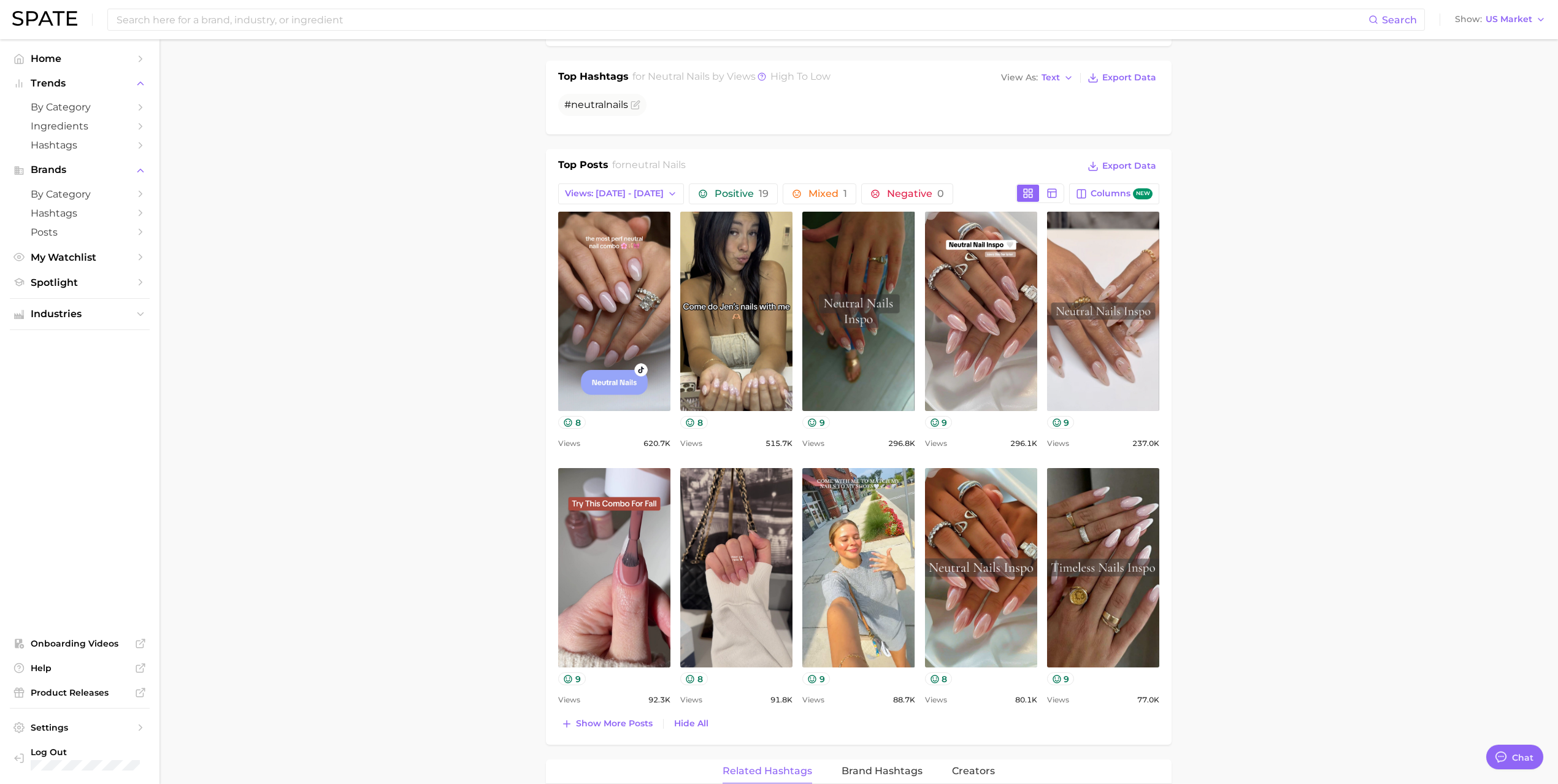
scroll to position [491, 0]
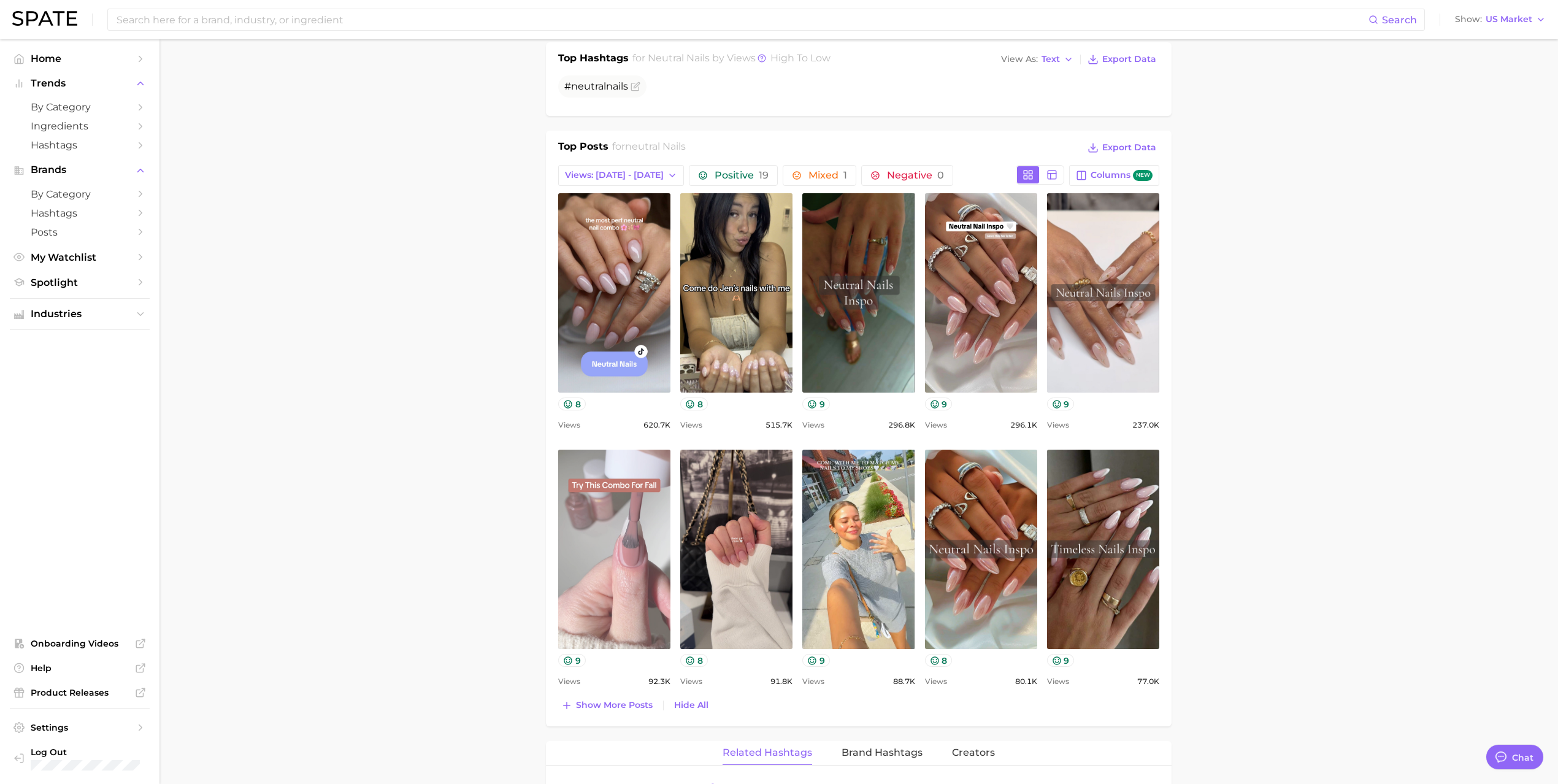
click at [632, 533] on link "view post on TikTok" at bounding box center [614, 549] width 113 height 199
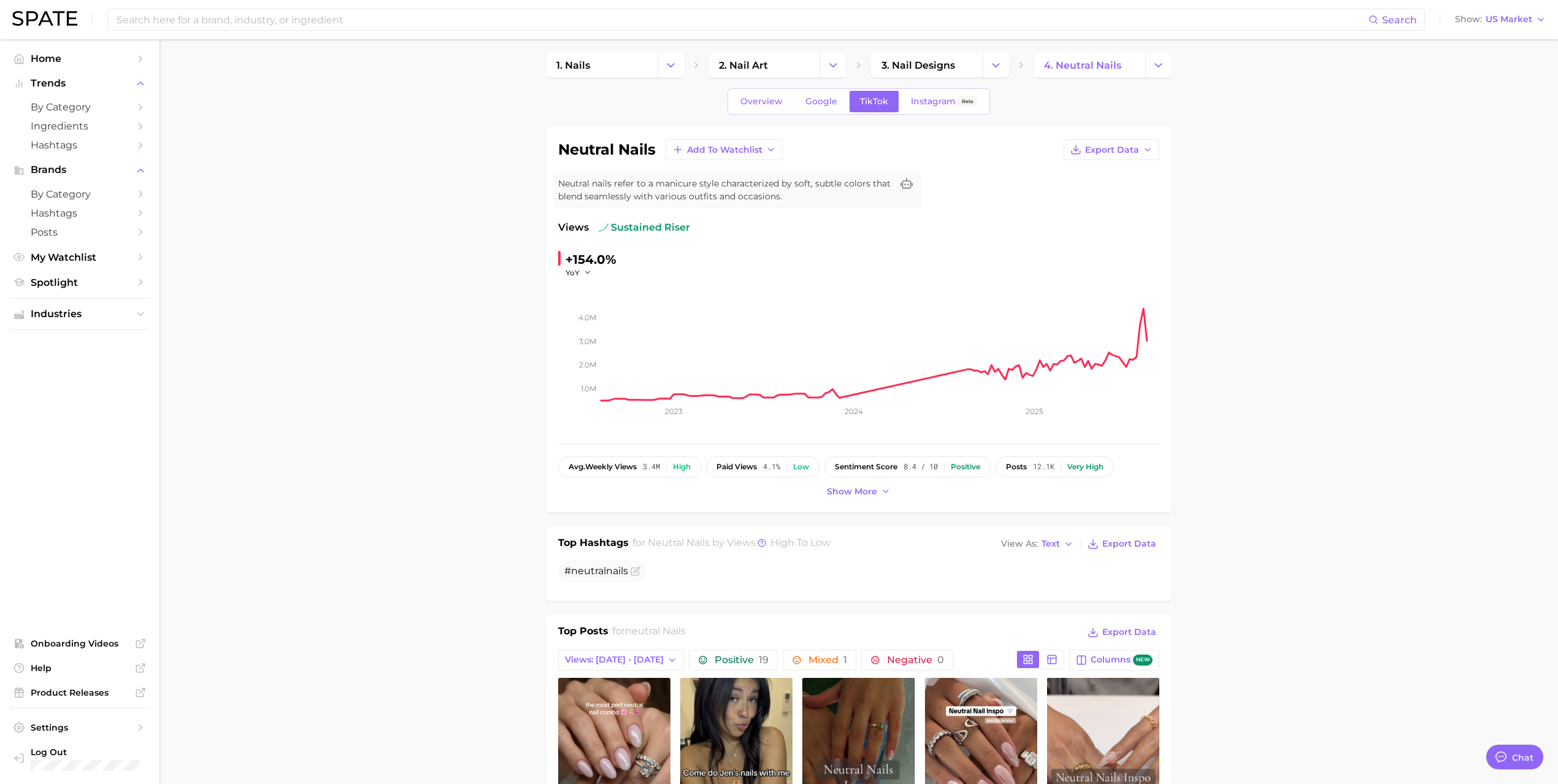
scroll to position [0, 0]
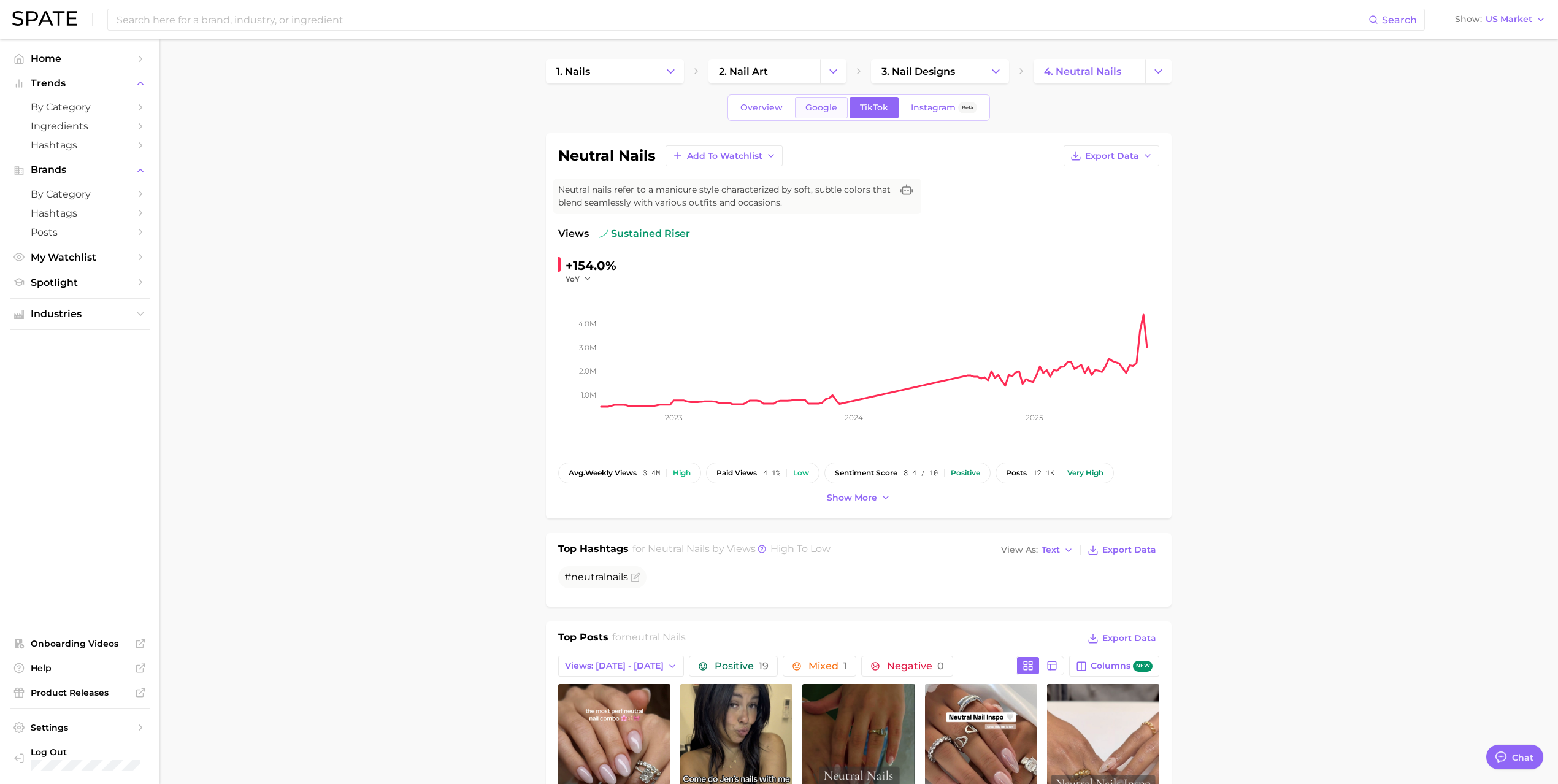
click at [809, 98] on link "Google" at bounding box center [821, 107] width 52 height 21
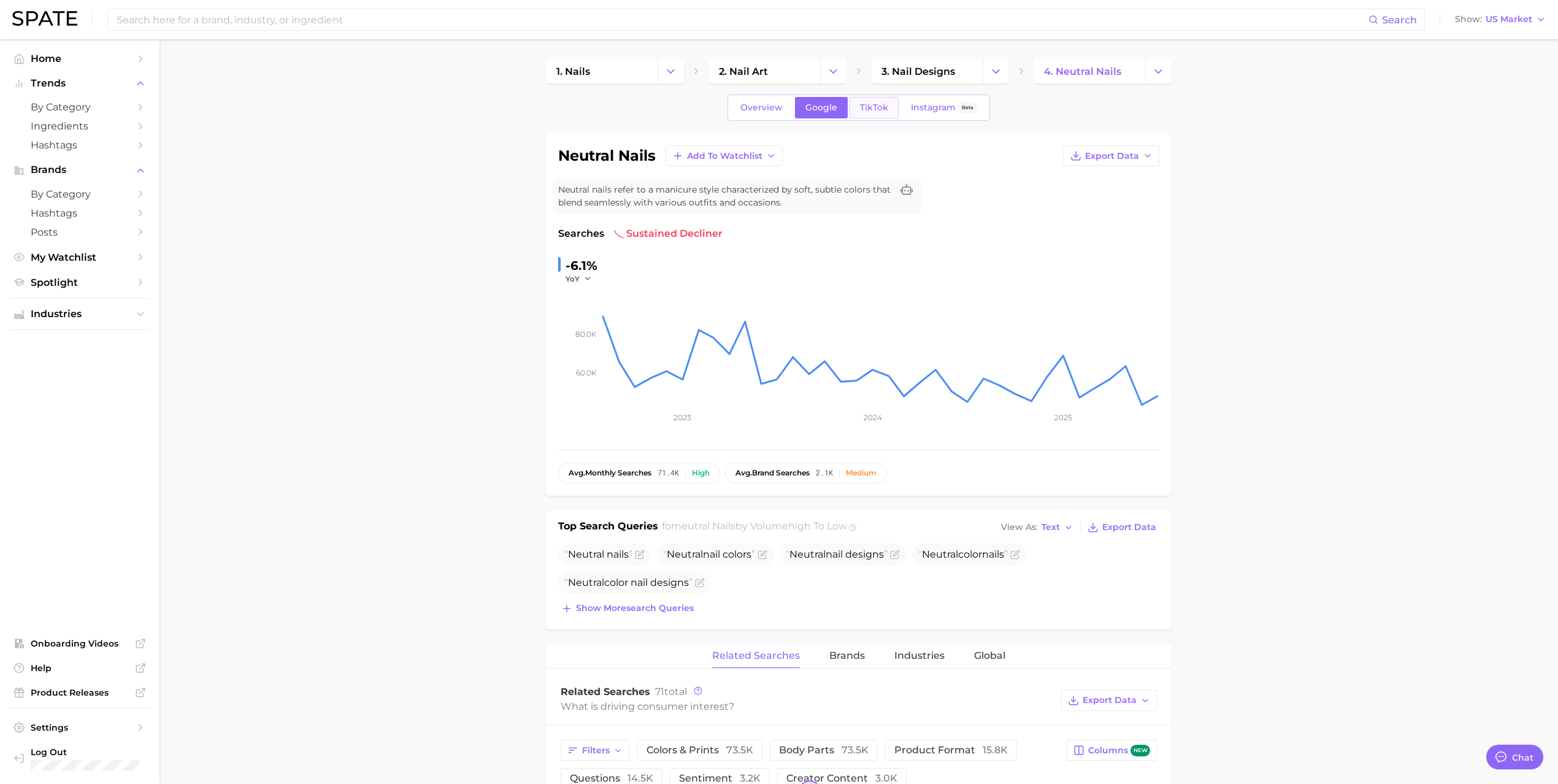
click at [854, 112] on link "TikTok" at bounding box center [875, 107] width 49 height 21
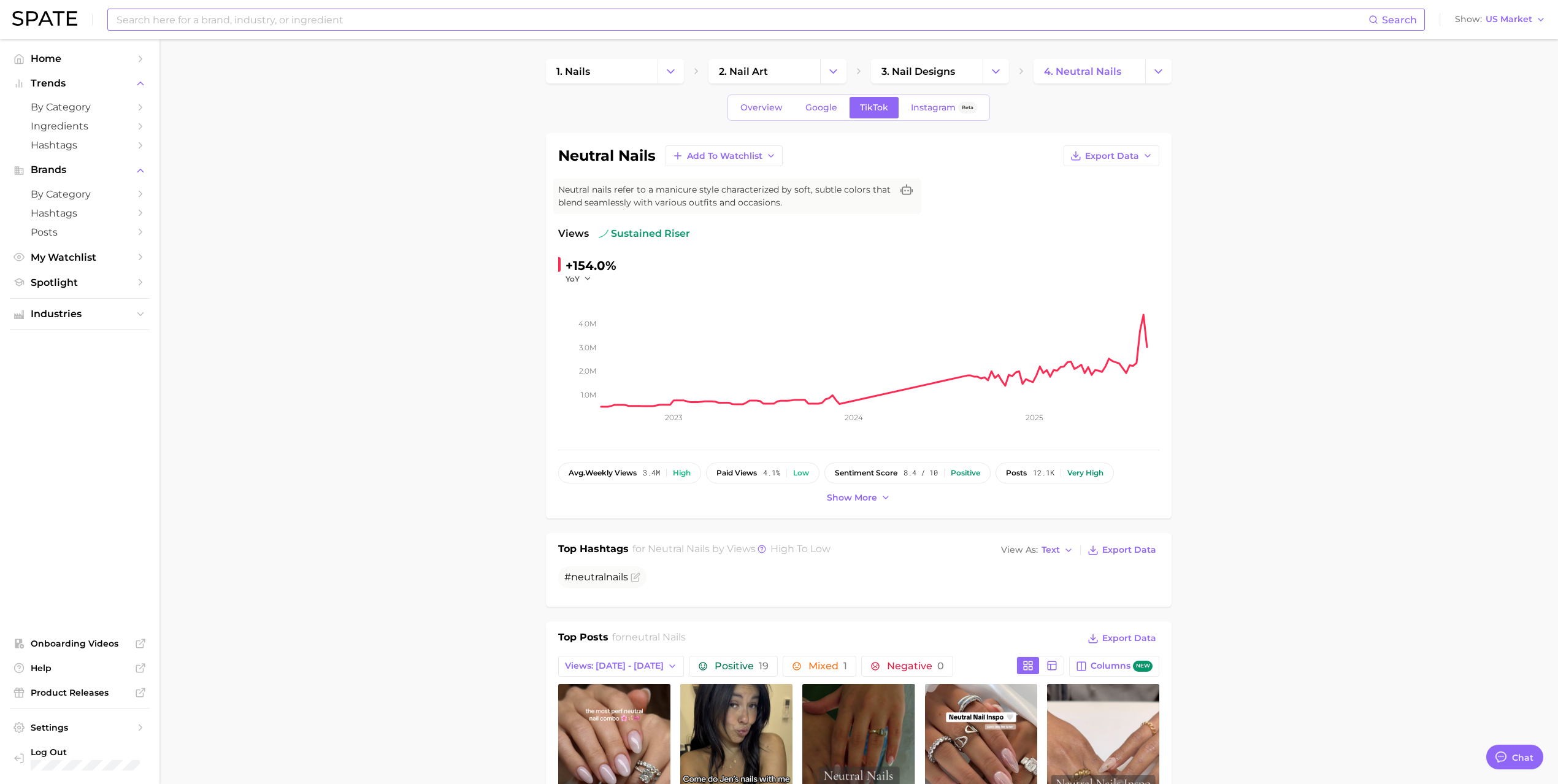
click at [279, 24] on input at bounding box center [742, 19] width 1253 height 21
type input "statement classic"
drag, startPoint x: 1075, startPoint y: 22, endPoint x: 116, endPoint y: 33, distance: 959.1
click at [116, 30] on div "statement classic Search No results for " statement classic " Suggest" at bounding box center [766, 19] width 1318 height 22
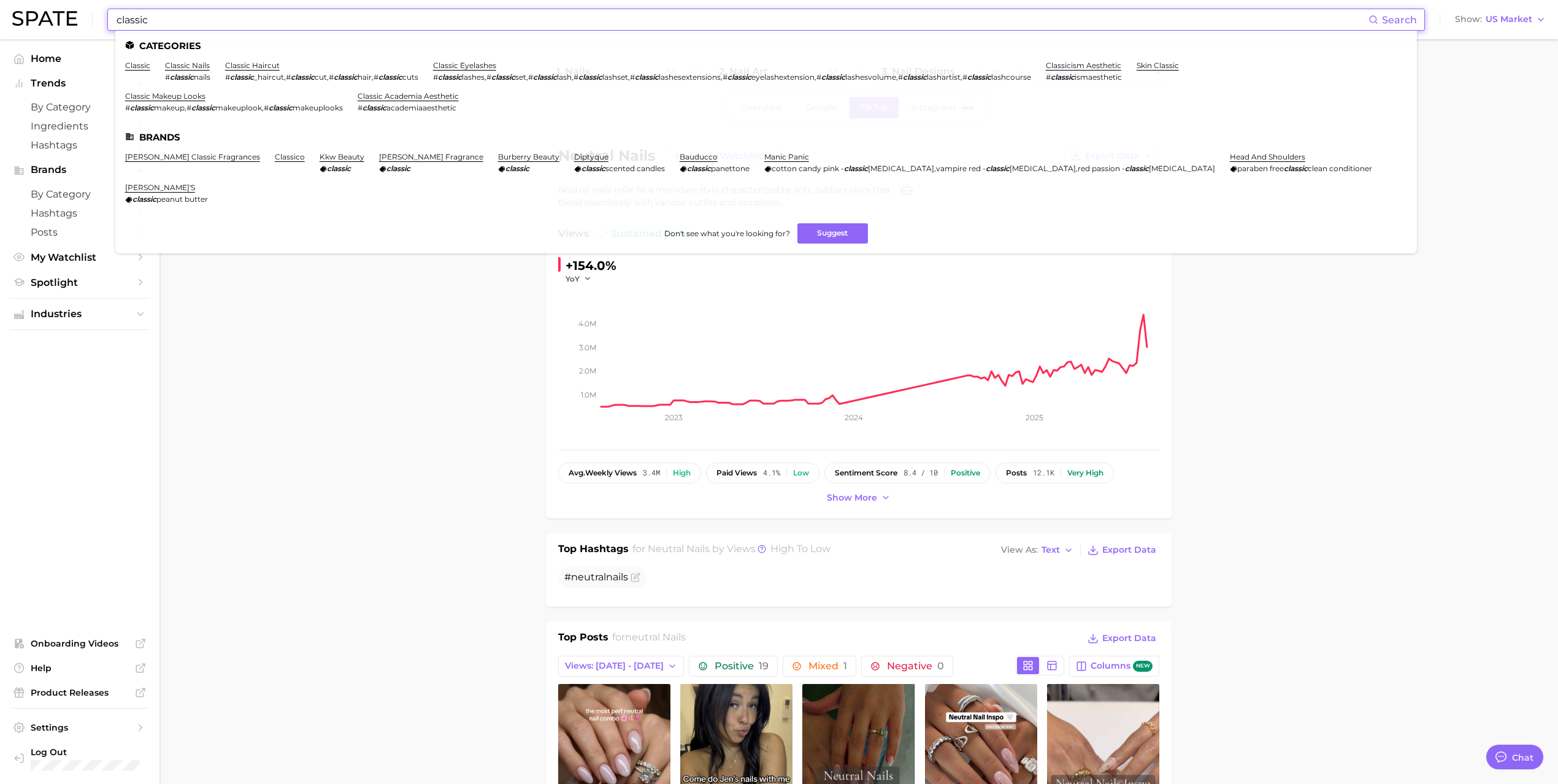
type input "classic"
click at [193, 68] on link "classic nails" at bounding box center [187, 65] width 45 height 9
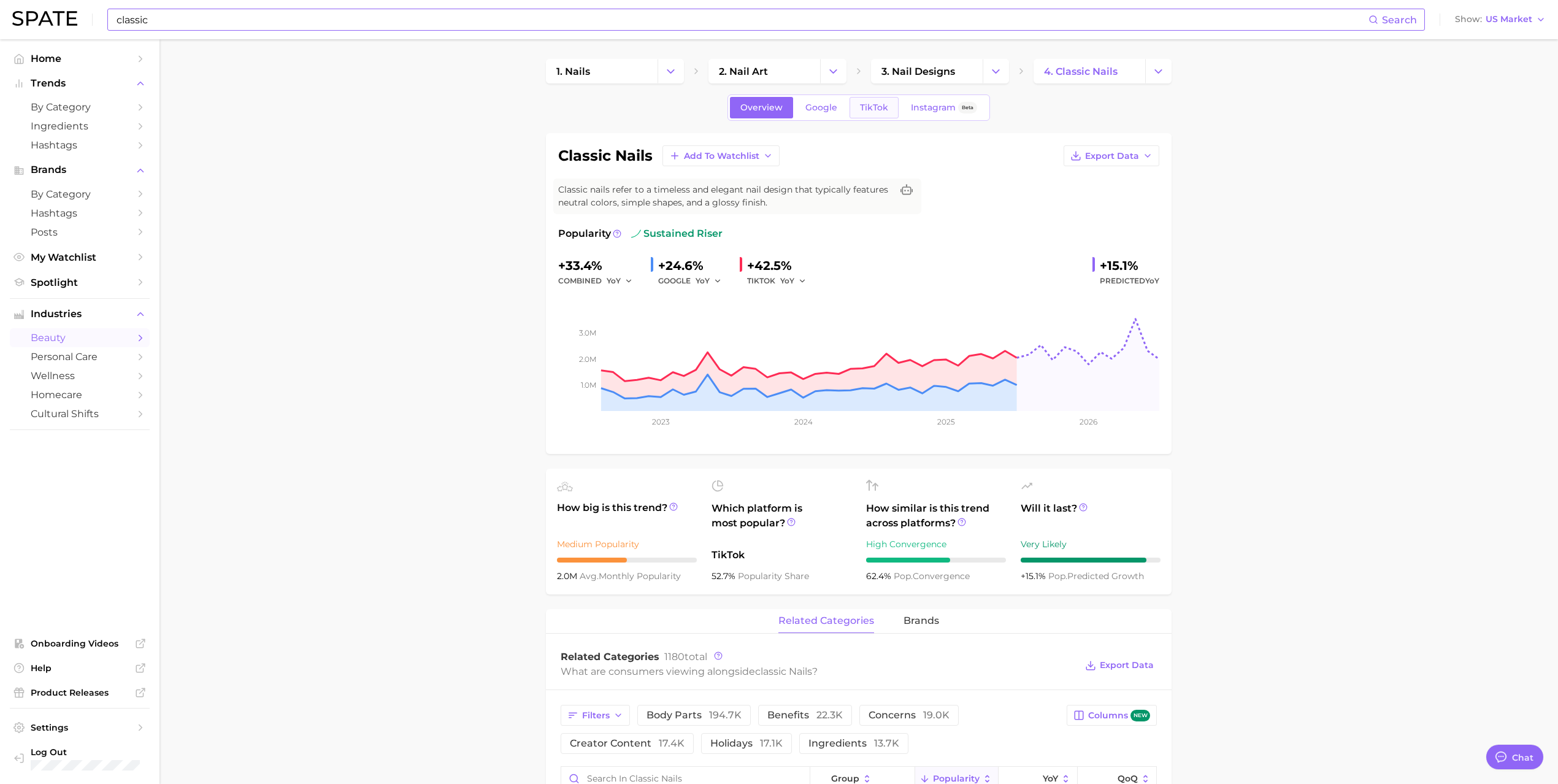
click at [872, 104] on span "TikTok" at bounding box center [874, 108] width 28 height 10
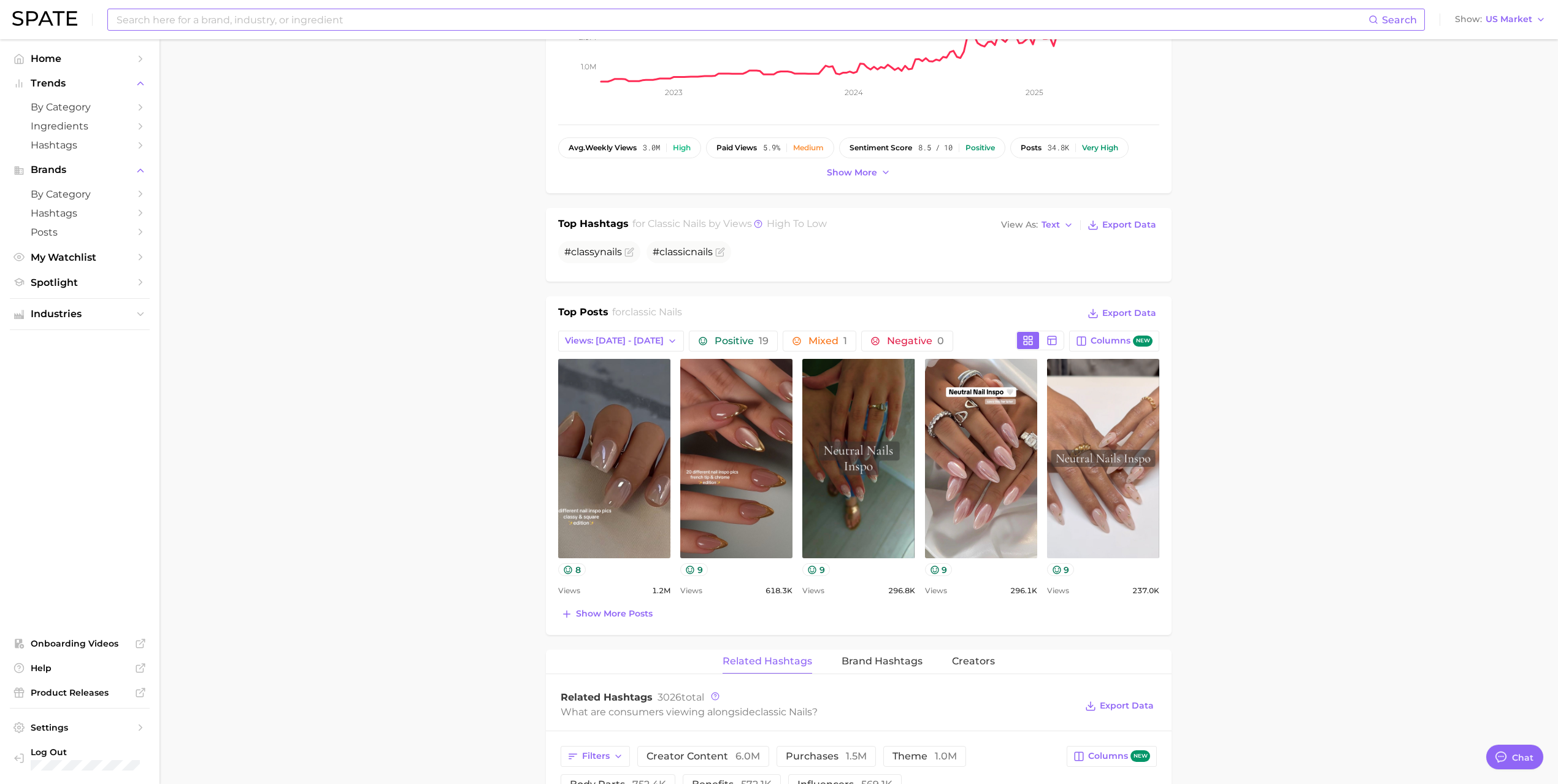
scroll to position [327, 0]
click at [639, 611] on span "Show more posts" at bounding box center [614, 612] width 77 height 10
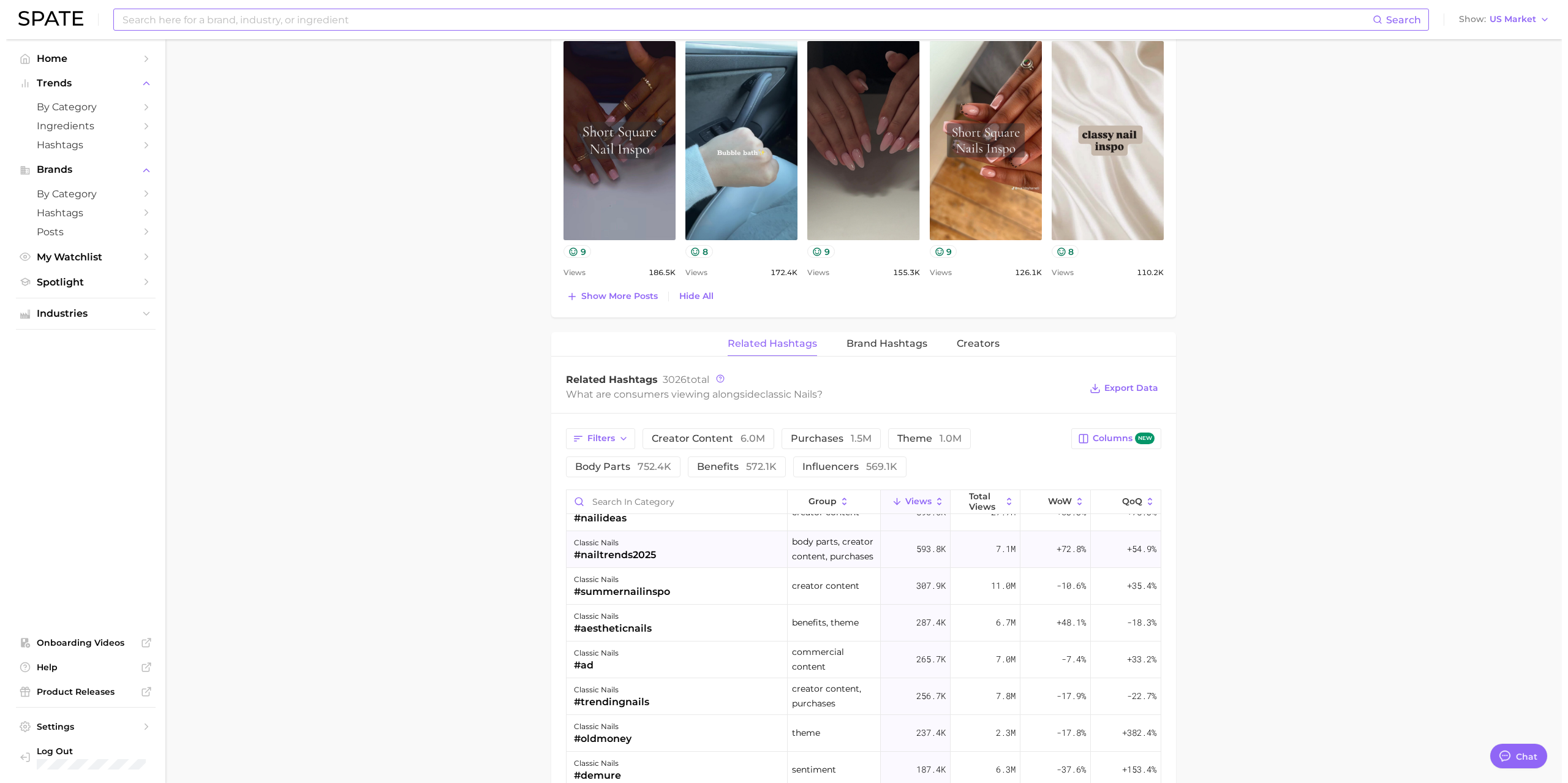
scroll to position [81, 0]
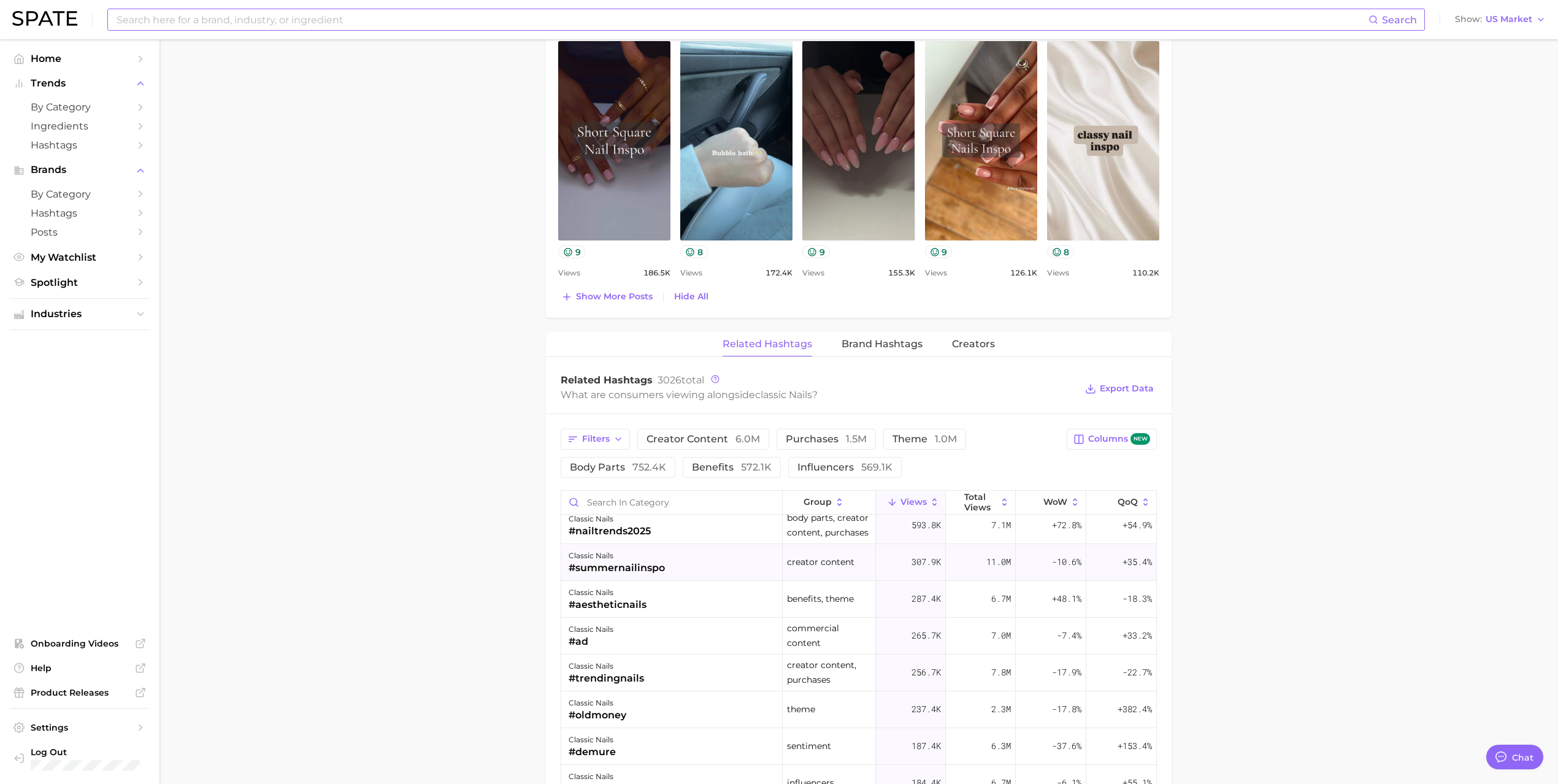
drag, startPoint x: 660, startPoint y: 558, endPoint x: 671, endPoint y: 555, distance: 11.4
click at [661, 558] on div "classic nails" at bounding box center [617, 555] width 97 height 14
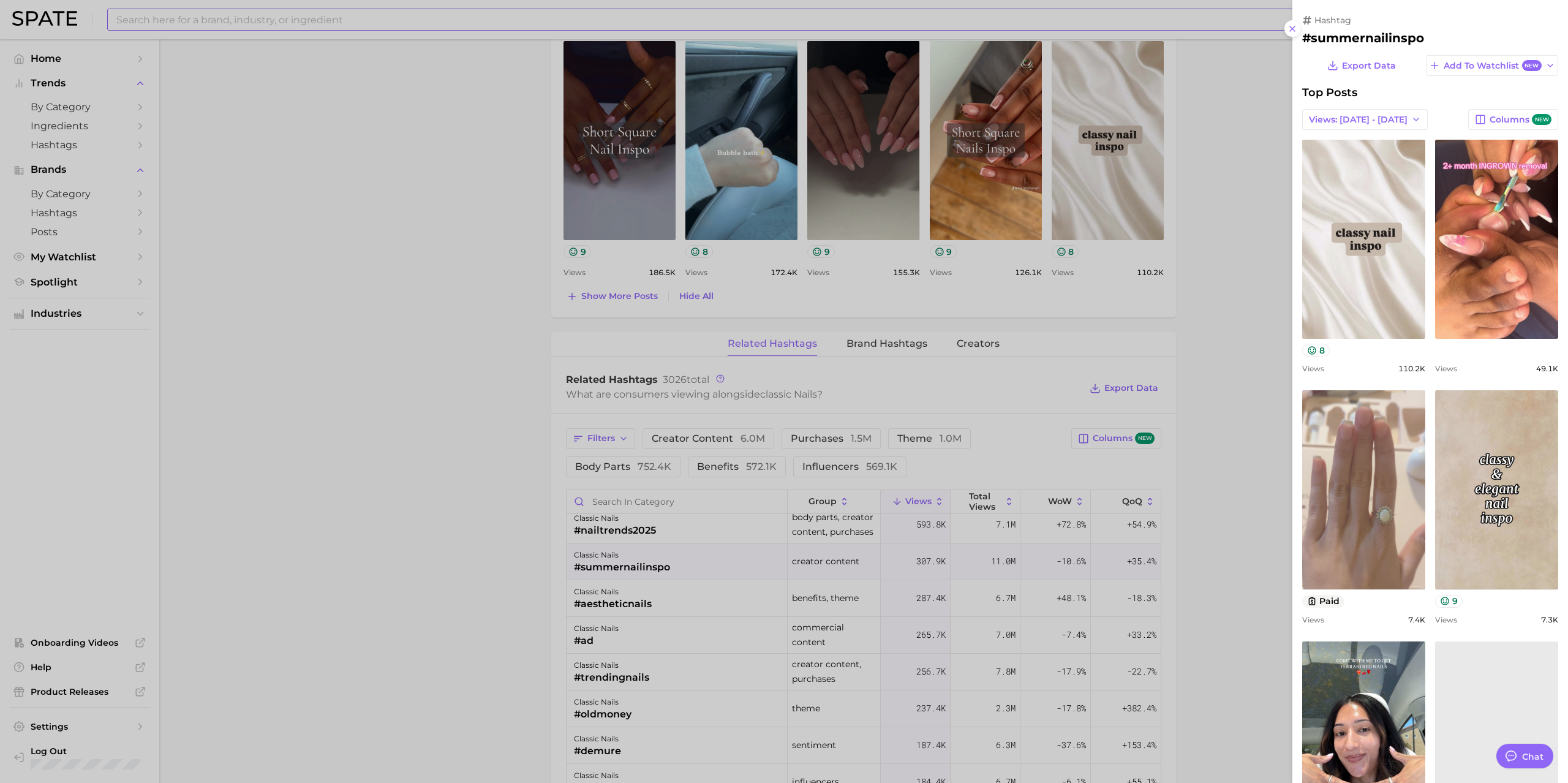
scroll to position [0, 0]
